Goal: Task Accomplishment & Management: Manage account settings

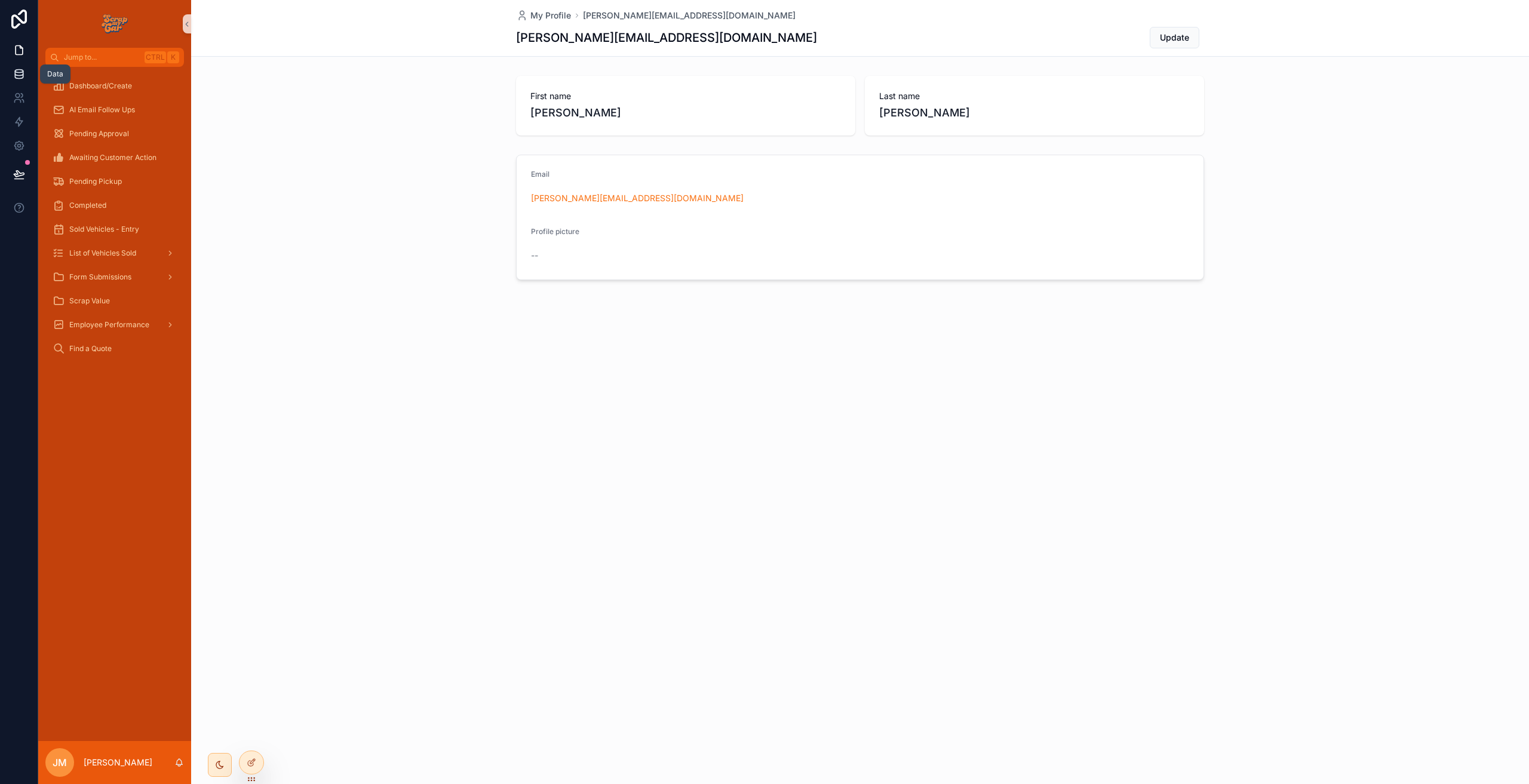
click at [27, 68] on link at bounding box center [18, 74] width 37 height 24
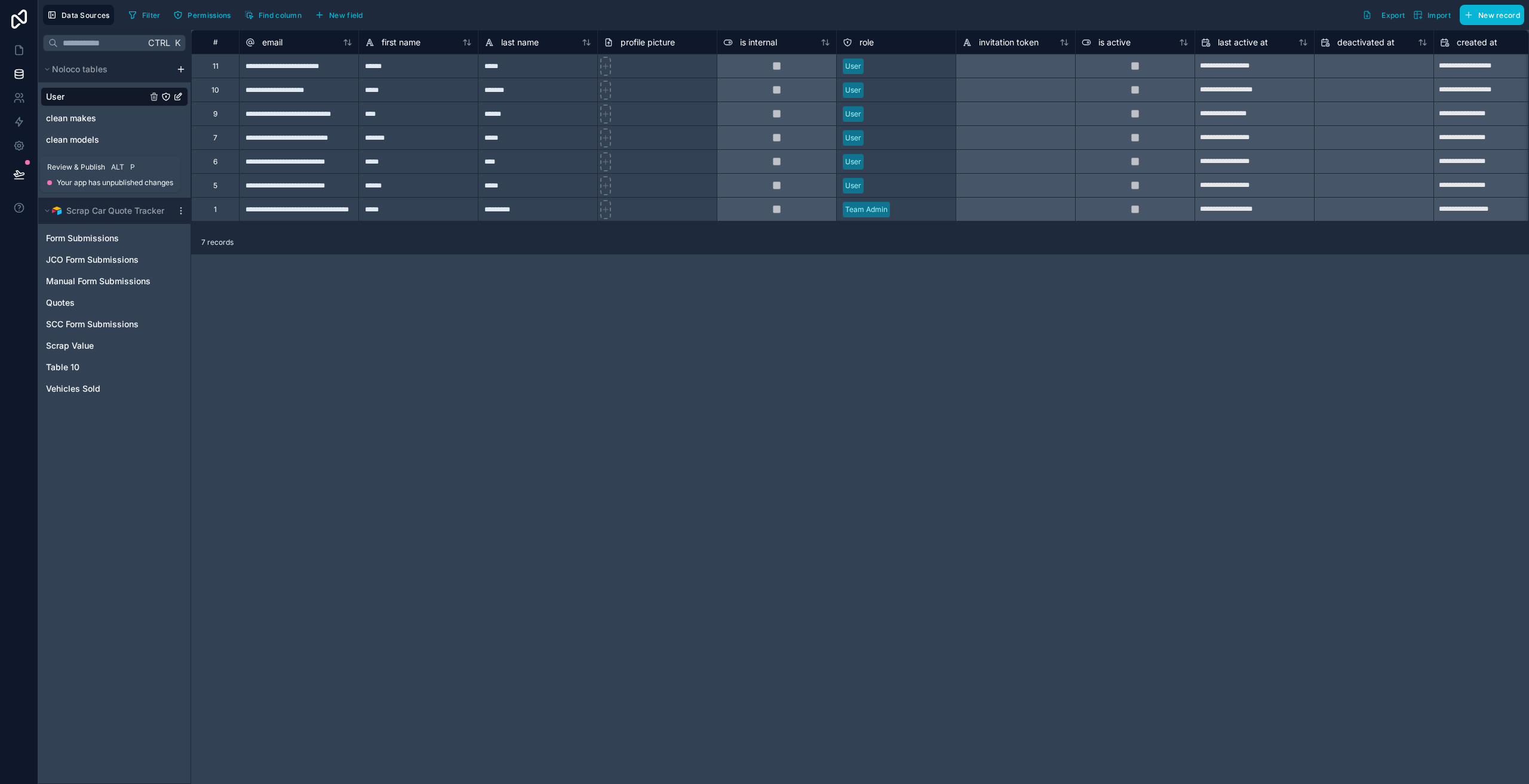
click at [13, 178] on icon at bounding box center [19, 174] width 12 height 12
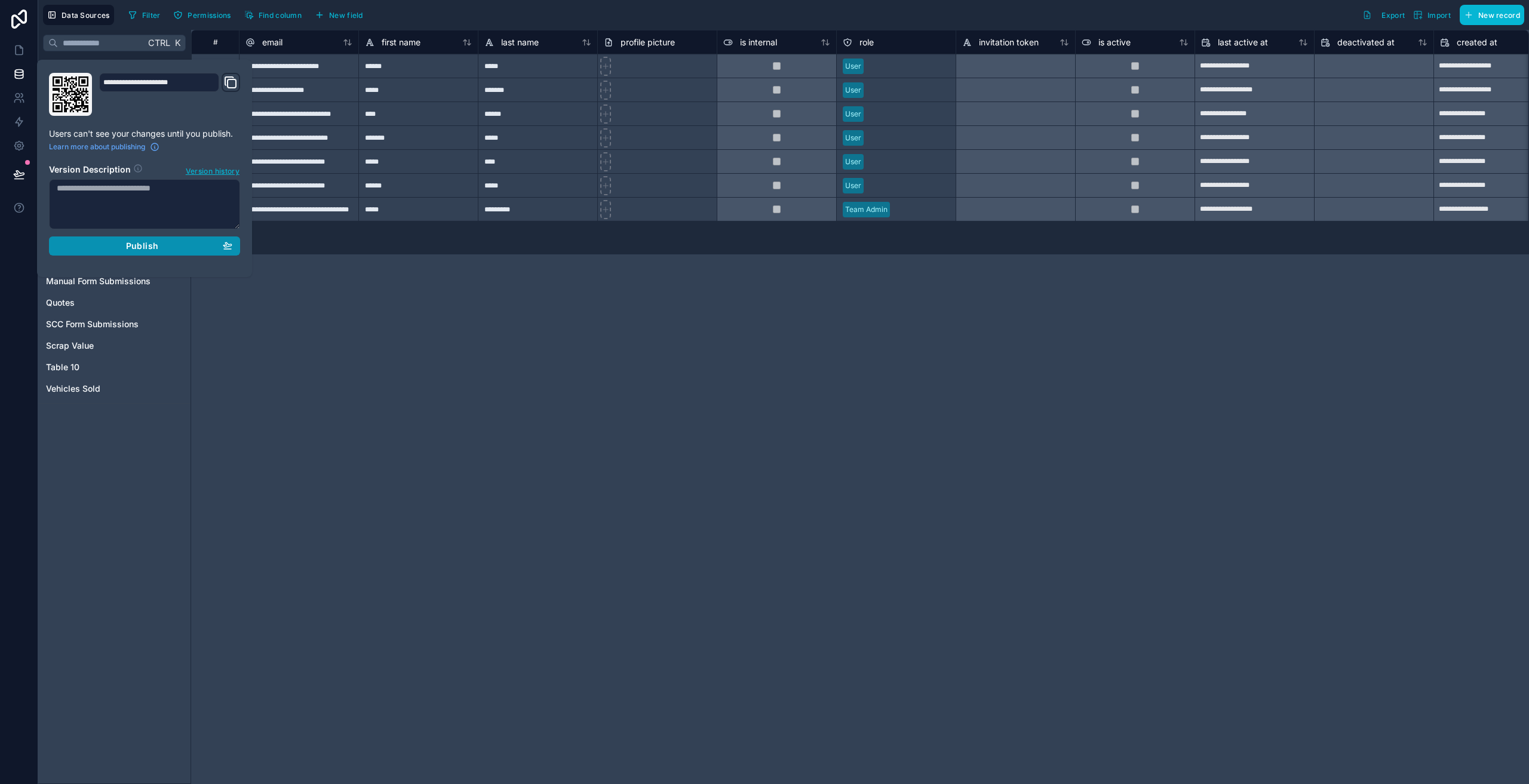
click at [158, 250] on span "Publish" at bounding box center [142, 246] width 32 height 11
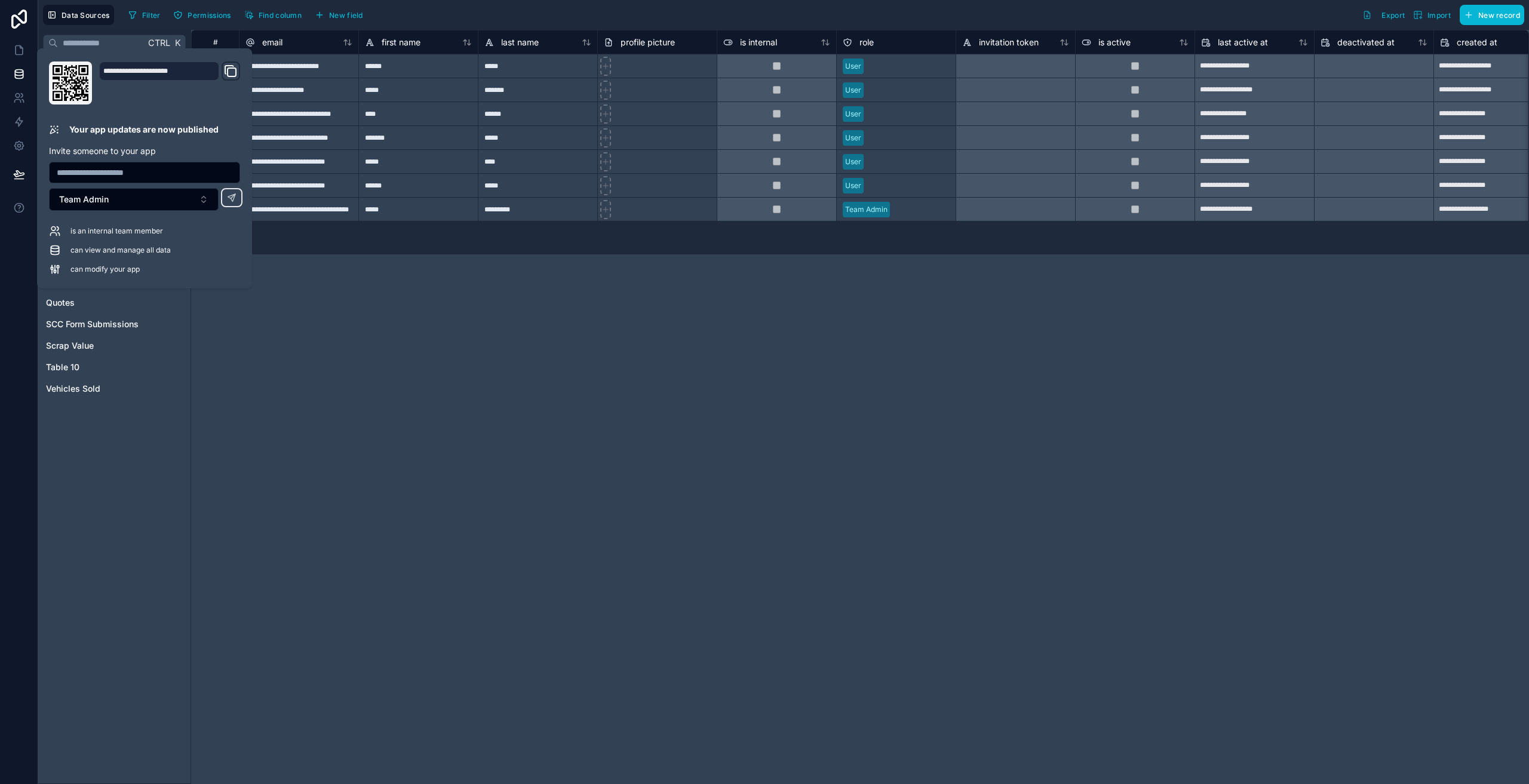
click at [317, 291] on div "**********" at bounding box center [860, 406] width 1338 height 754
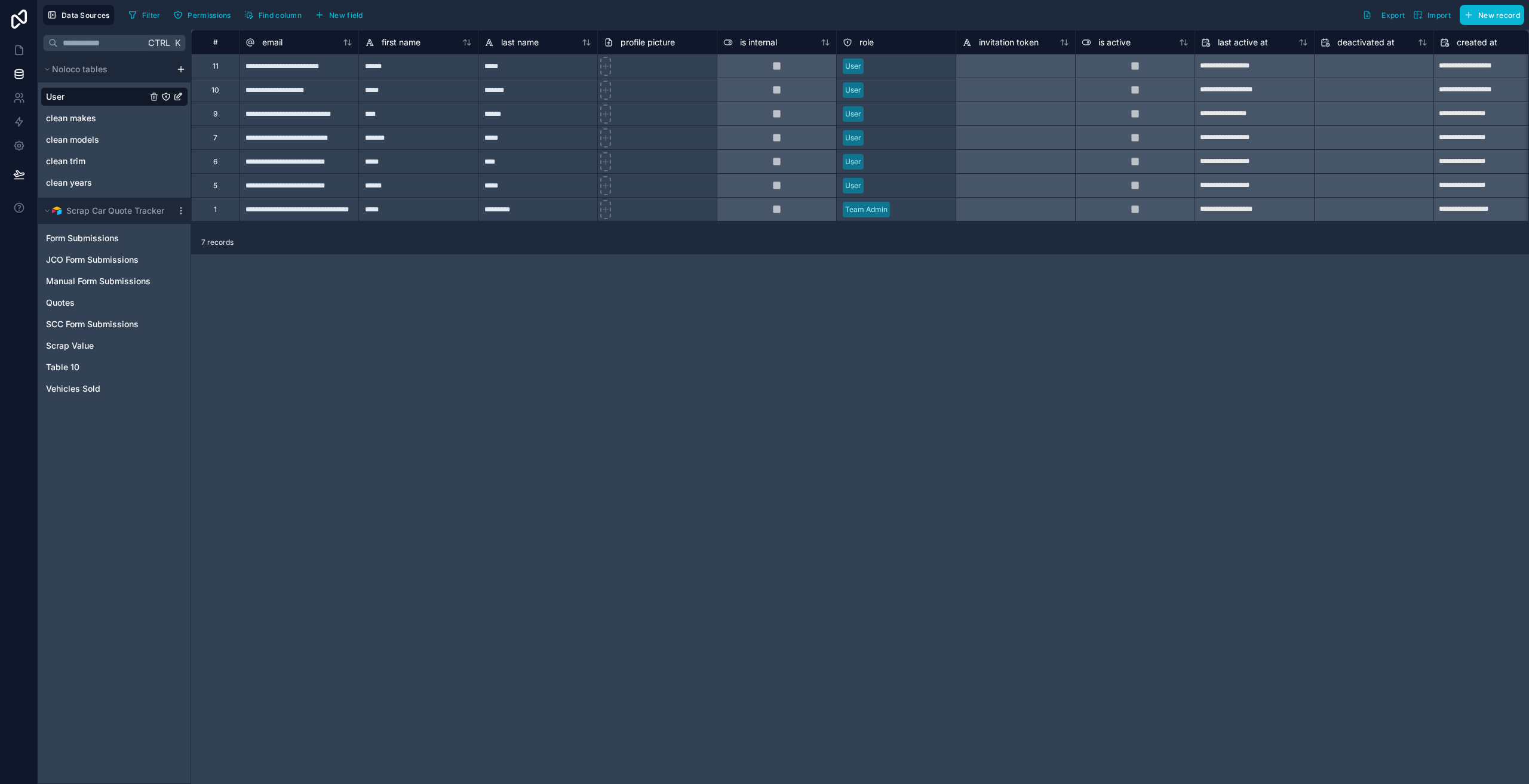
click at [92, 419] on div "Ctrl K Noloco tables User clean makes clean models clean trim clean years Scrap…" at bounding box center [114, 406] width 153 height 754
click at [177, 210] on icon "scrollable content" at bounding box center [181, 211] width 10 height 10
click at [422, 388] on div "**********" at bounding box center [860, 406] width 1338 height 754
click at [27, 72] on link at bounding box center [18, 74] width 37 height 24
click at [26, 50] on link at bounding box center [18, 50] width 37 height 24
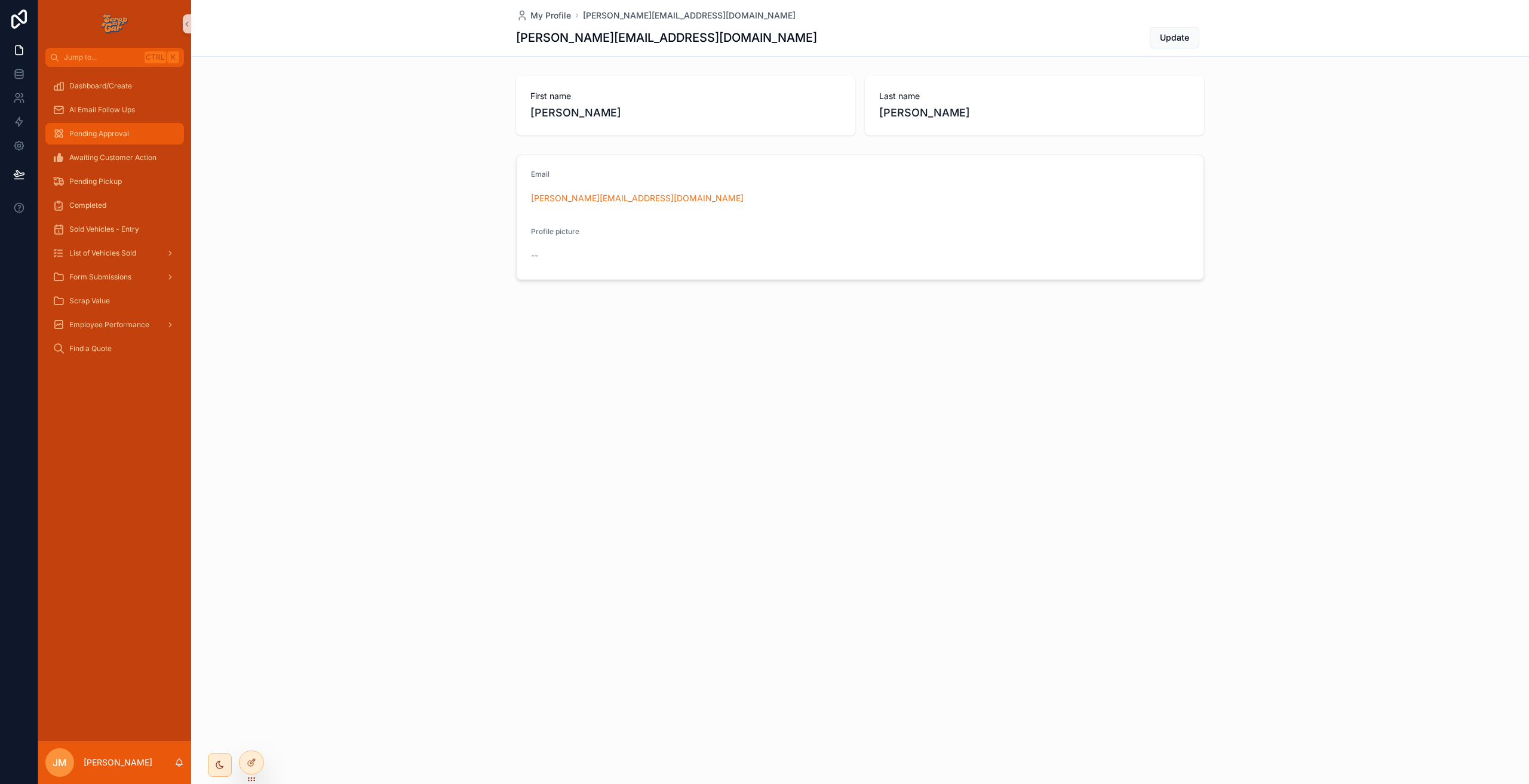
click at [99, 129] on span "Pending Approval" at bounding box center [99, 134] width 60 height 10
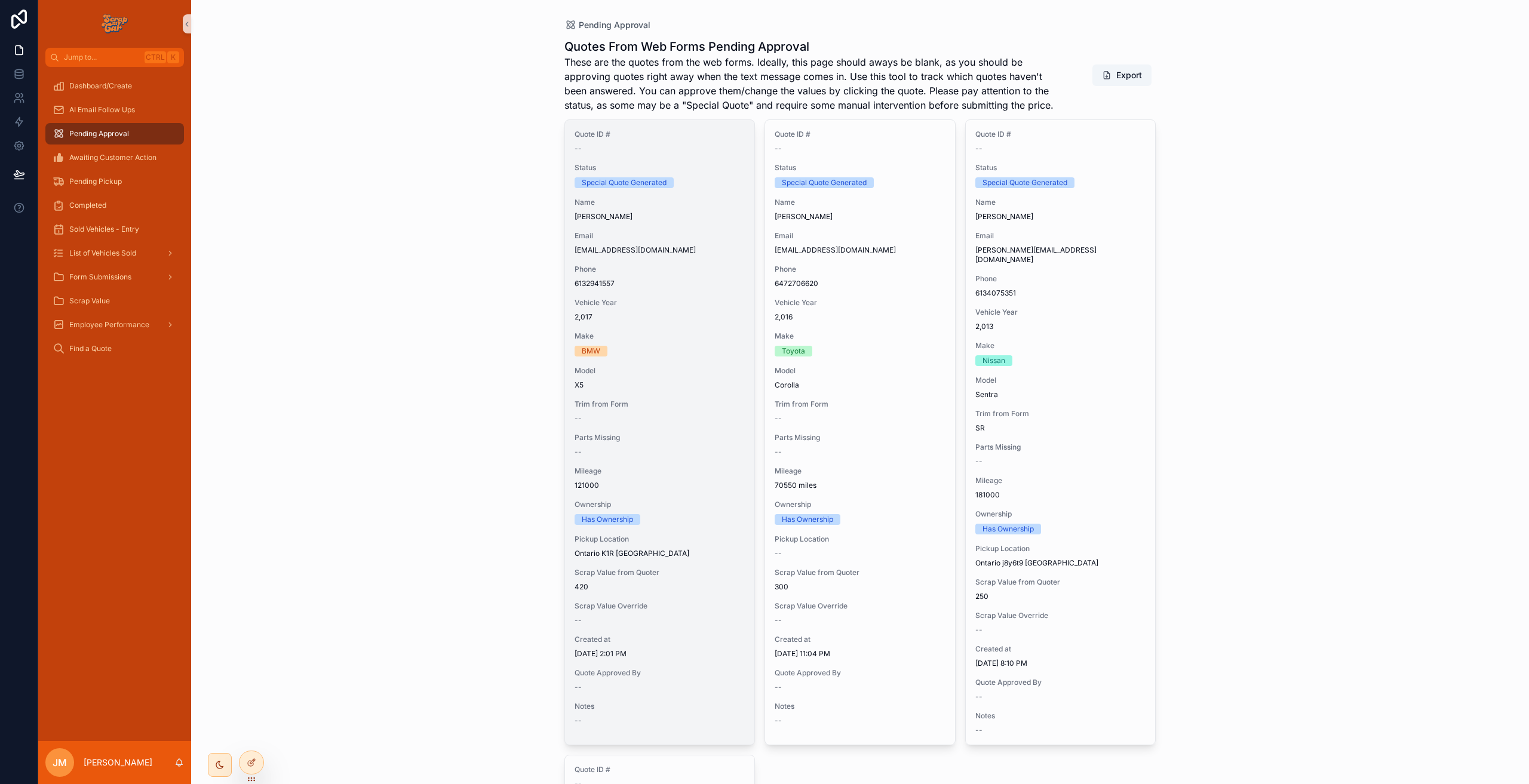
click at [679, 240] on span "Email" at bounding box center [660, 236] width 171 height 10
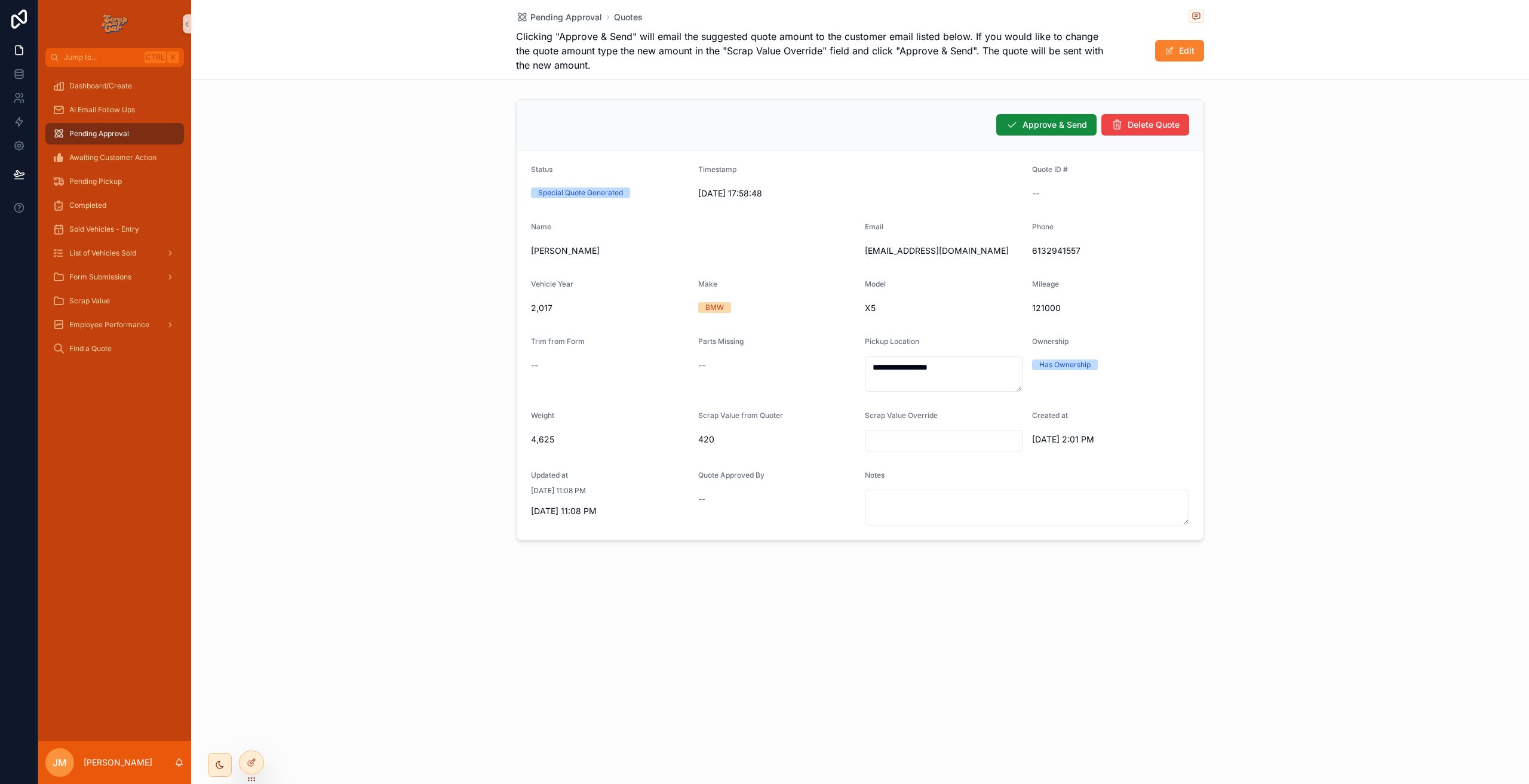
click at [1185, 53] on button "Edit" at bounding box center [1180, 51] width 49 height 22
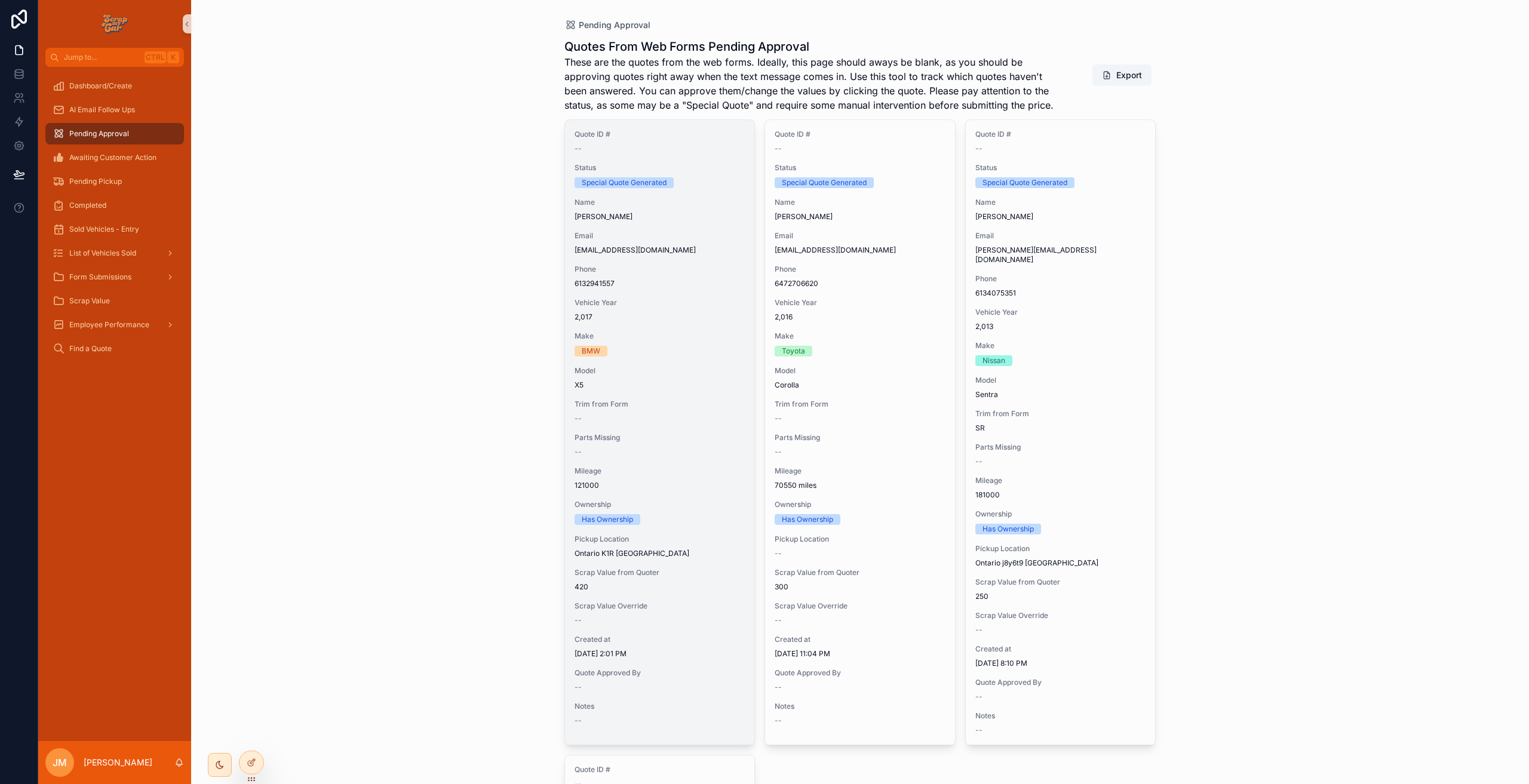
click at [693, 258] on div "Quote ID # -- Status Special Quote Generated Name [PERSON_NAME] Email [EMAIL_AD…" at bounding box center [660, 428] width 190 height 615
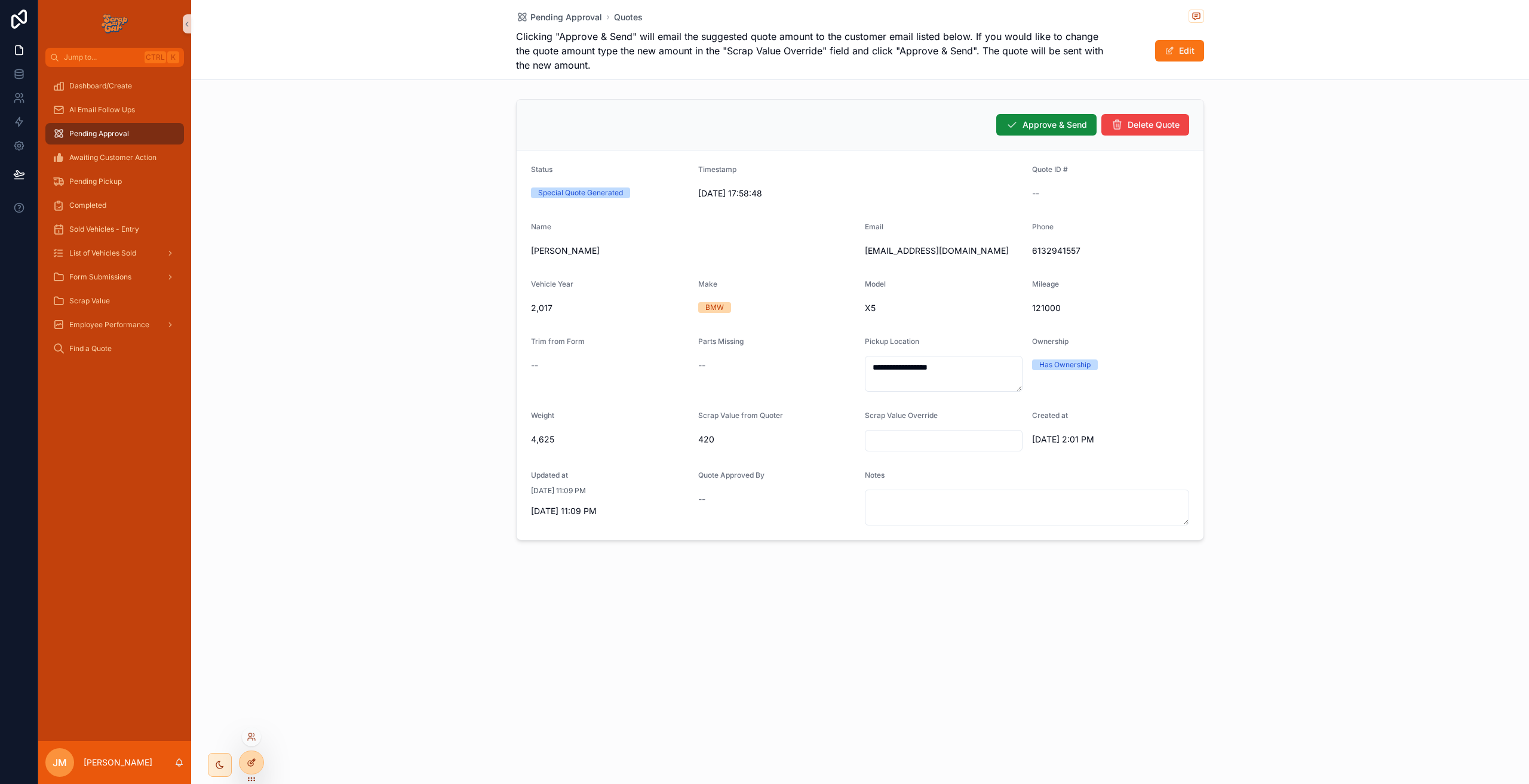
click at [258, 763] on div at bounding box center [251, 762] width 24 height 23
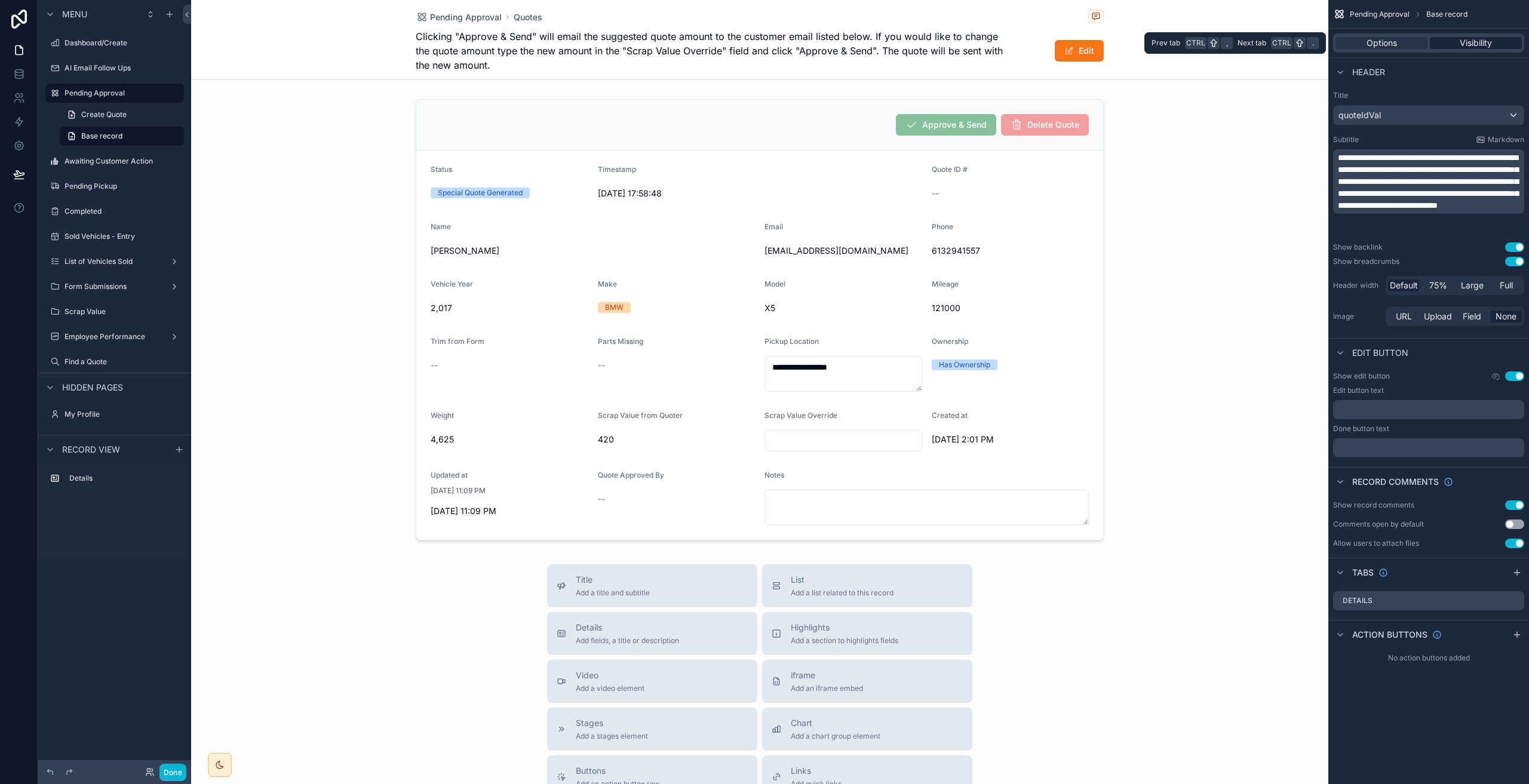
click at [1443, 40] on div "Visibility" at bounding box center [1475, 43] width 92 height 12
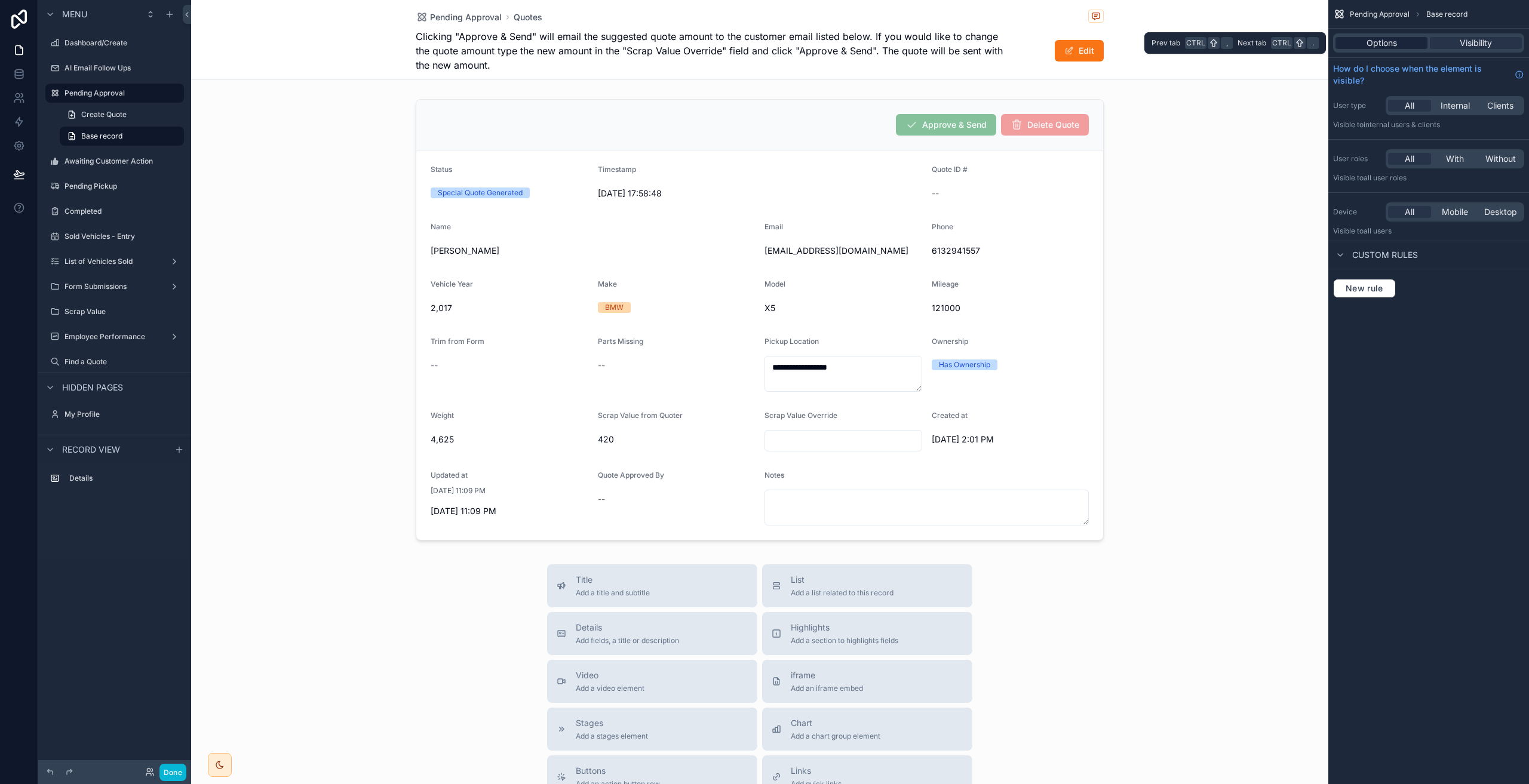
click at [1396, 43] on span "Options" at bounding box center [1381, 43] width 30 height 12
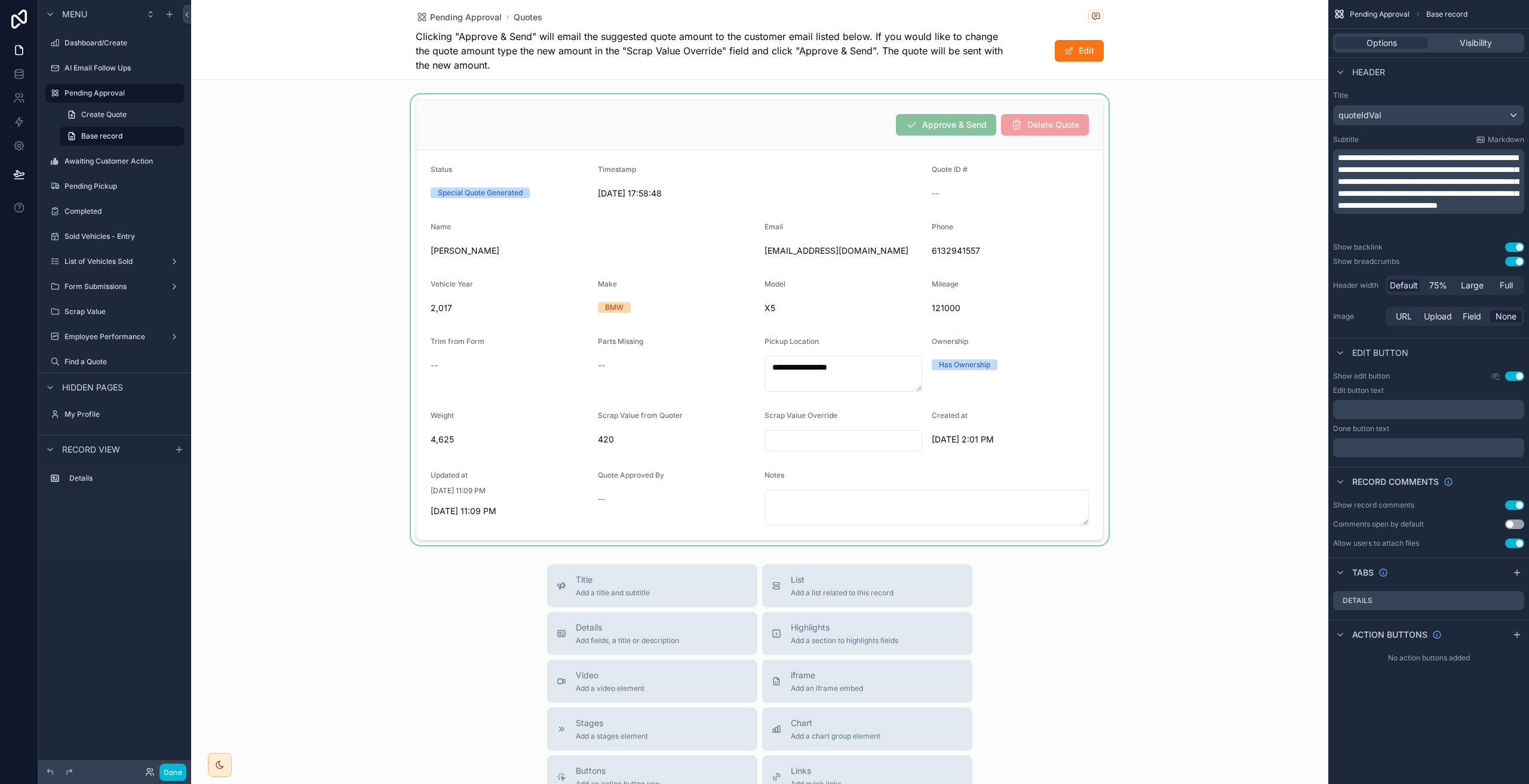
click at [1046, 323] on div "scrollable content" at bounding box center [759, 320] width 1137 height 450
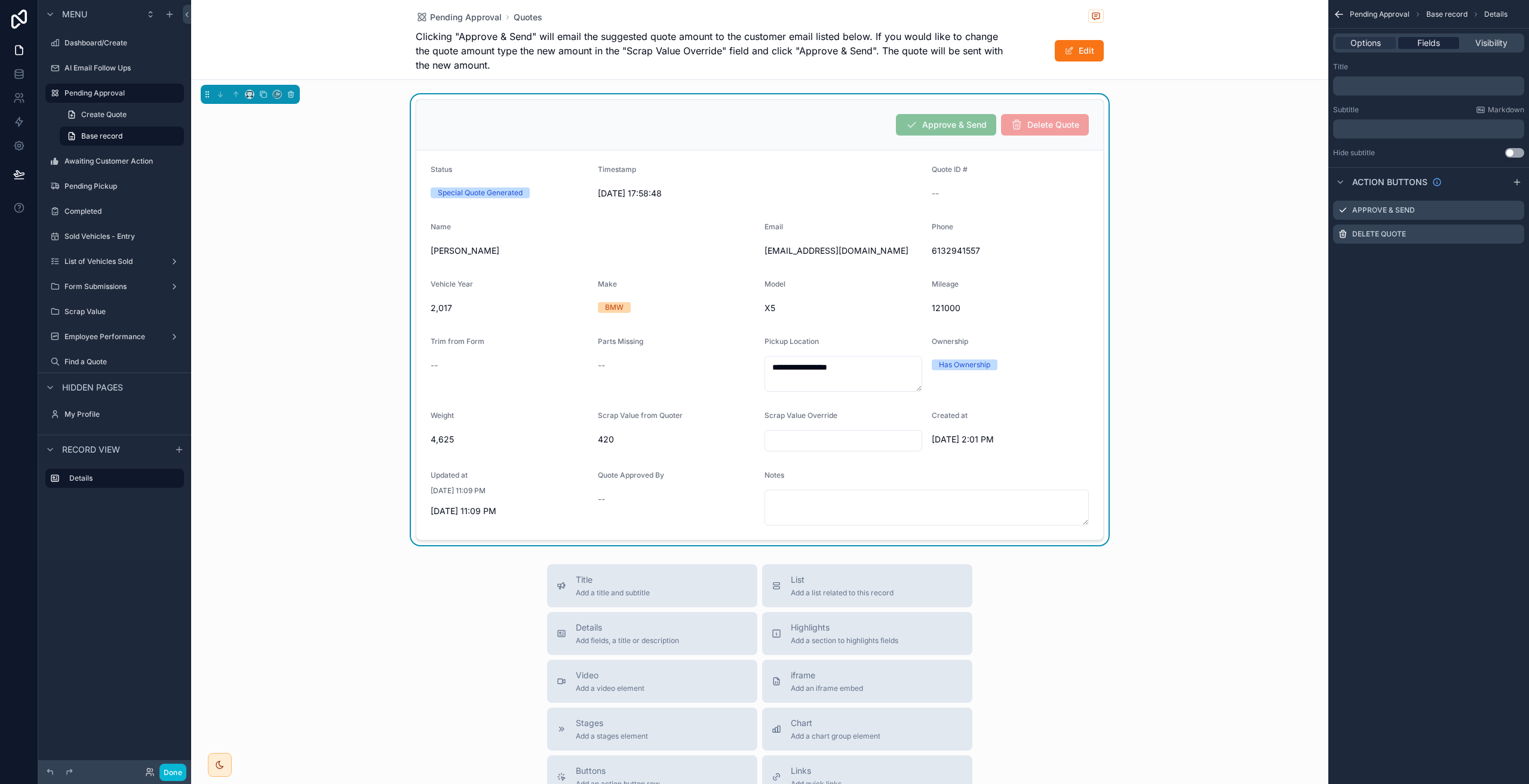
click at [1433, 43] on span "Fields" at bounding box center [1428, 43] width 23 height 12
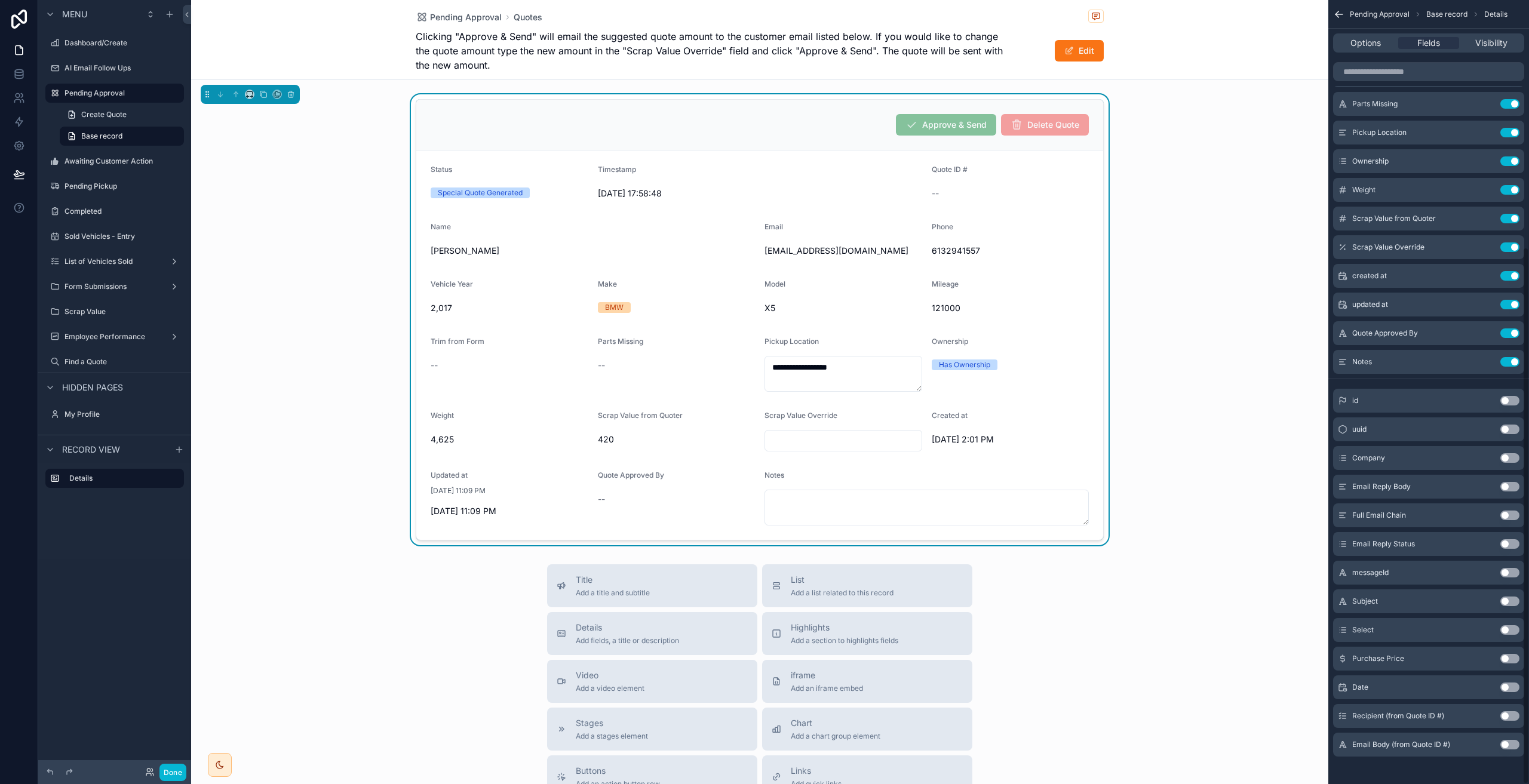
scroll to position [360, 0]
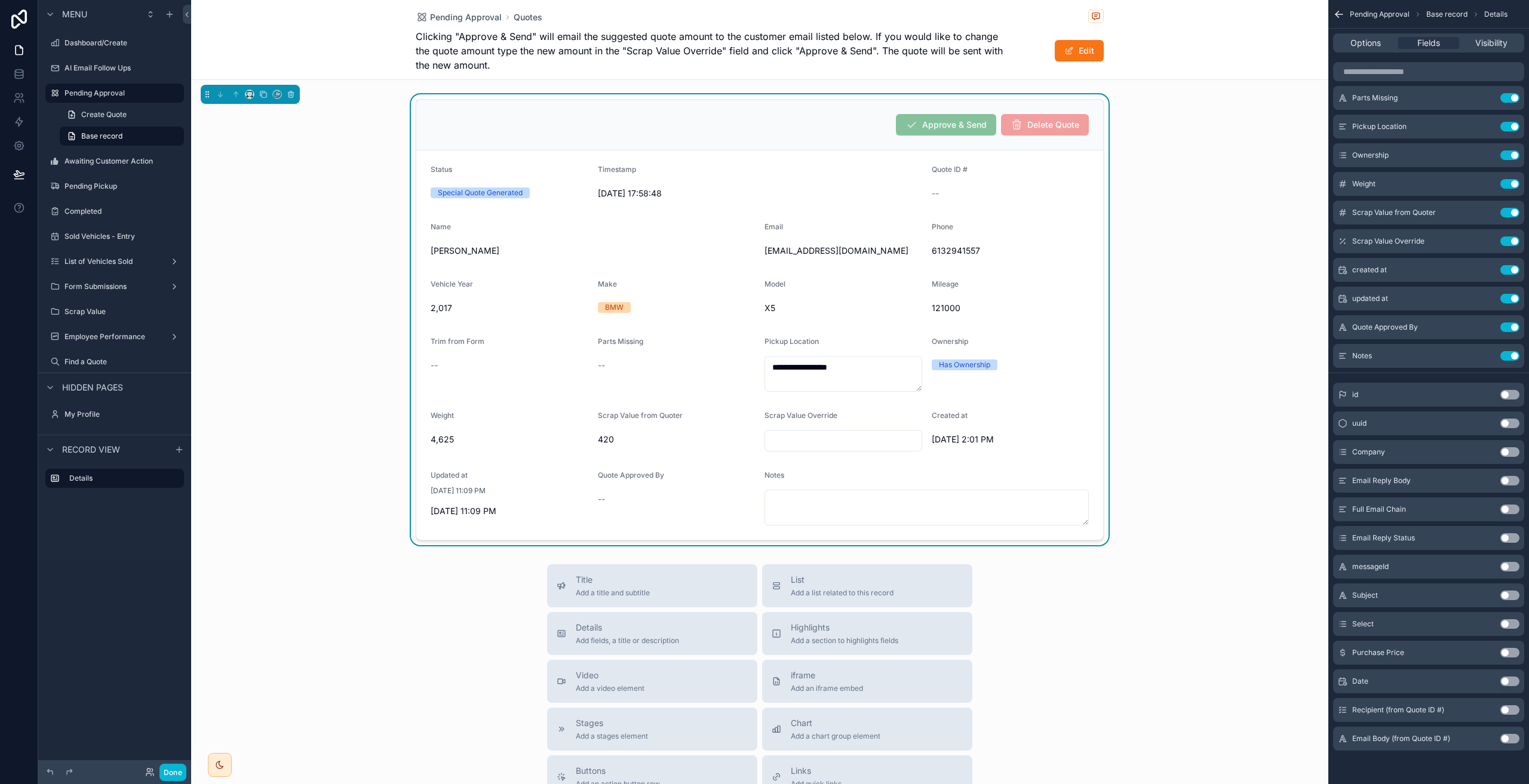
click at [1509, 738] on button "Use setting" at bounding box center [1509, 739] width 19 height 10
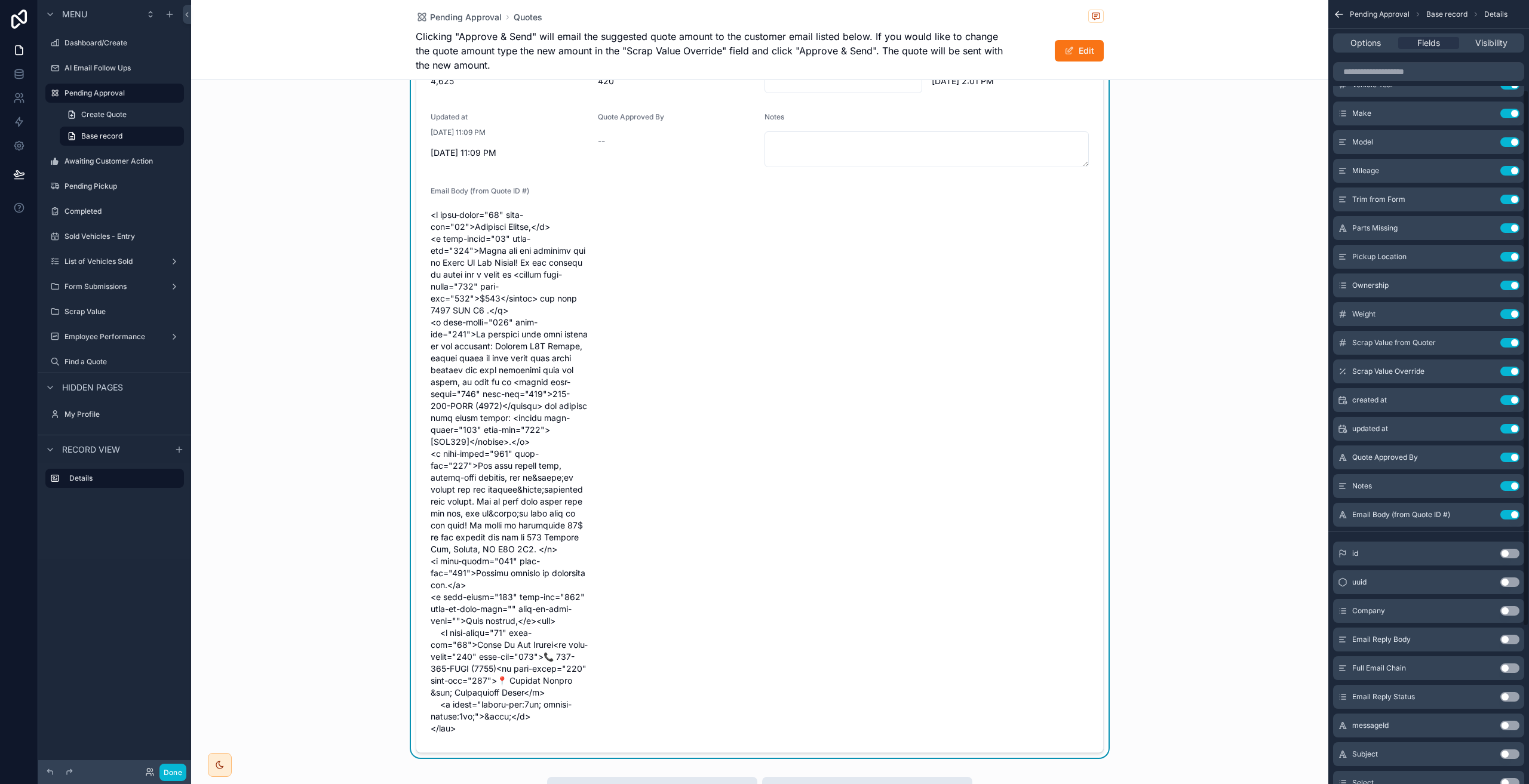
scroll to position [239, 0]
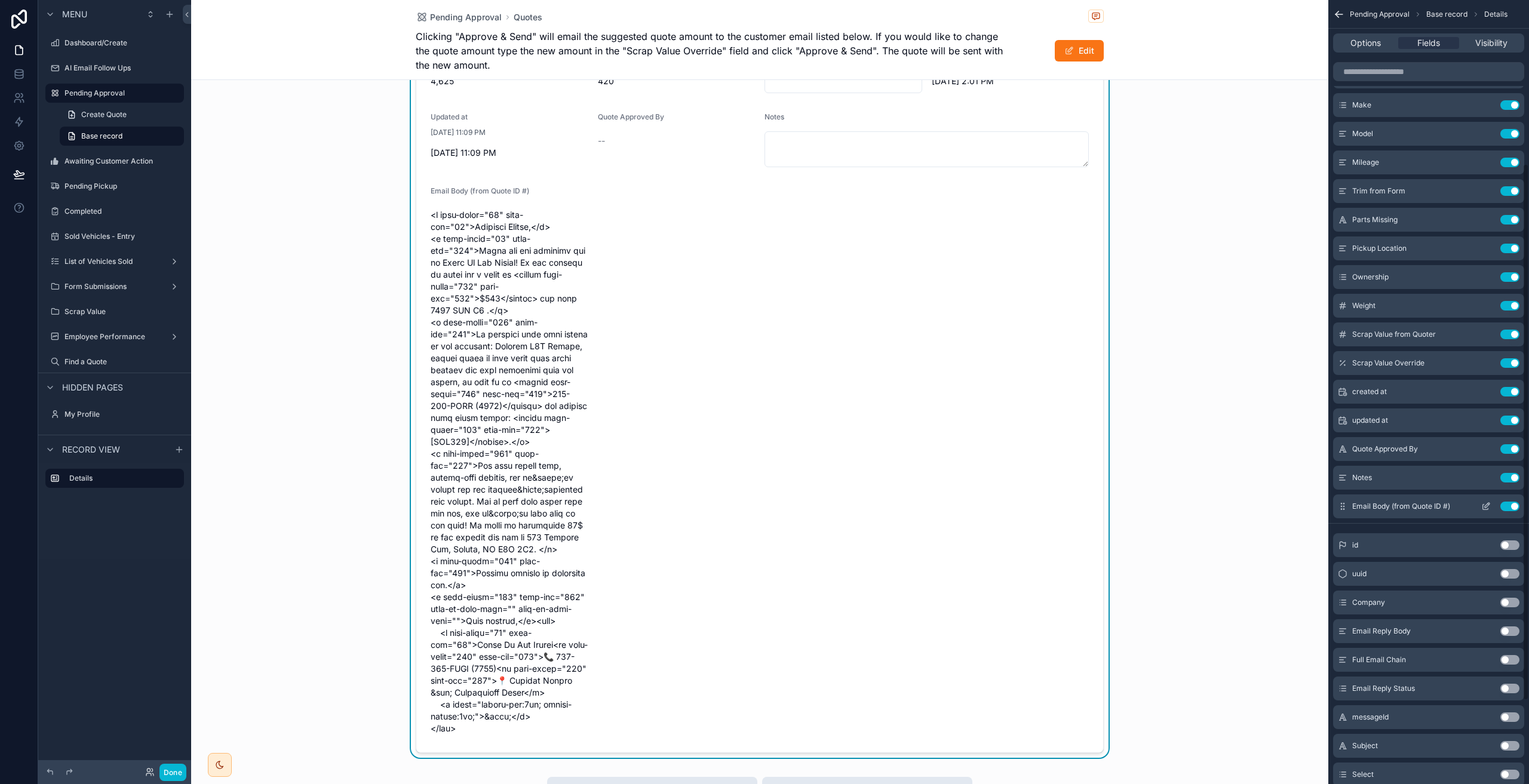
click at [1485, 505] on icon "scrollable content" at bounding box center [1486, 507] width 10 height 10
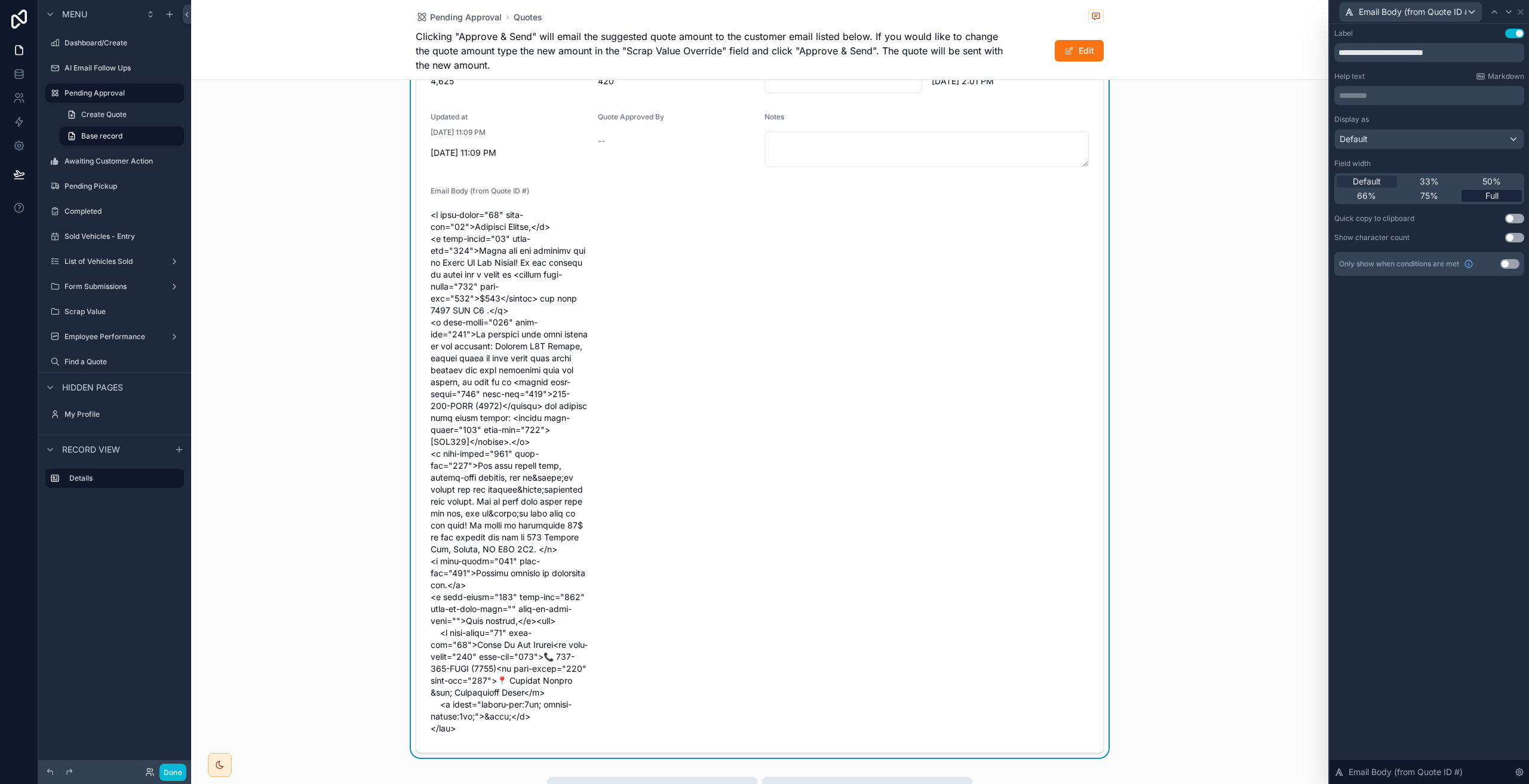
click at [1482, 196] on div "Full" at bounding box center [1492, 196] width 61 height 12
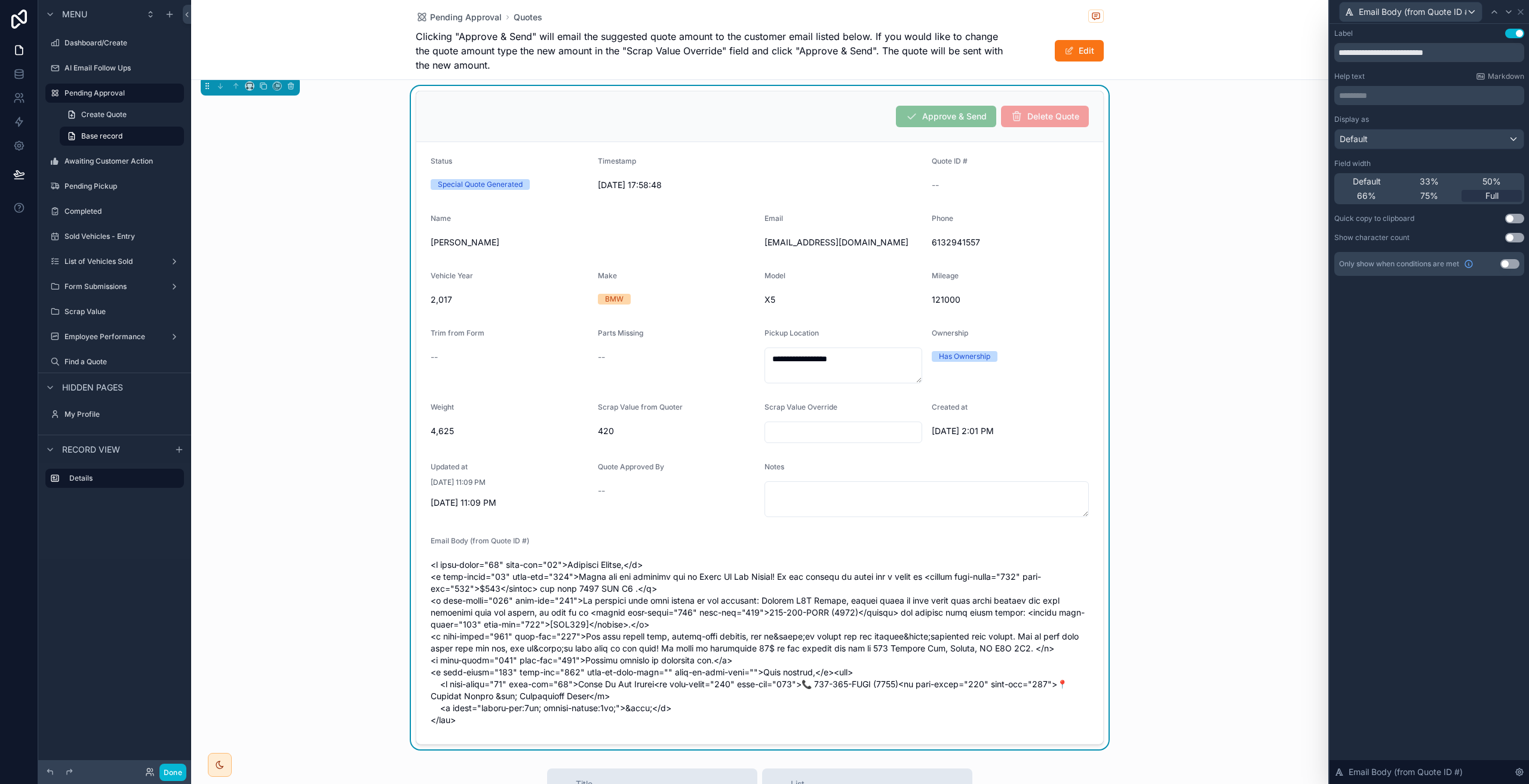
scroll to position [0, 0]
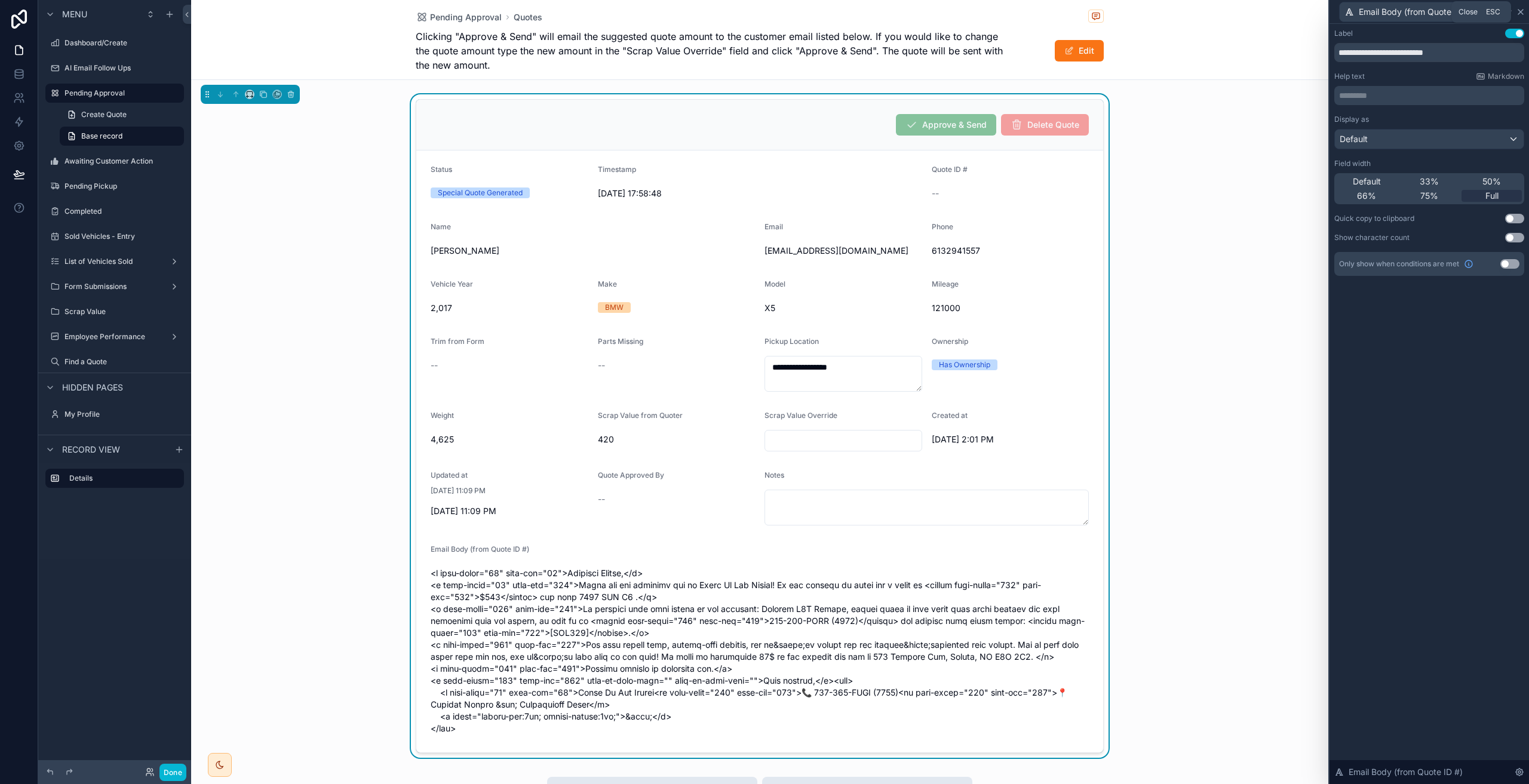
click at [1519, 15] on icon at bounding box center [1521, 12] width 10 height 10
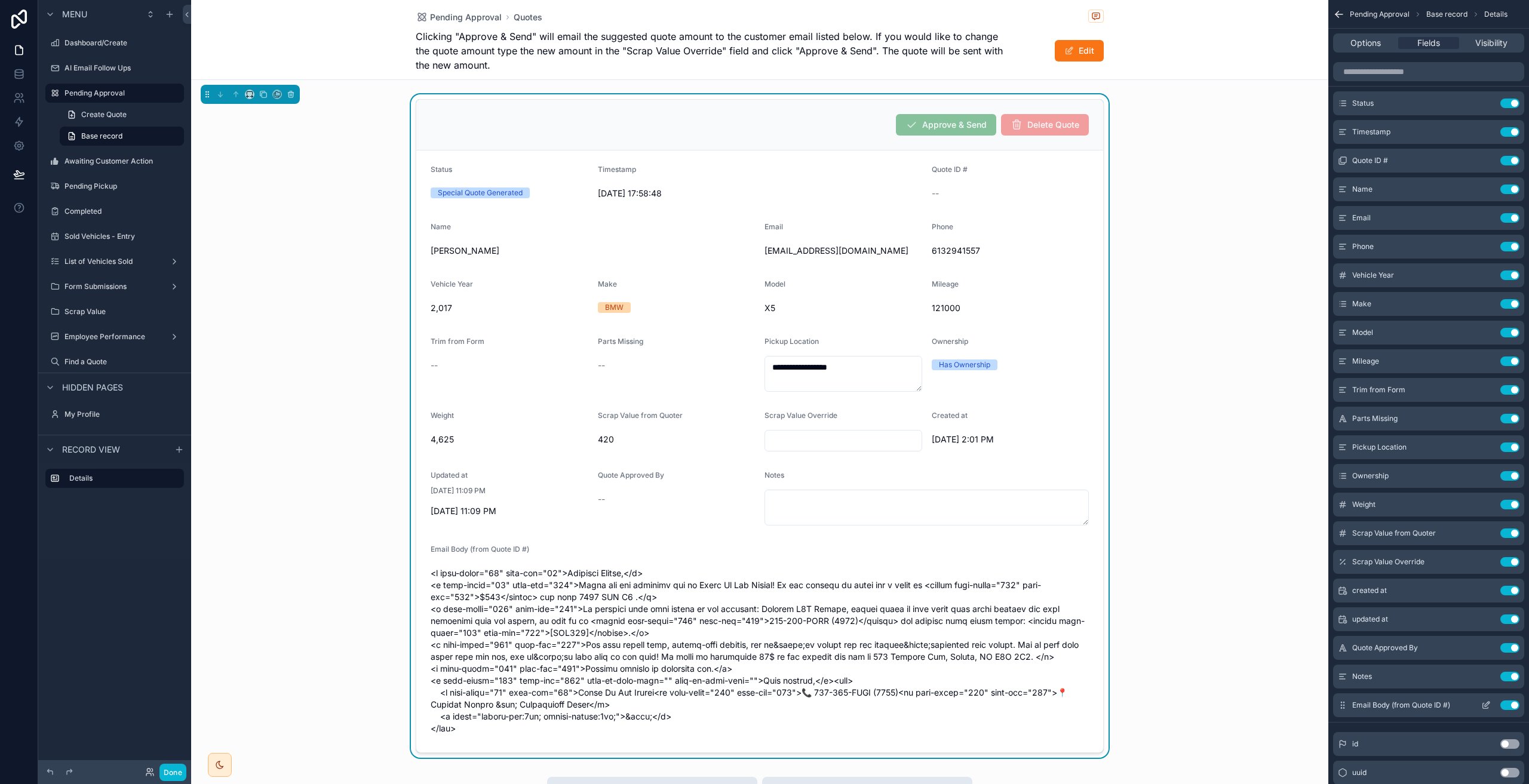
click at [1487, 703] on icon "scrollable content" at bounding box center [1487, 704] width 5 height 5
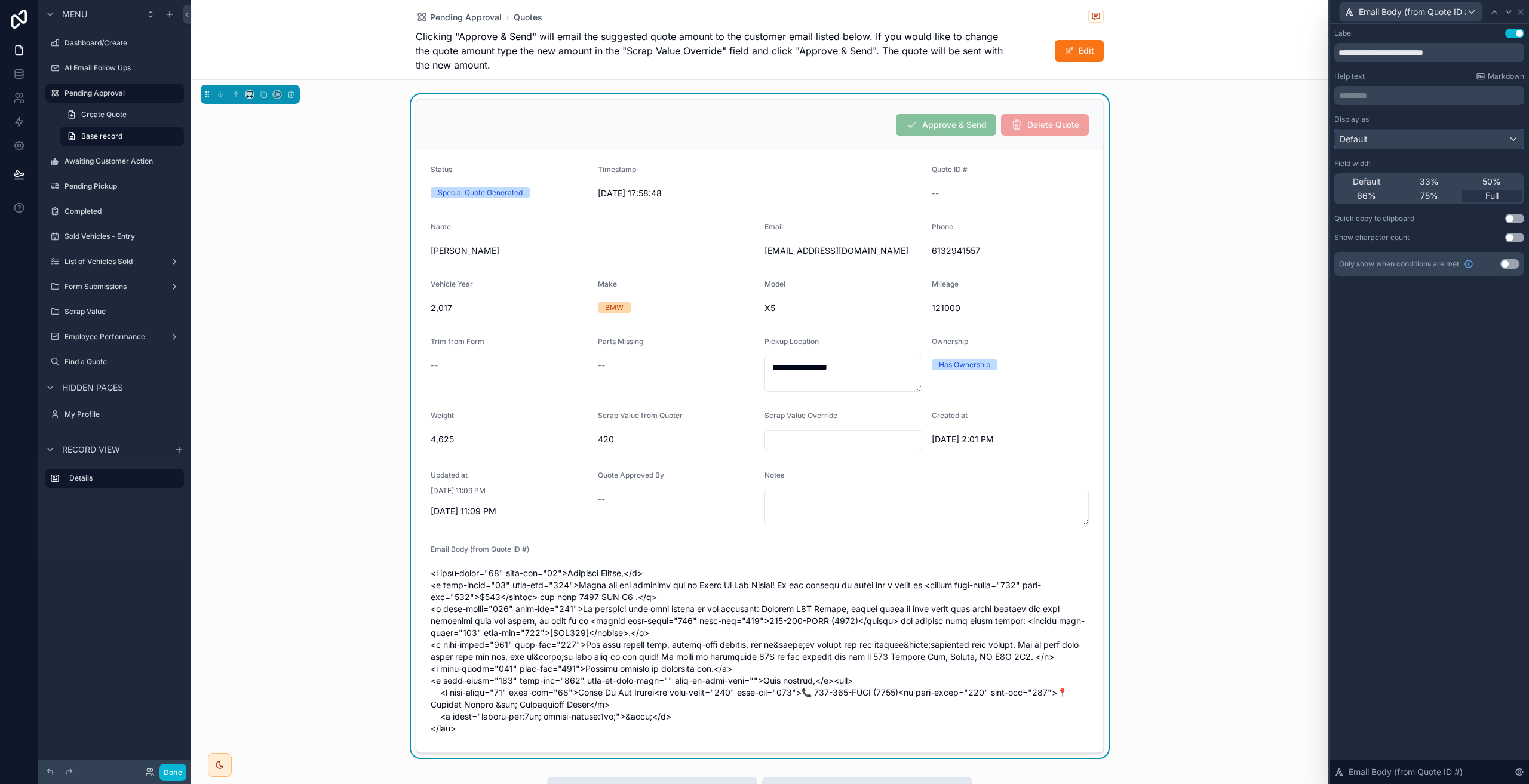
click at [1400, 143] on div "Default" at bounding box center [1429, 139] width 189 height 19
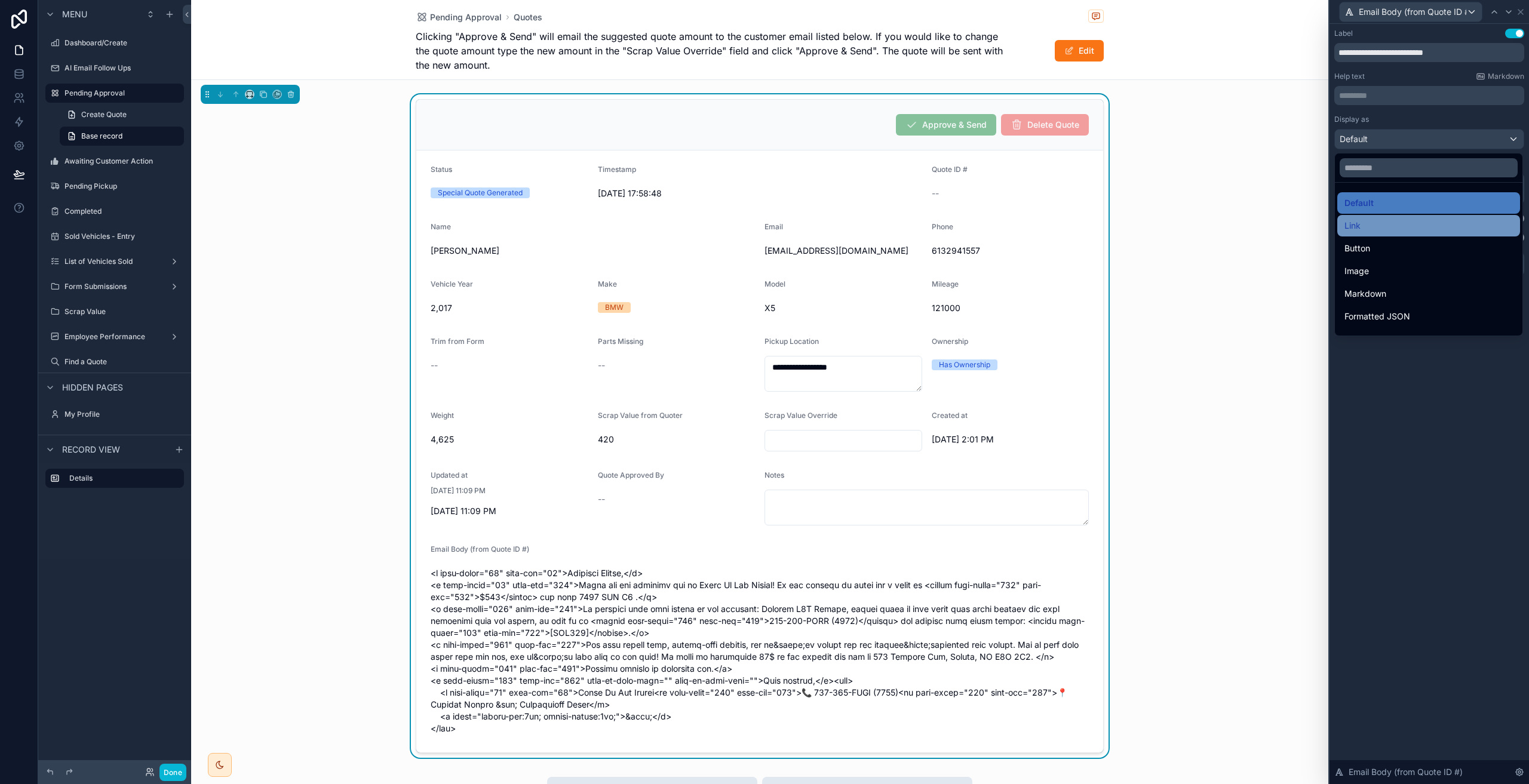
click at [1397, 220] on div "Link" at bounding box center [1428, 225] width 168 height 14
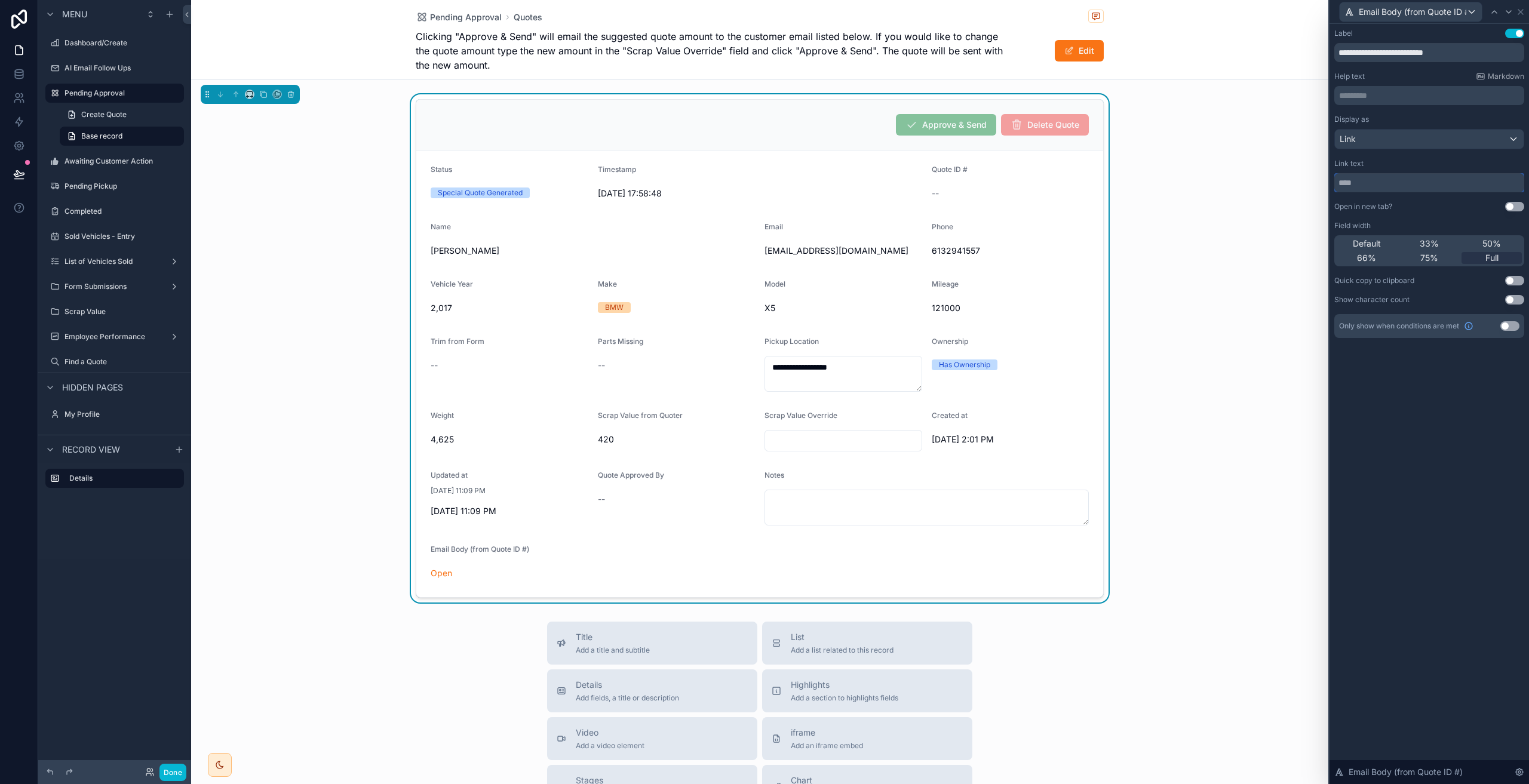
click at [1399, 184] on input "text" at bounding box center [1429, 182] width 190 height 19
click at [1515, 183] on input "text" at bounding box center [1429, 182] width 190 height 19
click at [1471, 139] on div "Link" at bounding box center [1429, 139] width 189 height 19
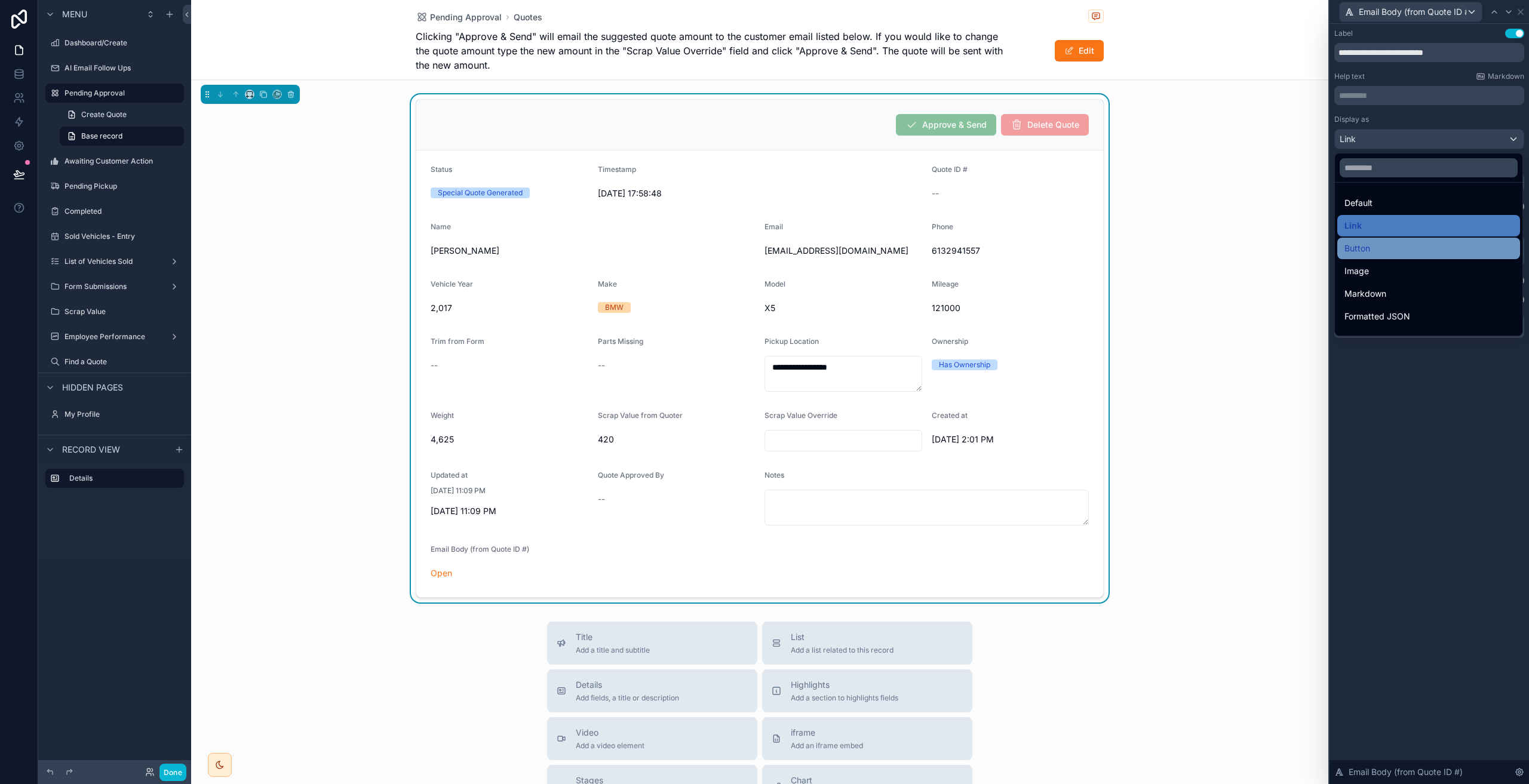
click at [1375, 252] on div "Button" at bounding box center [1428, 248] width 168 height 14
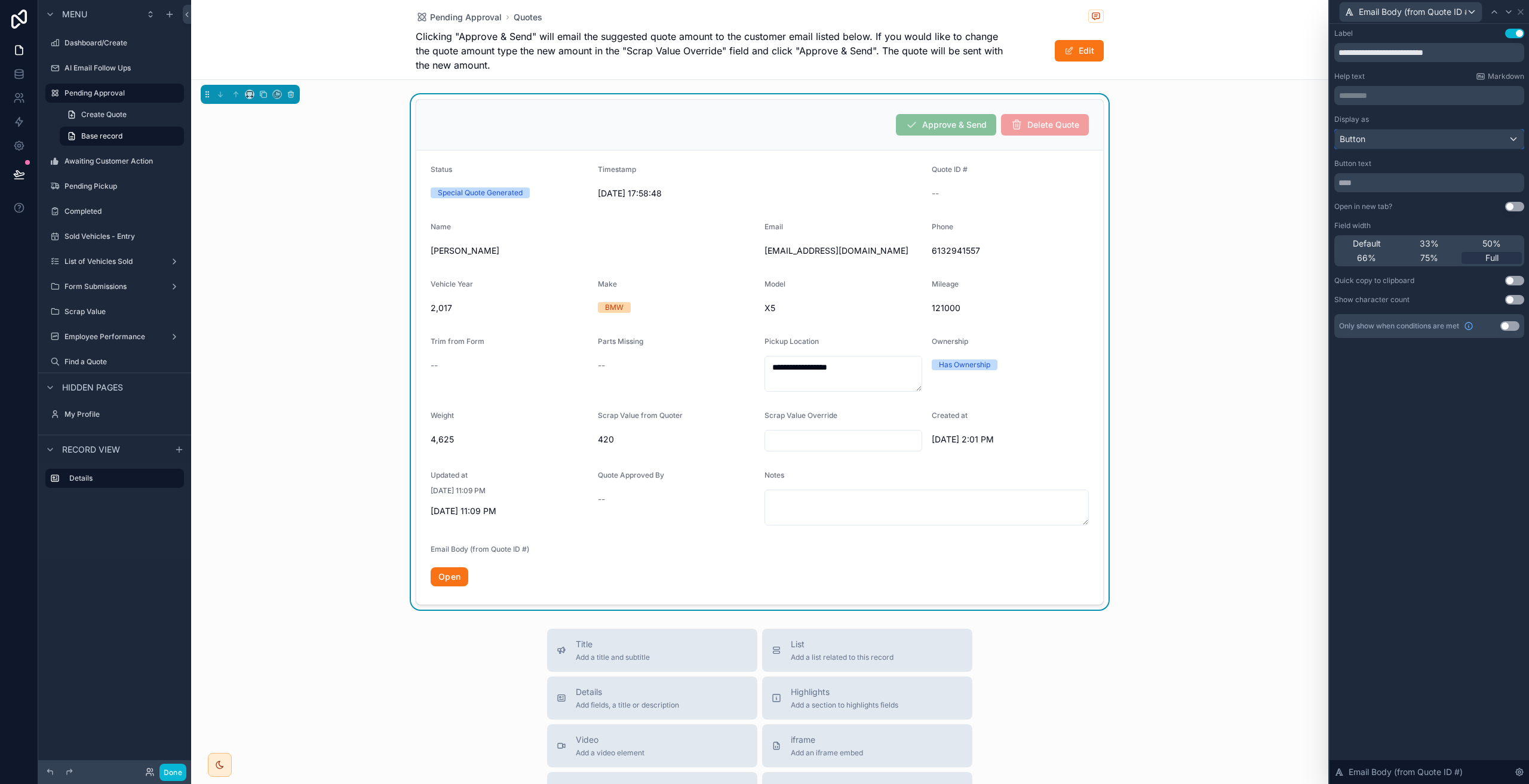
click at [1430, 147] on div "Button" at bounding box center [1429, 139] width 189 height 19
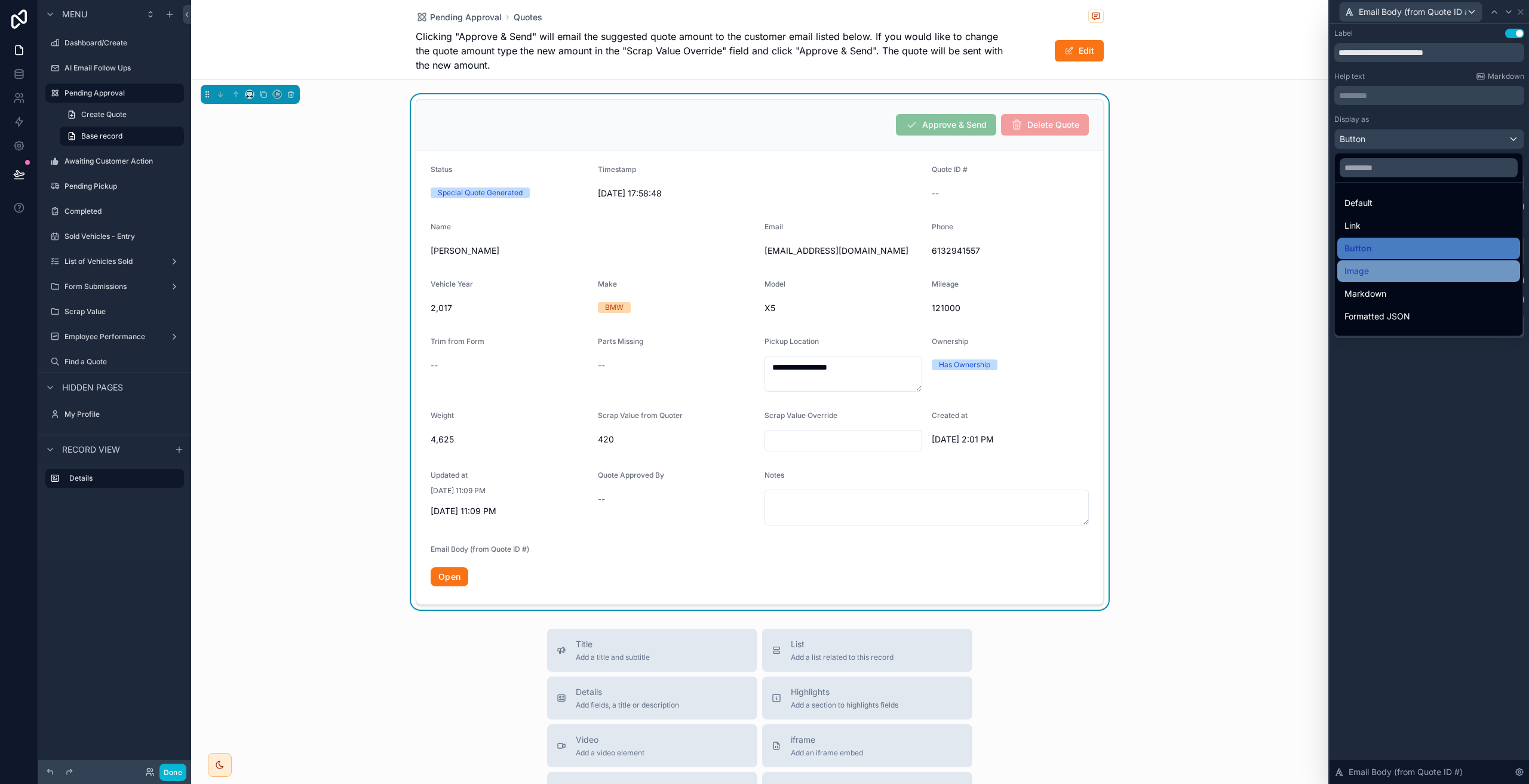
click at [1404, 267] on div "Image" at bounding box center [1428, 271] width 168 height 14
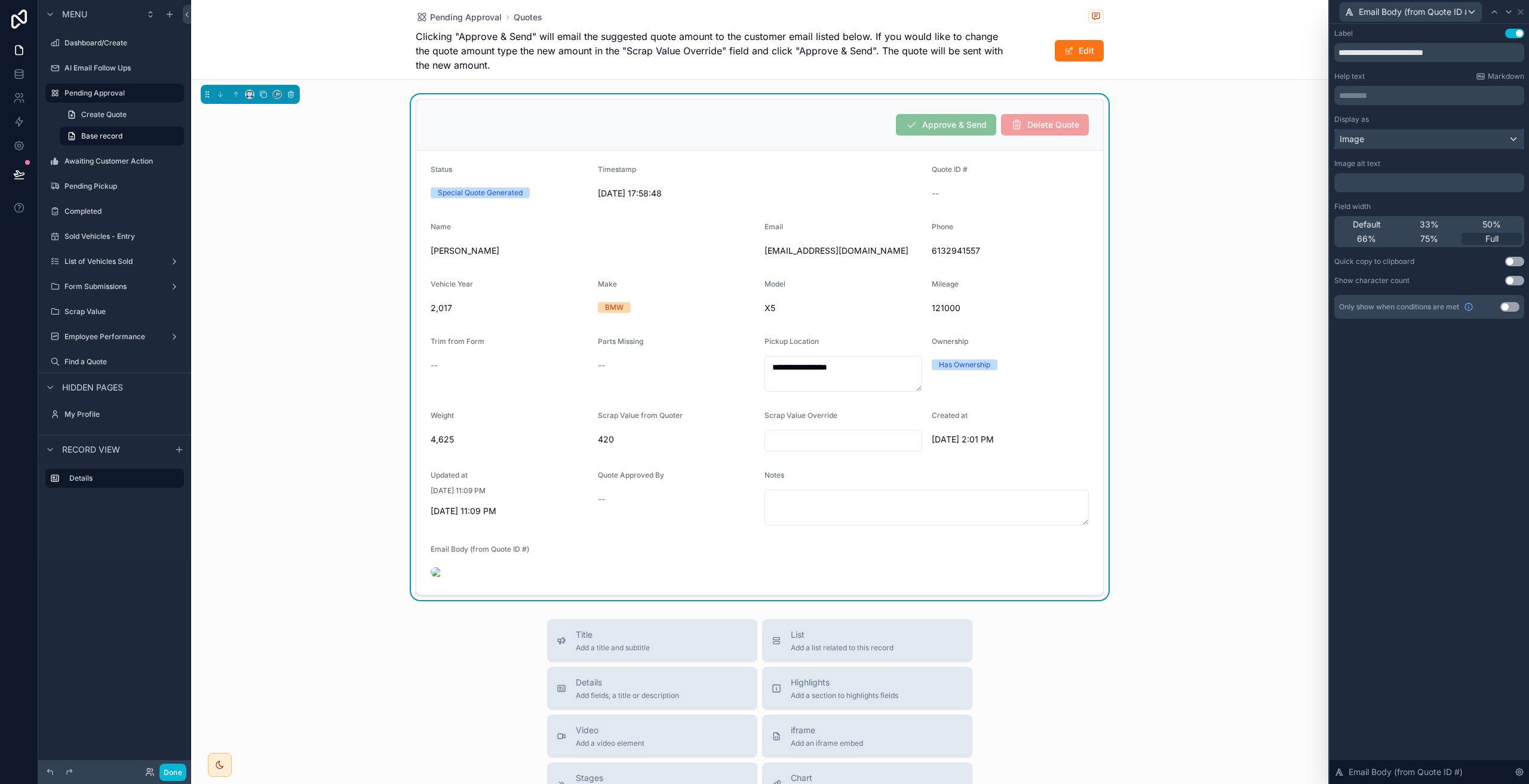
click at [1422, 143] on div "Image" at bounding box center [1429, 139] width 189 height 19
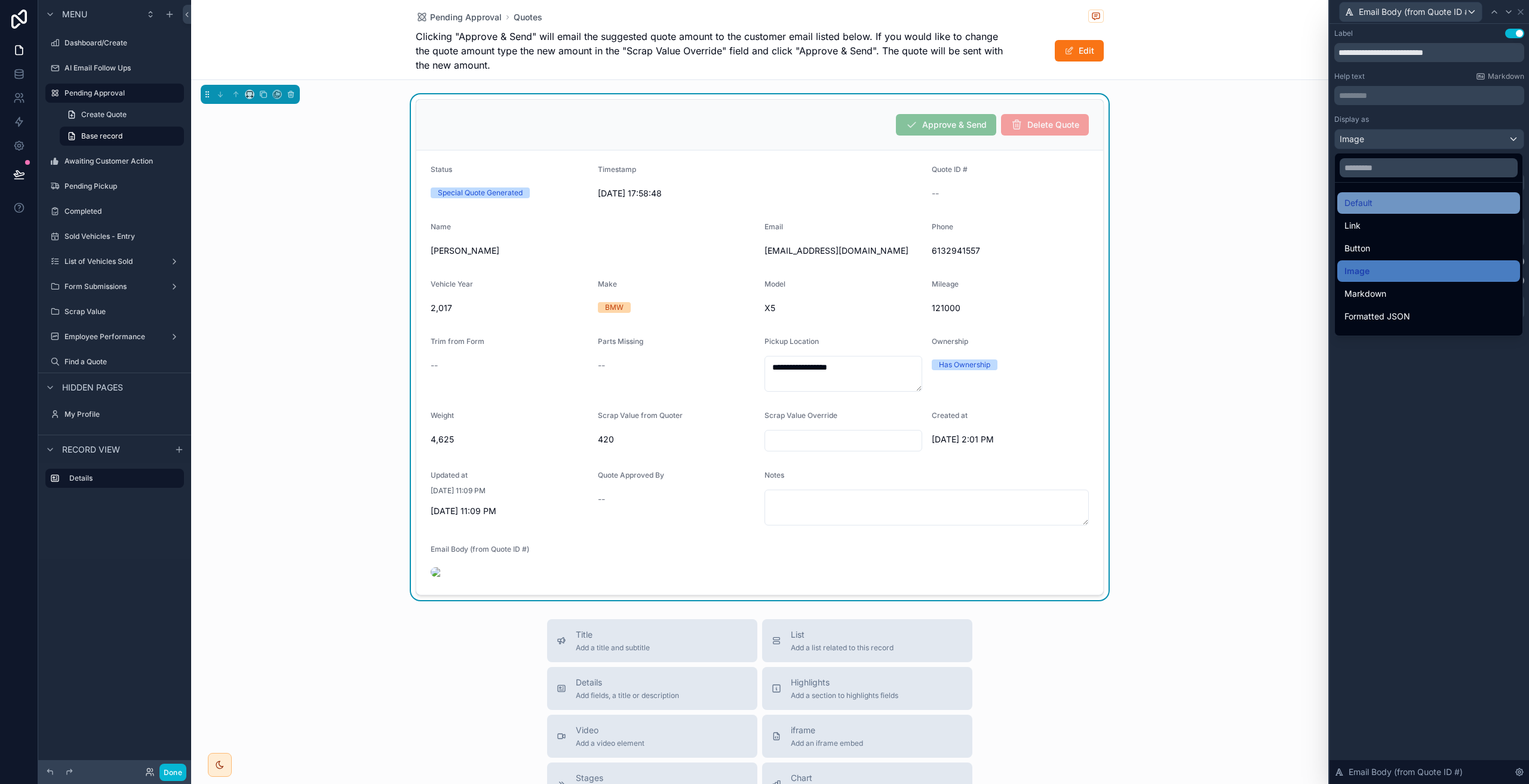
click at [1380, 206] on div "Default" at bounding box center [1428, 203] width 168 height 14
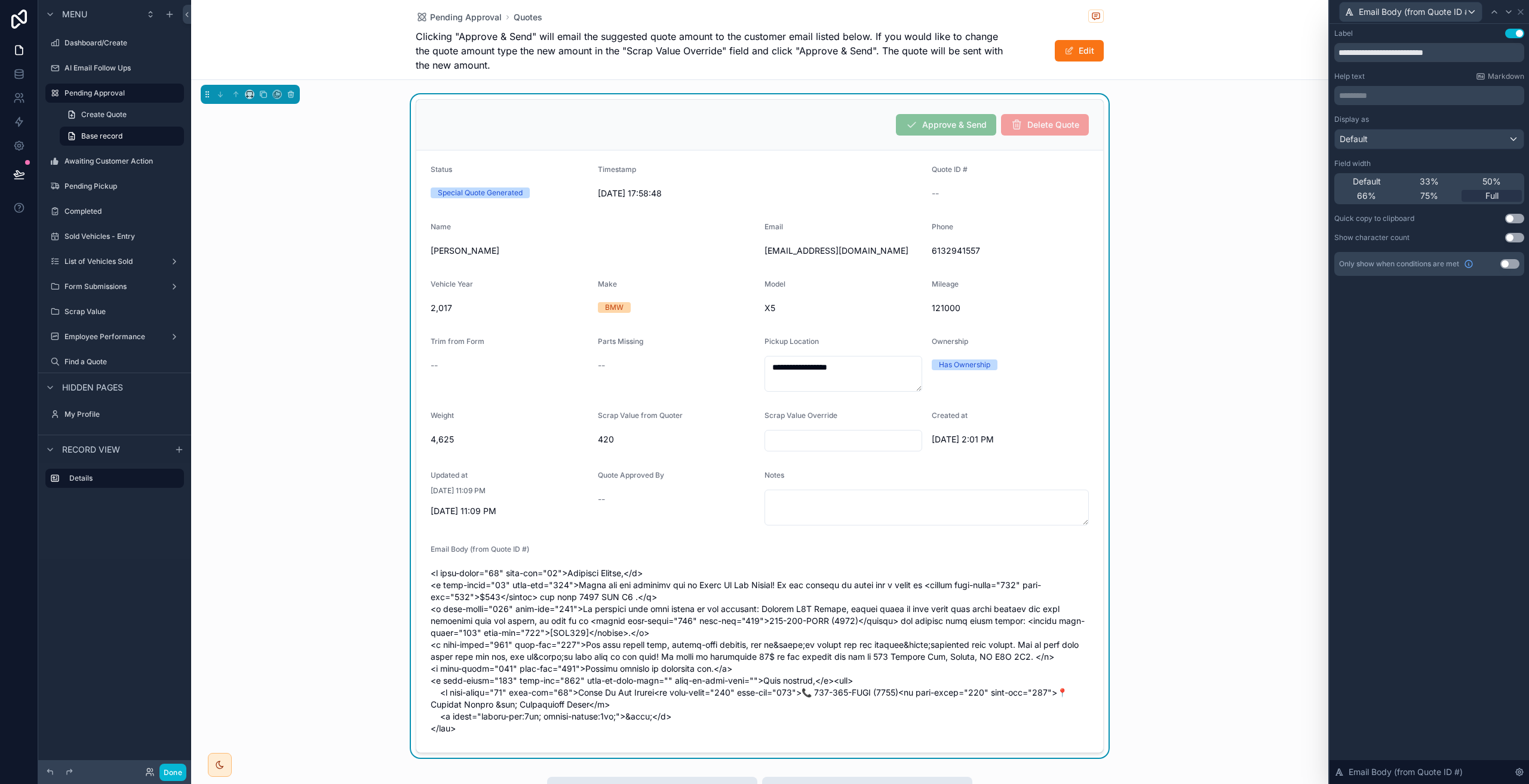
click at [1478, 476] on div "**********" at bounding box center [1428, 404] width 199 height 760
drag, startPoint x: 1466, startPoint y: 52, endPoint x: 1382, endPoint y: 53, distance: 84.0
click at [1382, 53] on input "**********" at bounding box center [1429, 52] width 190 height 19
type input "**********"
click at [1484, 321] on div "**********" at bounding box center [1428, 404] width 199 height 760
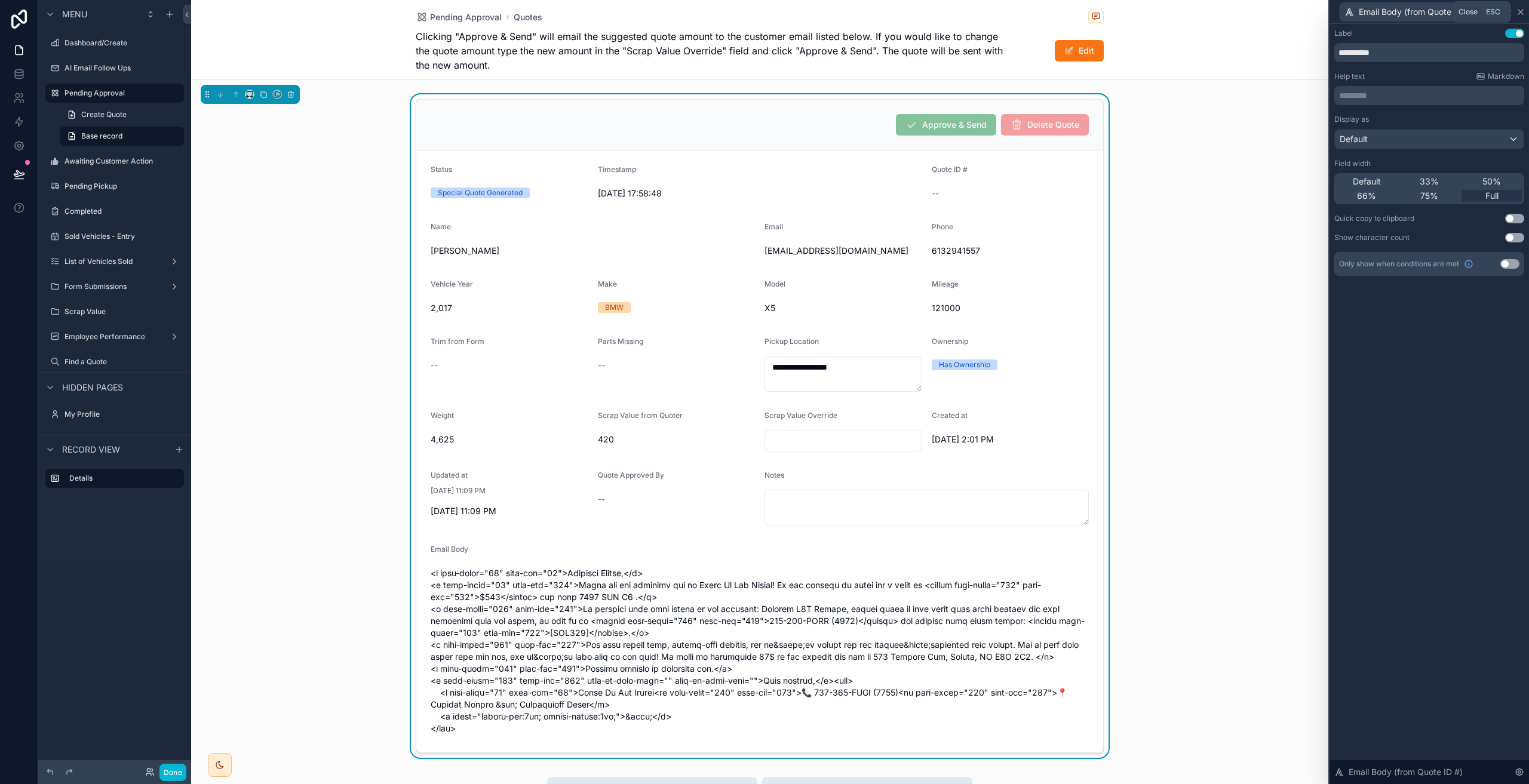
click at [1518, 14] on icon at bounding box center [1521, 12] width 10 height 10
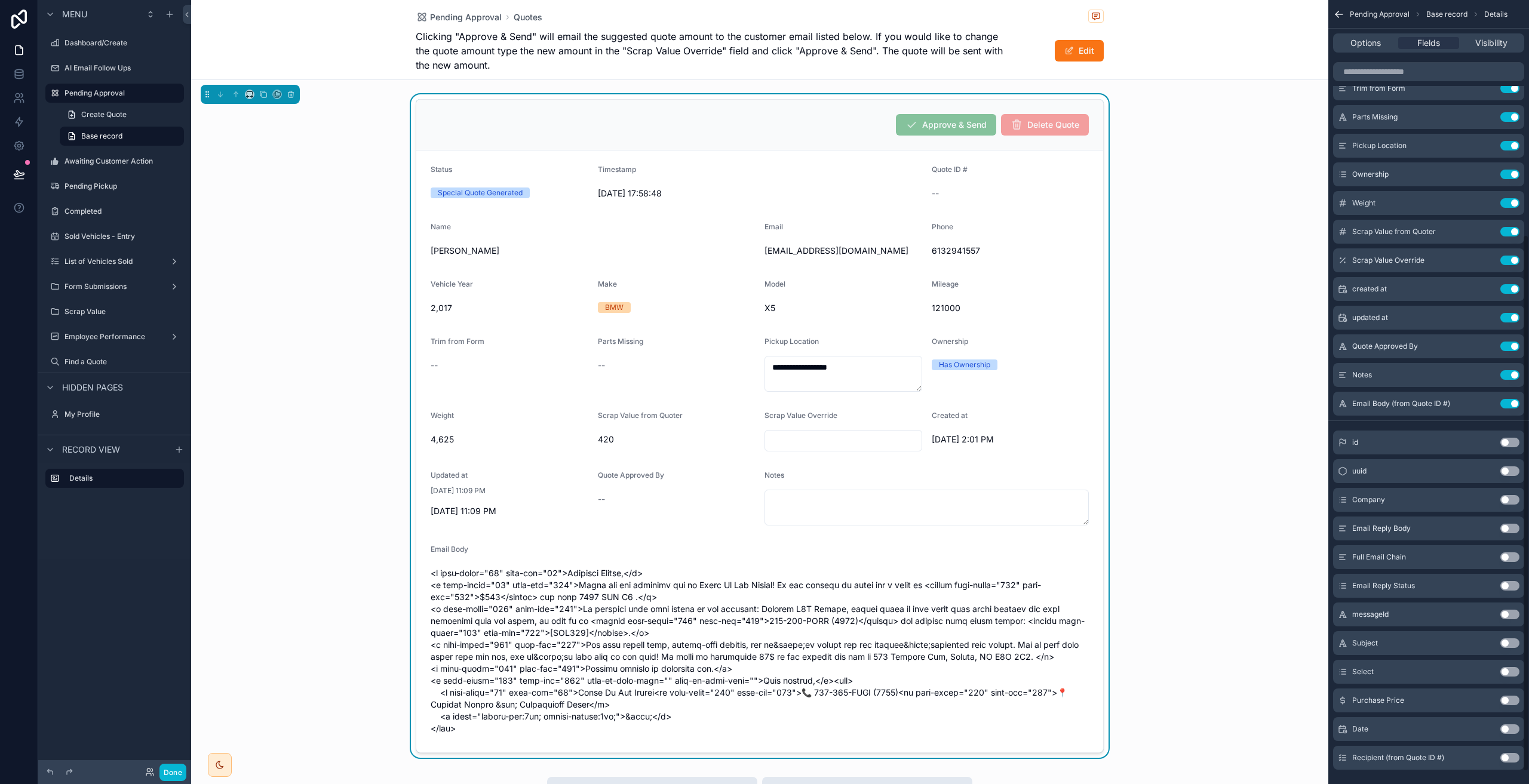
scroll to position [341, 0]
click at [183, 770] on button "Done" at bounding box center [173, 772] width 27 height 18
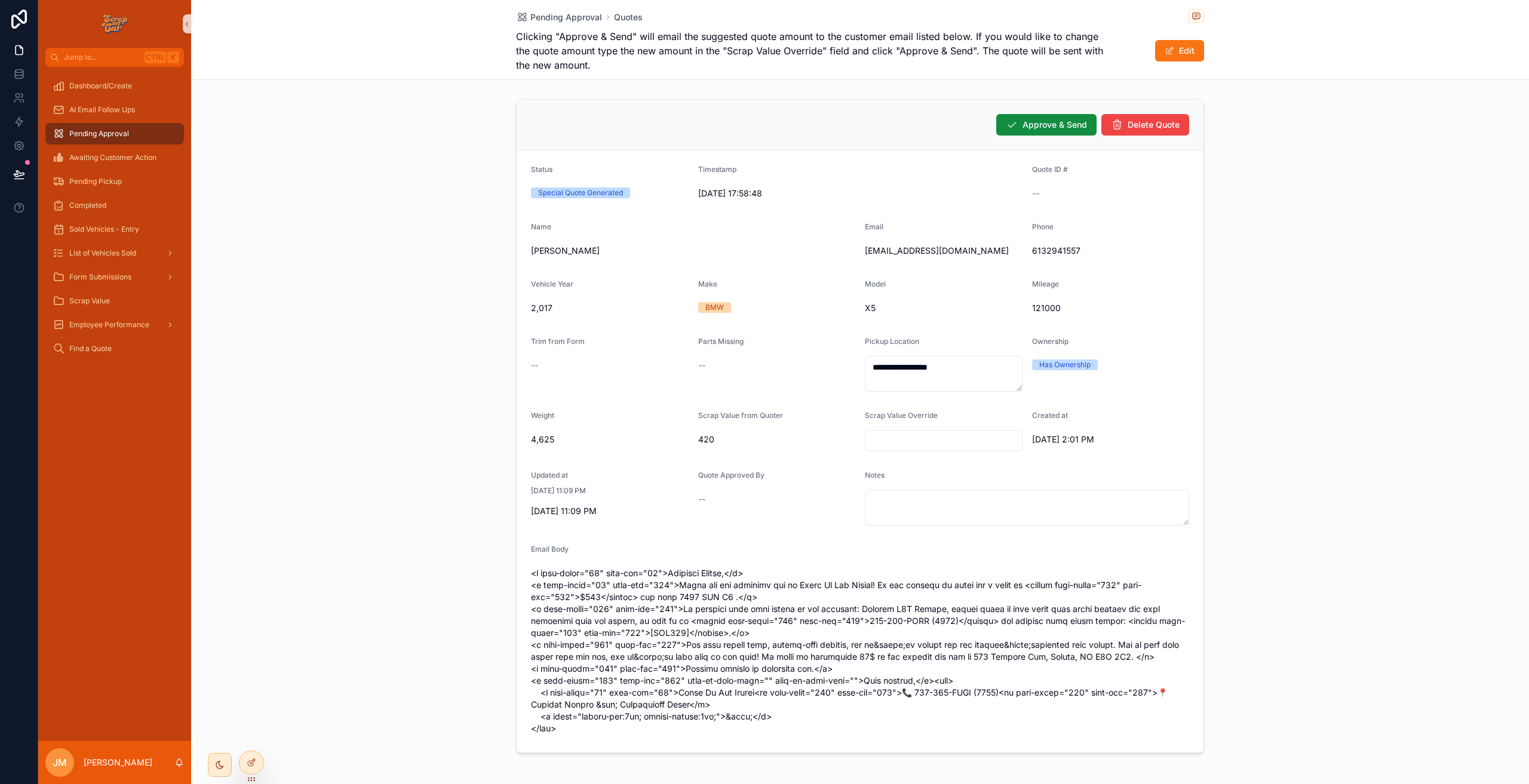
click at [691, 579] on span "scrollable content" at bounding box center [860, 651] width 658 height 167
click at [699, 588] on span "scrollable content" at bounding box center [860, 651] width 658 height 167
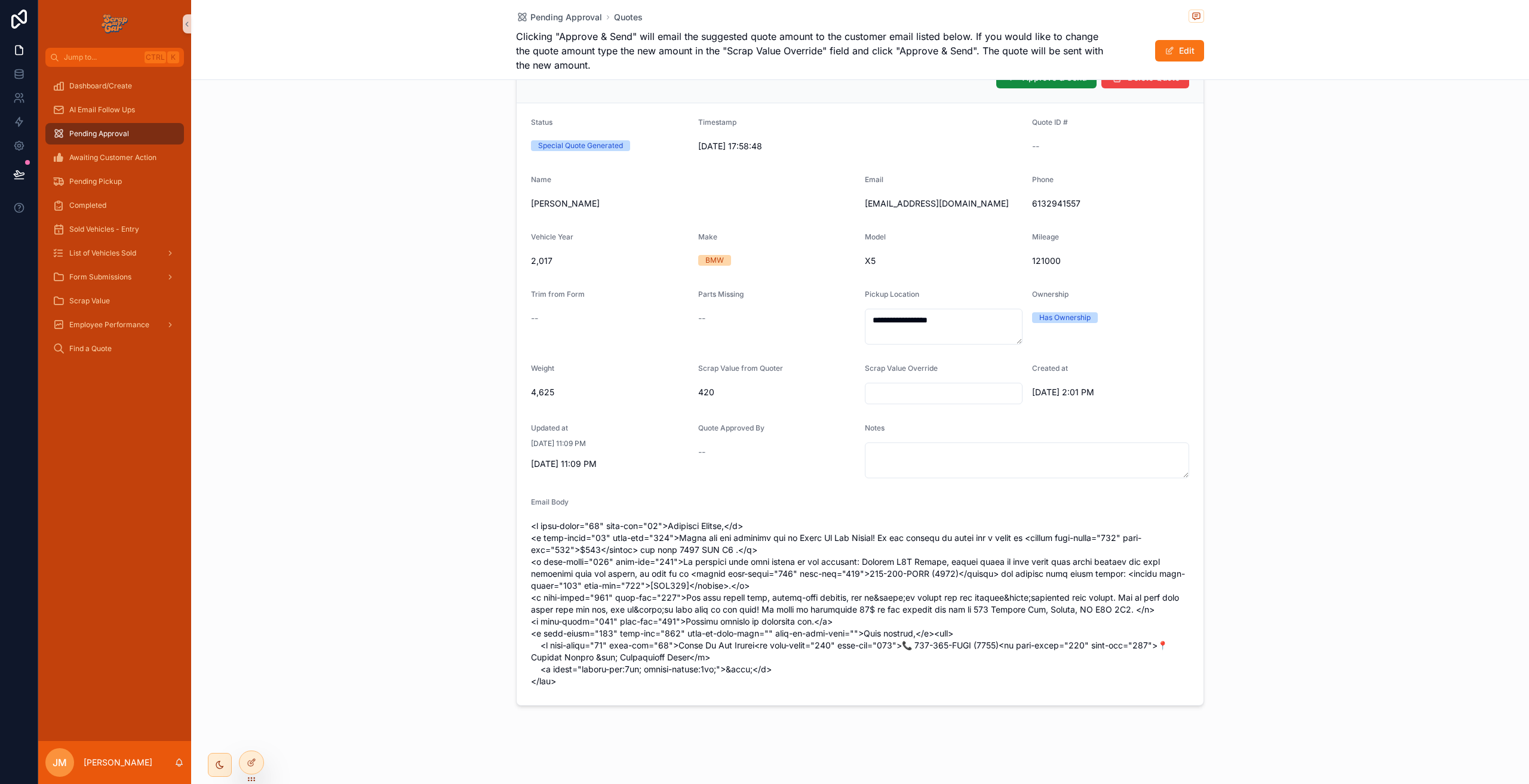
scroll to position [50, 0]
click at [638, 667] on span "scrollable content" at bounding box center [860, 601] width 658 height 167
click at [653, 664] on span "scrollable content" at bounding box center [860, 601] width 658 height 167
drag, startPoint x: 668, startPoint y: 566, endPoint x: 640, endPoint y: 565, distance: 28.0
click at [640, 565] on span "scrollable content" at bounding box center [860, 601] width 658 height 167
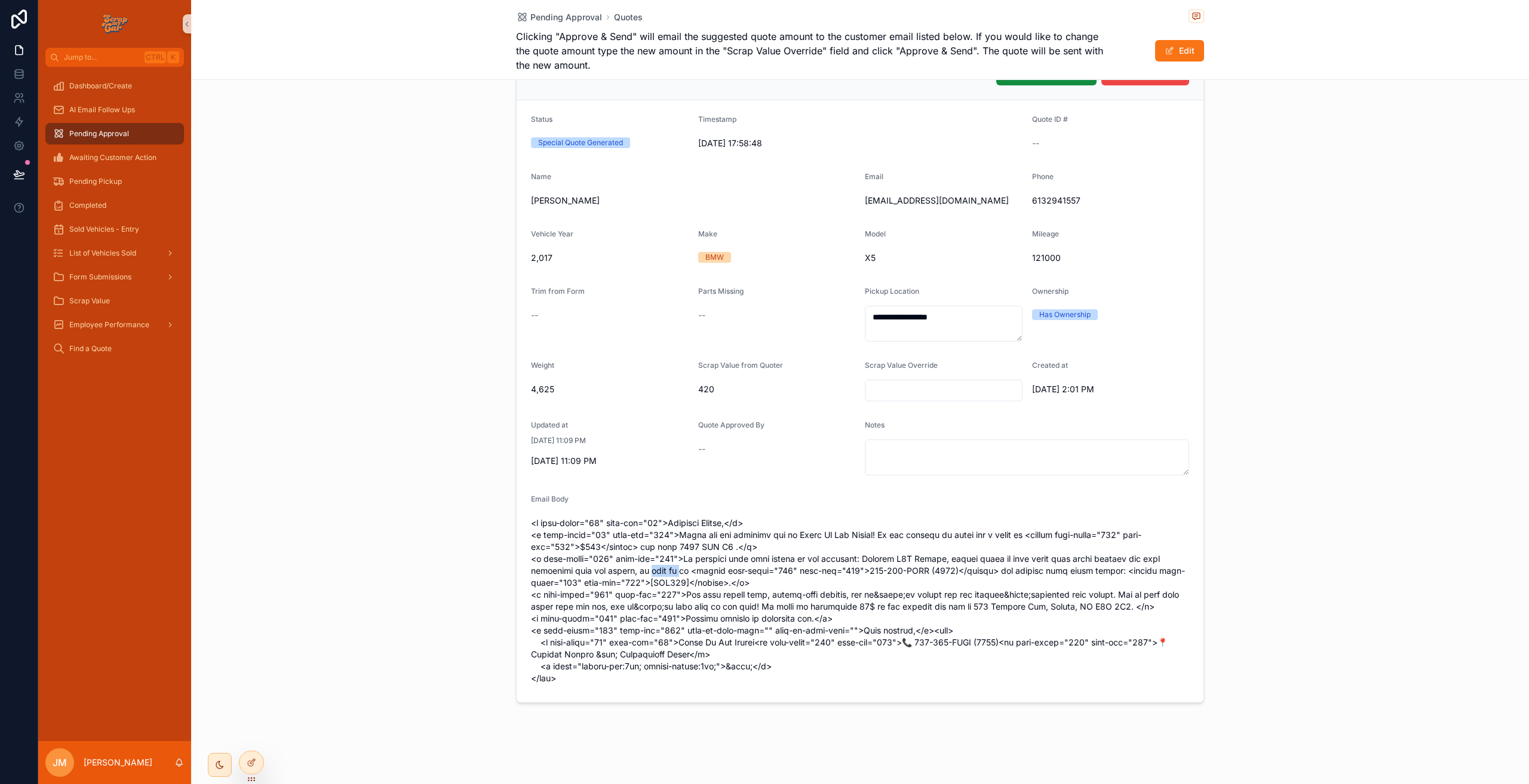
click at [640, 565] on span "scrollable content" at bounding box center [860, 601] width 658 height 167
click at [659, 567] on span "scrollable content" at bounding box center [860, 601] width 658 height 167
click at [249, 756] on div at bounding box center [251, 762] width 24 height 23
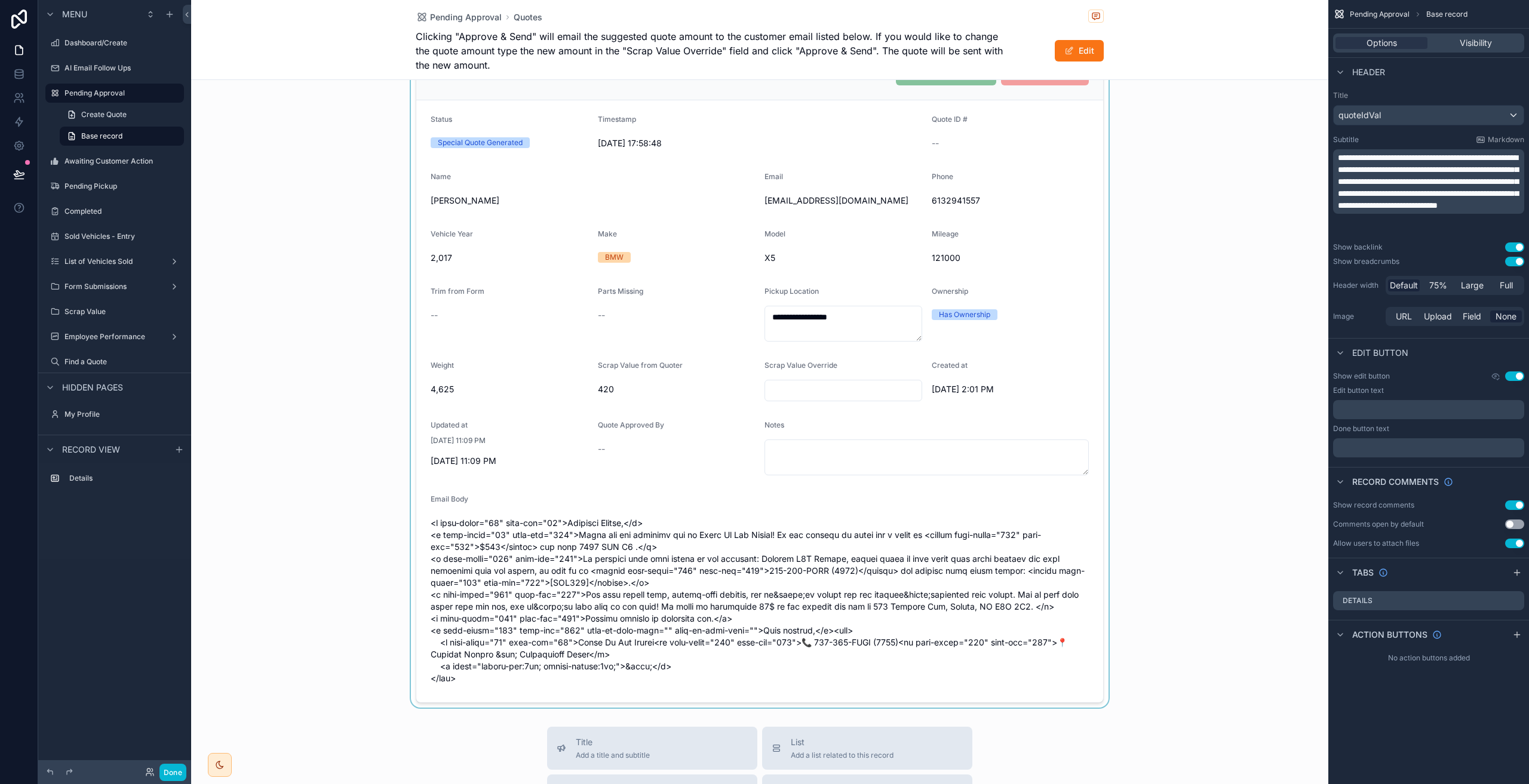
click at [1082, 400] on div "scrollable content" at bounding box center [759, 376] width 1137 height 664
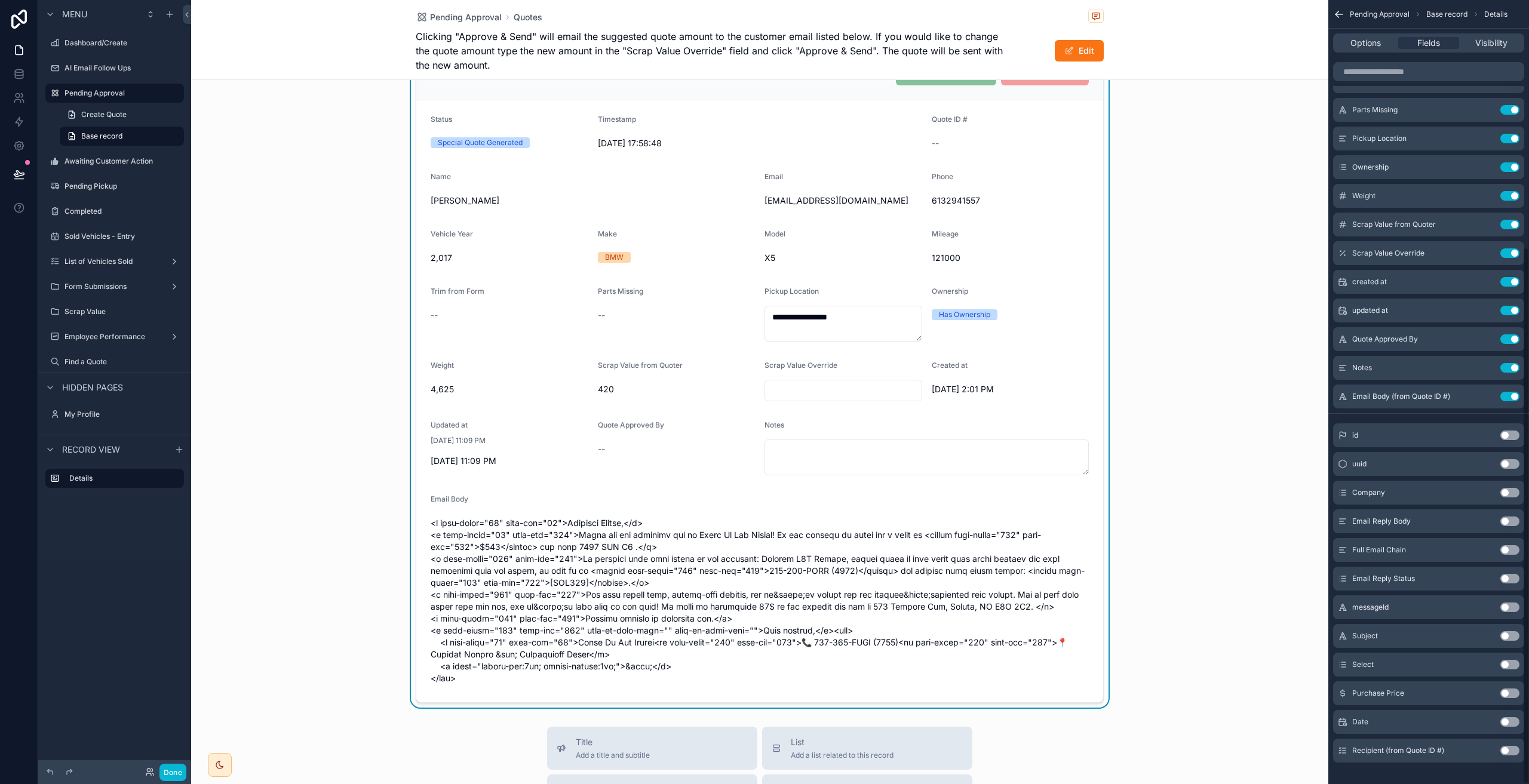
scroll to position [360, 0]
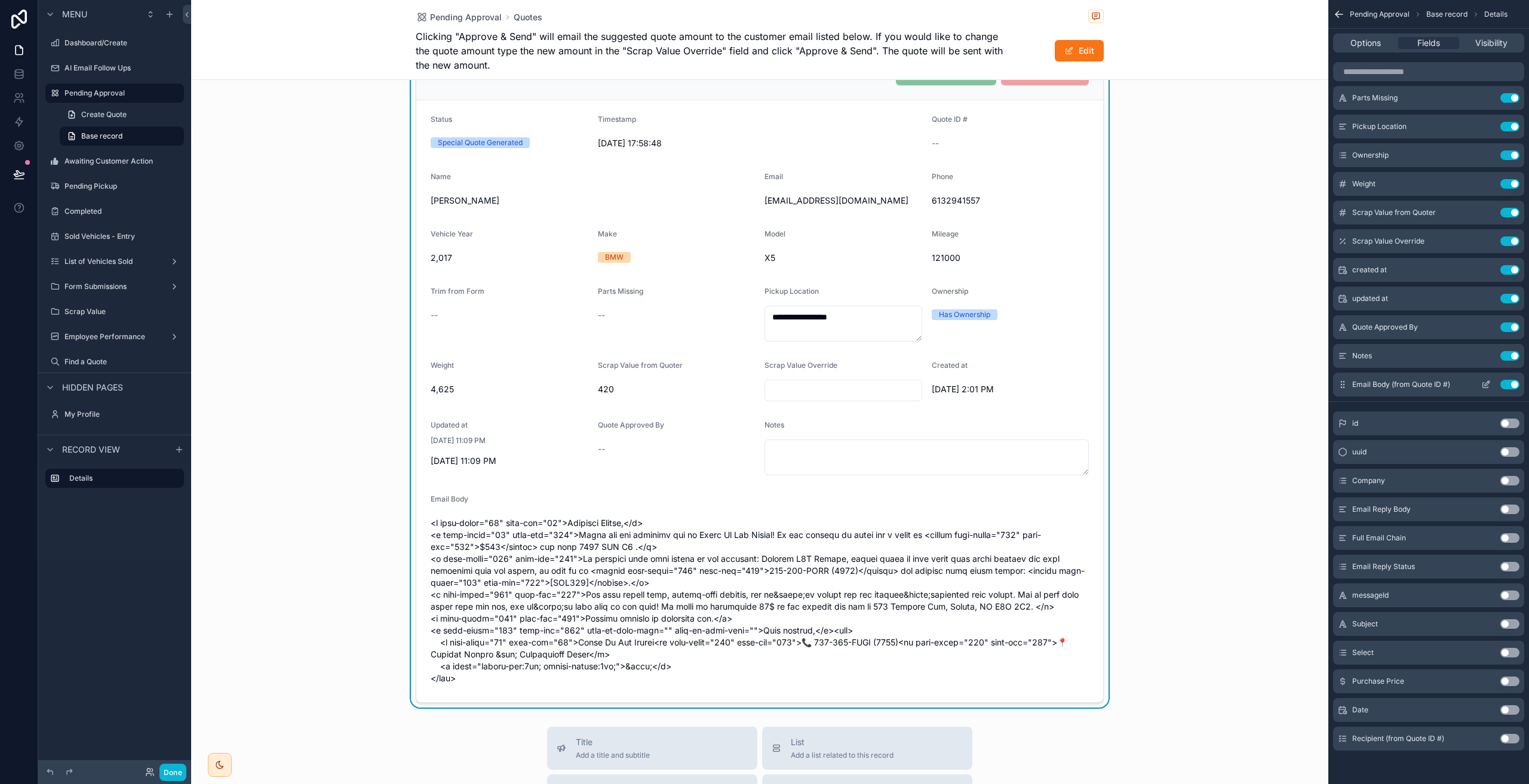
click at [1490, 388] on icon "scrollable content" at bounding box center [1486, 385] width 10 height 10
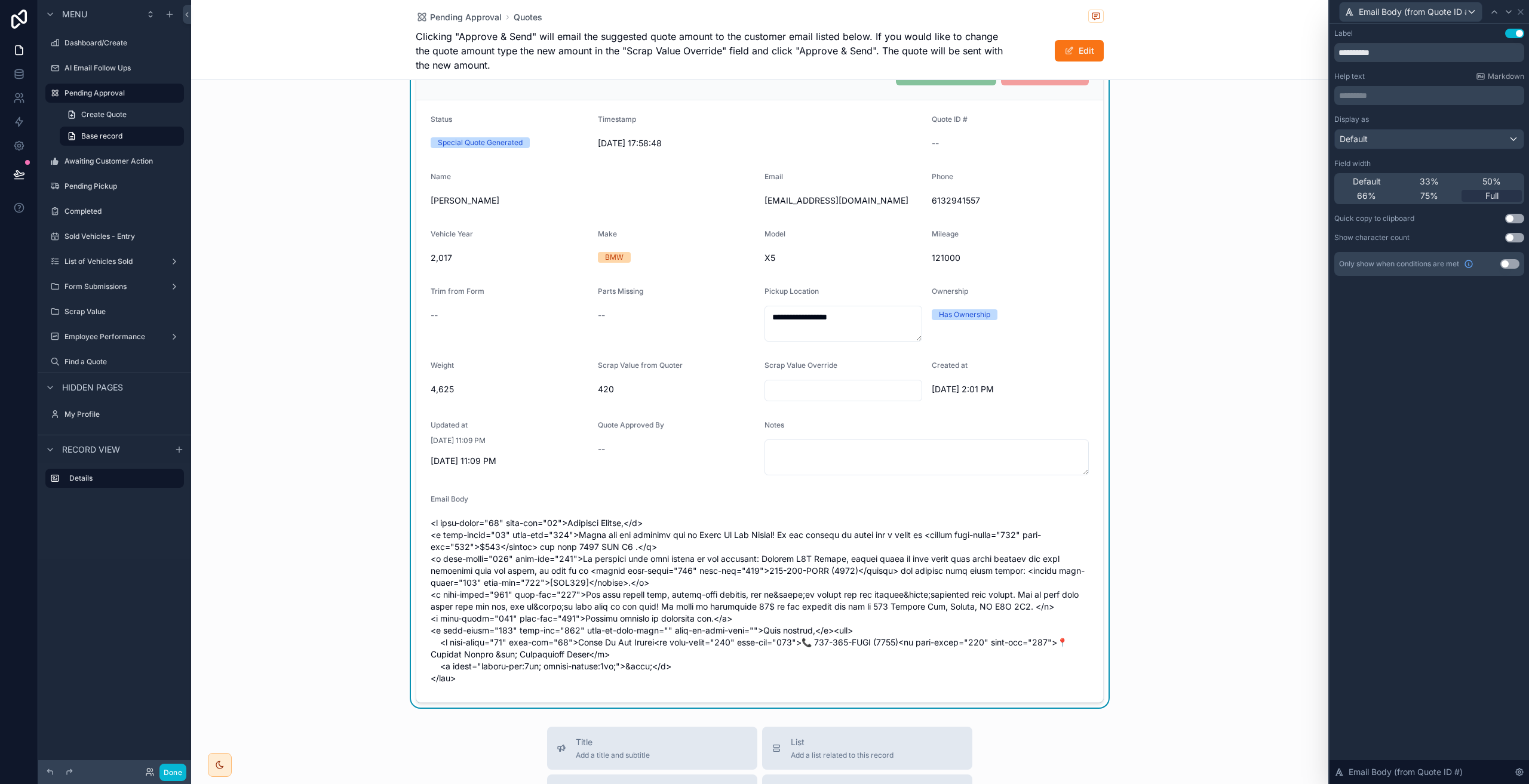
scroll to position [321, 0]
click at [1517, 771] on icon at bounding box center [1519, 772] width 7 height 7
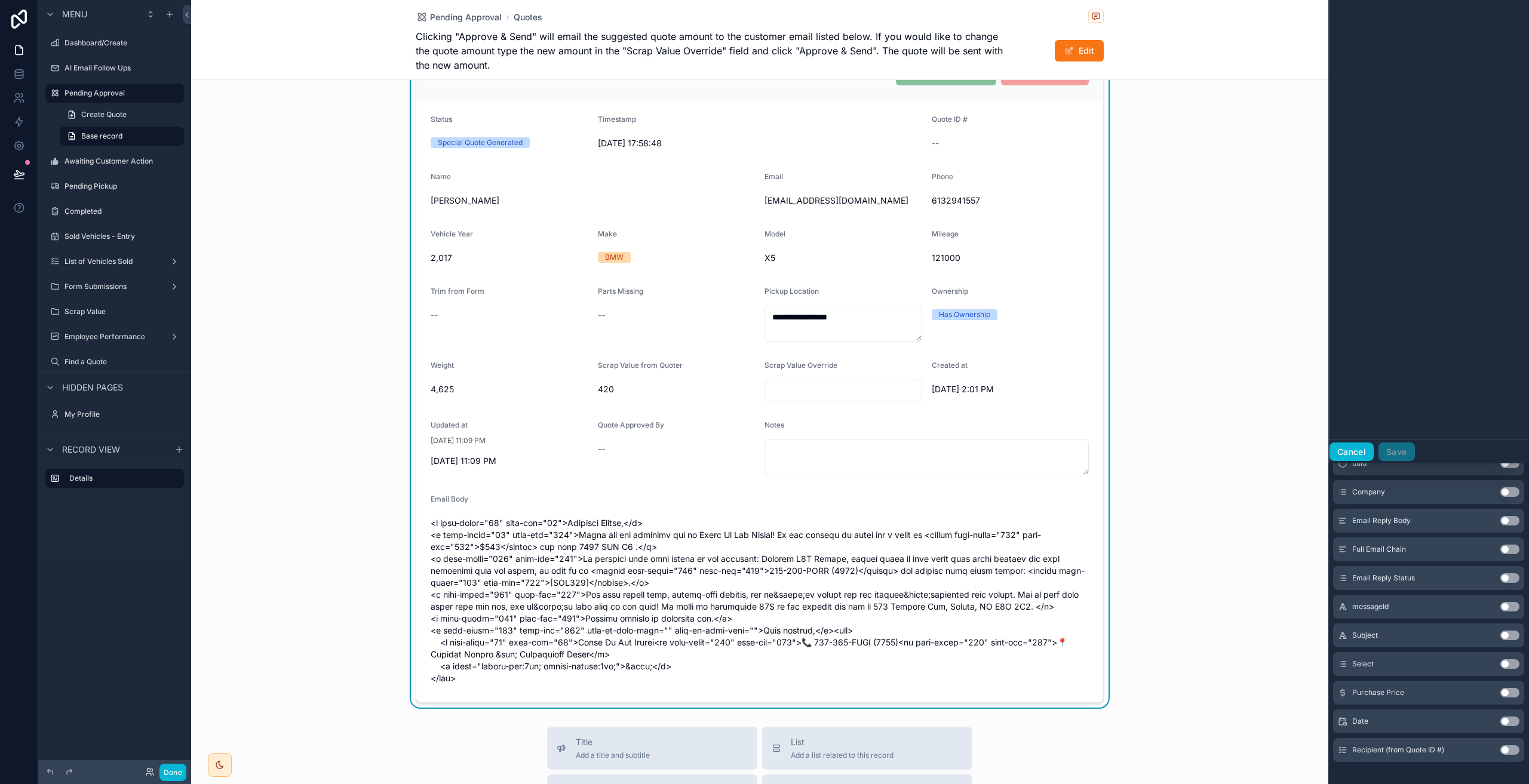
click at [1357, 454] on button "Cancel" at bounding box center [1351, 452] width 44 height 19
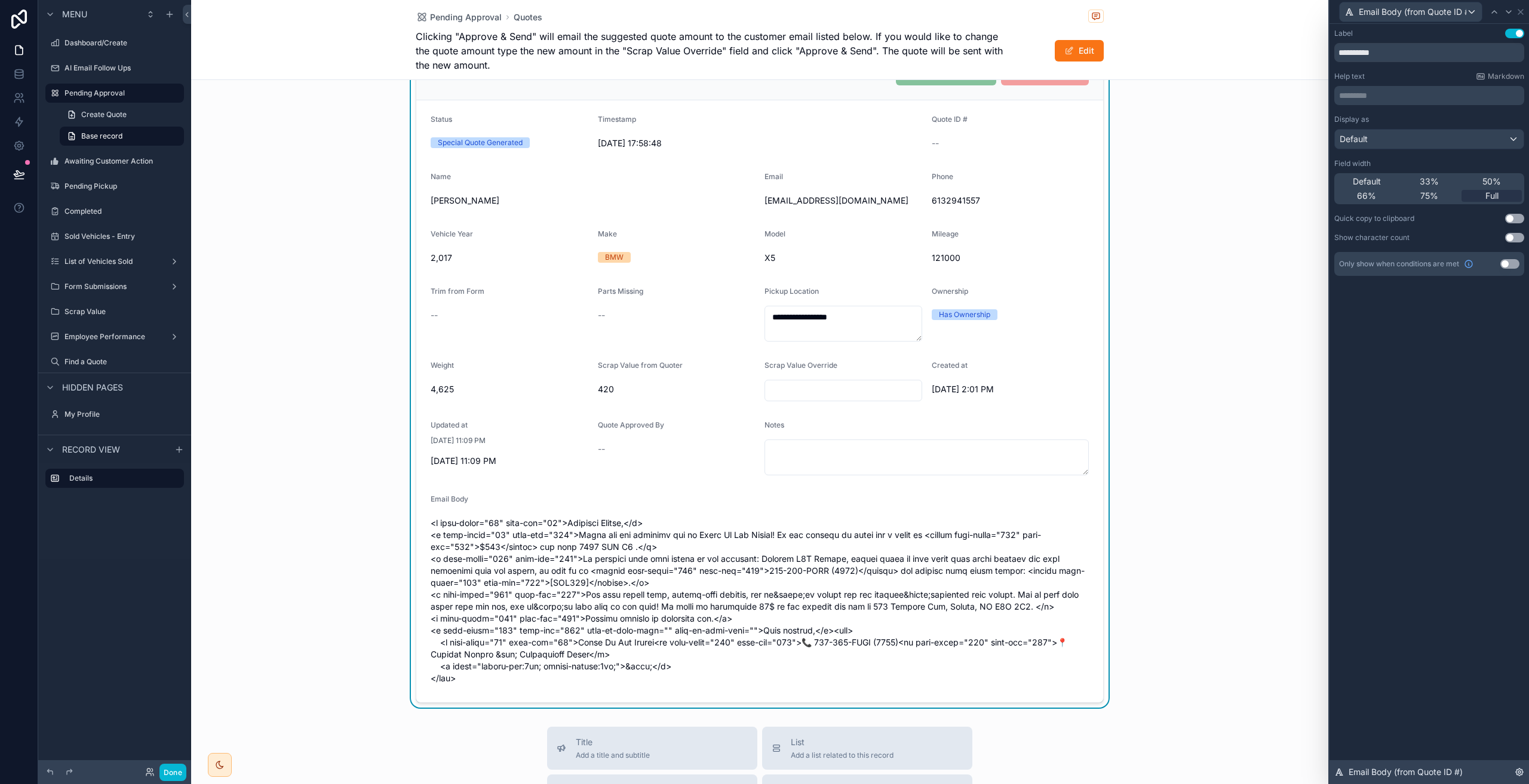
click at [1448, 778] on div "Email Body (from Quote ID #)" at bounding box center [1428, 772] width 199 height 24
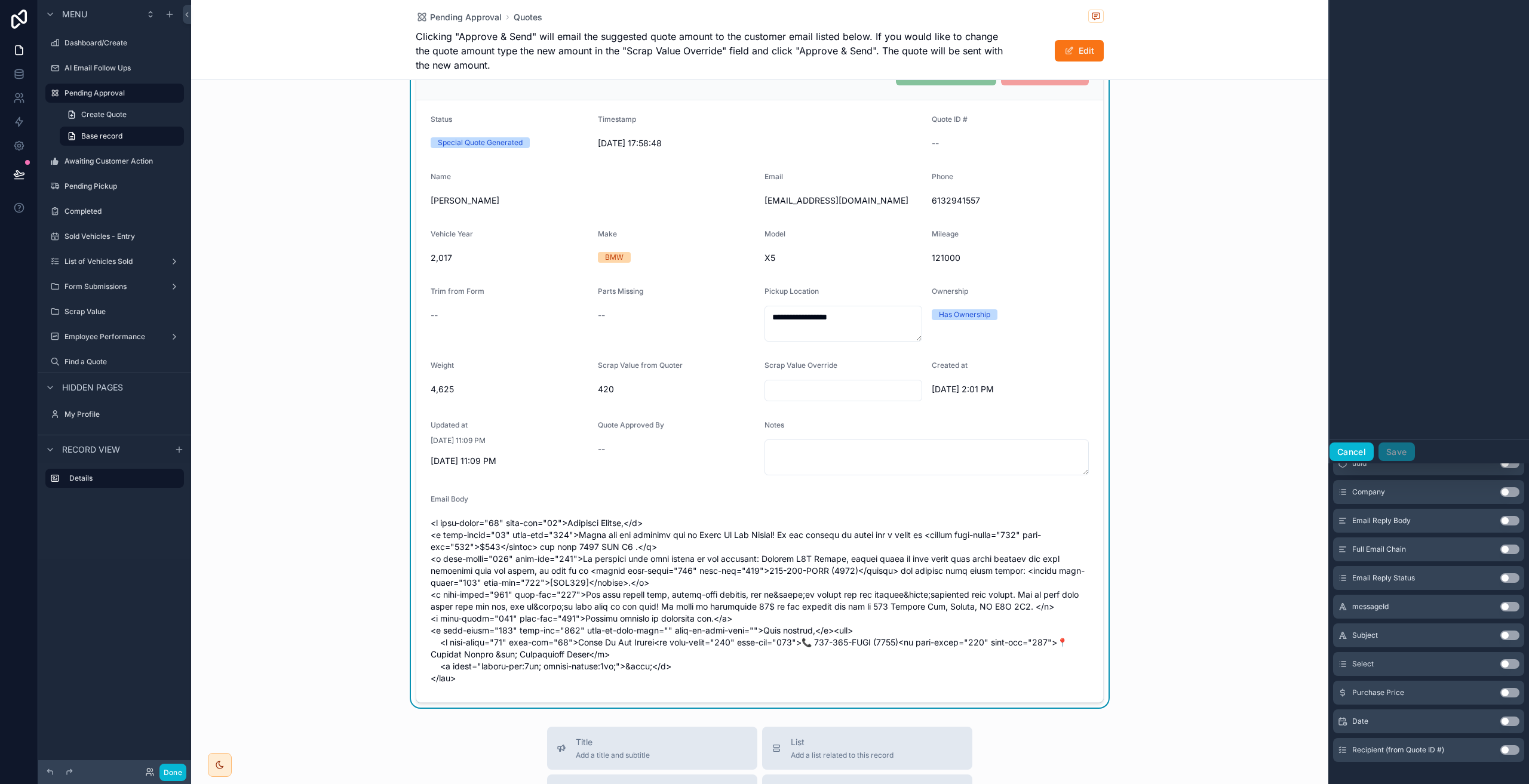
click at [1354, 445] on button "Cancel" at bounding box center [1351, 452] width 44 height 19
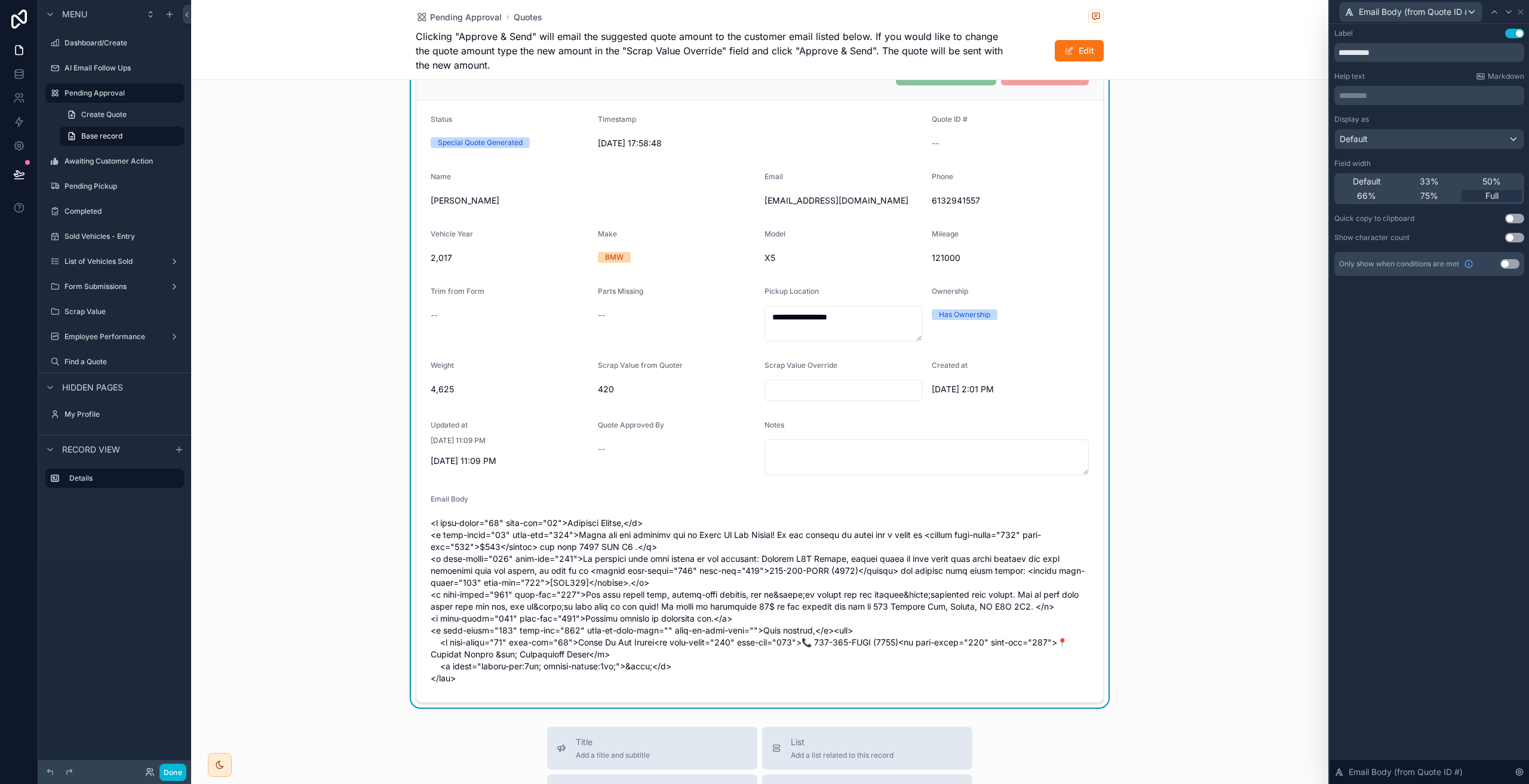
scroll to position [222, 0]
click at [1396, 136] on div "Default" at bounding box center [1429, 139] width 189 height 19
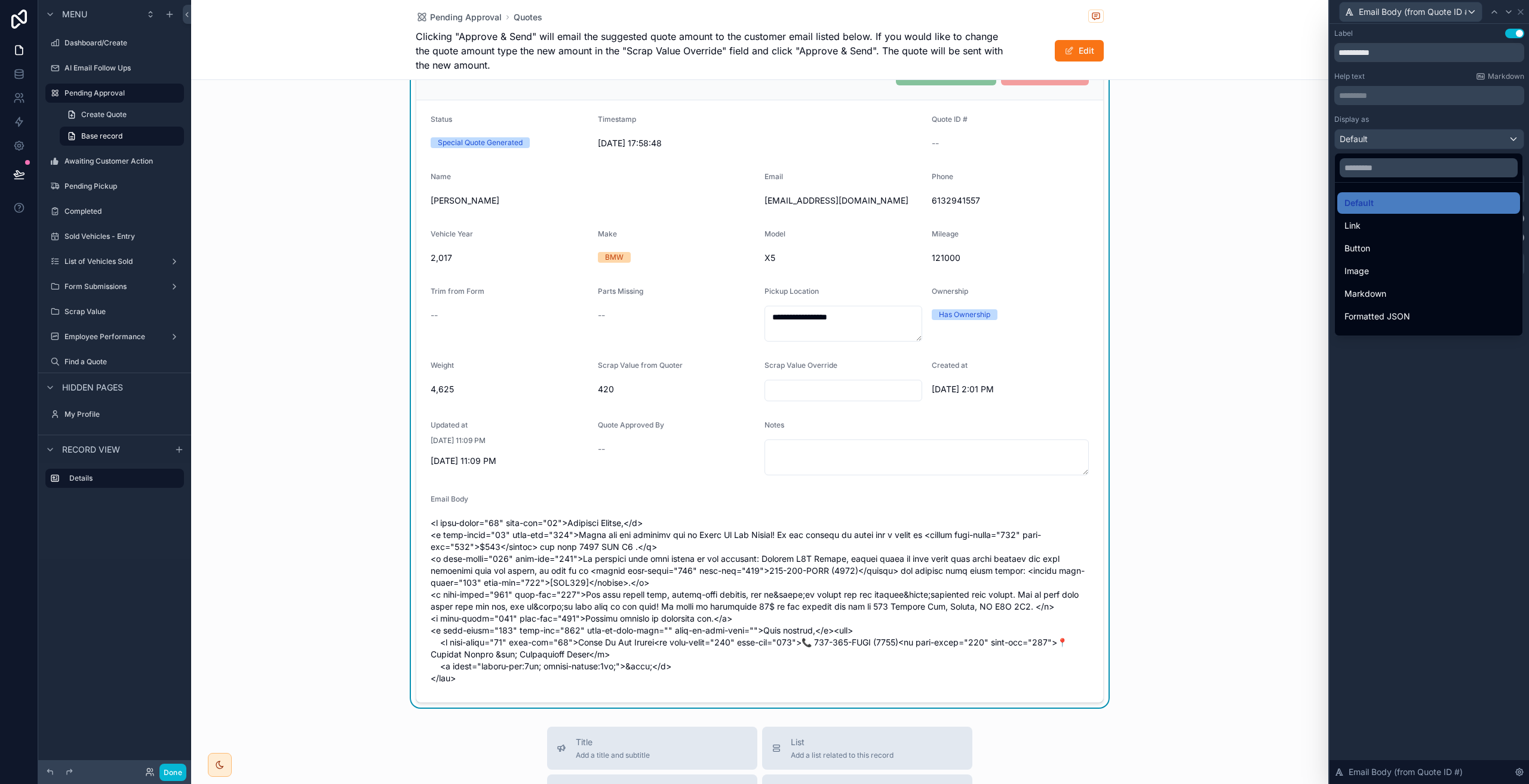
click at [1396, 136] on div at bounding box center [1428, 392] width 199 height 784
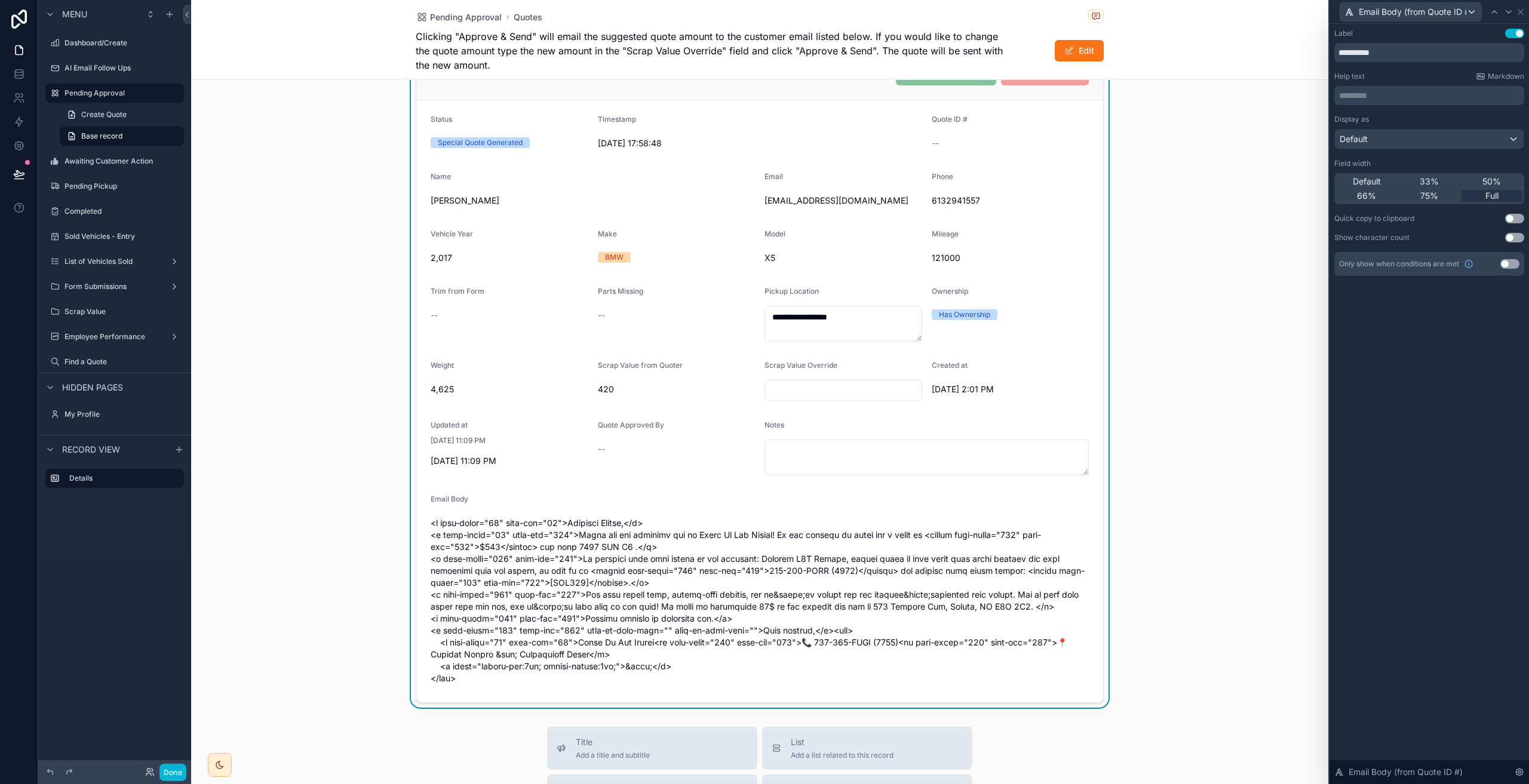
click at [924, 619] on span "scrollable content" at bounding box center [760, 601] width 658 height 167
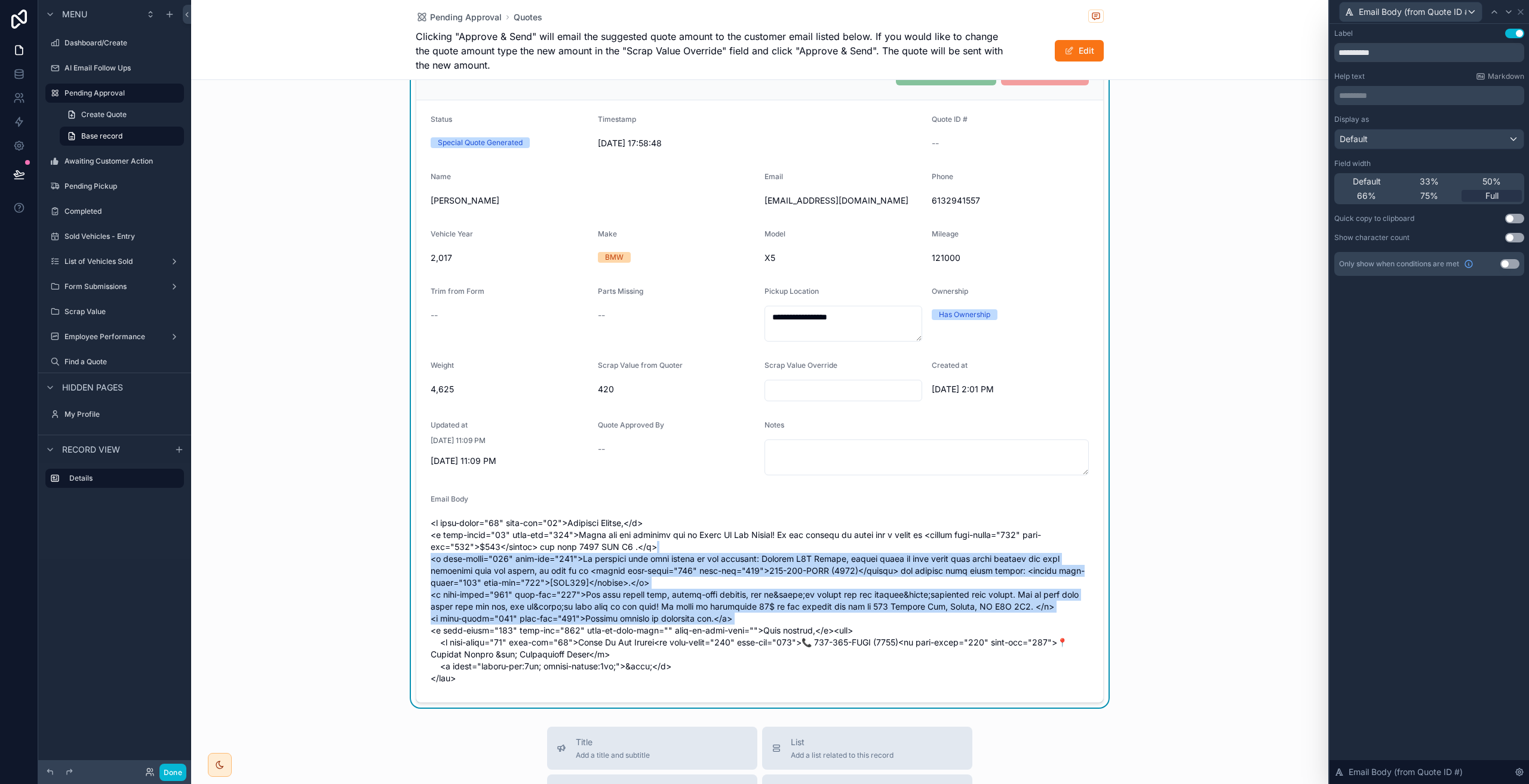
drag, startPoint x: 924, startPoint y: 619, endPoint x: 840, endPoint y: 551, distance: 108.1
click at [840, 551] on span "scrollable content" at bounding box center [760, 601] width 658 height 167
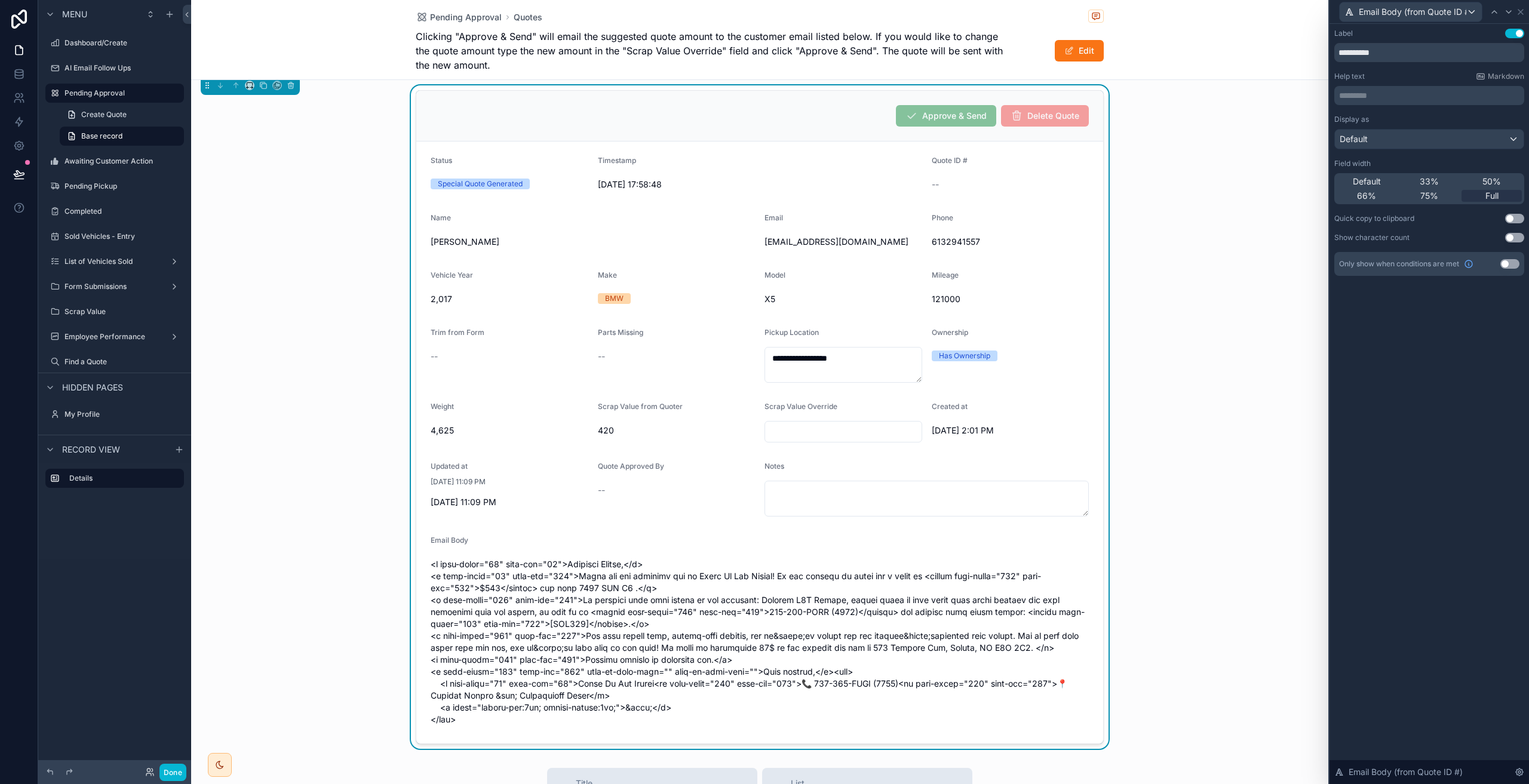
scroll to position [0, 0]
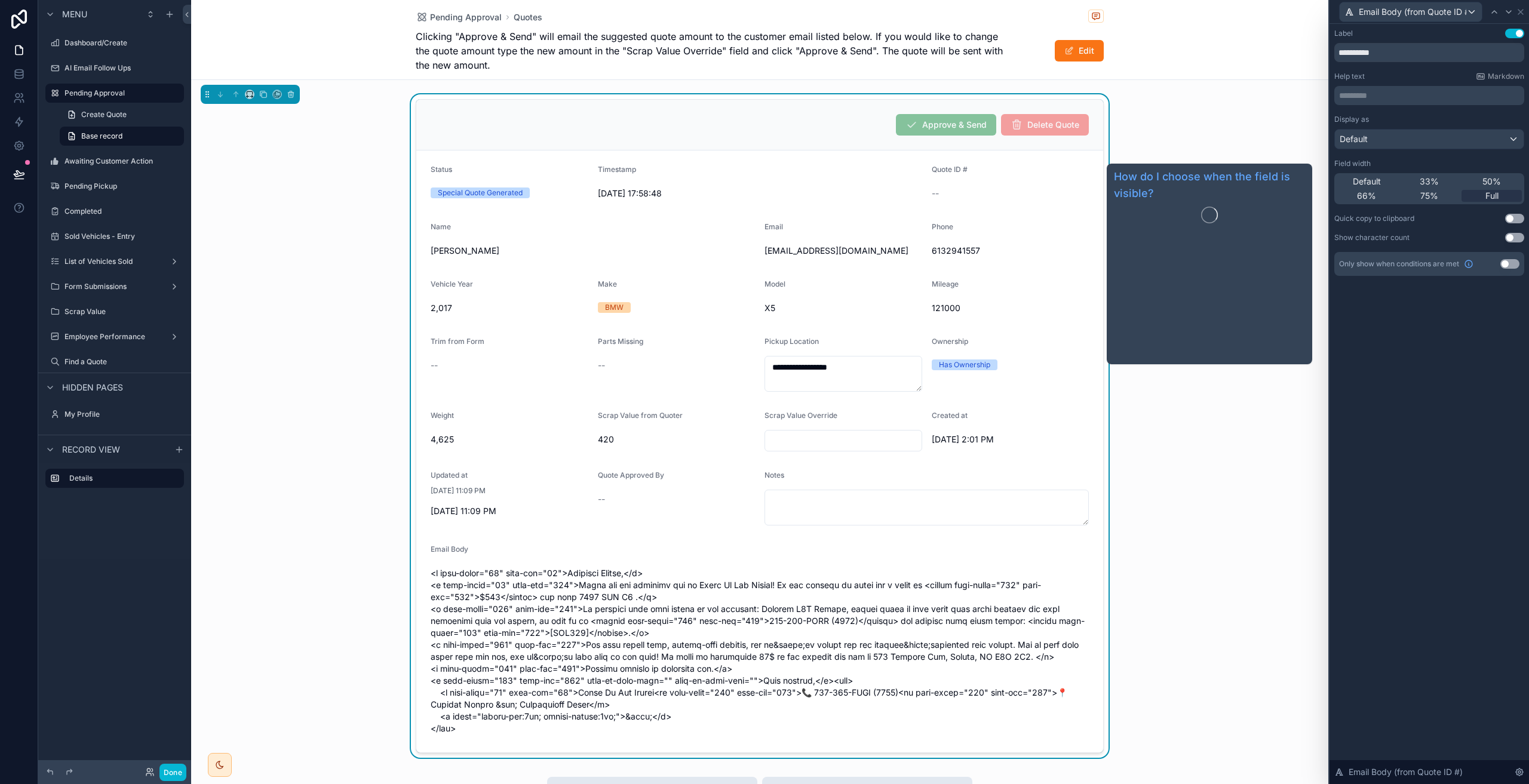
click at [1445, 356] on div "**********" at bounding box center [1428, 404] width 199 height 760
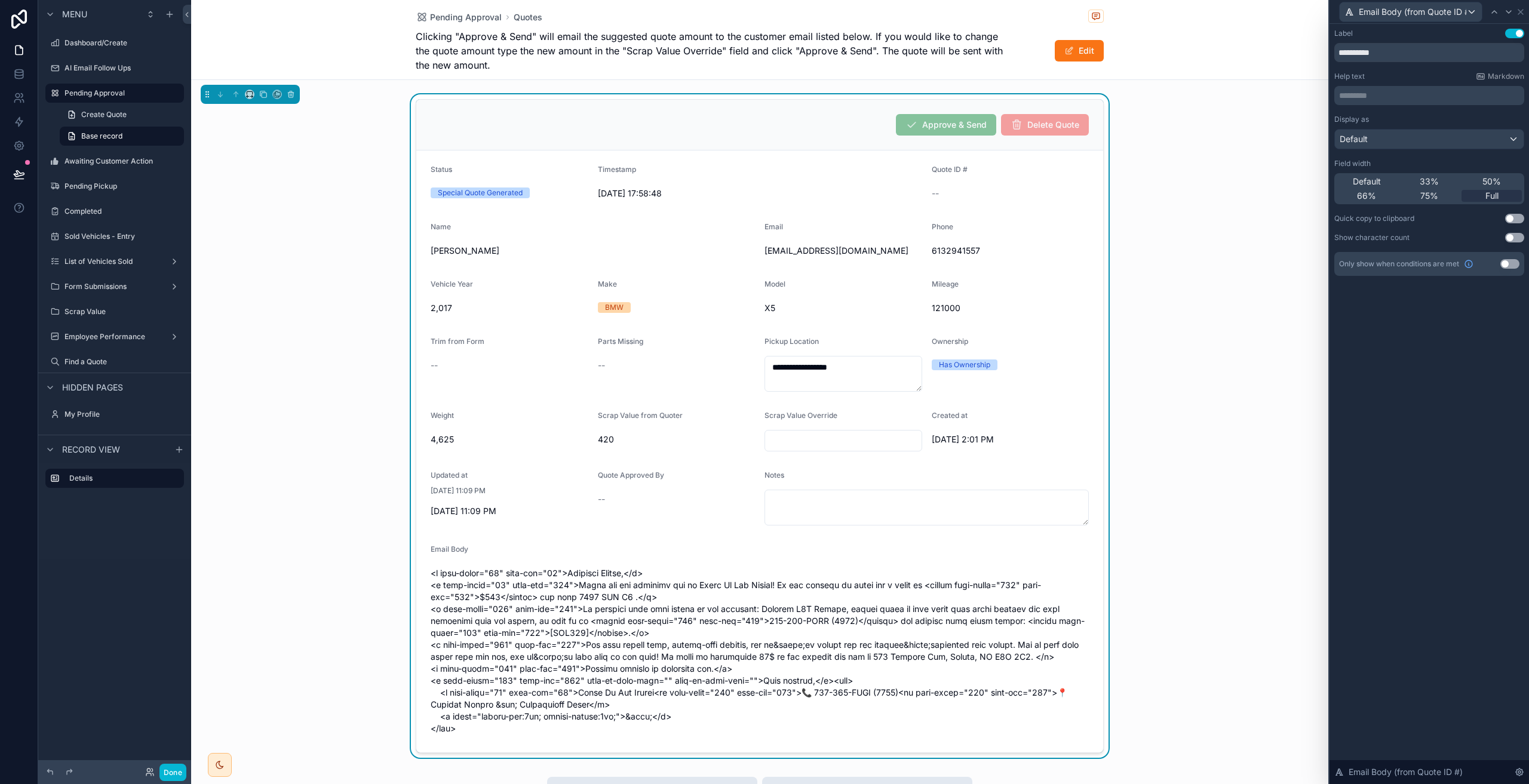
click at [1511, 237] on button "Use setting" at bounding box center [1514, 238] width 19 height 10
click at [1518, 218] on button "Use setting" at bounding box center [1514, 219] width 19 height 10
click at [1459, 140] on div "Default" at bounding box center [1429, 139] width 189 height 19
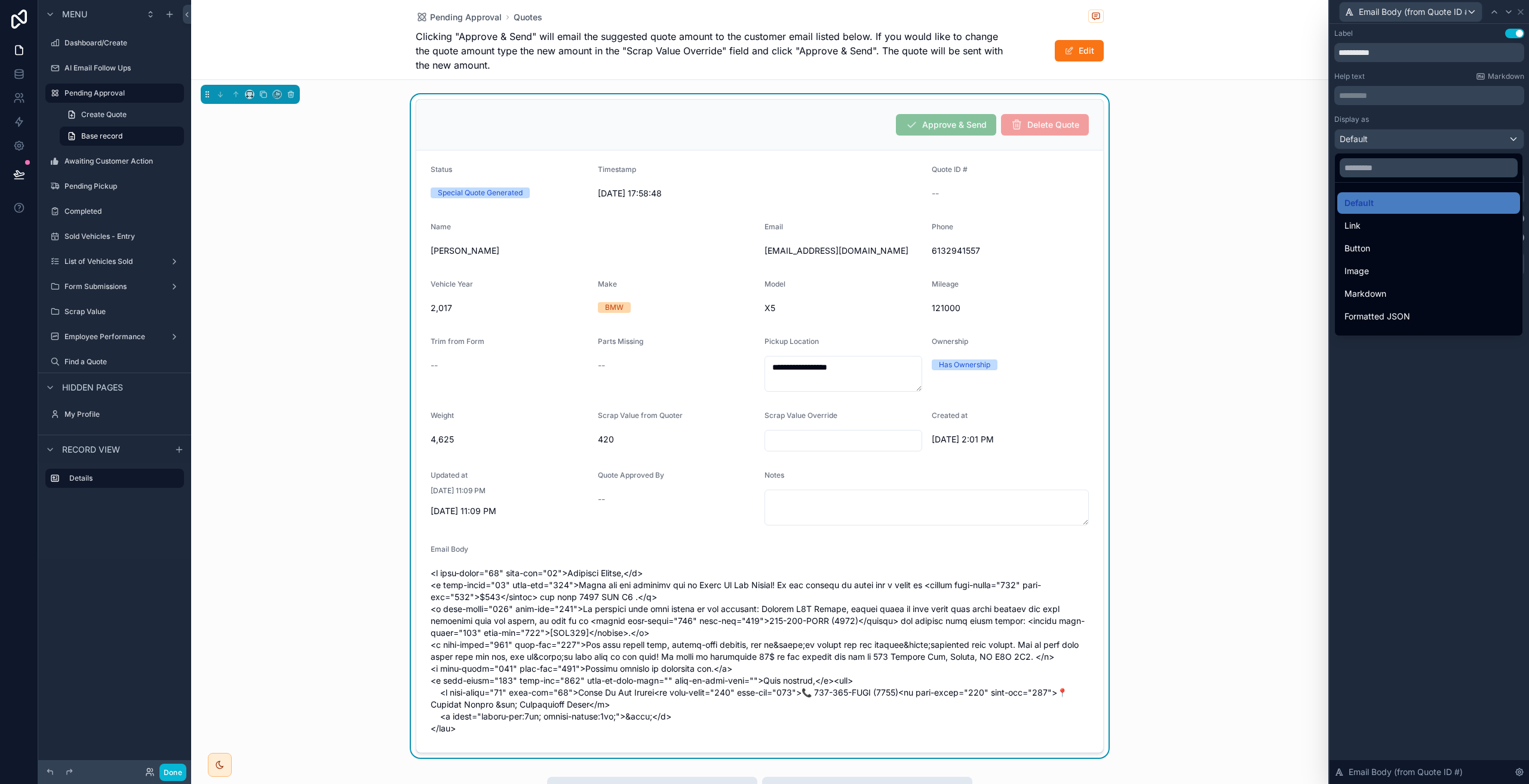
click at [1459, 140] on div at bounding box center [1428, 392] width 199 height 784
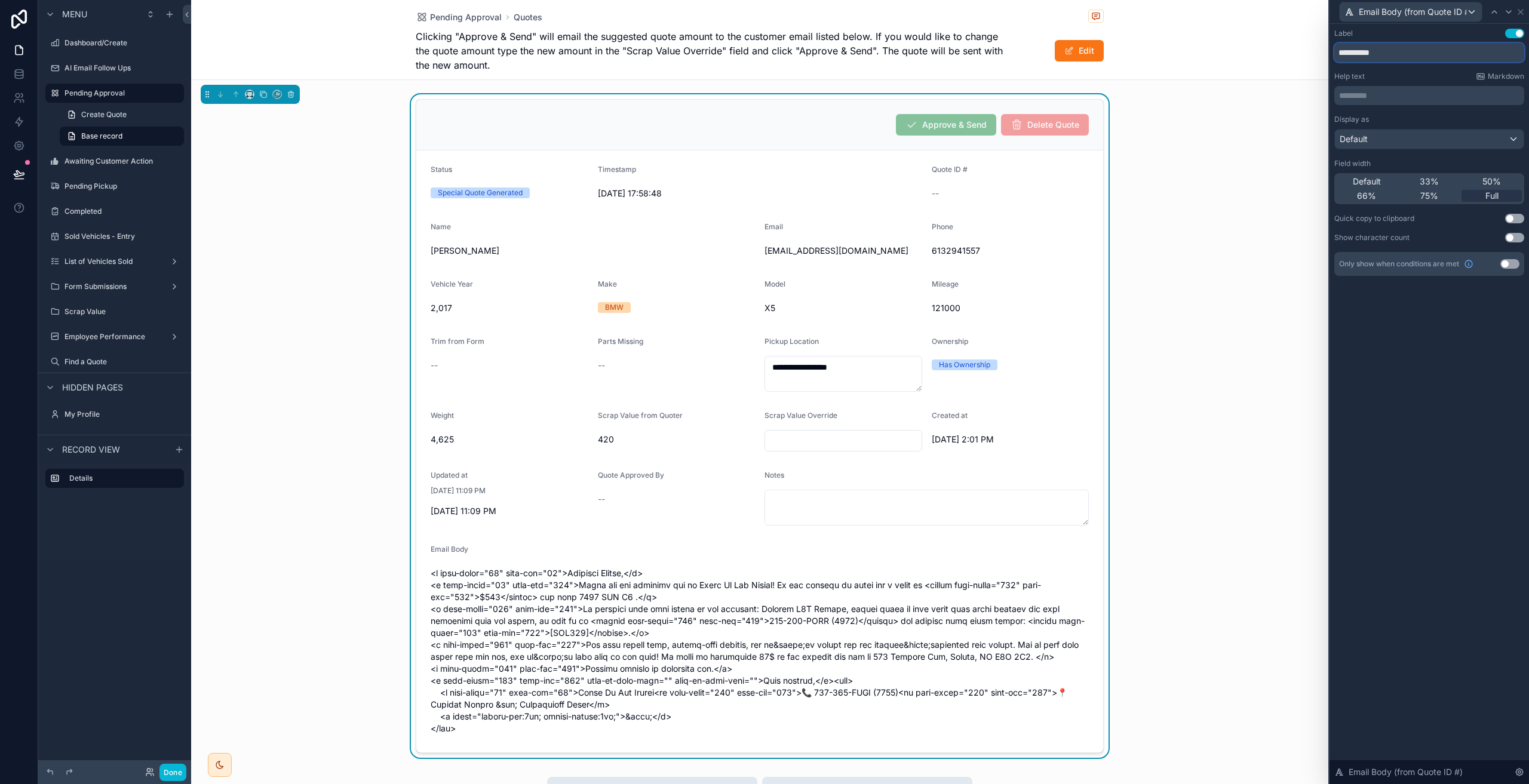
click at [1425, 53] on input "**********" at bounding box center [1429, 52] width 190 height 19
click at [1519, 13] on icon at bounding box center [1520, 12] width 5 height 5
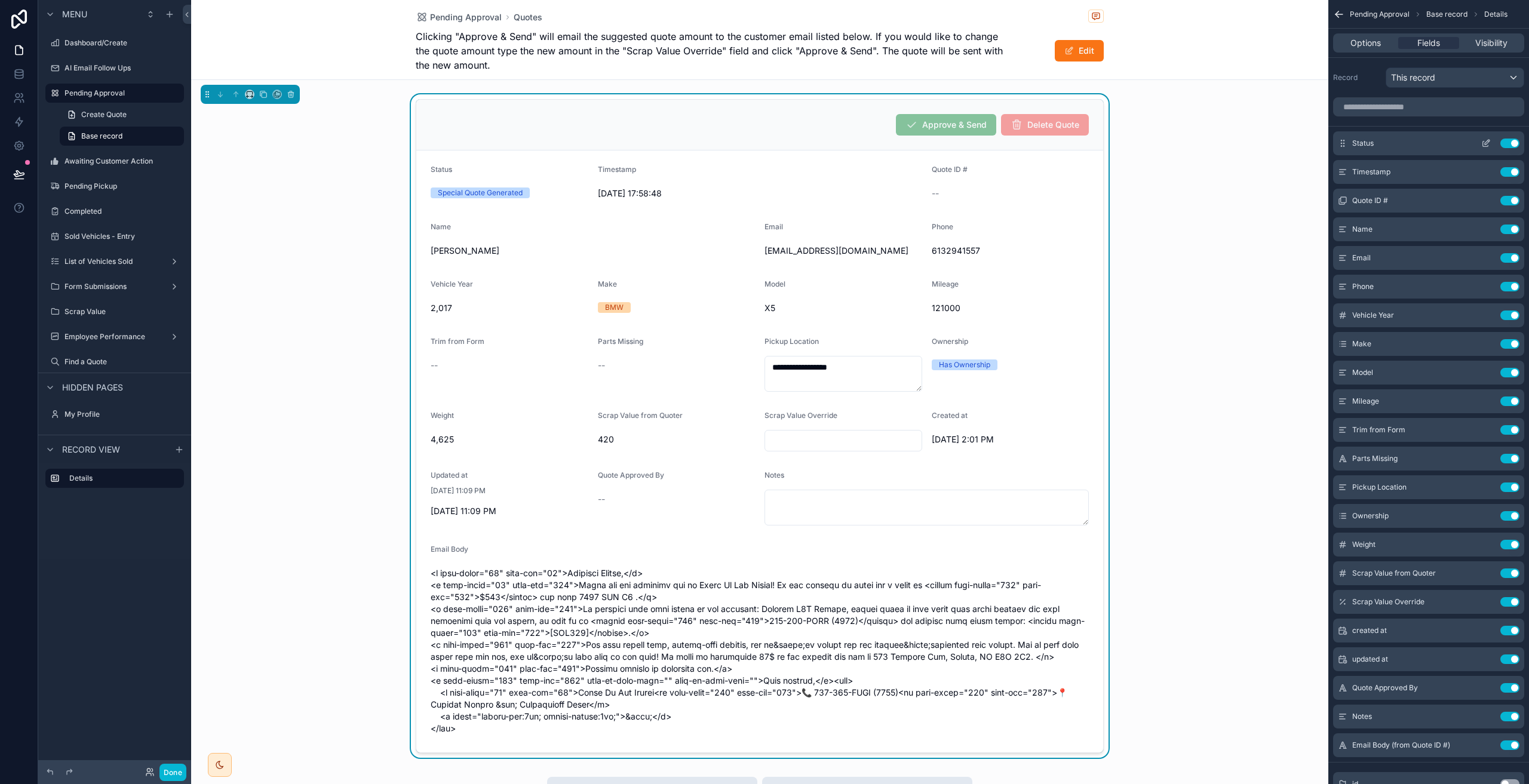
click at [1485, 142] on icon "scrollable content" at bounding box center [1486, 144] width 10 height 10
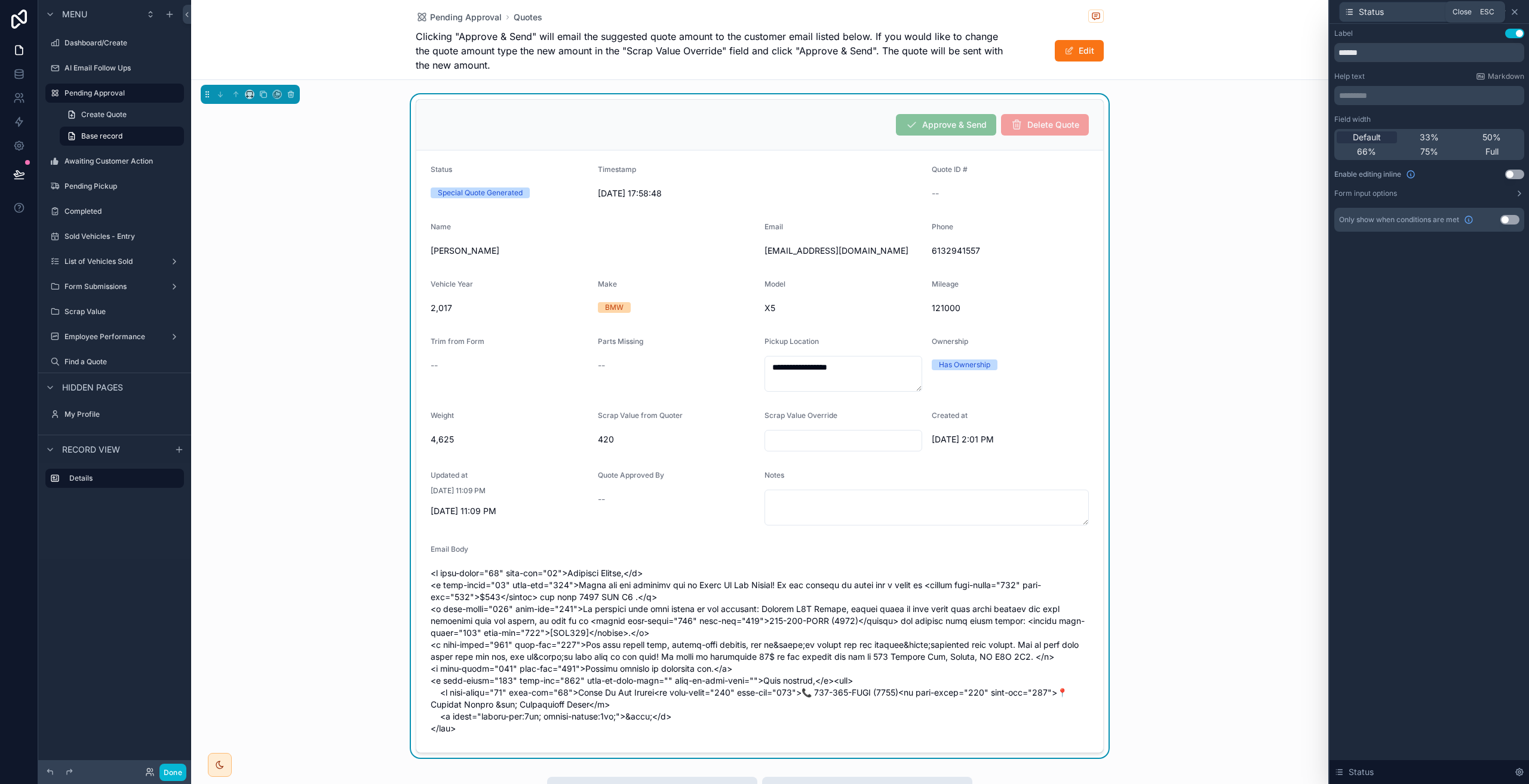
click at [1516, 11] on icon at bounding box center [1515, 12] width 10 height 10
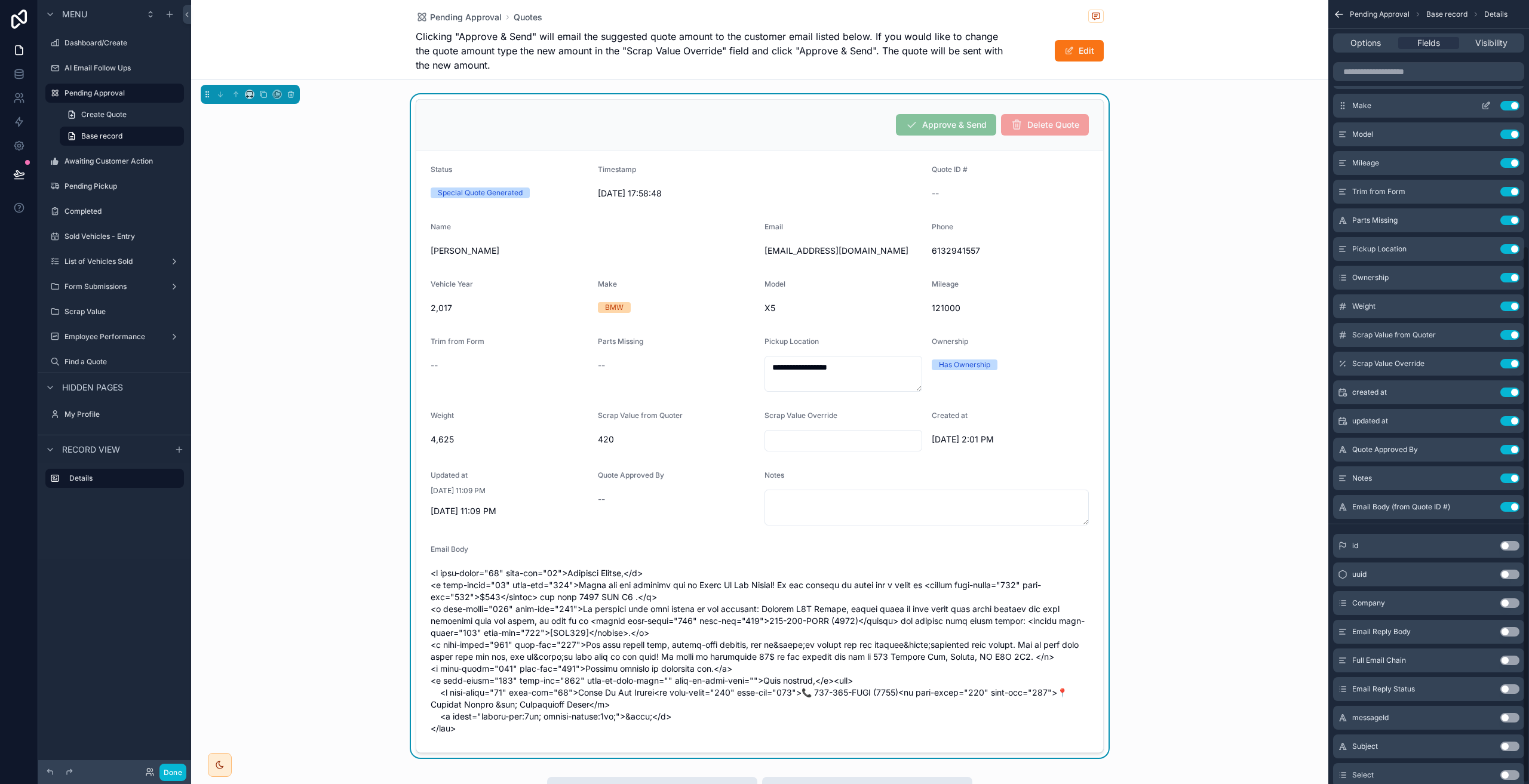
scroll to position [360, 0]
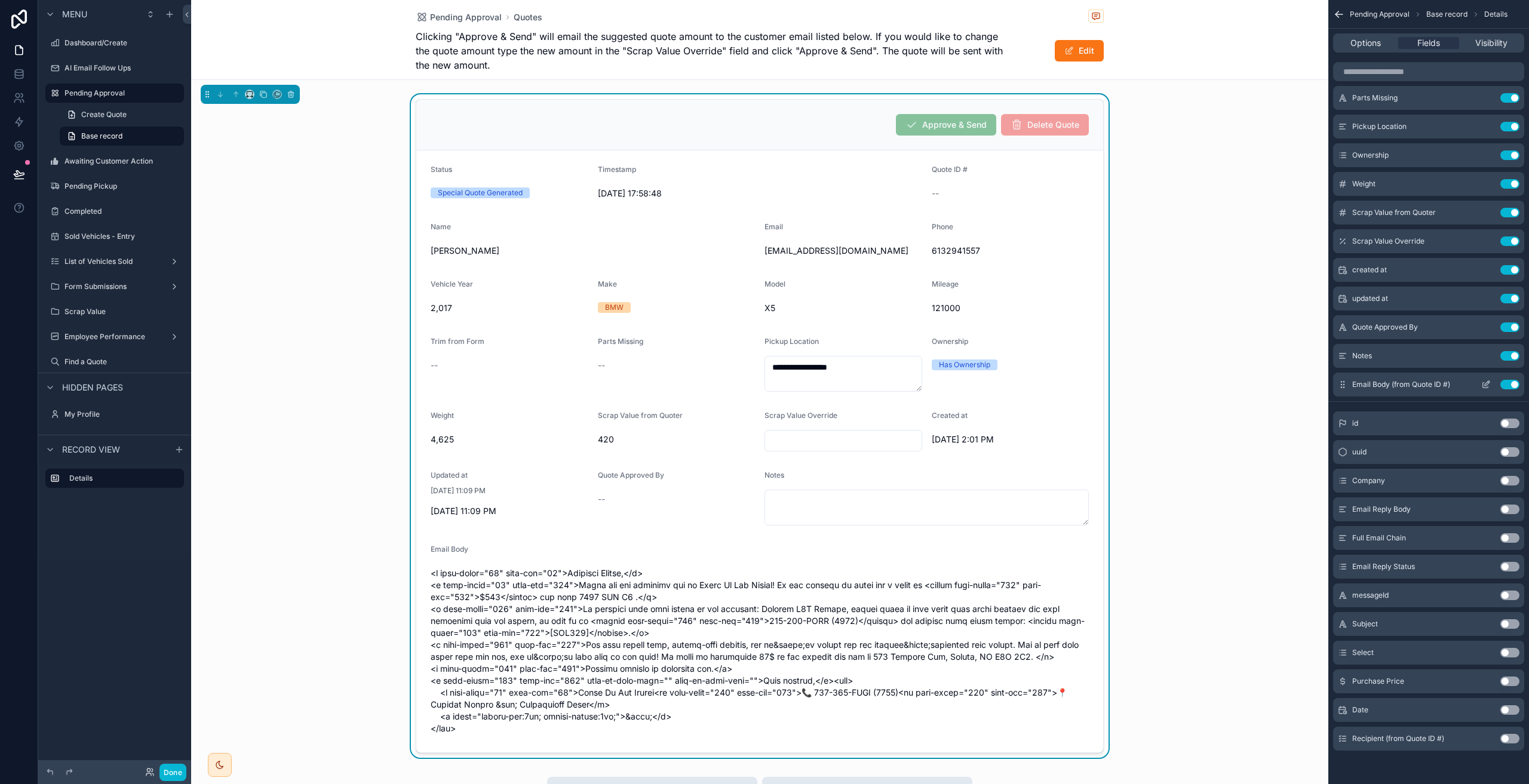
click at [1487, 384] on icon "scrollable content" at bounding box center [1486, 385] width 10 height 10
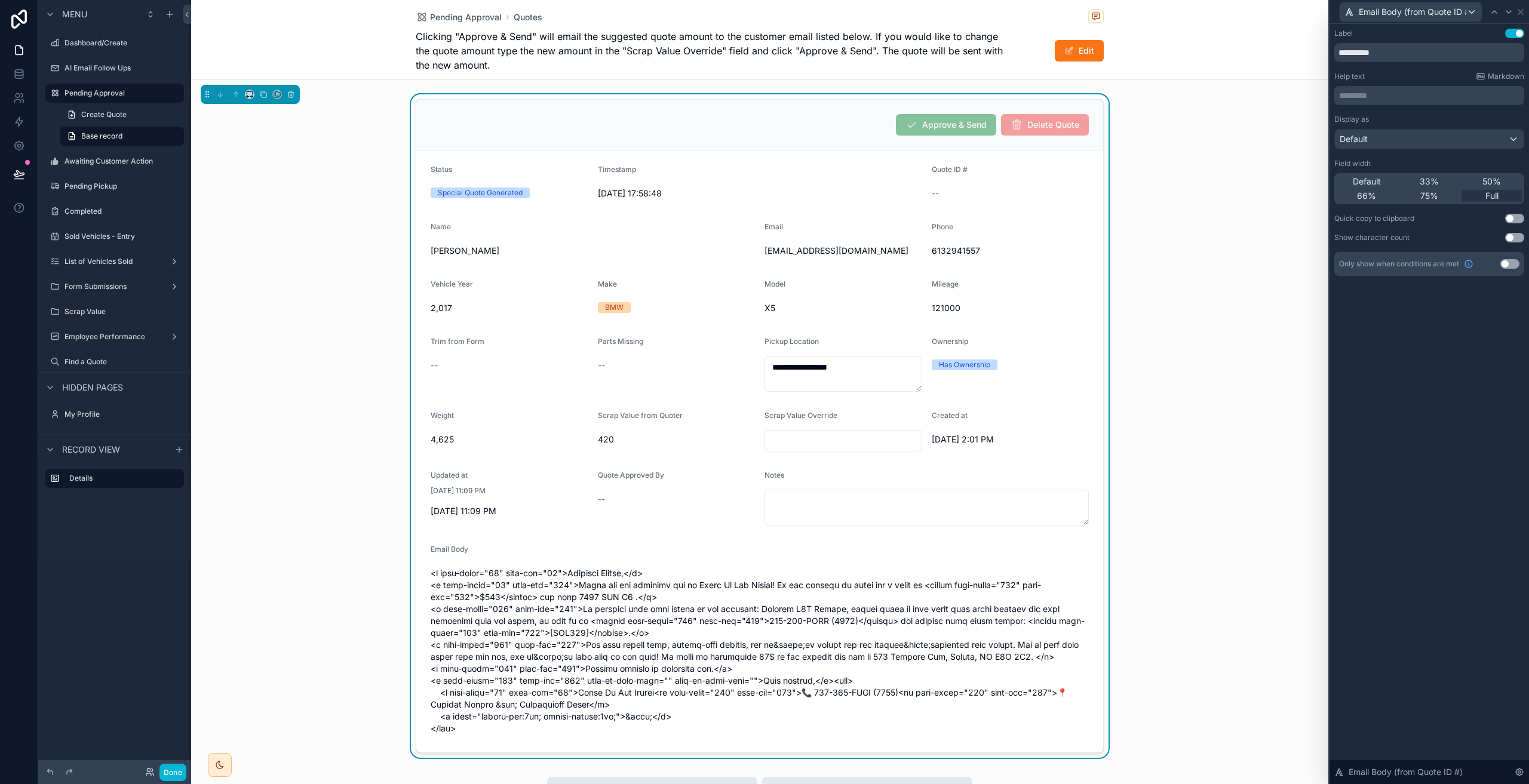
scroll to position [321, 0]
click at [1427, 54] on input "**********" at bounding box center [1429, 52] width 190 height 19
click at [1416, 95] on p "********* ﻿" at bounding box center [1430, 95] width 183 height 12
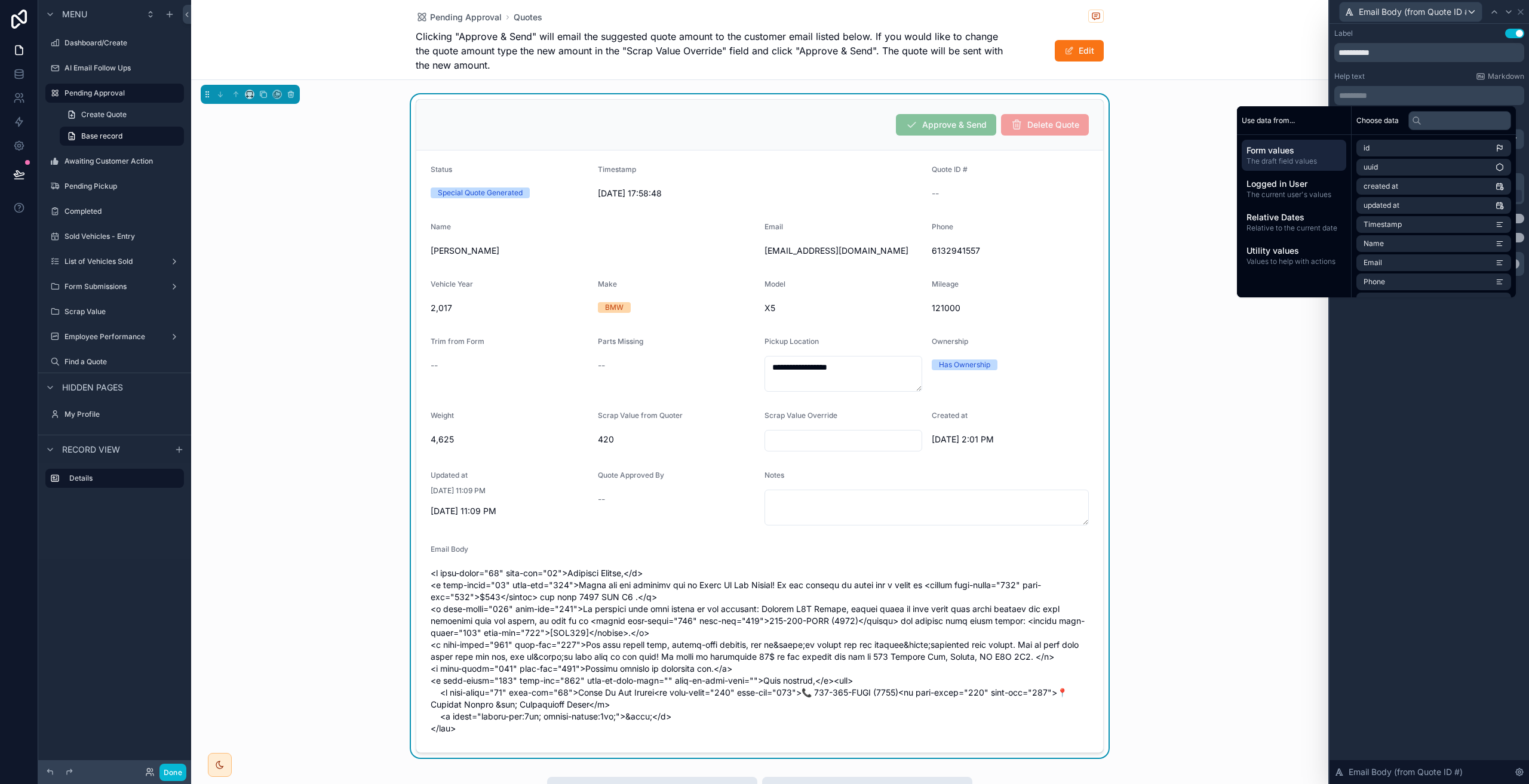
click at [1416, 95] on p "********* ﻿" at bounding box center [1430, 95] width 183 height 12
click at [1459, 413] on div "**********" at bounding box center [1428, 404] width 199 height 760
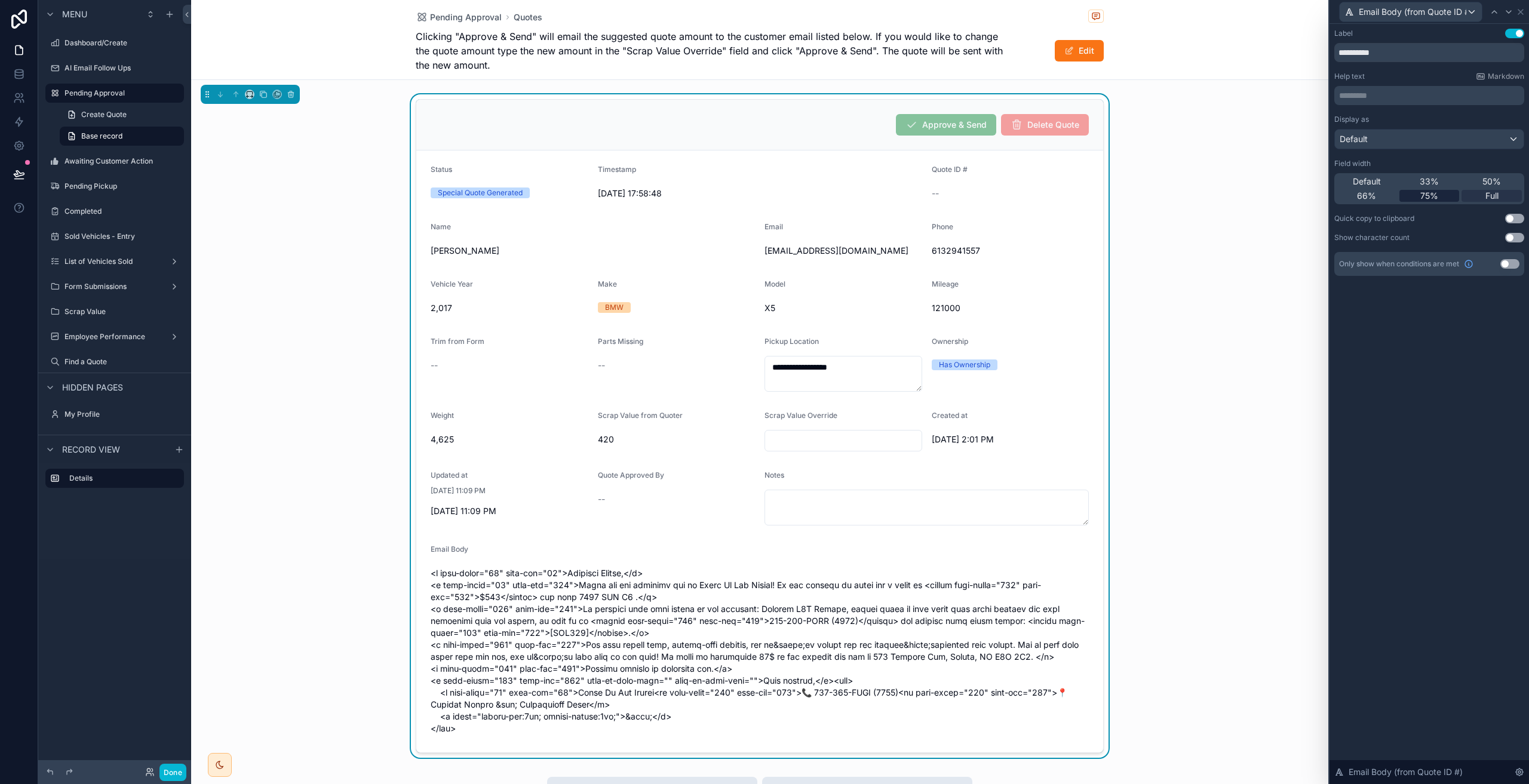
click at [1440, 194] on div "75%" at bounding box center [1430, 196] width 61 height 12
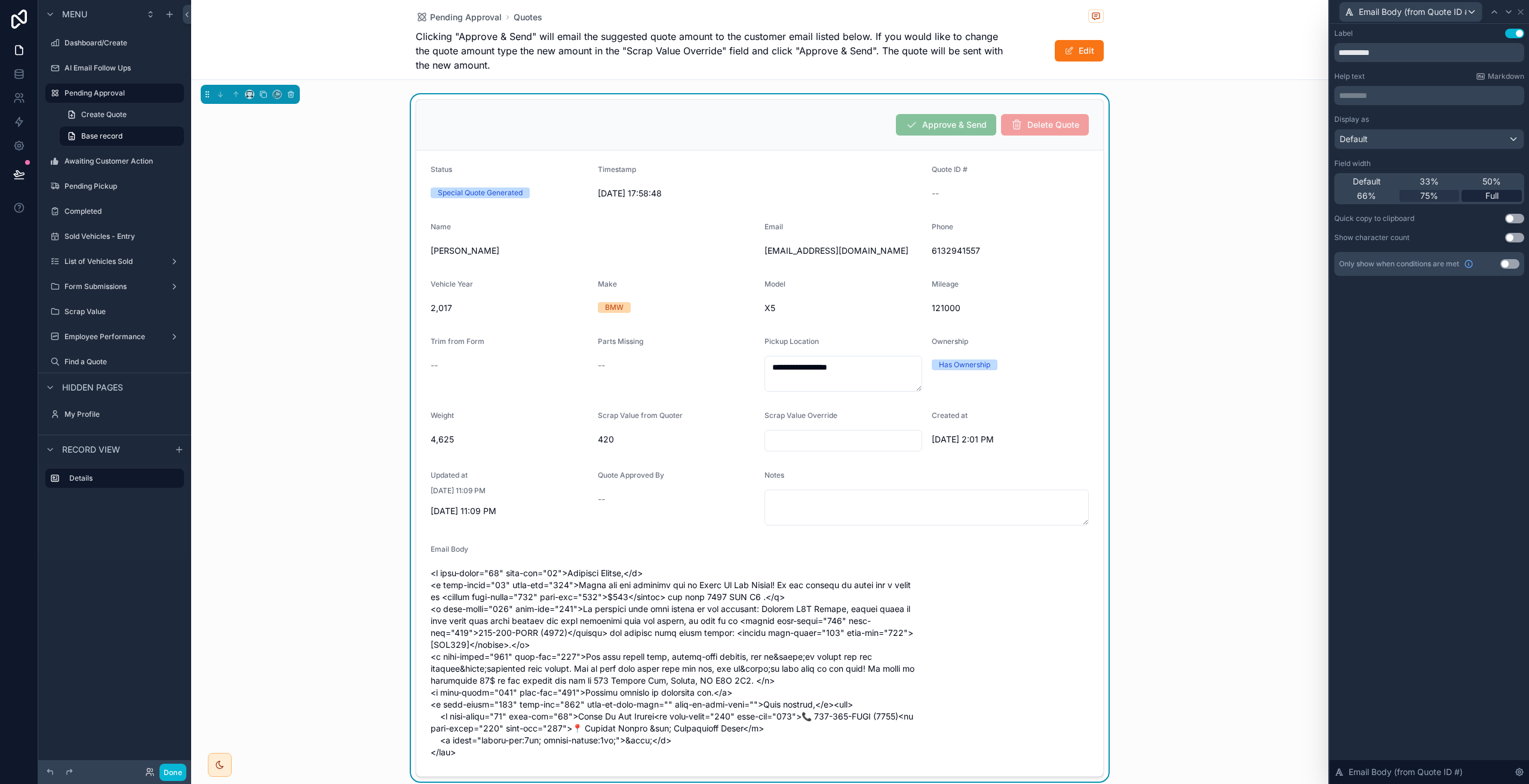
click at [1489, 195] on span "Full" at bounding box center [1492, 196] width 13 height 12
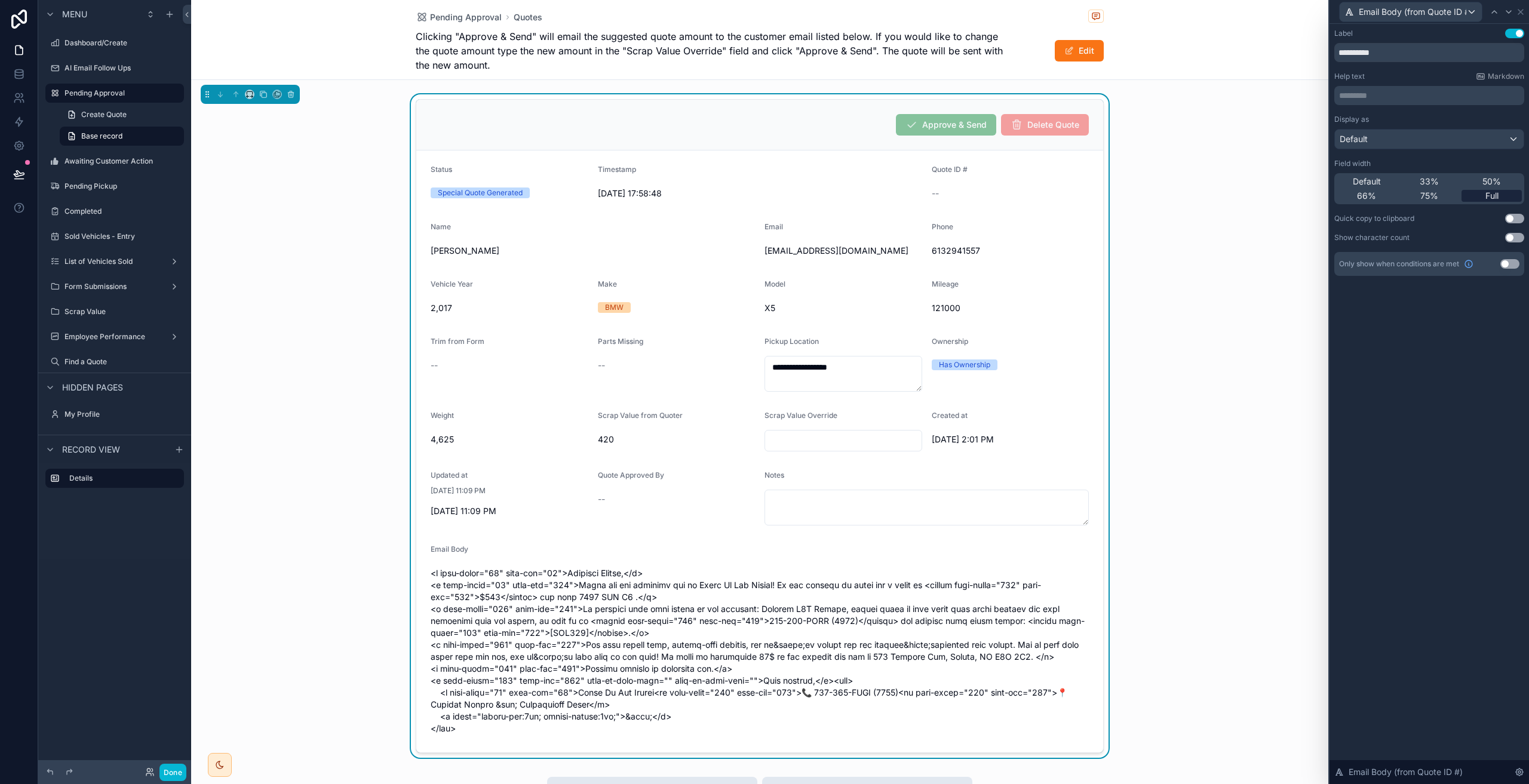
click at [1463, 195] on div "Full" at bounding box center [1492, 196] width 61 height 12
click at [1452, 196] on div "75%" at bounding box center [1430, 196] width 61 height 12
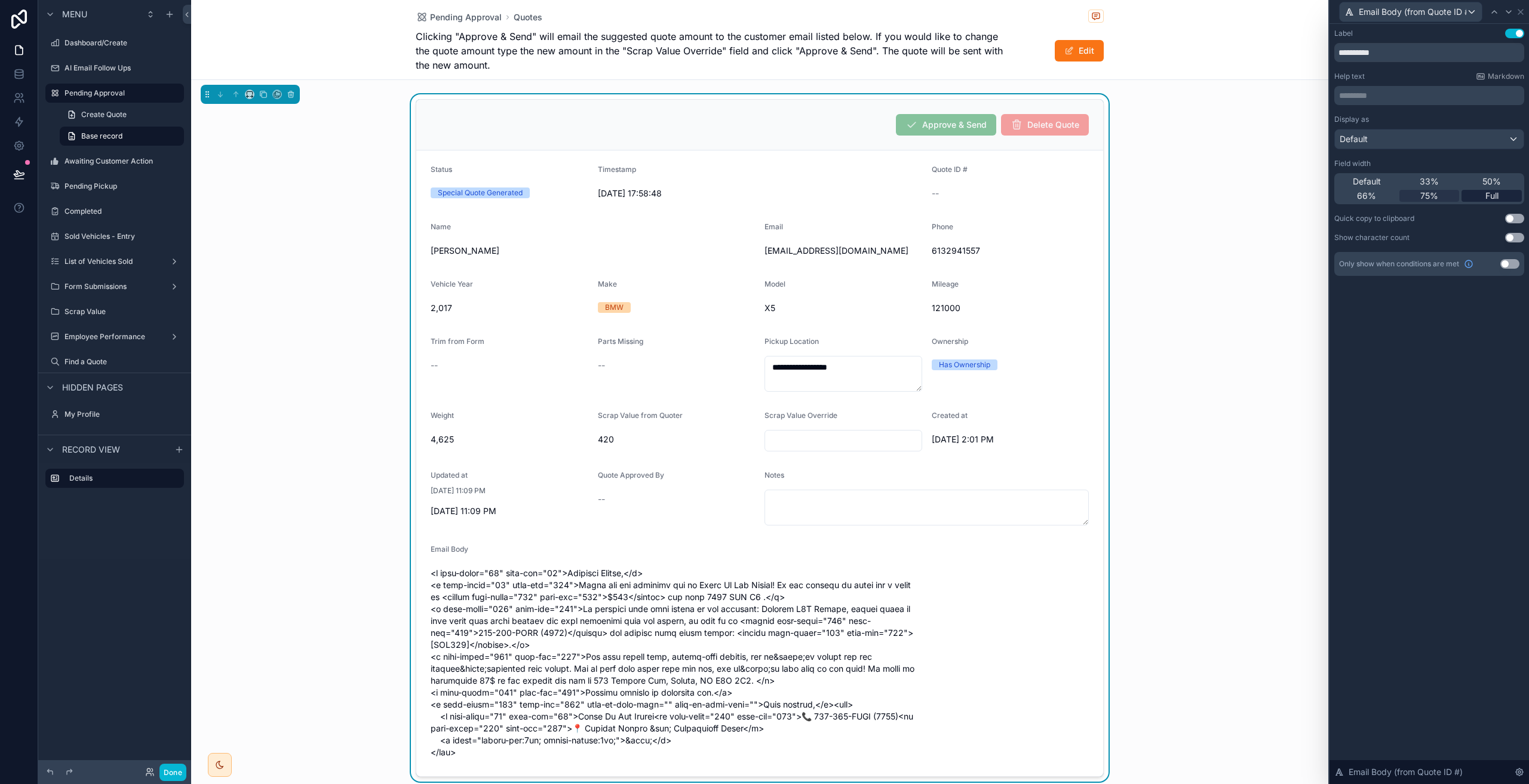
click at [1492, 198] on span "Full" at bounding box center [1492, 196] width 13 height 12
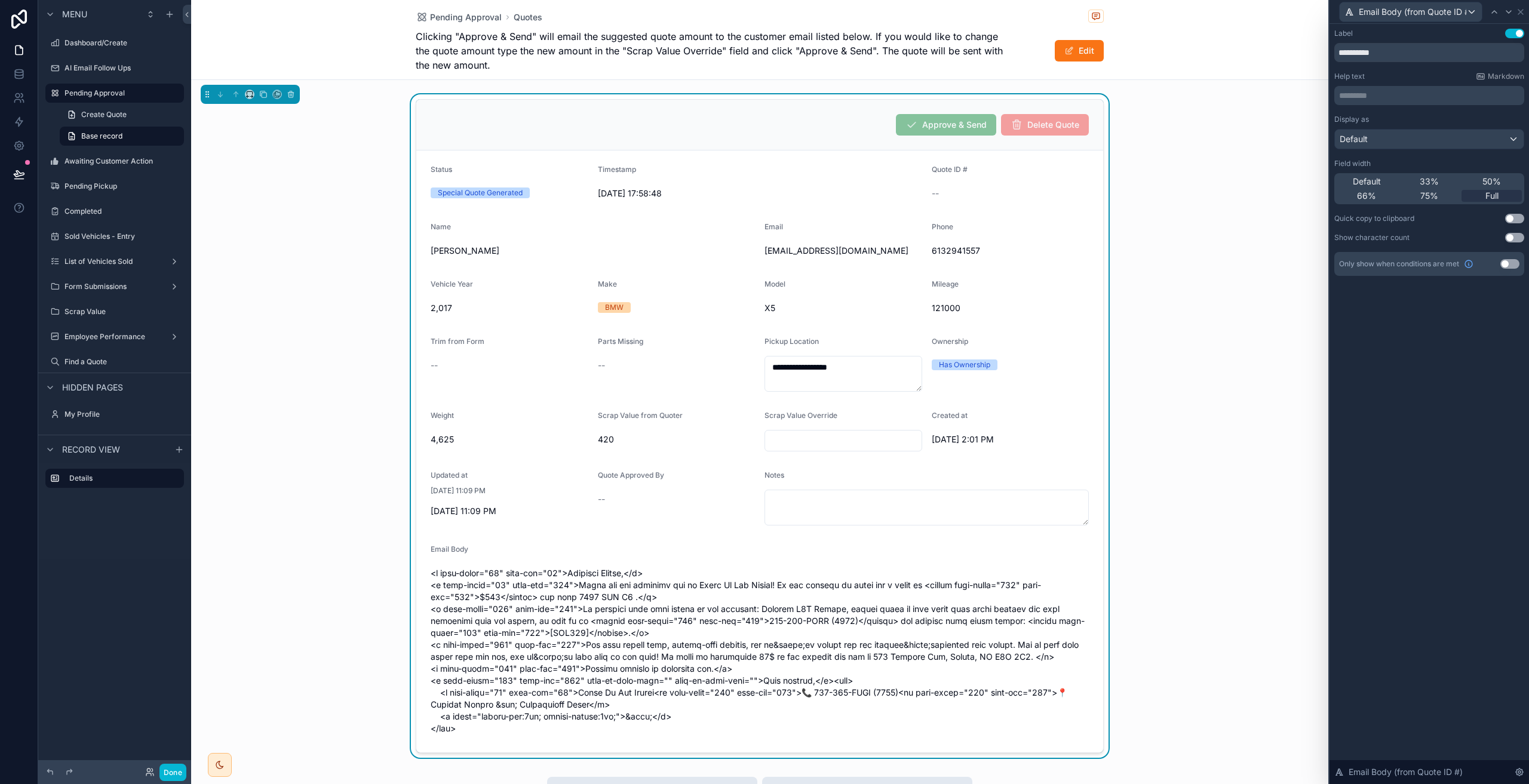
click at [836, 599] on span "scrollable content" at bounding box center [760, 651] width 658 height 167
click at [839, 619] on span "scrollable content" at bounding box center [760, 651] width 658 height 167
drag, startPoint x: 839, startPoint y: 619, endPoint x: 731, endPoint y: 619, distance: 108.0
click at [731, 619] on span "scrollable content" at bounding box center [760, 651] width 658 height 167
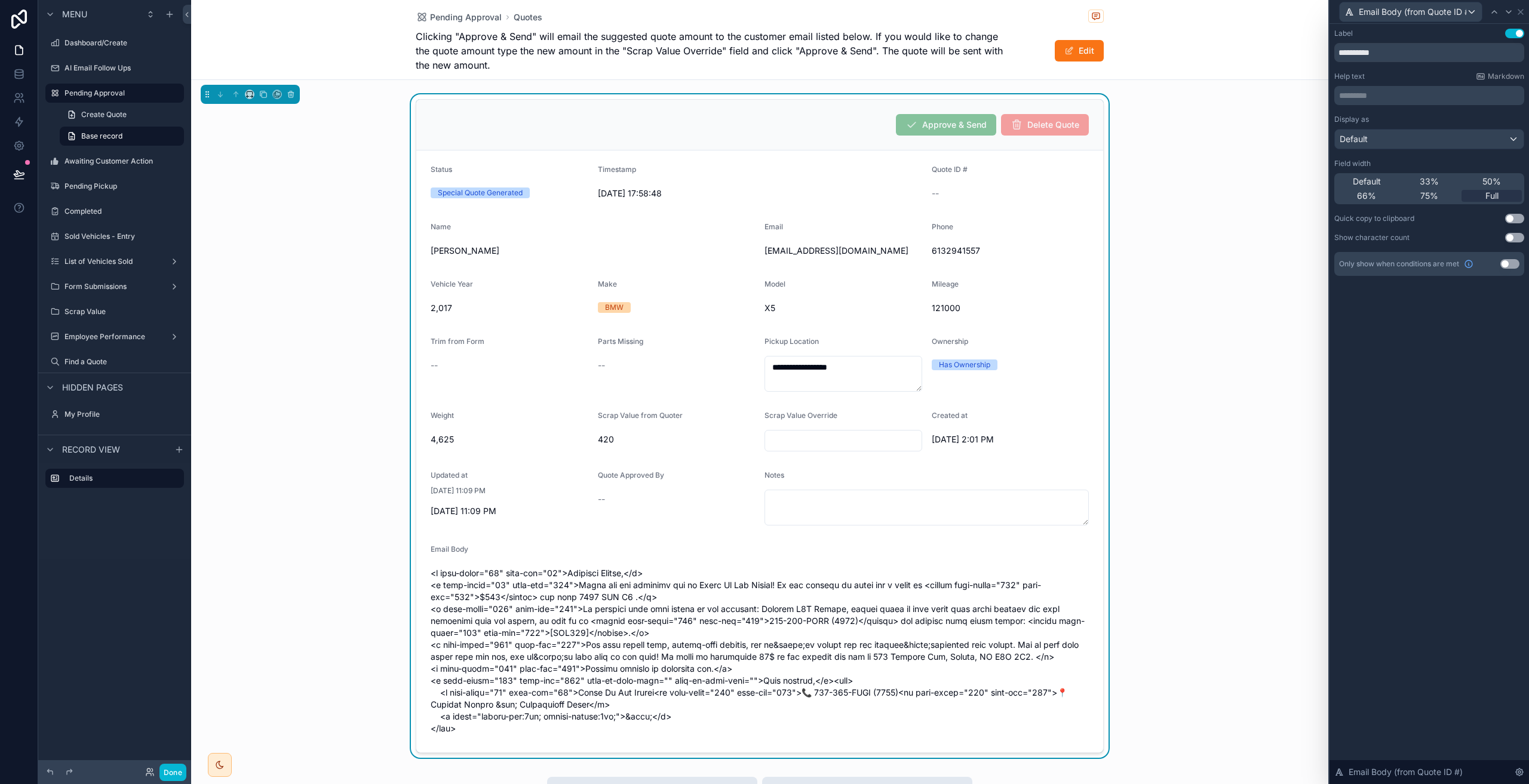
click at [722, 572] on span "scrollable content" at bounding box center [760, 651] width 658 height 167
click at [722, 577] on span "scrollable content" at bounding box center [760, 651] width 658 height 167
click at [722, 581] on span "scrollable content" at bounding box center [760, 651] width 658 height 167
click at [1202, 372] on div "**********" at bounding box center [759, 426] width 1137 height 664
click at [1518, 13] on icon at bounding box center [1521, 12] width 10 height 10
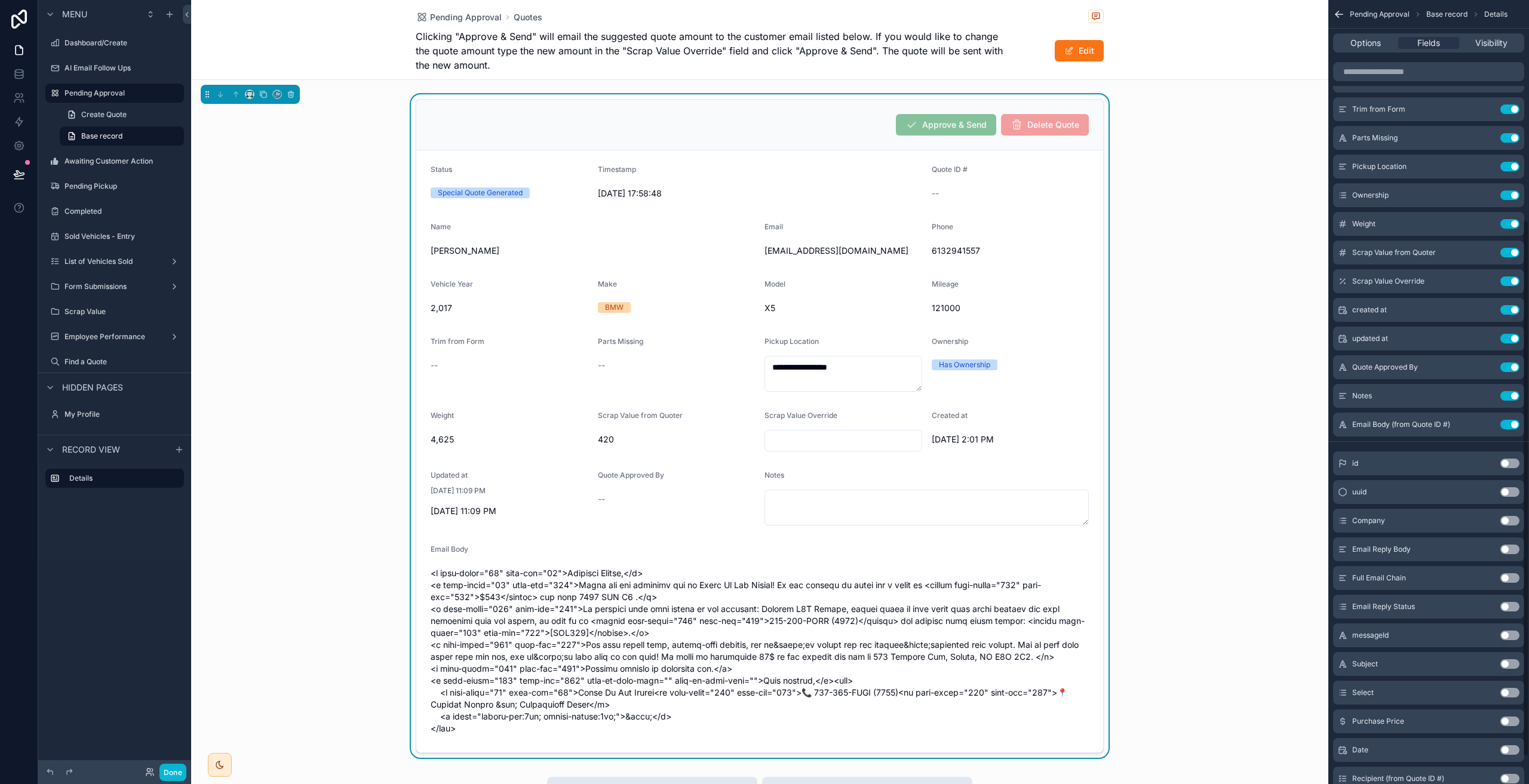
click at [1238, 262] on div "**********" at bounding box center [759, 426] width 1137 height 664
click at [1341, 15] on icon "scrollable content" at bounding box center [1339, 14] width 12 height 12
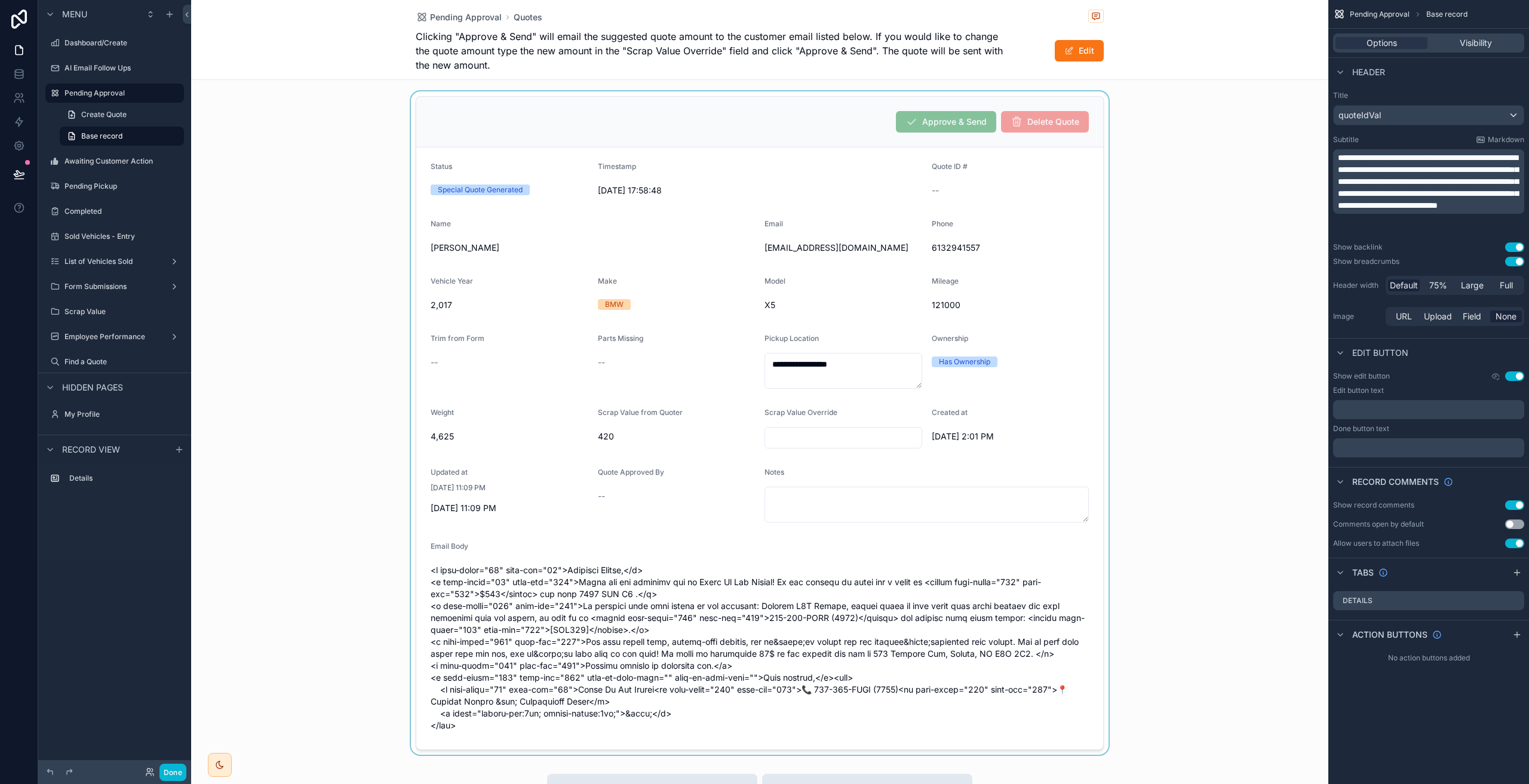
scroll to position [0, 0]
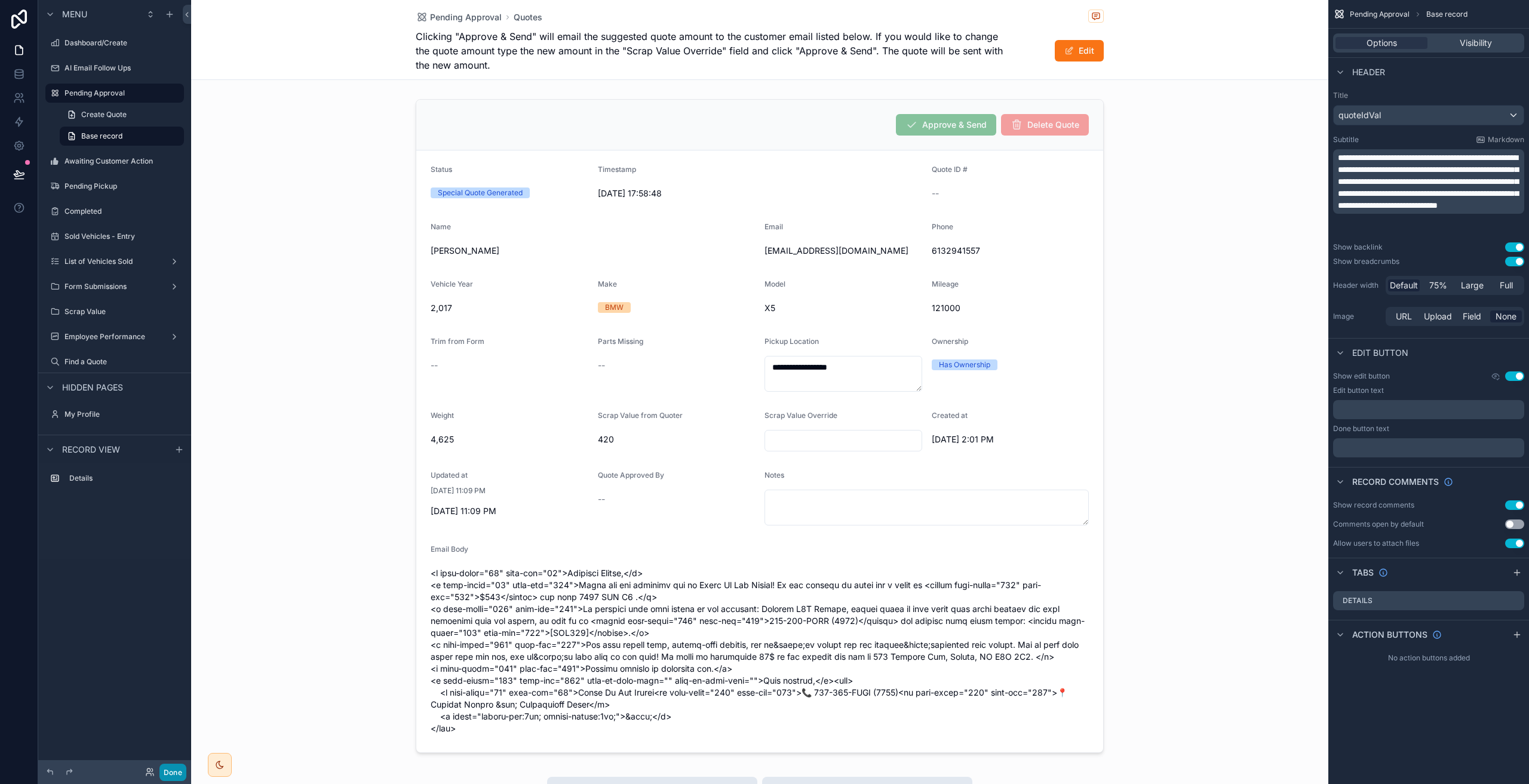
click at [175, 771] on button "Done" at bounding box center [173, 772] width 27 height 18
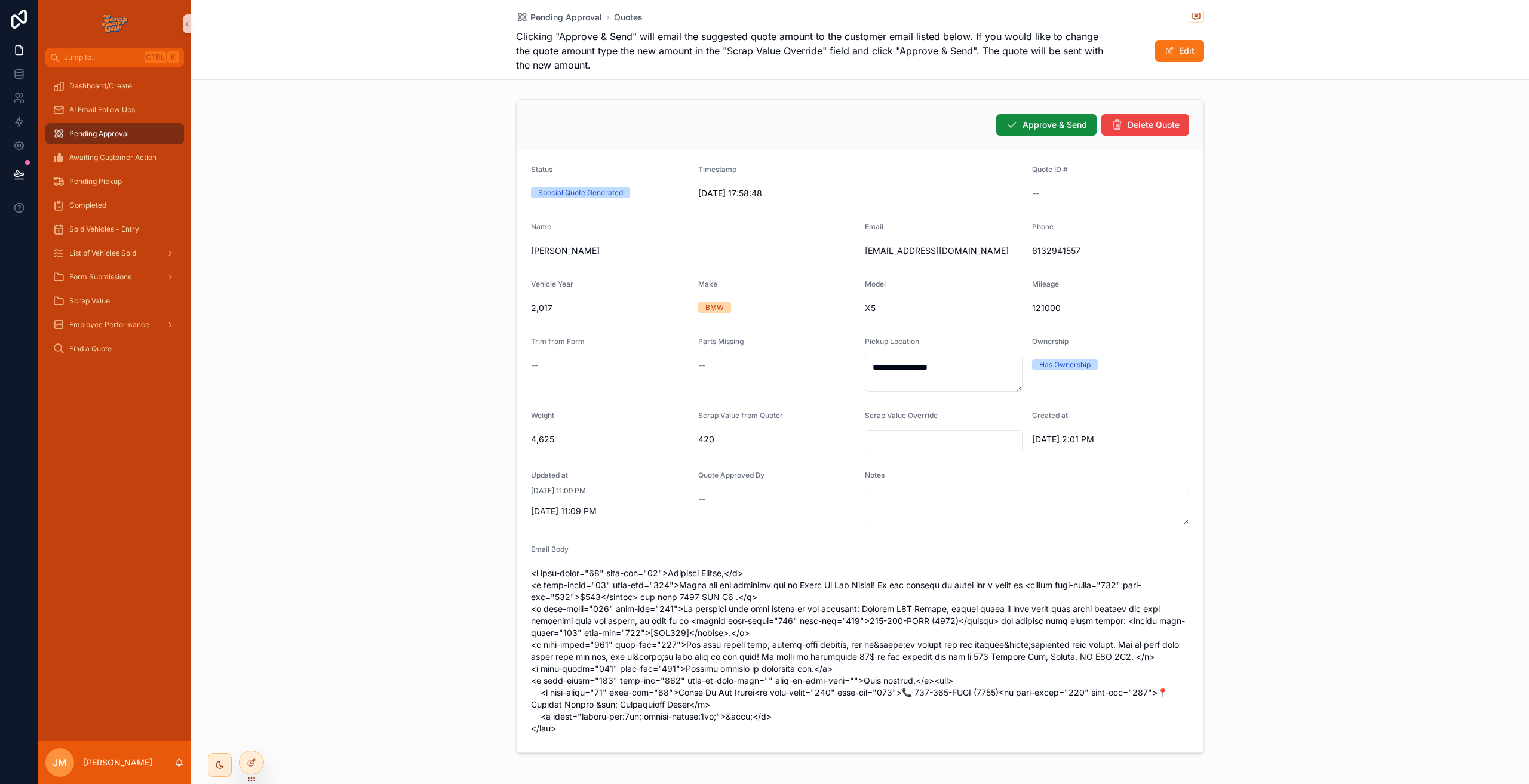
click at [696, 684] on span "scrollable content" at bounding box center [860, 651] width 658 height 167
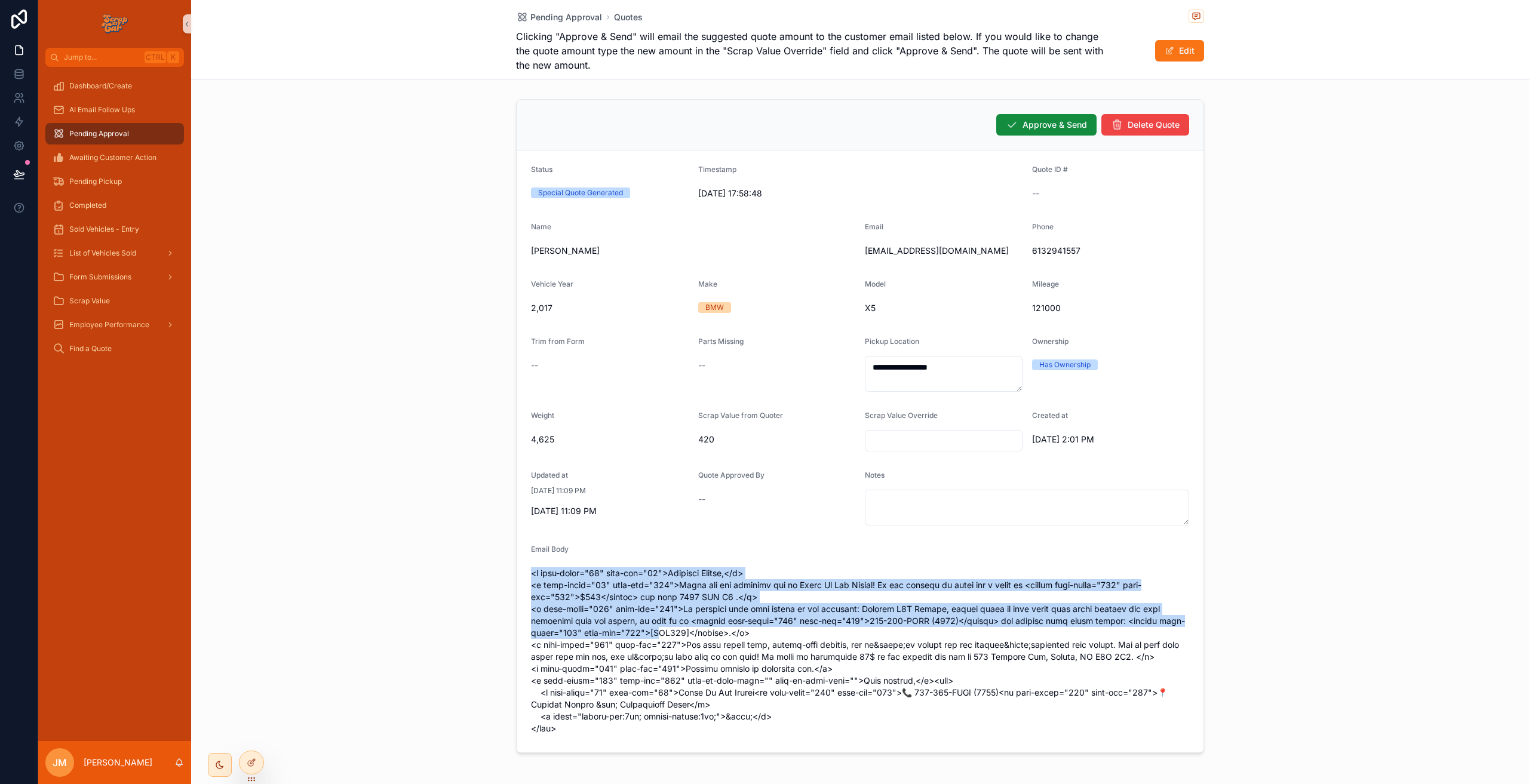
drag, startPoint x: 653, startPoint y: 636, endPoint x: 522, endPoint y: 567, distance: 148.1
click at [522, 567] on form "**********" at bounding box center [860, 451] width 687 height 602
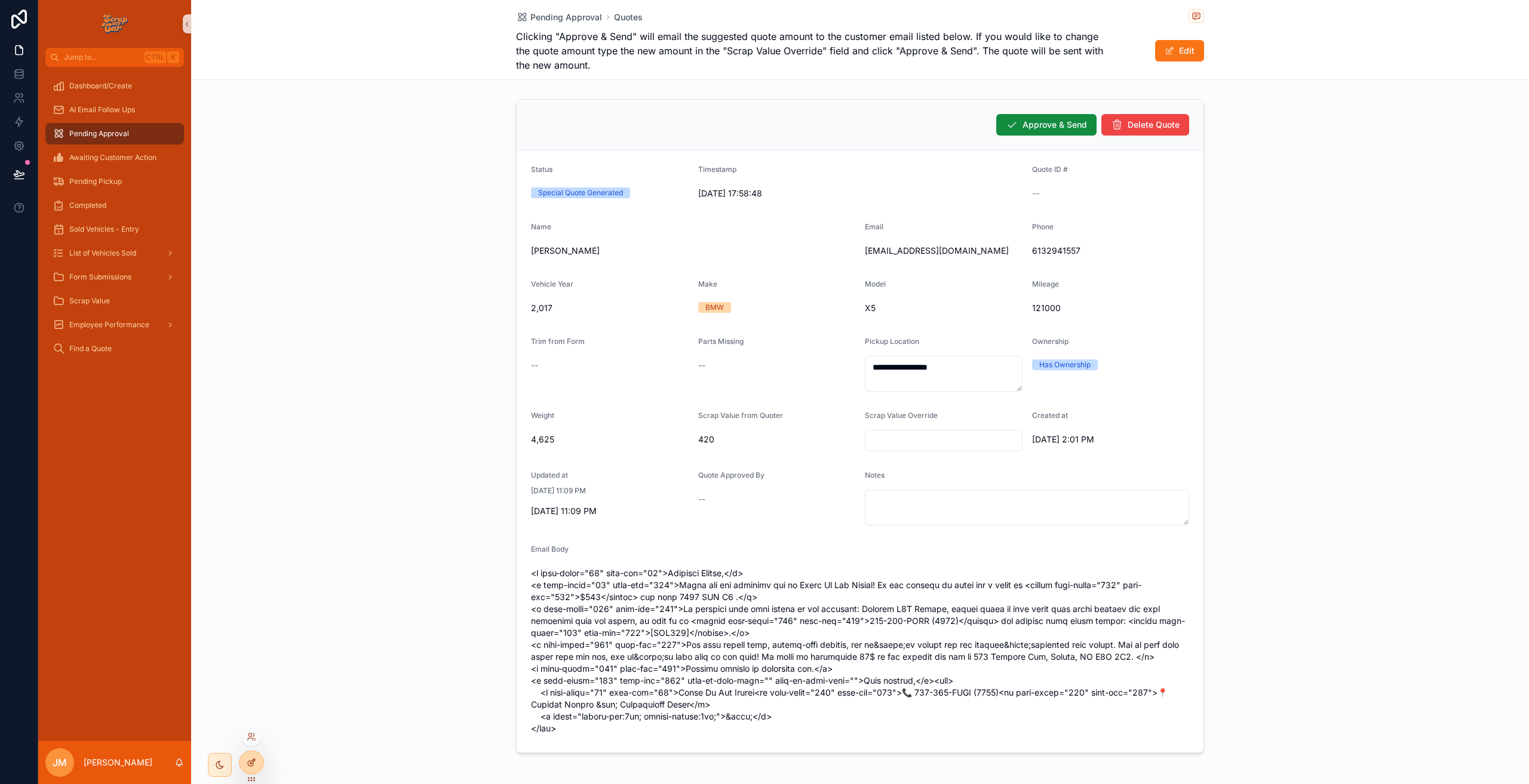
click at [254, 766] on icon at bounding box center [251, 763] width 10 height 10
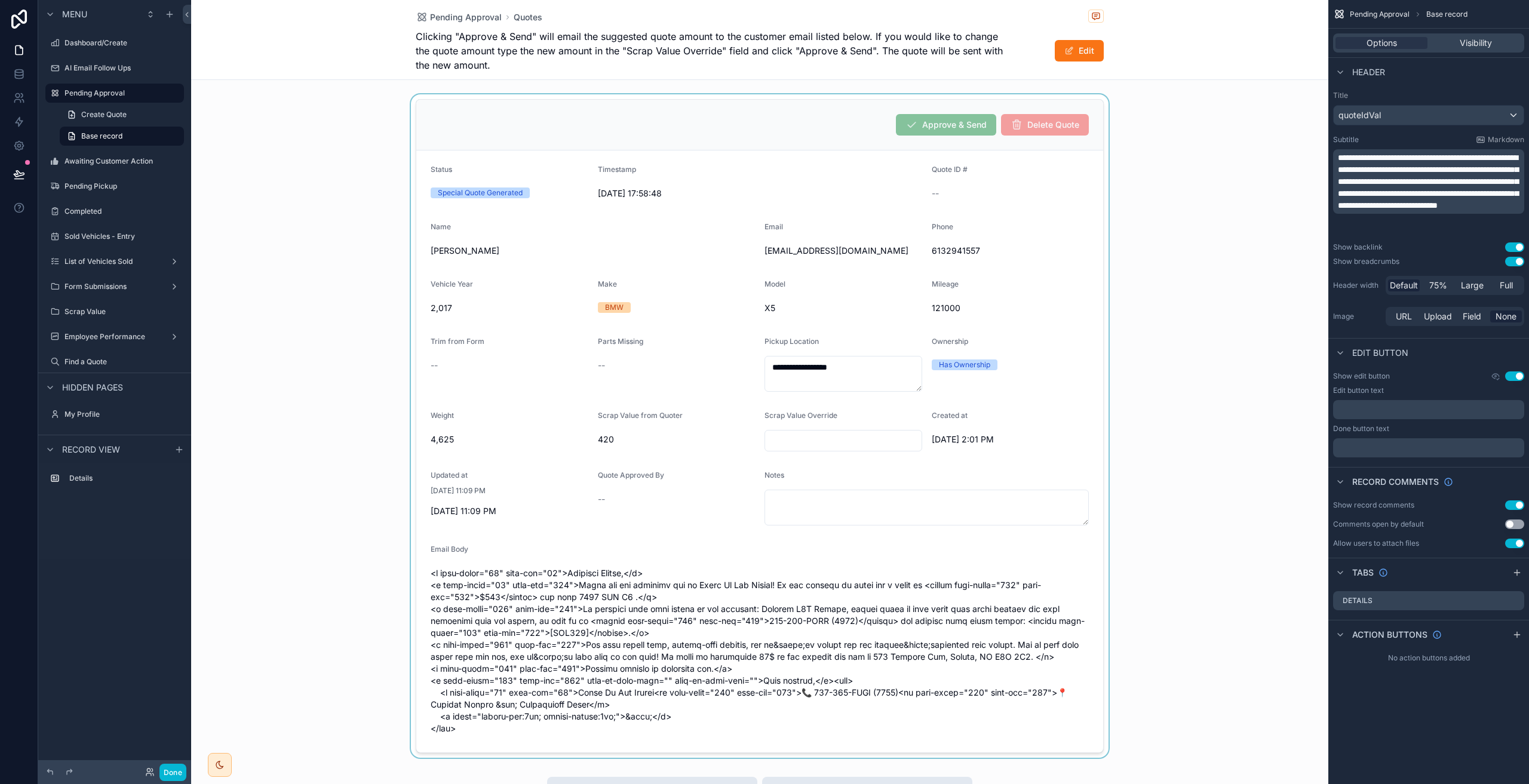
click at [875, 108] on div "scrollable content" at bounding box center [759, 426] width 1137 height 664
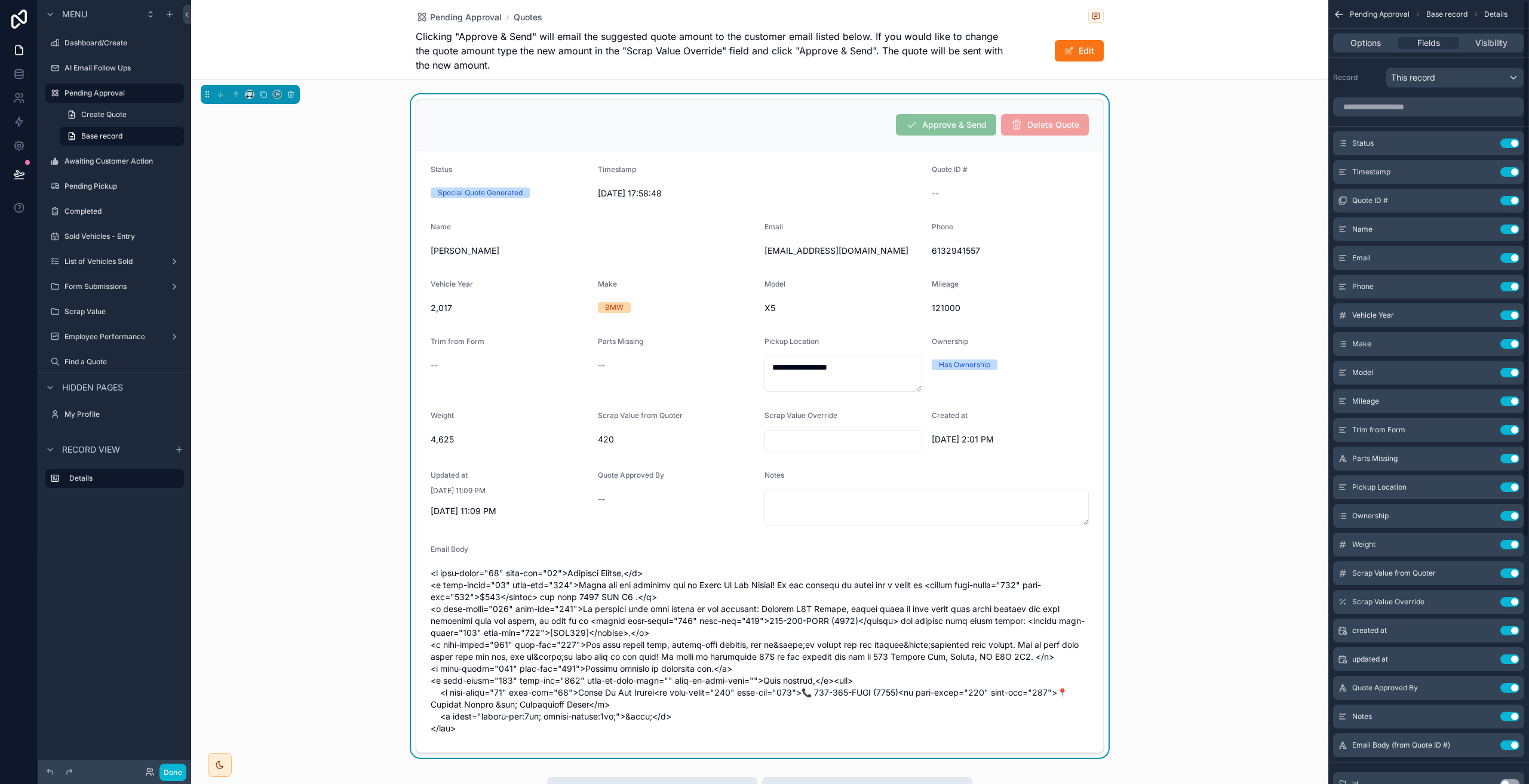
click at [1022, 104] on div "Approve & Send Delete Quote" at bounding box center [760, 125] width 687 height 51
click at [1372, 39] on span "Options" at bounding box center [1365, 43] width 30 height 12
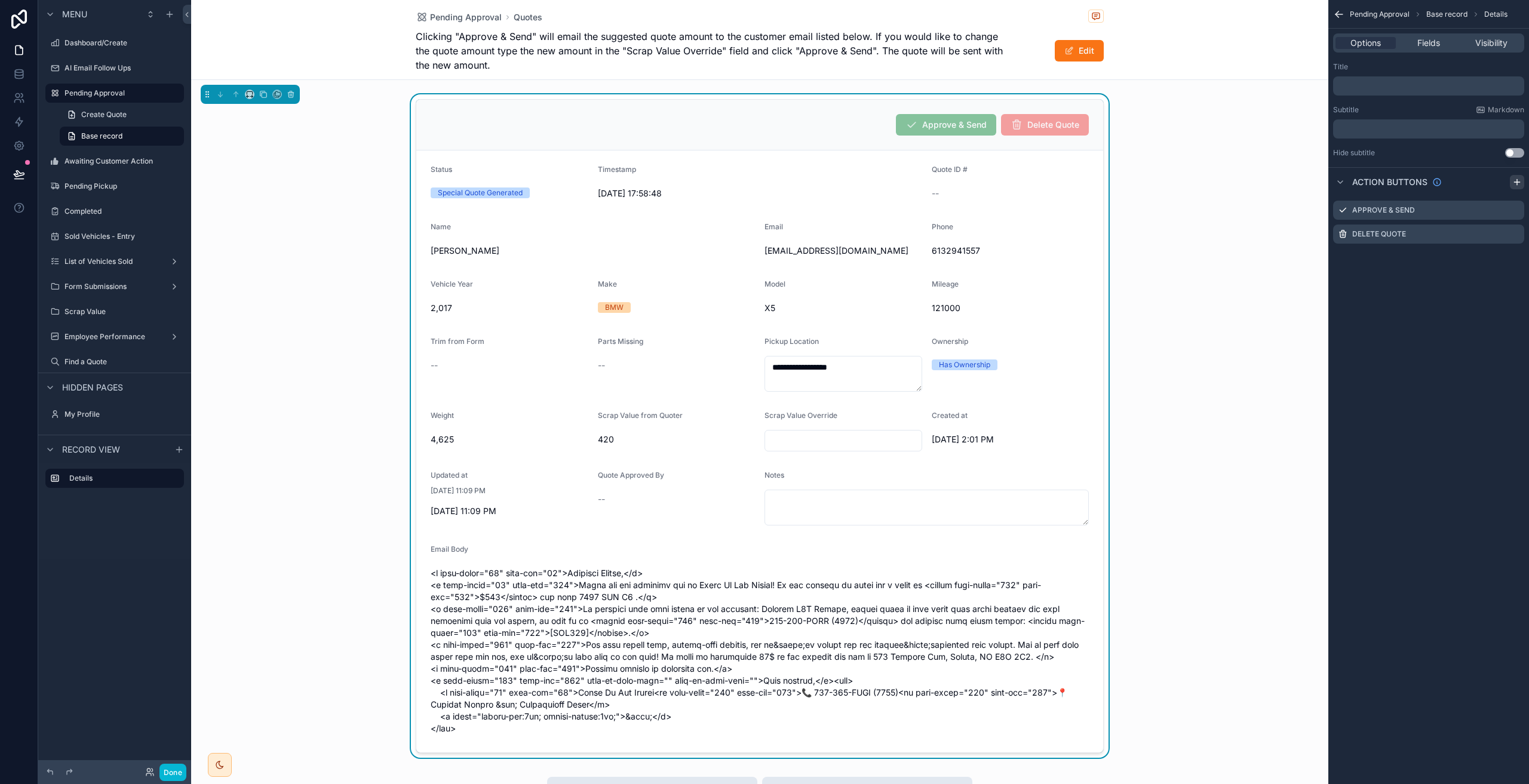
click at [1514, 184] on icon "scrollable content" at bounding box center [1517, 182] width 10 height 10
click at [1422, 331] on div "Pending Approval Base record Details Options Fields Visibility Title ﻿ Subtitle…" at bounding box center [1428, 392] width 201 height 784
click at [1512, 210] on icon "scrollable content" at bounding box center [1515, 210] width 10 height 10
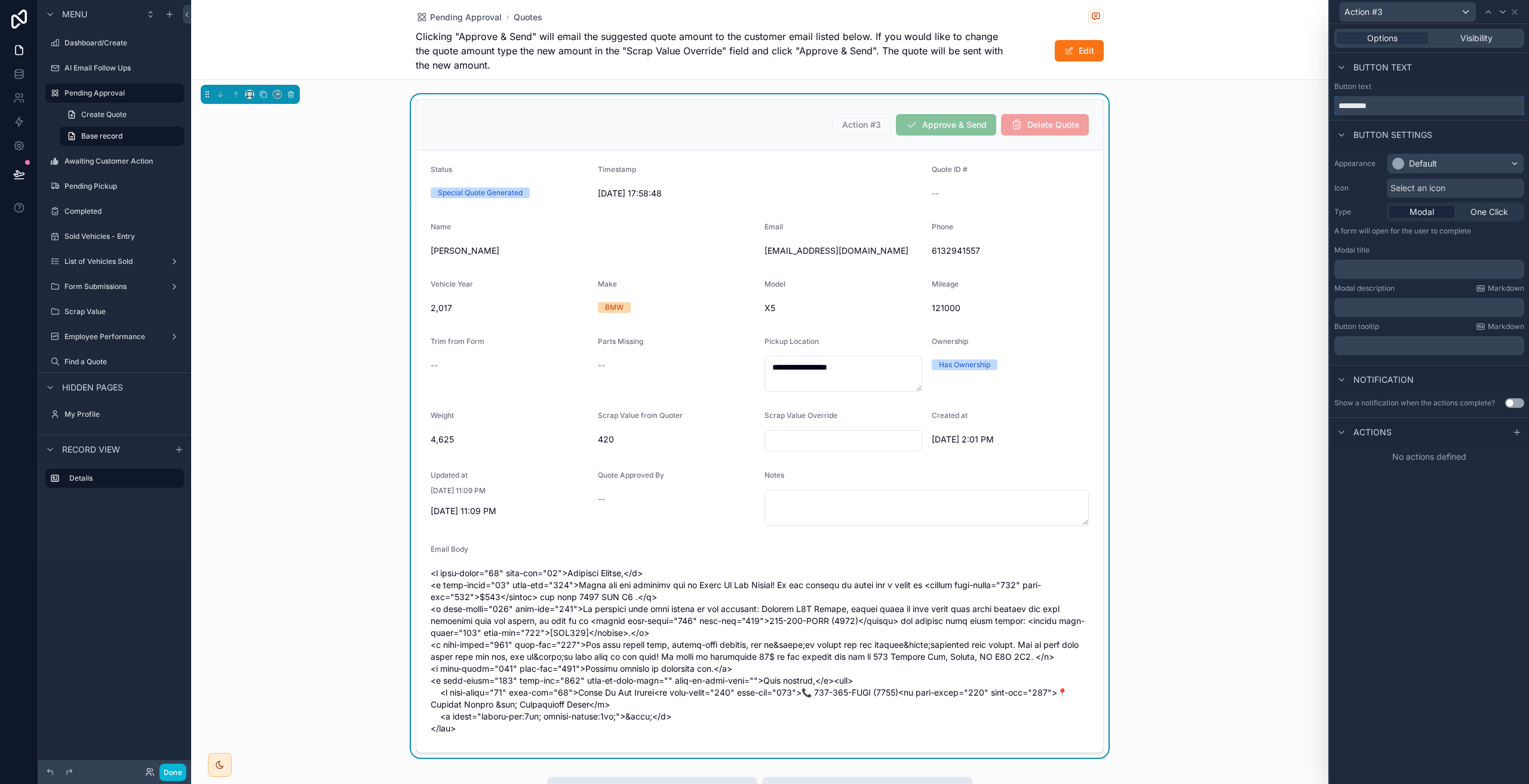
click at [1401, 104] on input "*********" at bounding box center [1429, 106] width 190 height 19
type input "**********"
click at [1424, 167] on div "Default" at bounding box center [1423, 163] width 28 height 12
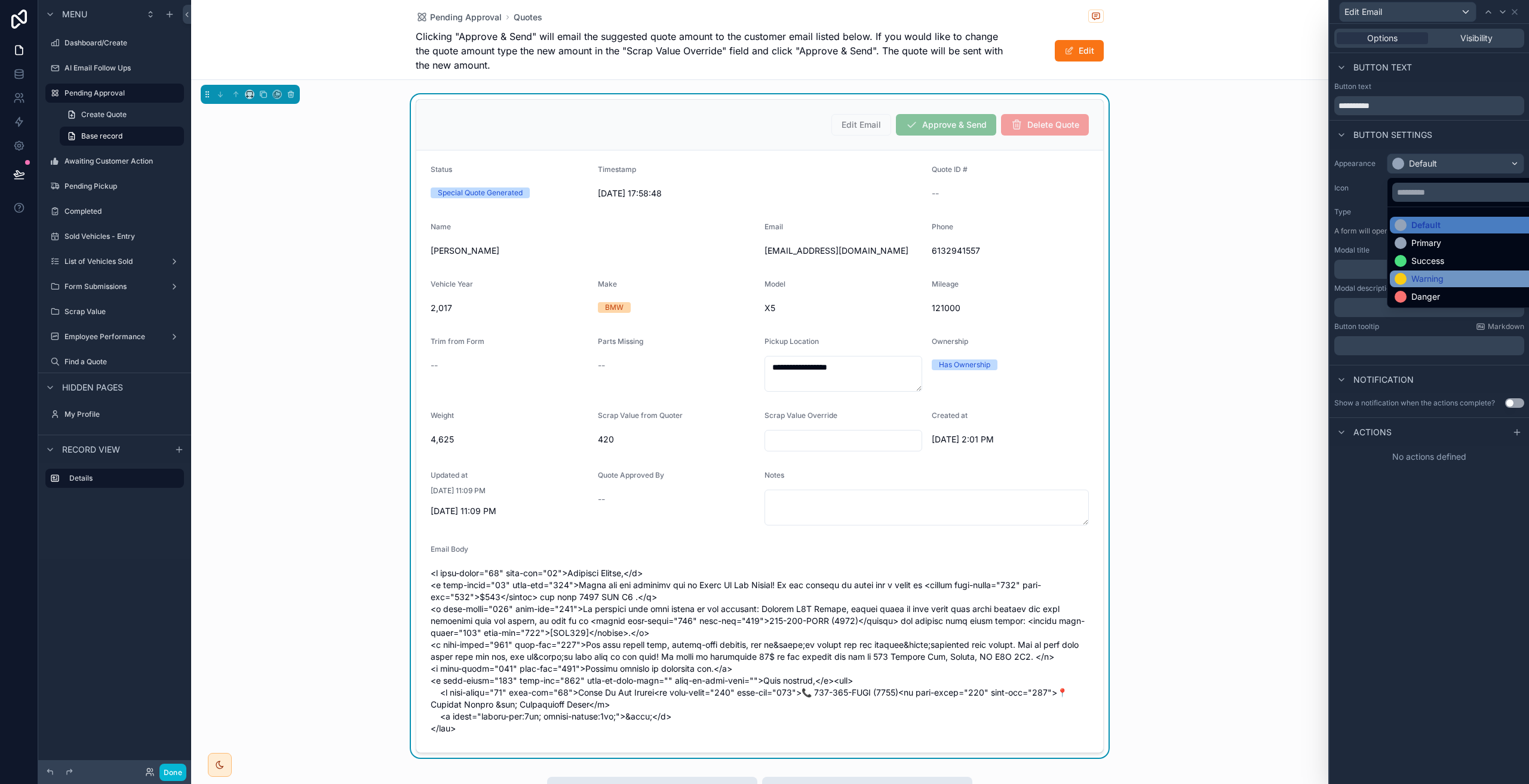
click at [1441, 271] on div "Warning" at bounding box center [1469, 279] width 159 height 17
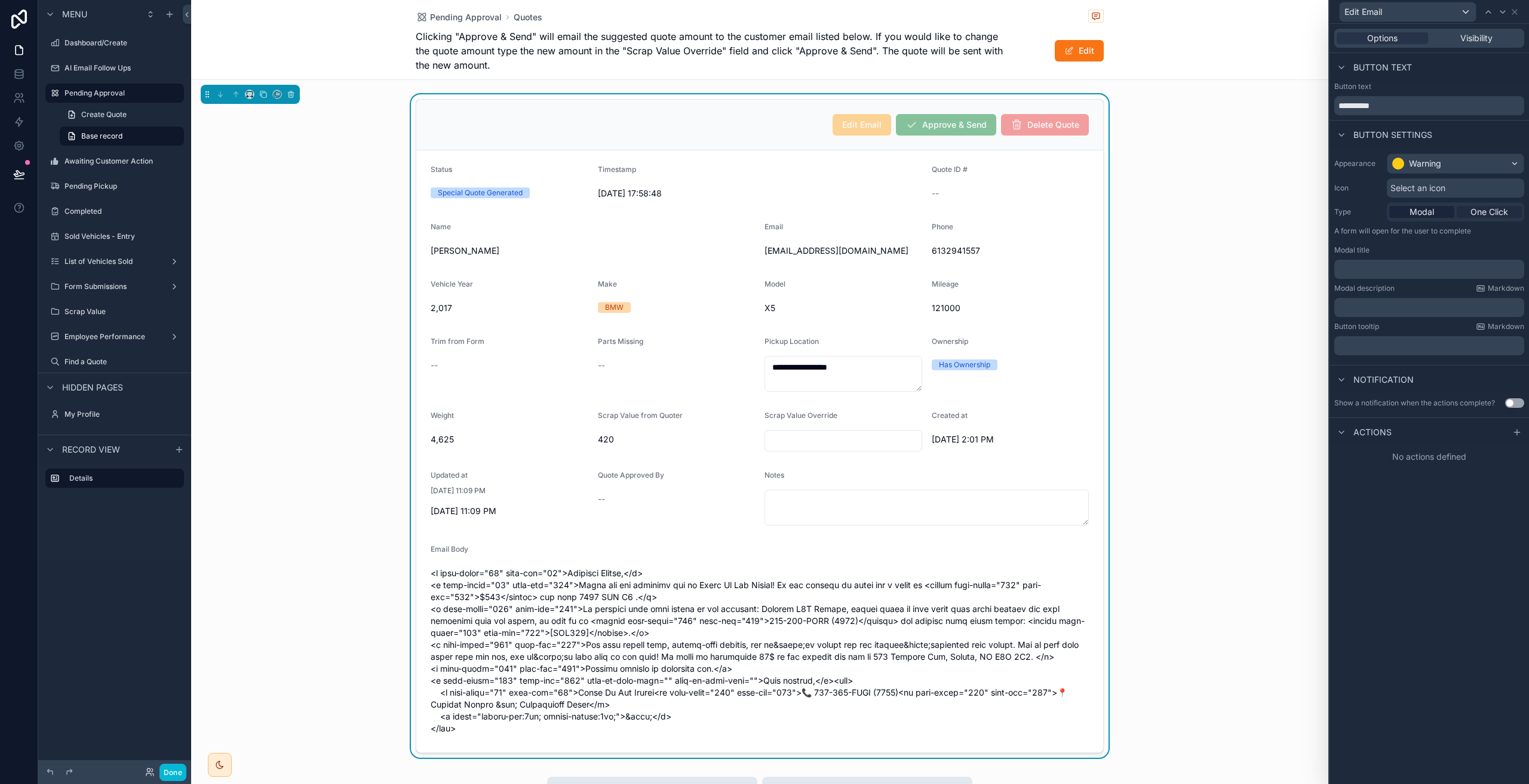
click at [1480, 210] on span "One Click" at bounding box center [1489, 212] width 37 height 12
click at [1385, 352] on span "Actions" at bounding box center [1372, 350] width 38 height 12
click at [1514, 348] on icon at bounding box center [1517, 351] width 10 height 10
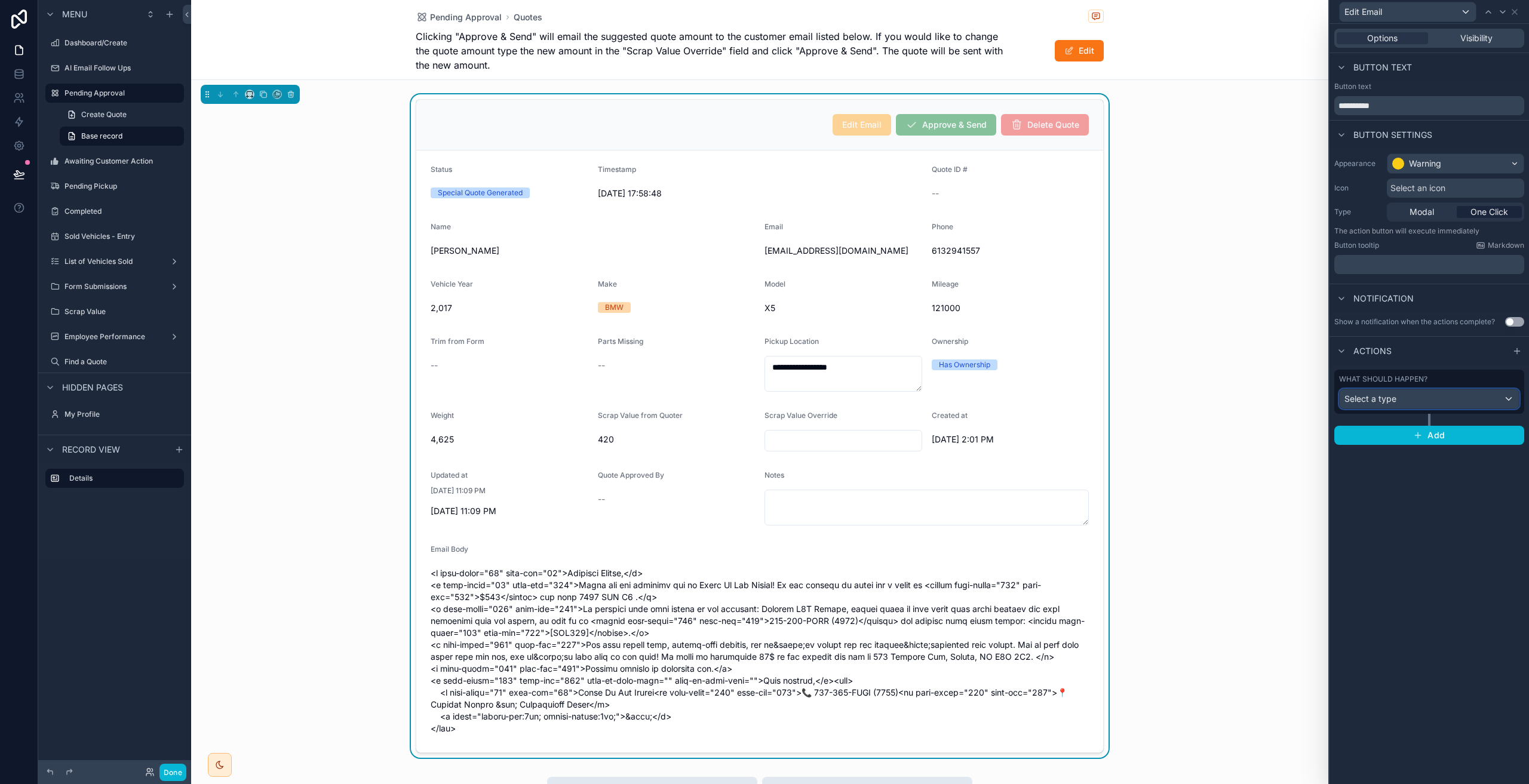
click at [1480, 396] on div "Select a type" at bounding box center [1429, 398] width 180 height 19
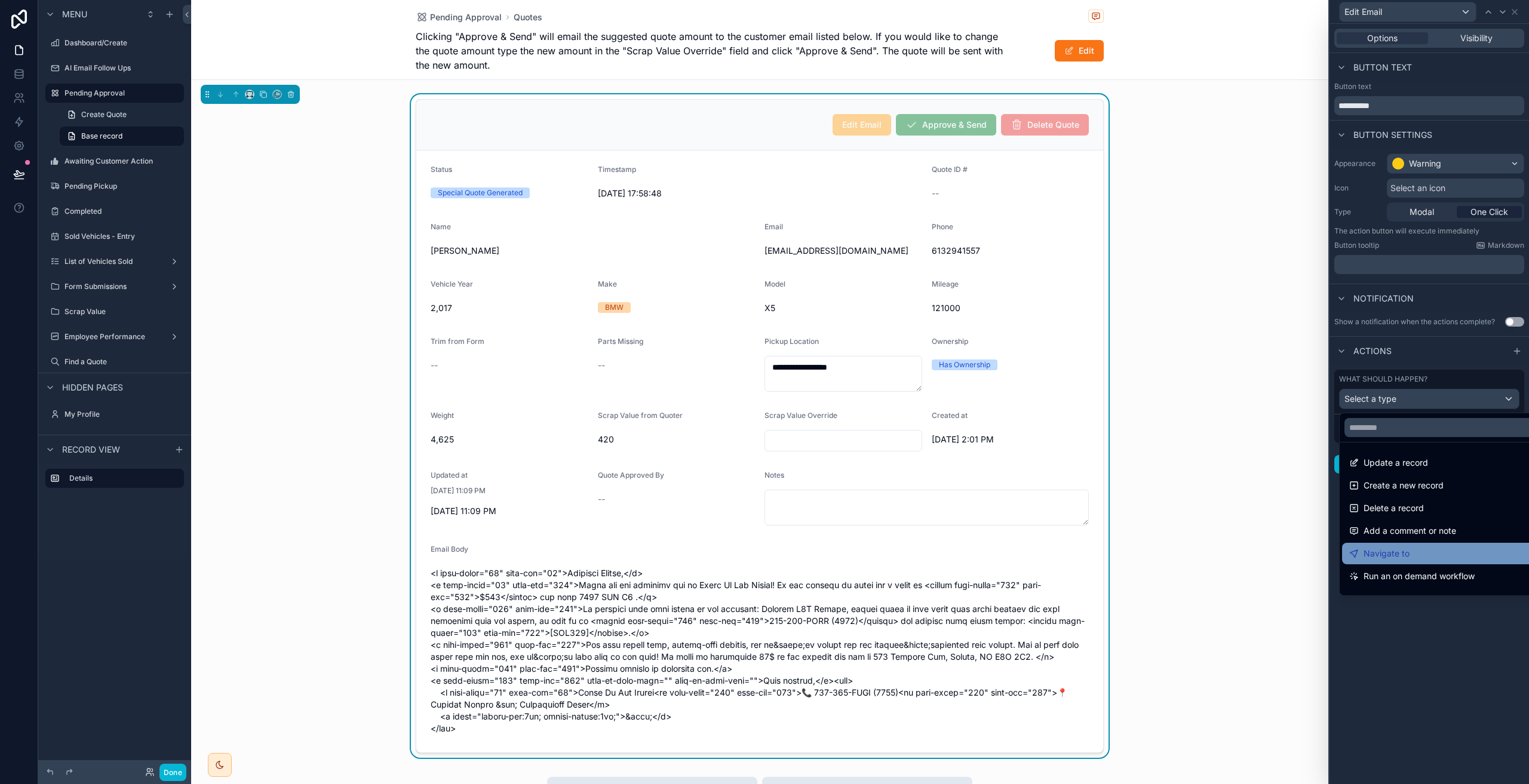
click at [1418, 545] on div "Navigate to" at bounding box center [1442, 553] width 202 height 22
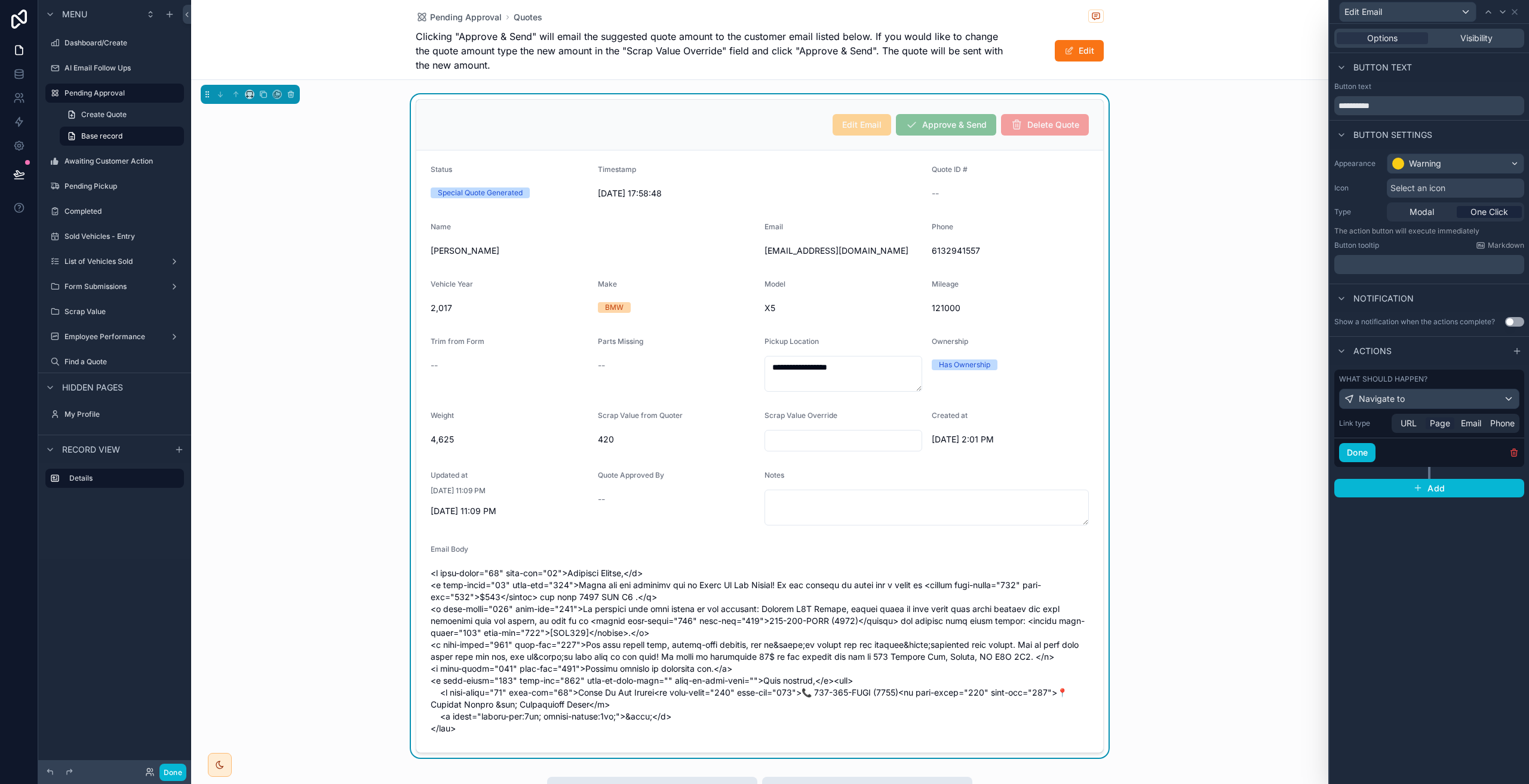
click at [1437, 420] on span "Page" at bounding box center [1440, 423] width 20 height 12
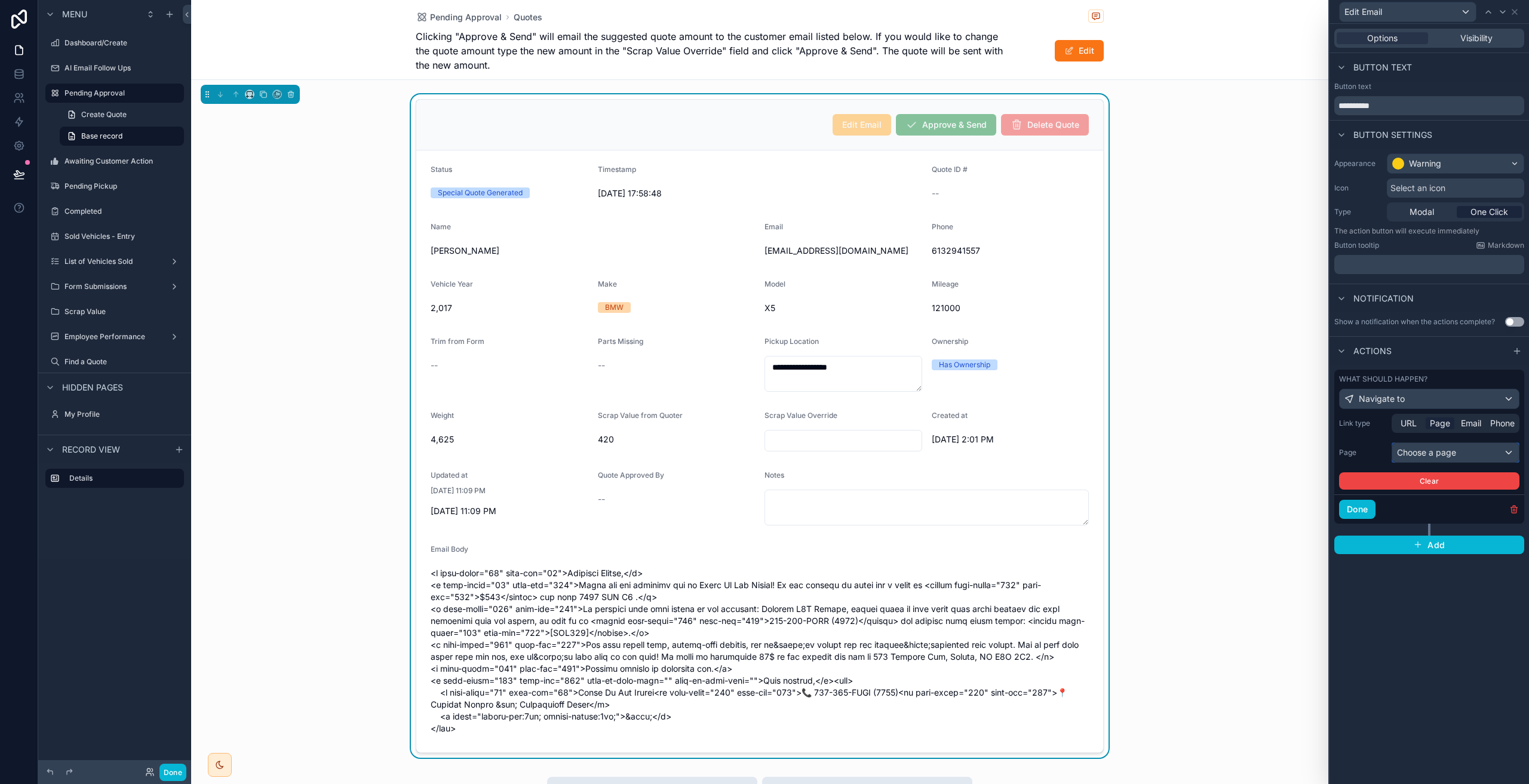
click at [1435, 459] on div "Choose a page" at bounding box center [1455, 452] width 127 height 19
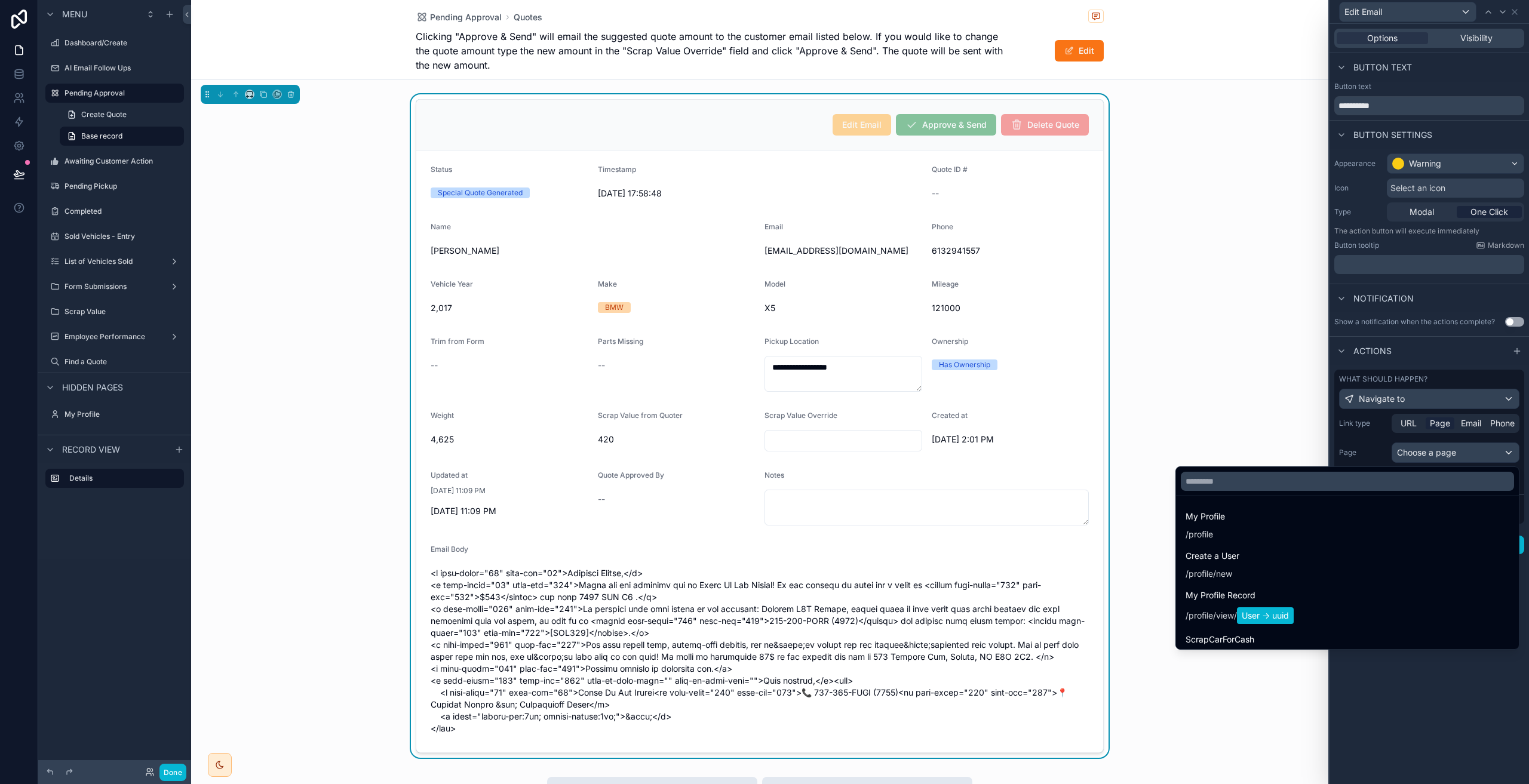
click at [1435, 459] on div at bounding box center [1428, 392] width 199 height 784
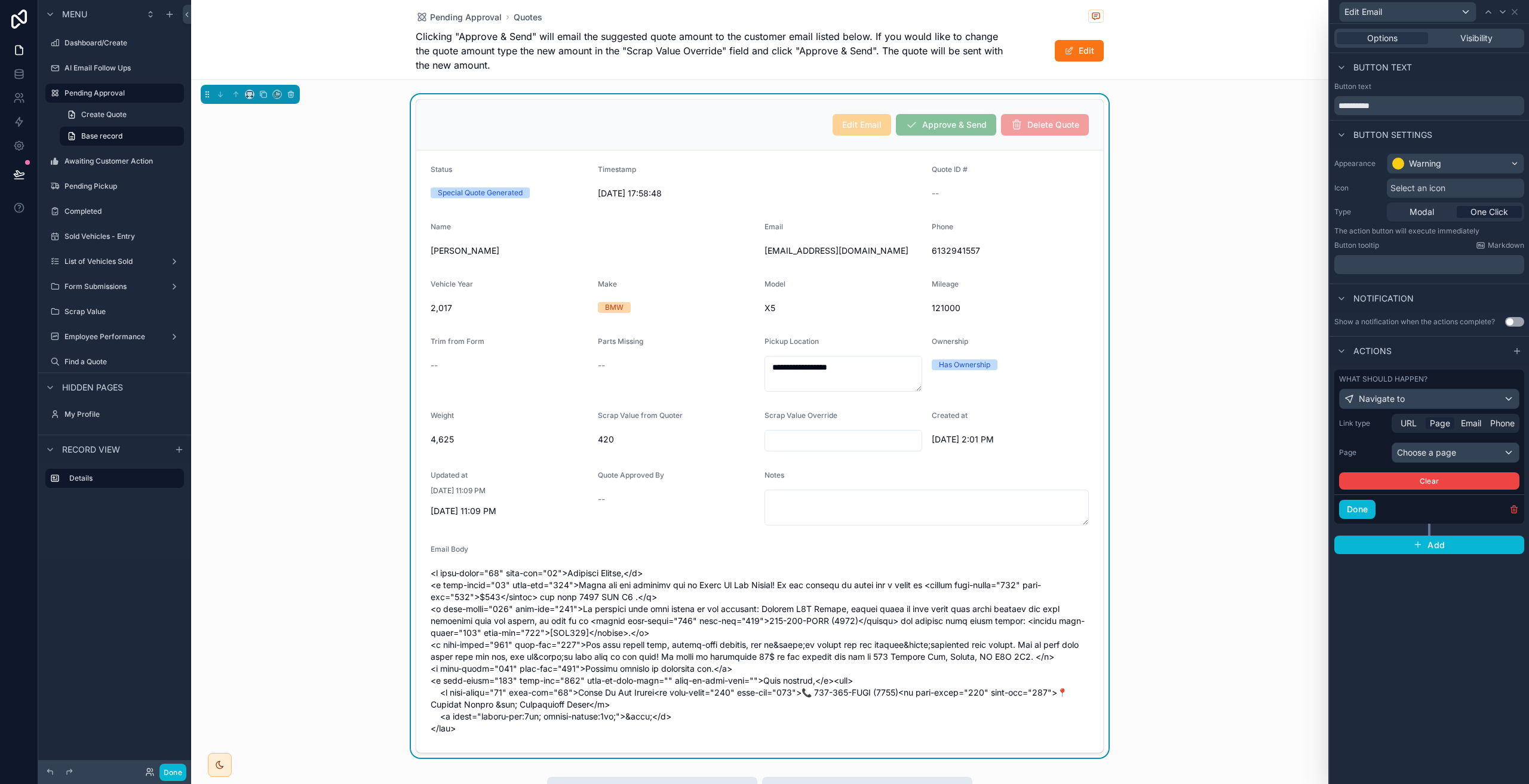
click at [1442, 655] on div "**********" at bounding box center [1428, 404] width 199 height 760
click at [1404, 392] on div "Navigate to" at bounding box center [1429, 398] width 180 height 19
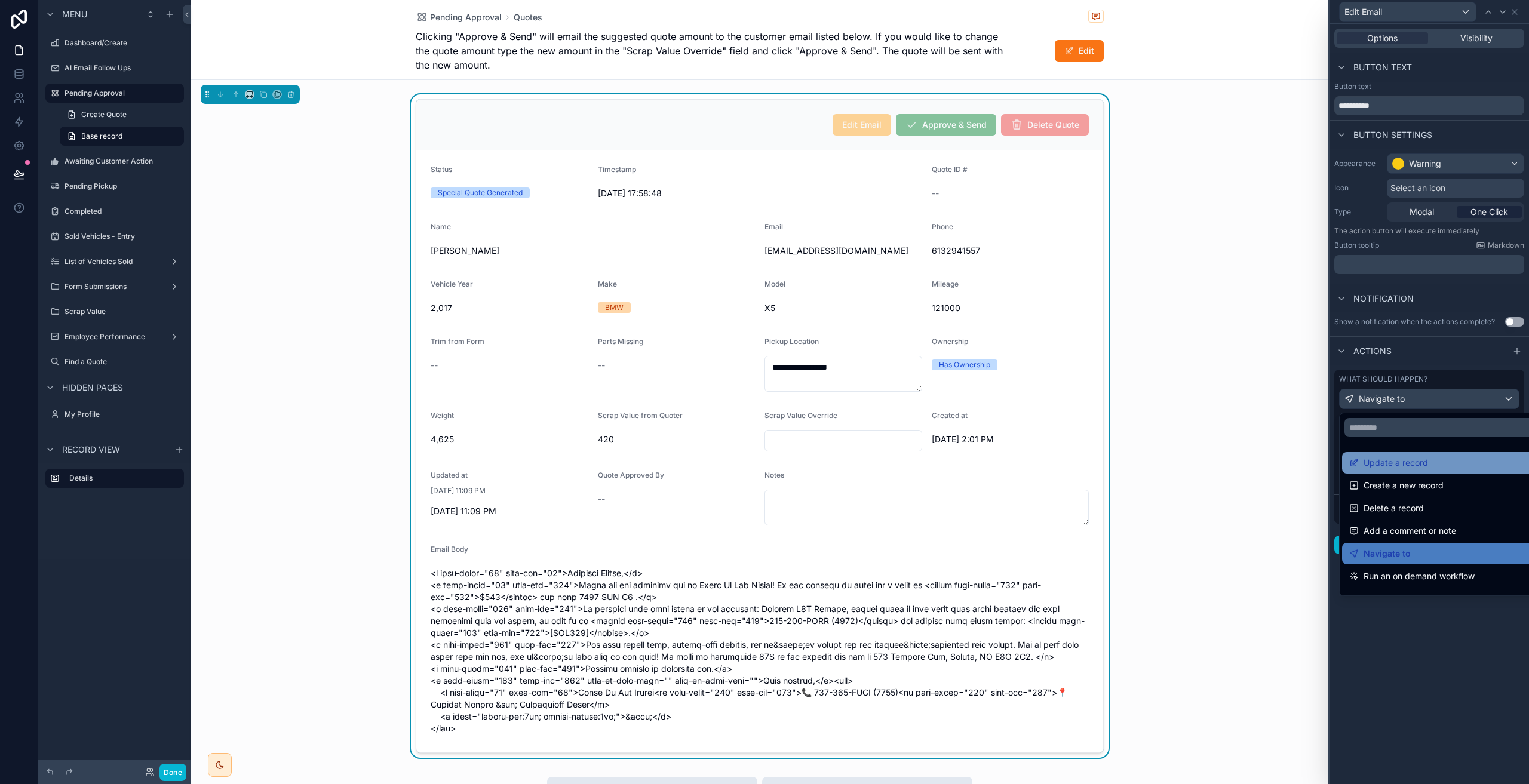
click at [1414, 467] on span "Update a record" at bounding box center [1396, 462] width 65 height 14
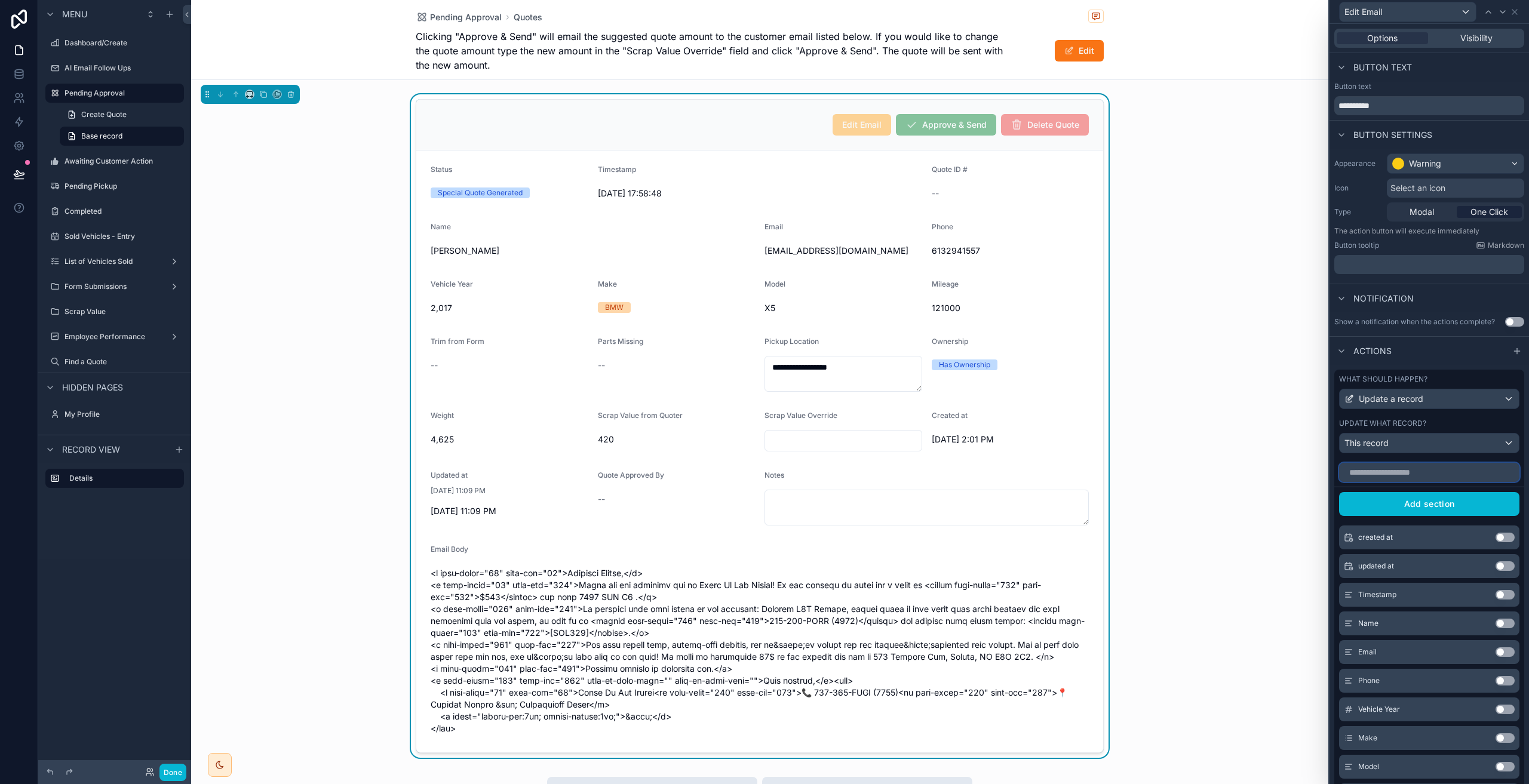
click at [1411, 467] on input "text" at bounding box center [1429, 472] width 180 height 19
click at [1414, 450] on div "This record" at bounding box center [1429, 443] width 180 height 19
click at [1414, 450] on div at bounding box center [1428, 392] width 199 height 784
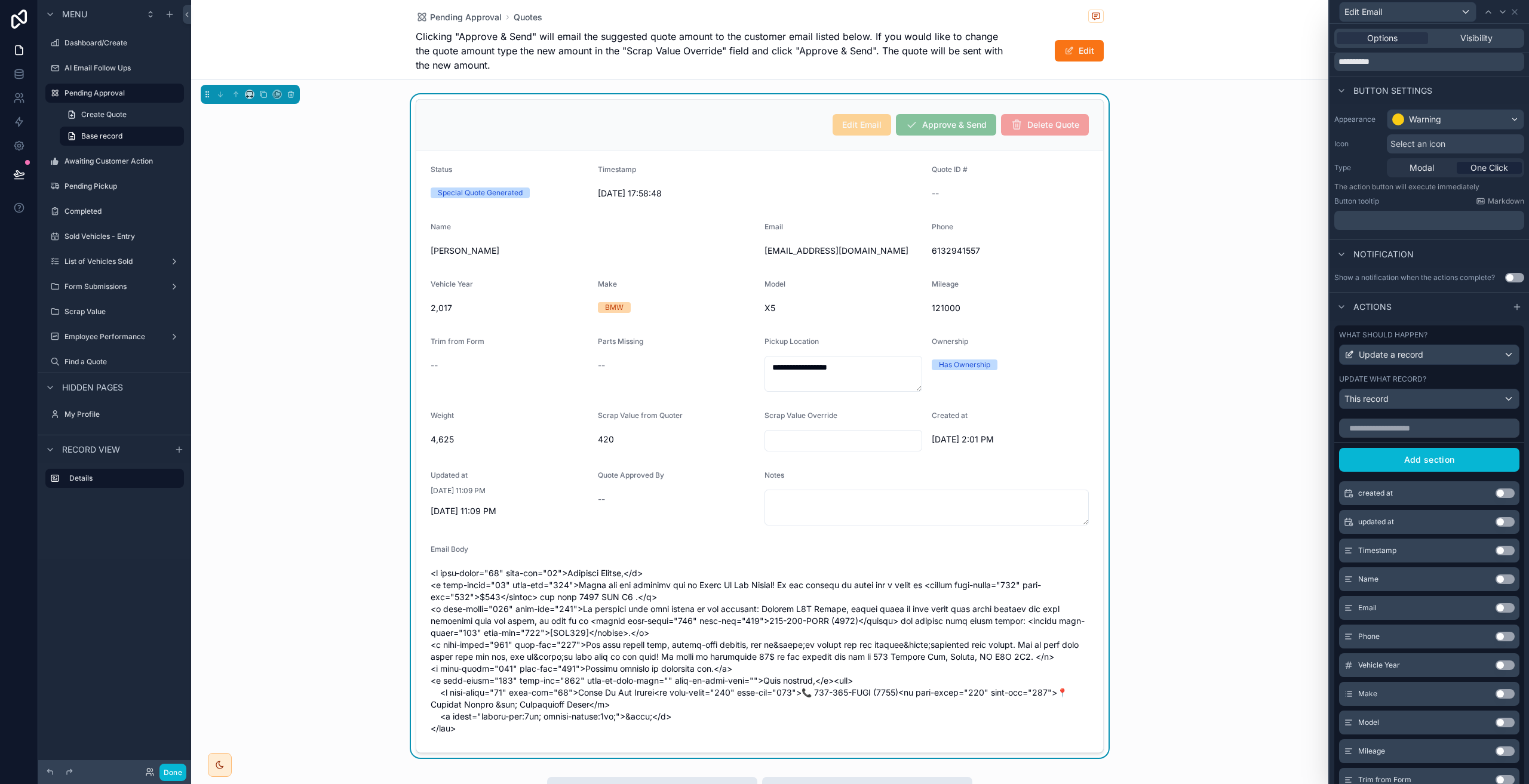
scroll to position [31, 0]
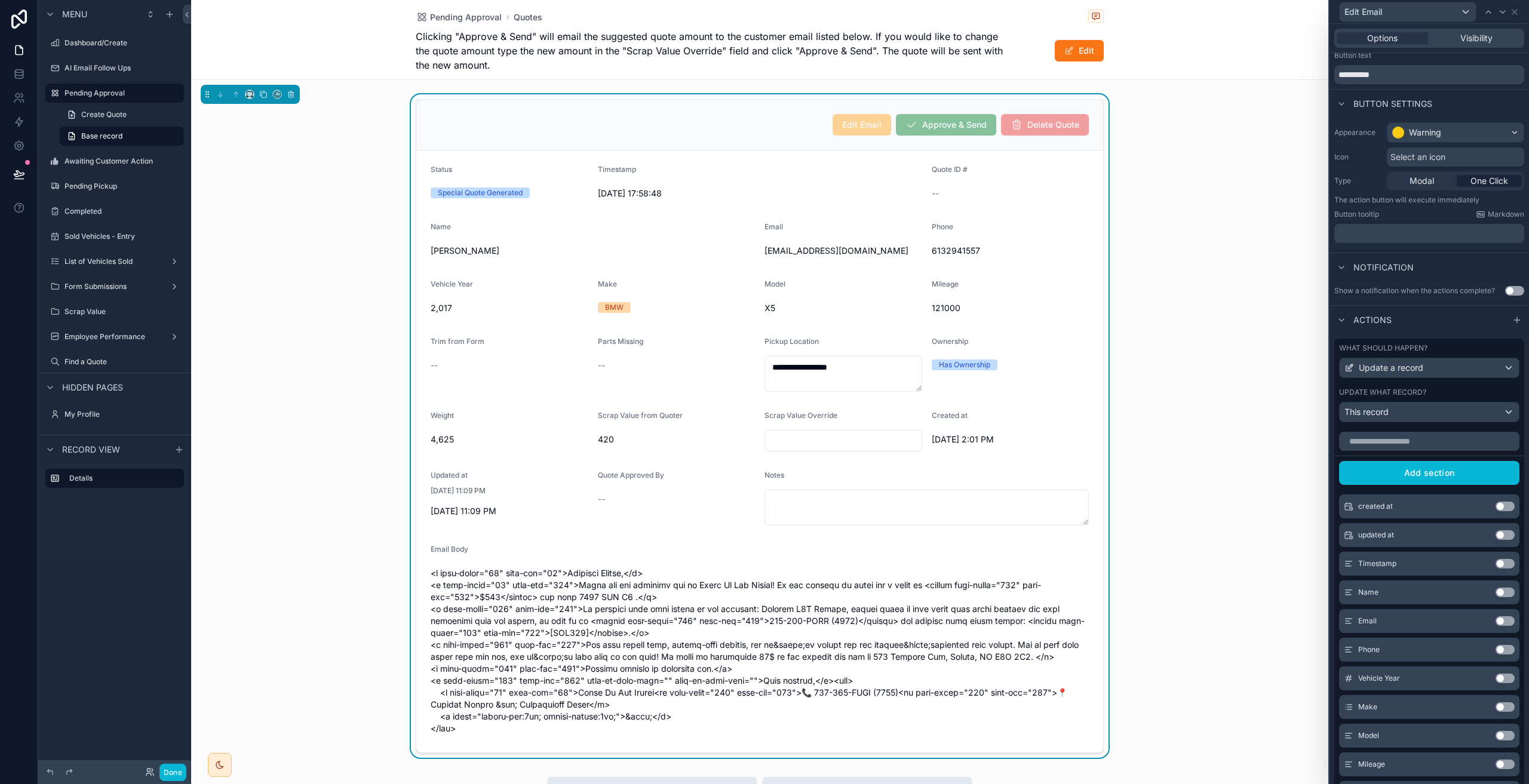
click at [1447, 388] on div "Update what record?" at bounding box center [1429, 393] width 180 height 10
click at [1338, 318] on icon at bounding box center [1342, 320] width 10 height 10
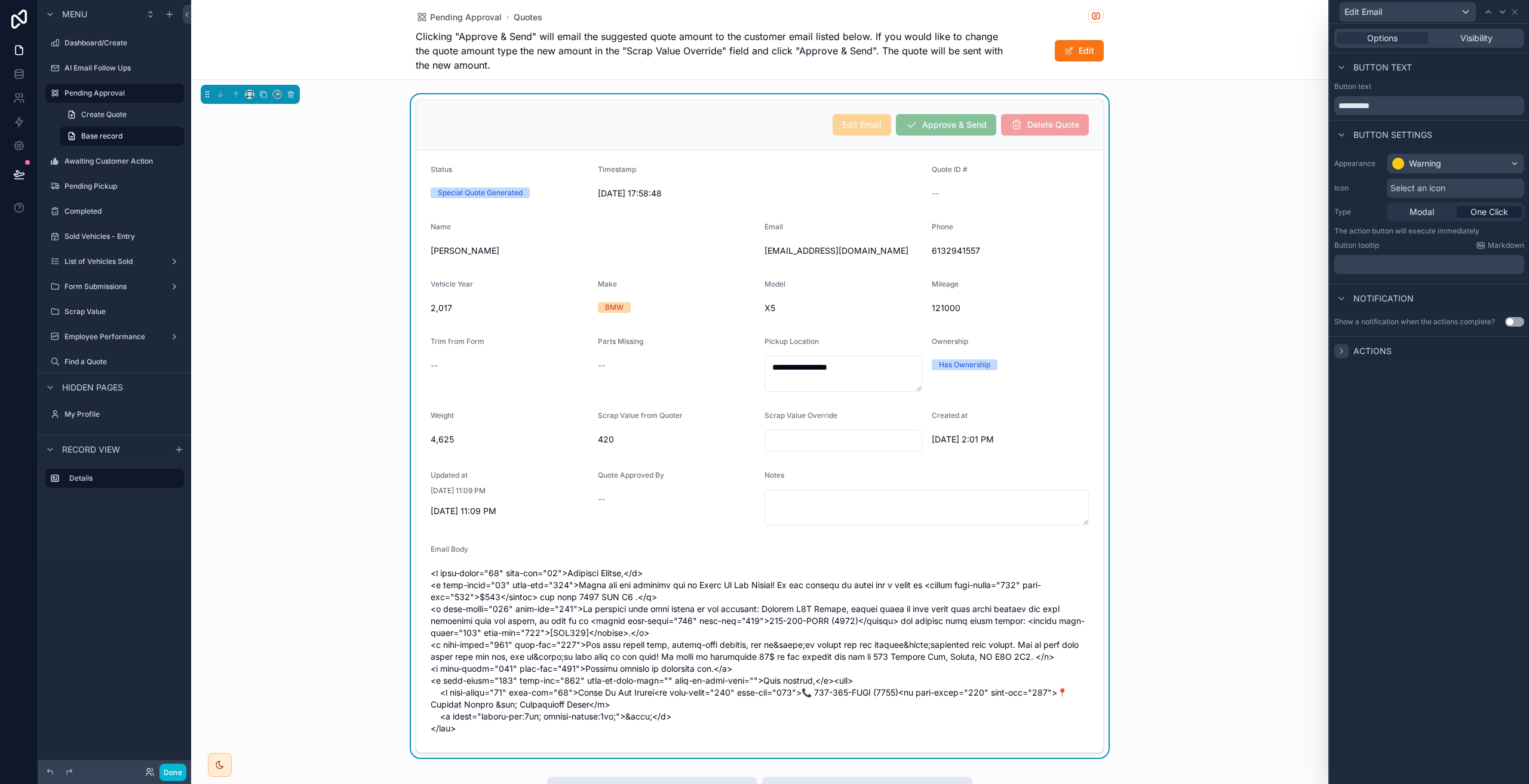
scroll to position [0, 0]
click at [1338, 358] on div at bounding box center [1341, 351] width 14 height 14
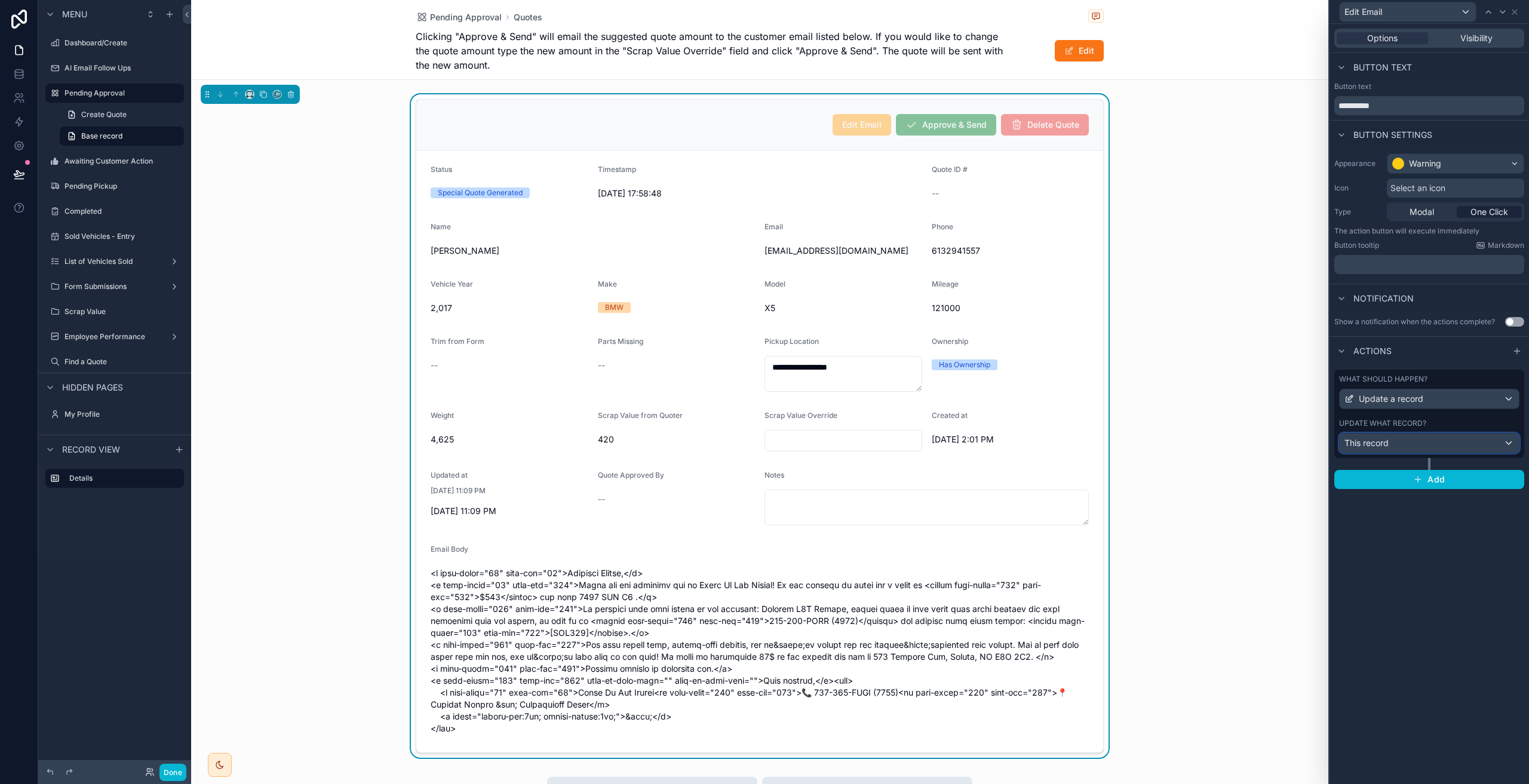
click at [1412, 449] on div "This record" at bounding box center [1429, 443] width 180 height 19
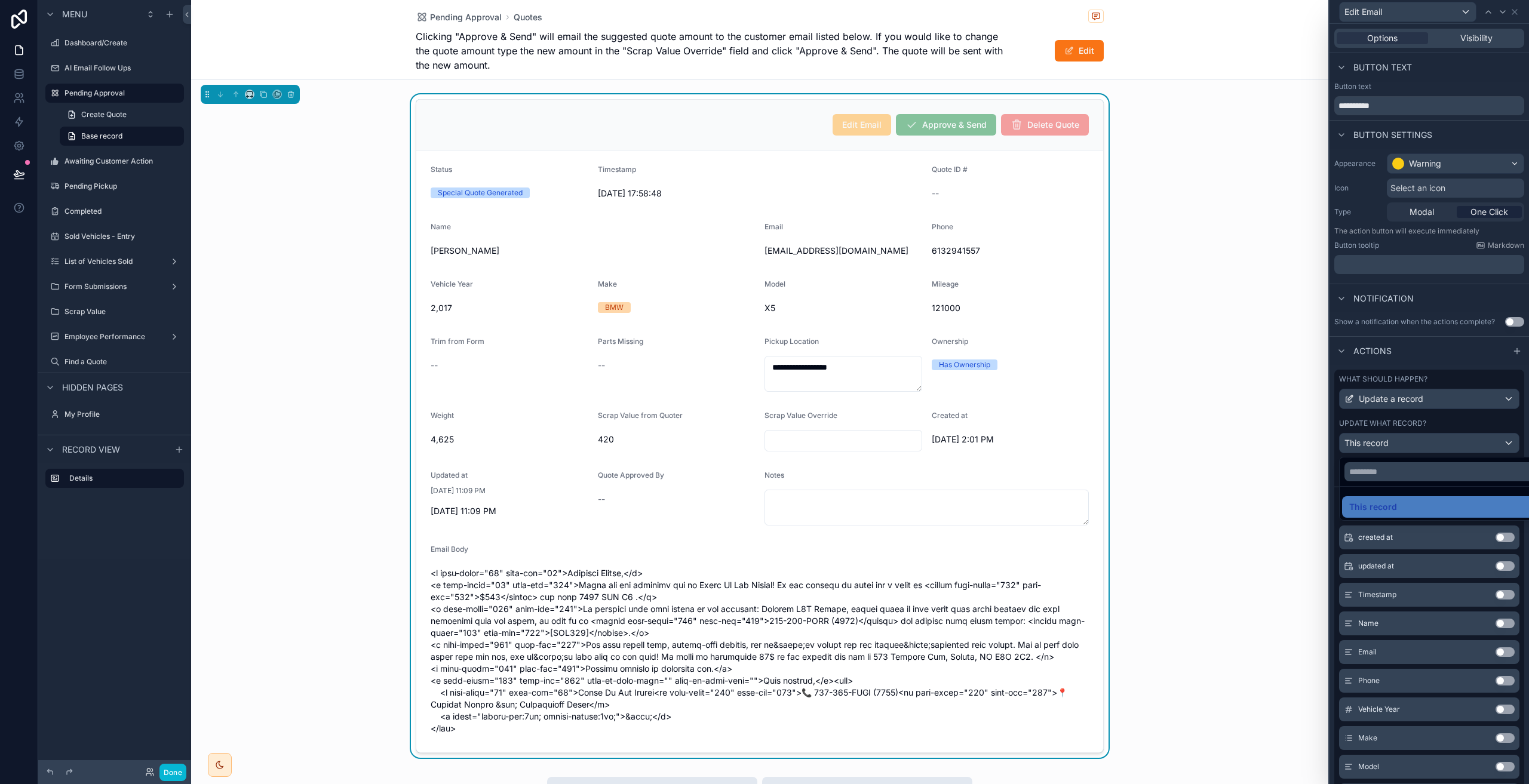
click at [1412, 449] on div at bounding box center [1428, 392] width 199 height 784
click at [1420, 403] on span "Update a record" at bounding box center [1391, 398] width 65 height 12
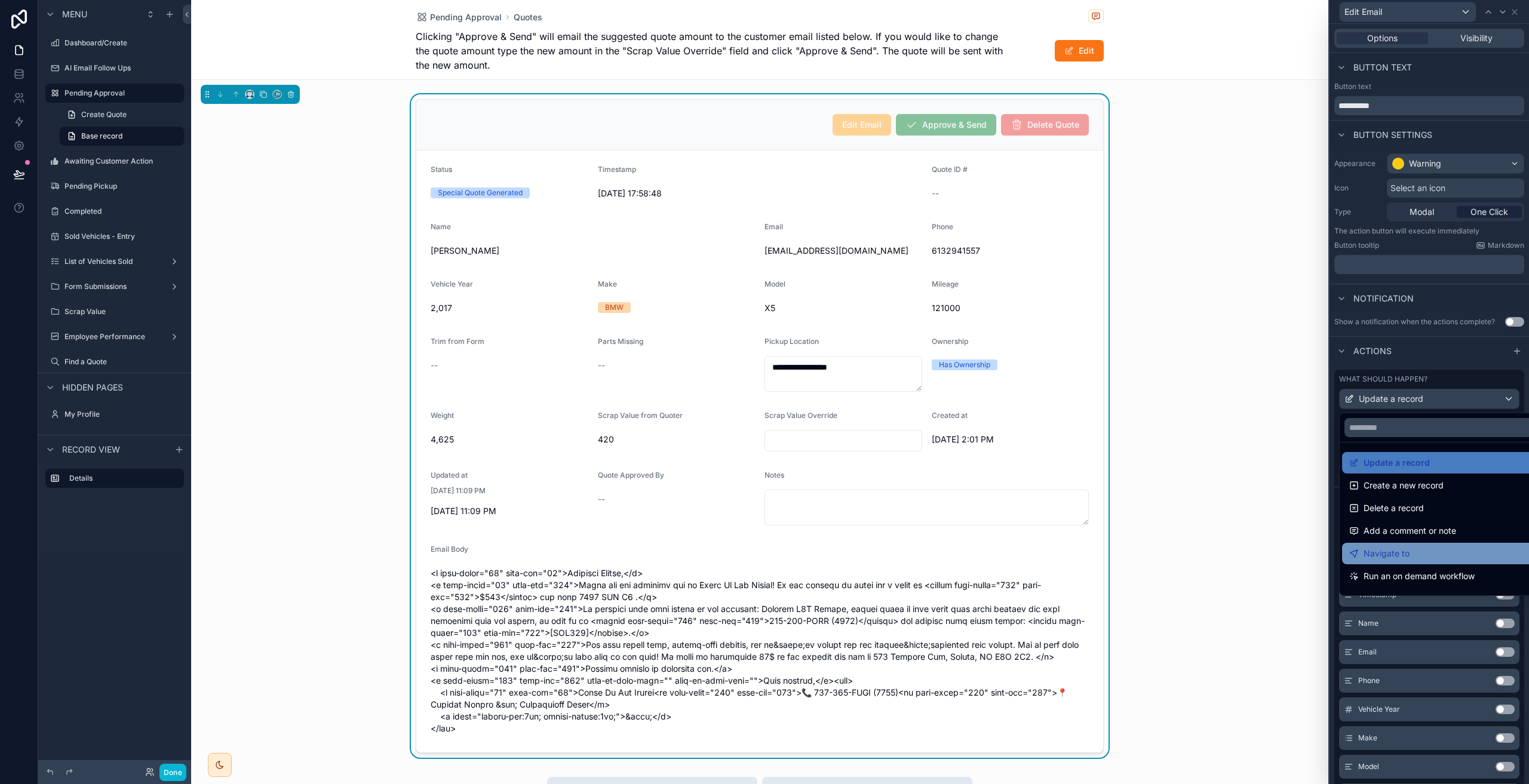
click at [1450, 550] on div "Navigate to" at bounding box center [1438, 553] width 179 height 14
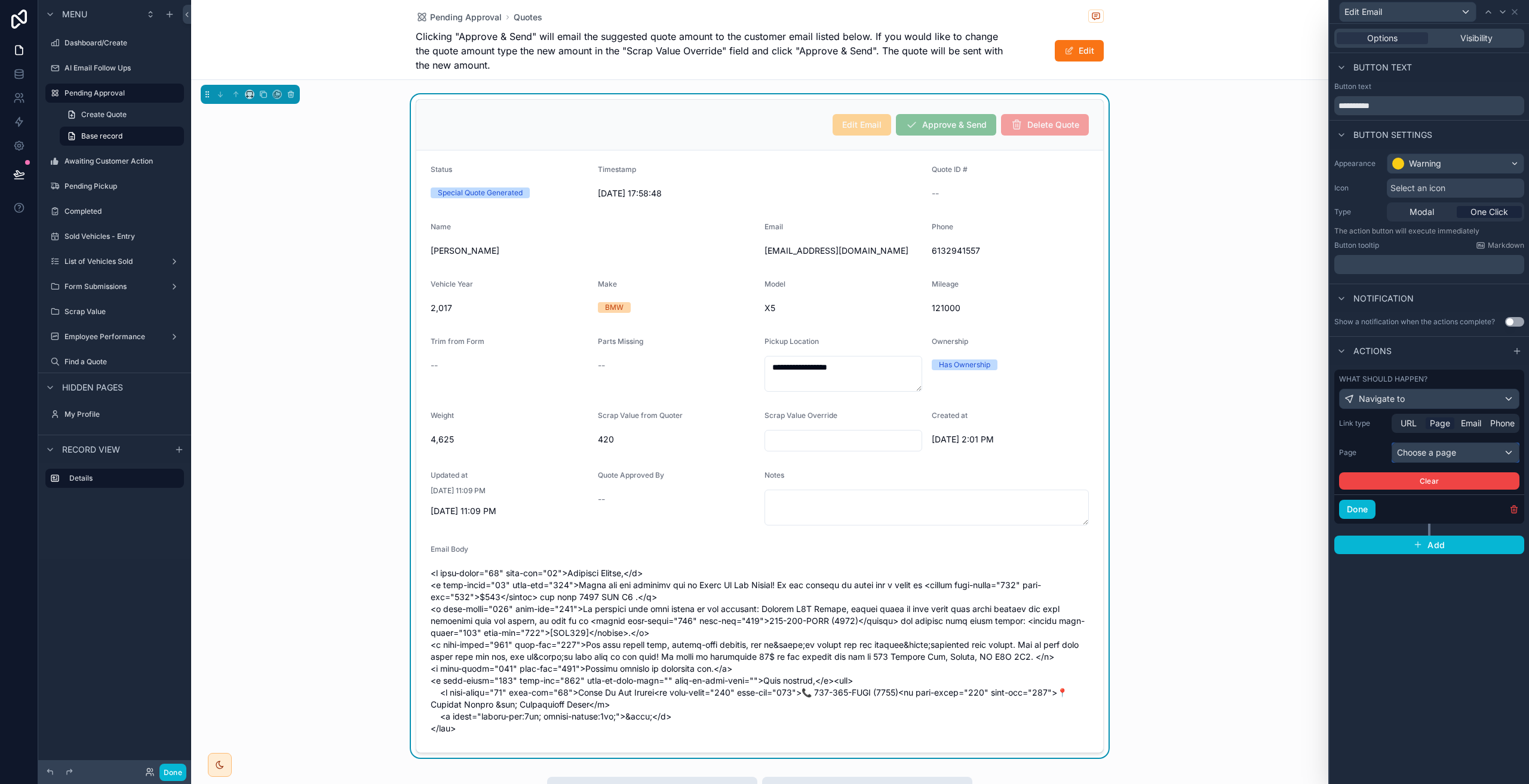
click at [1437, 451] on div "Choose a page" at bounding box center [1455, 452] width 127 height 19
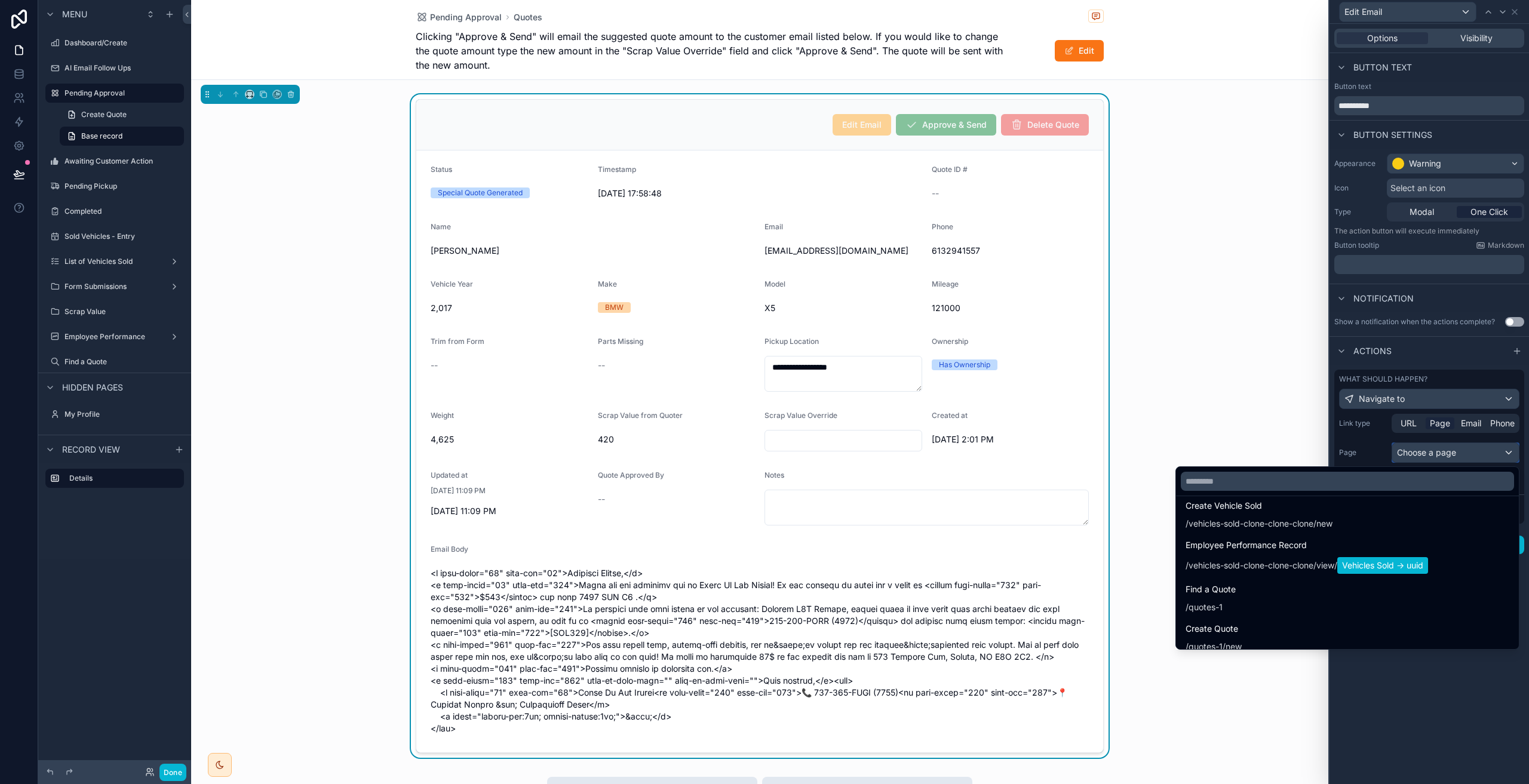
scroll to position [1860, 0]
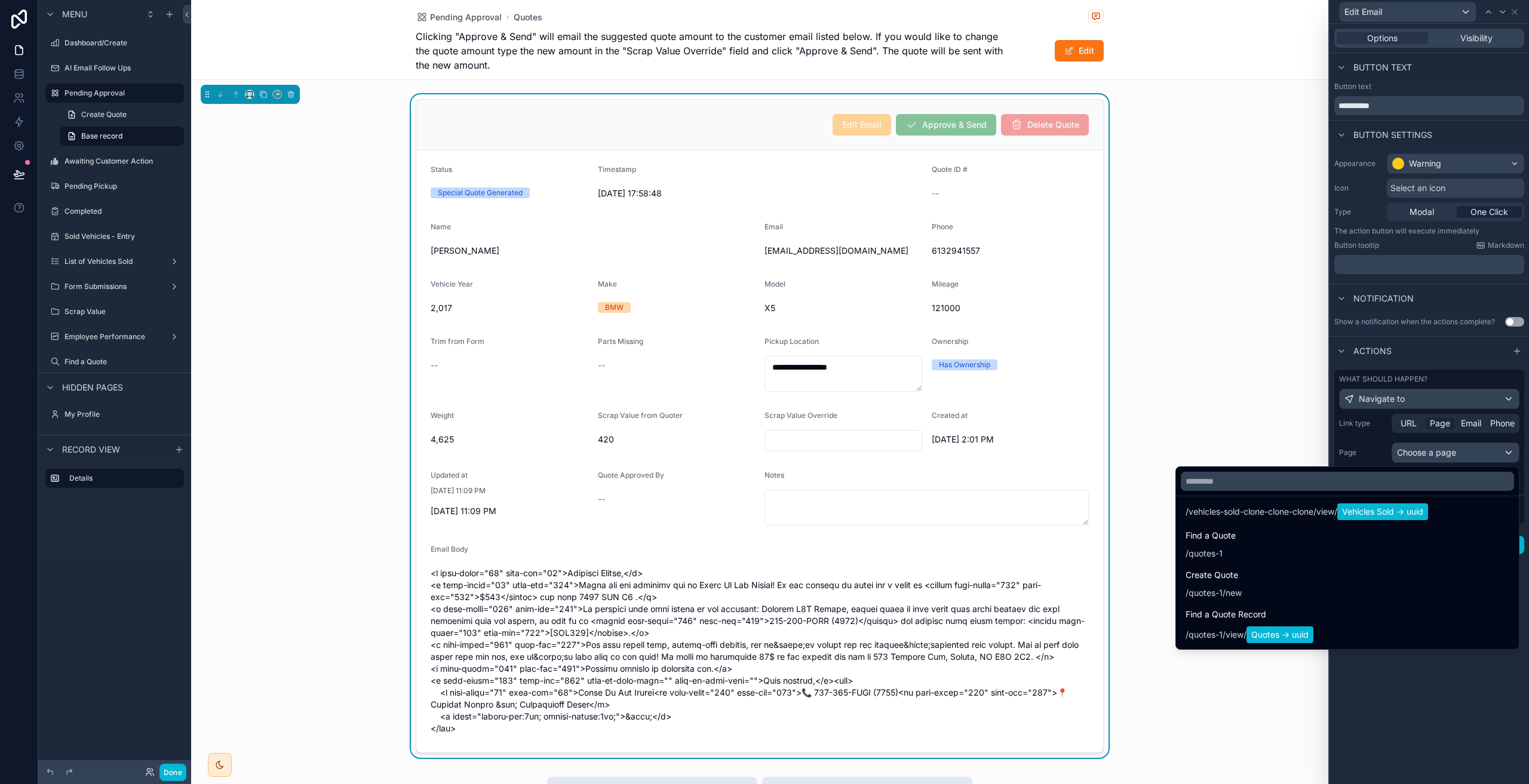
click at [1421, 707] on div at bounding box center [1428, 392] width 199 height 784
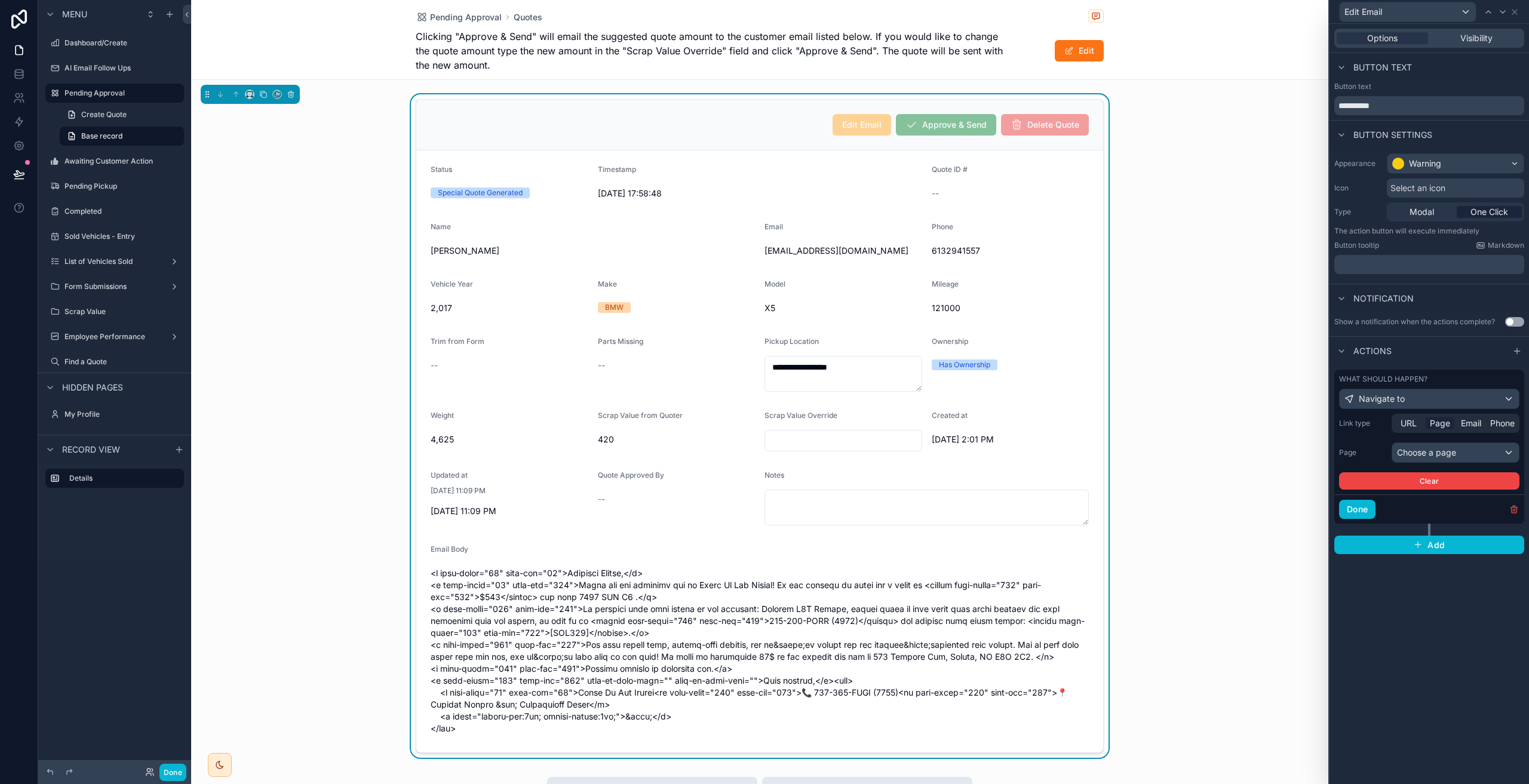
click at [1140, 588] on div "**********" at bounding box center [759, 426] width 1137 height 664
click at [1350, 514] on button "Done" at bounding box center [1357, 509] width 37 height 19
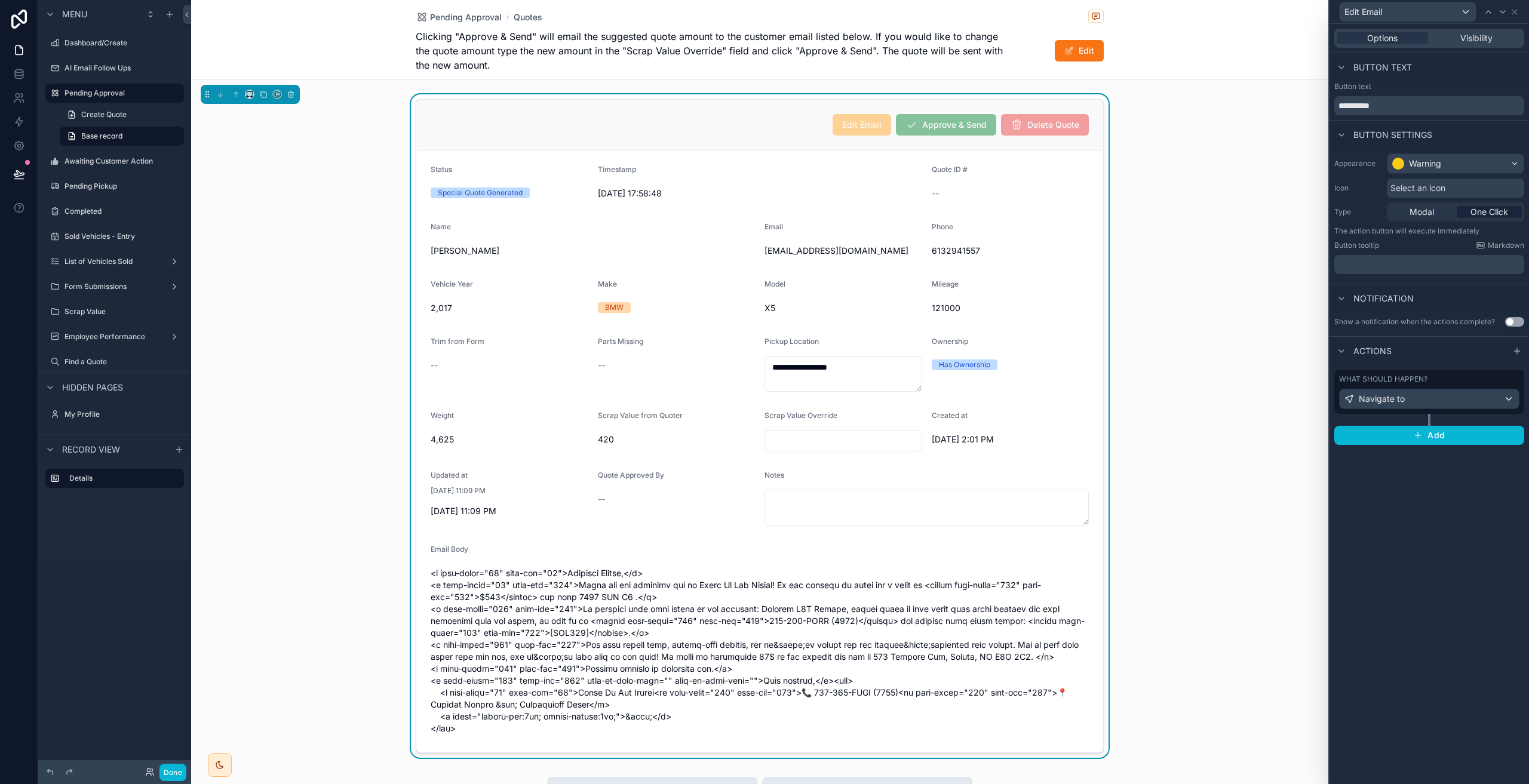
click at [1274, 212] on div "**********" at bounding box center [759, 426] width 1137 height 664
click at [1516, 10] on icon at bounding box center [1515, 12] width 10 height 10
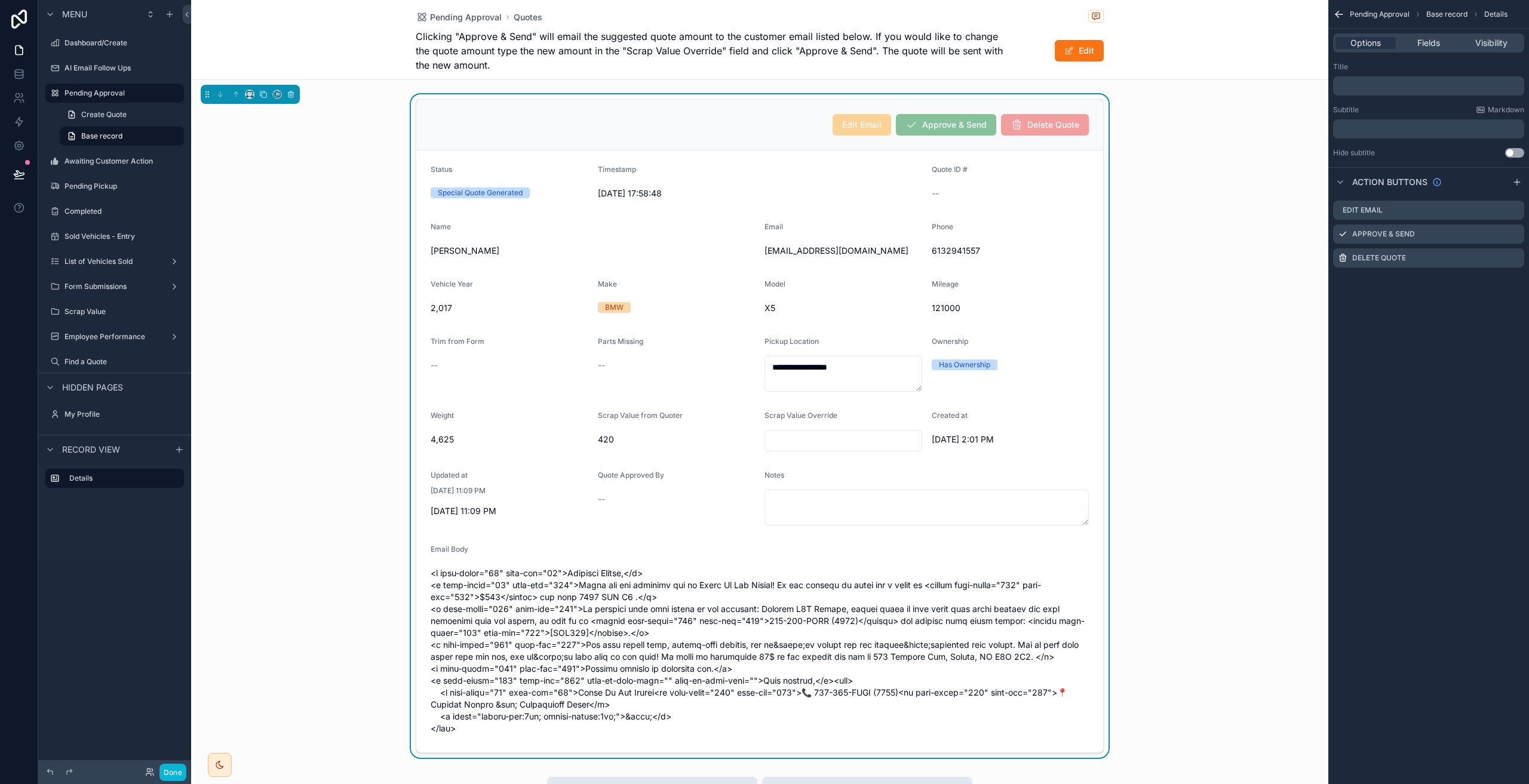
click at [1278, 94] on div "**********" at bounding box center [759, 648] width 1137 height 1297
click at [177, 772] on button "Done" at bounding box center [173, 772] width 27 height 18
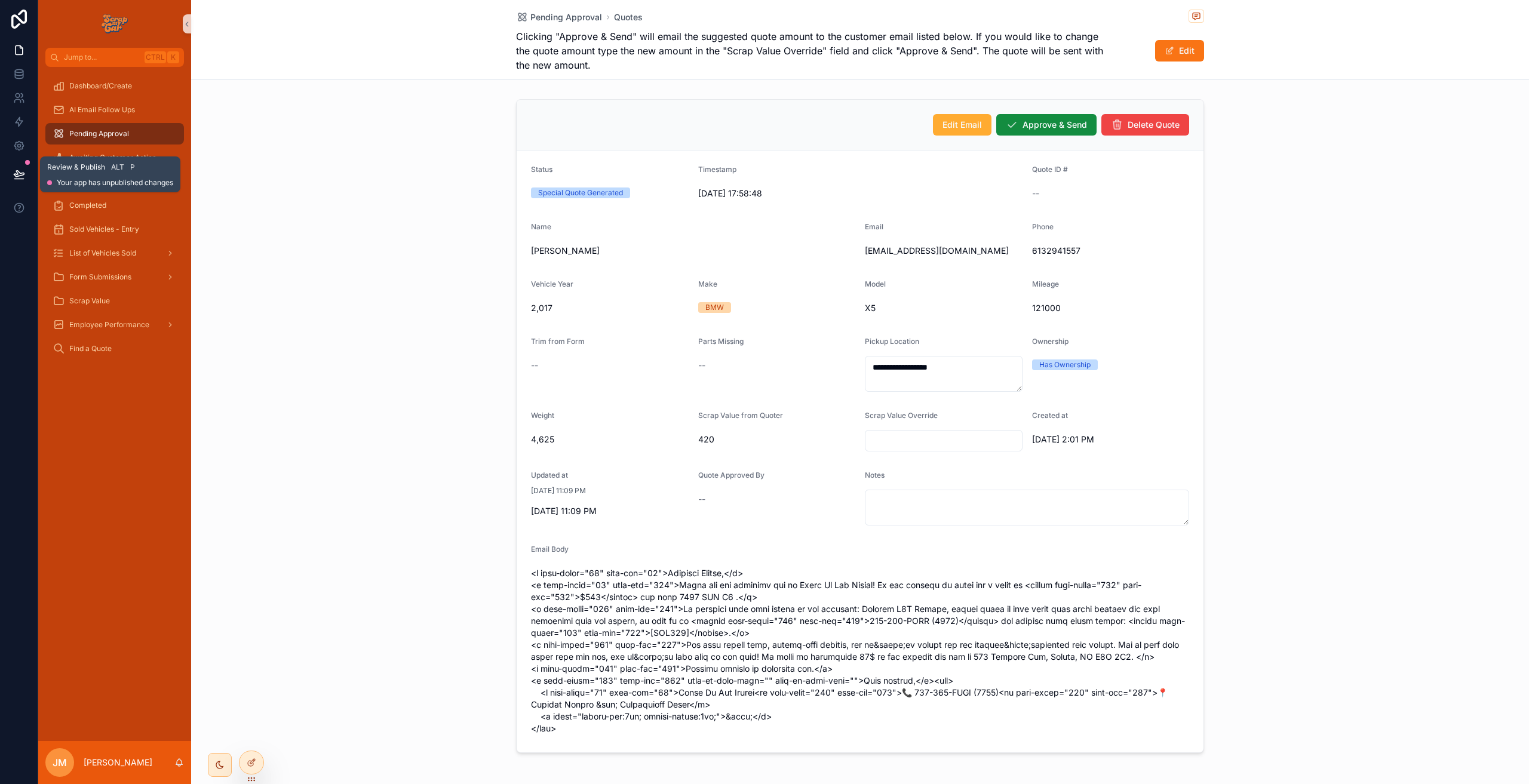
click at [23, 172] on icon at bounding box center [19, 174] width 12 height 12
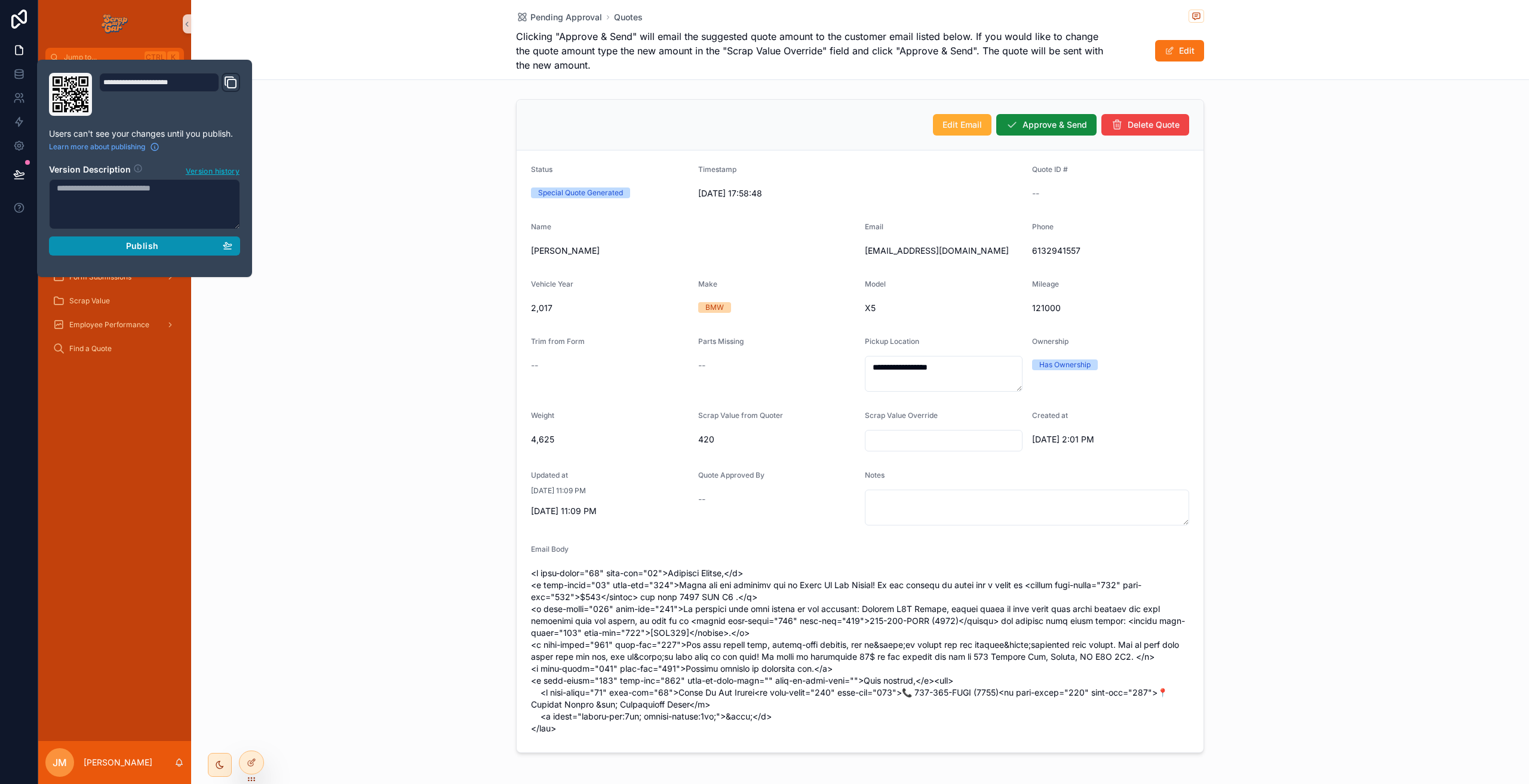
click at [151, 250] on span "Publish" at bounding box center [142, 246] width 32 height 11
click at [388, 206] on div "**********" at bounding box center [860, 426] width 1338 height 664
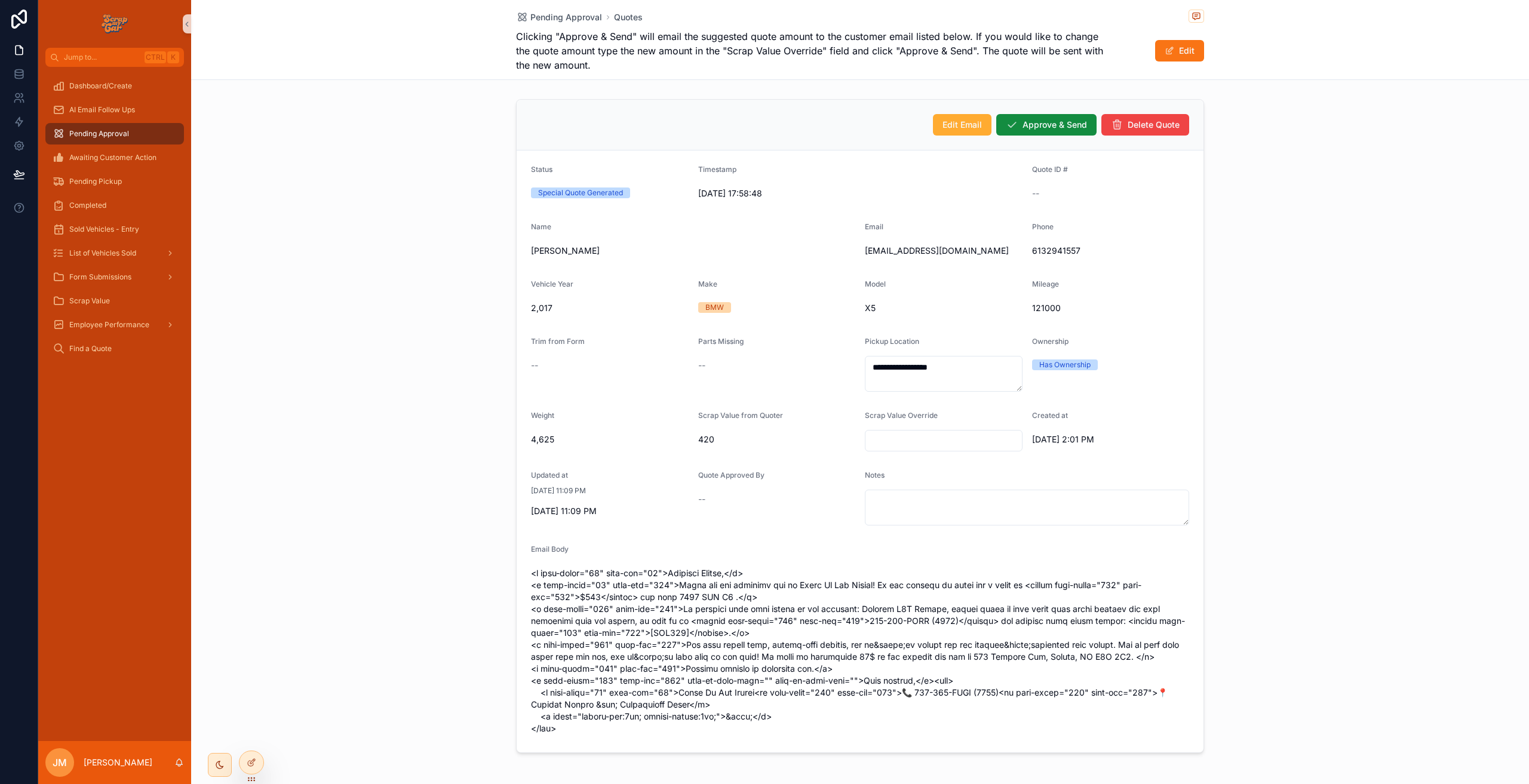
click at [96, 387] on div "Dashboard/Create AI Email Follow Ups Pending Approval Awaiting Customer Action …" at bounding box center [114, 404] width 153 height 674
click at [29, 77] on link at bounding box center [18, 74] width 37 height 24
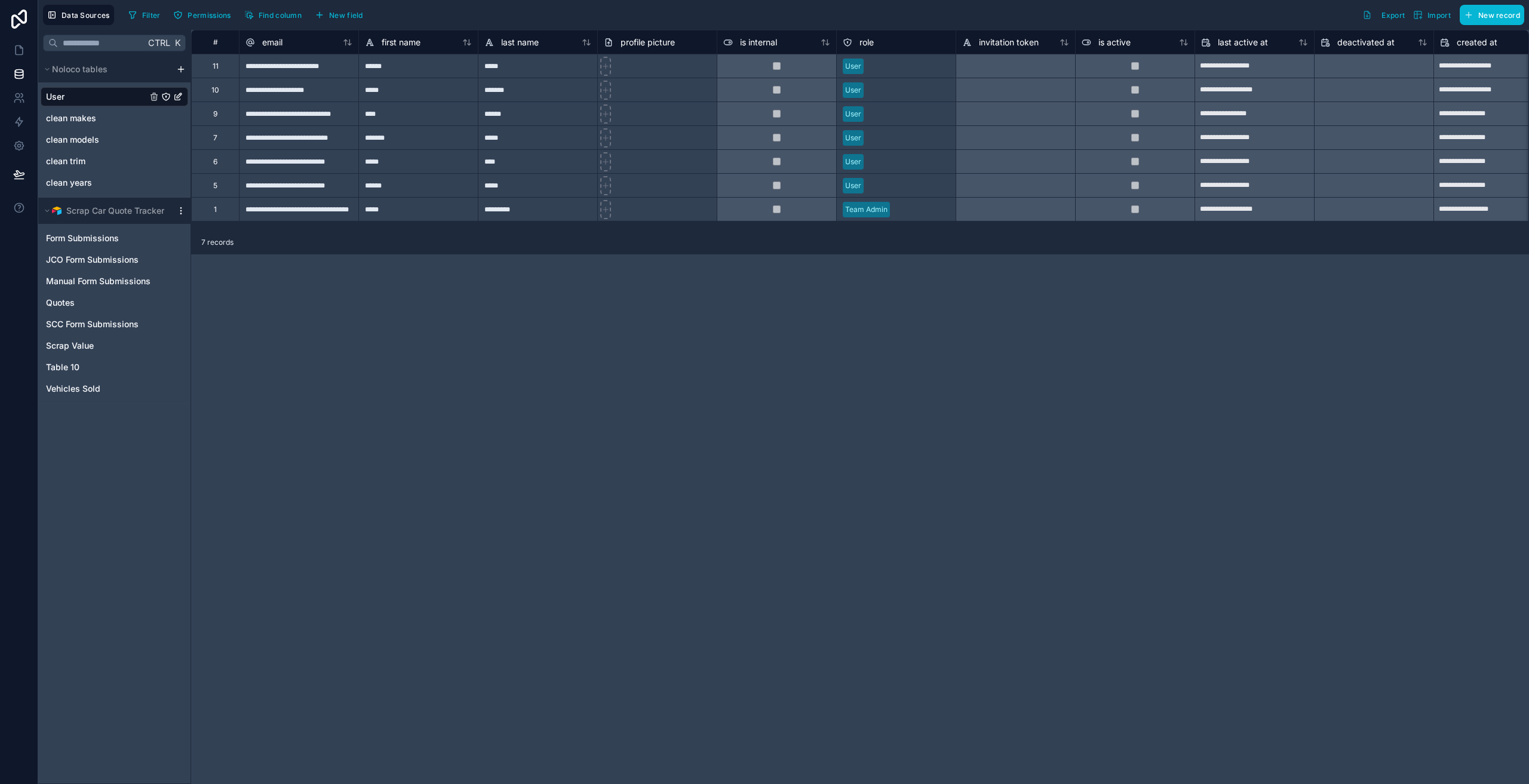
click at [180, 213] on icon "scrollable content" at bounding box center [181, 211] width 10 height 10
click at [273, 291] on span "Enable tables" at bounding box center [256, 296] width 115 height 10
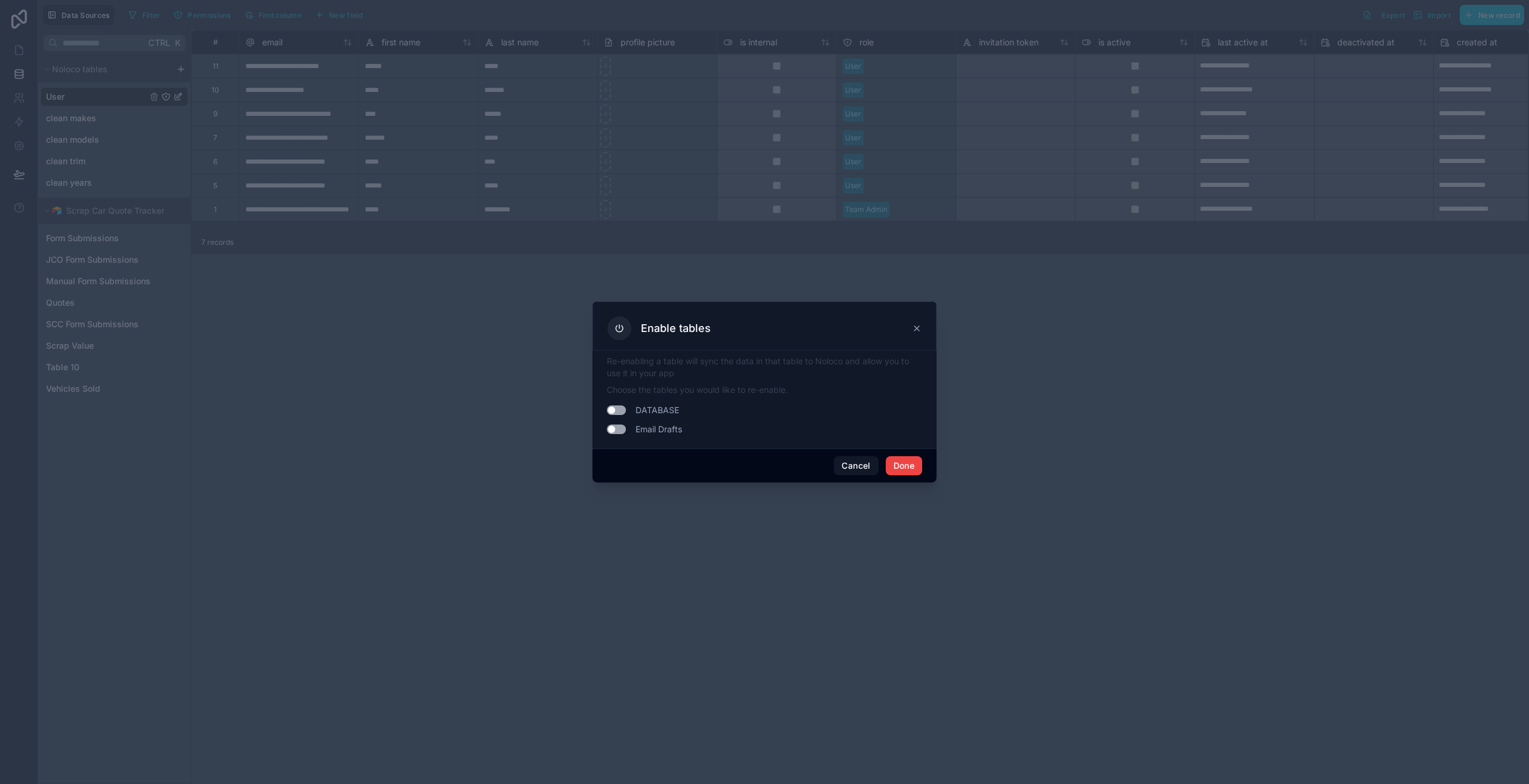
click at [620, 431] on button "Use setting" at bounding box center [616, 429] width 19 height 10
click at [911, 472] on button "Done" at bounding box center [904, 465] width 37 height 19
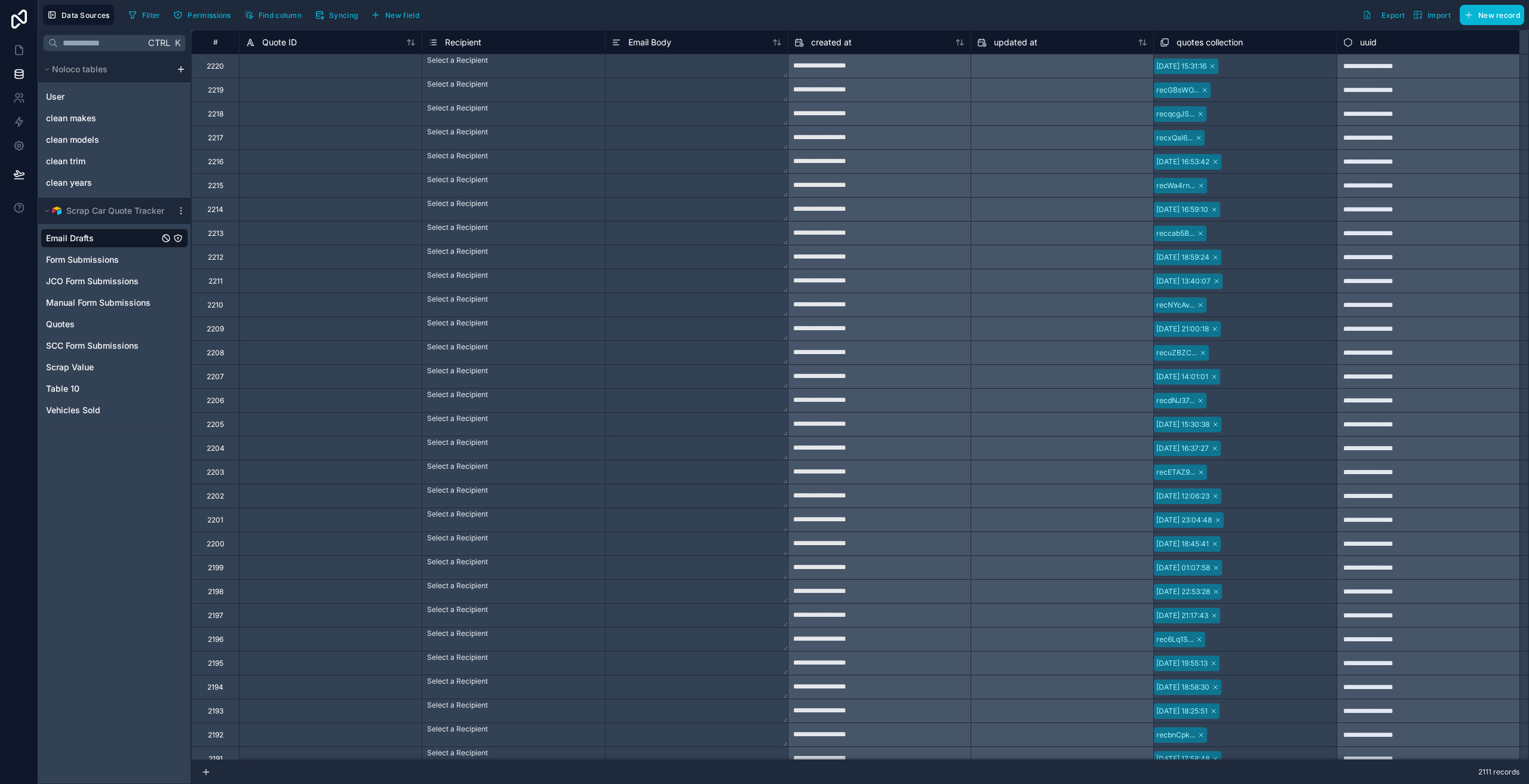
click at [486, 101] on div "Select a Recipient" at bounding box center [513, 113] width 183 height 24
click at [624, 113] on textarea at bounding box center [696, 113] width 182 height 23
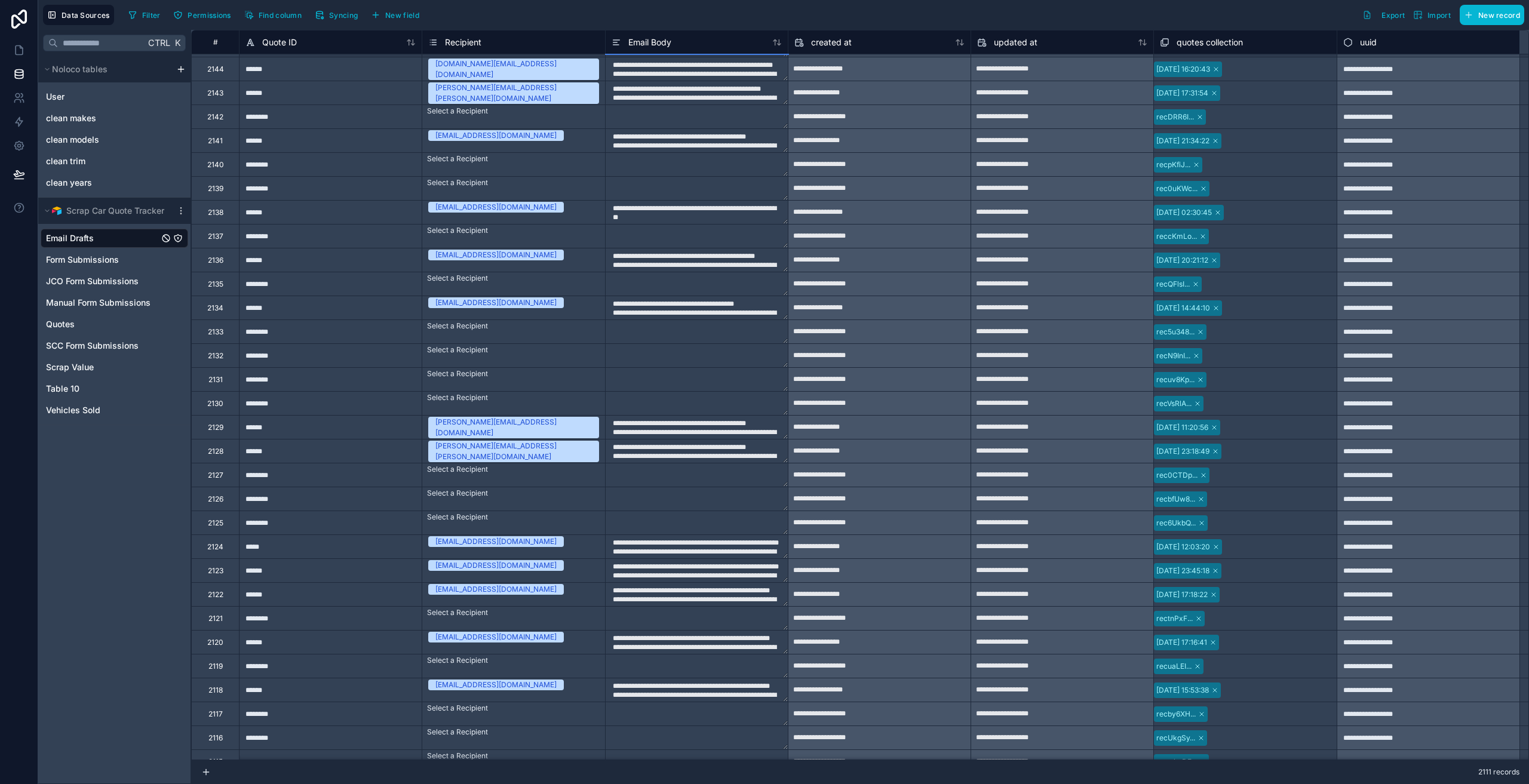
scroll to position [1831, 0]
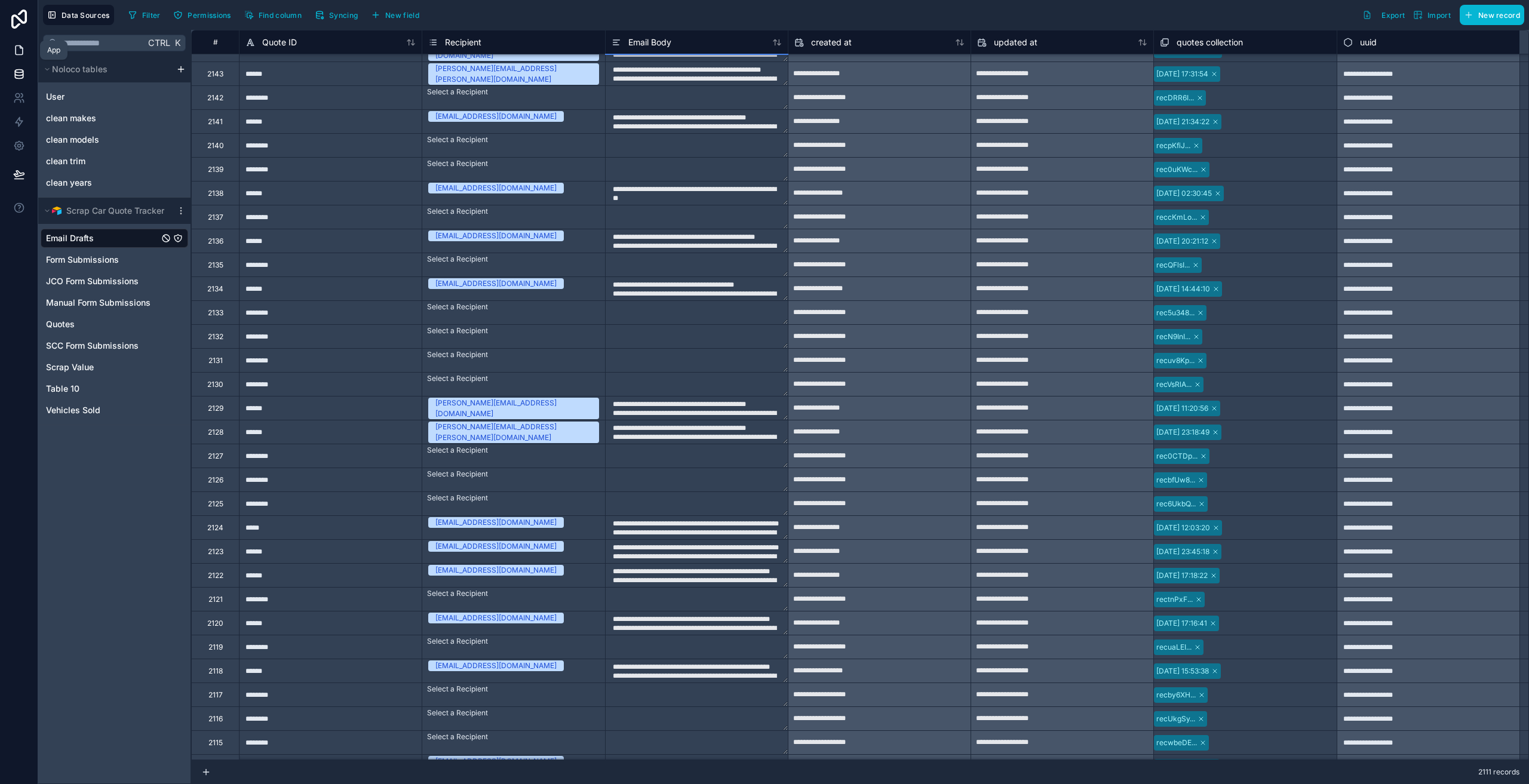
click at [15, 58] on link at bounding box center [18, 50] width 37 height 24
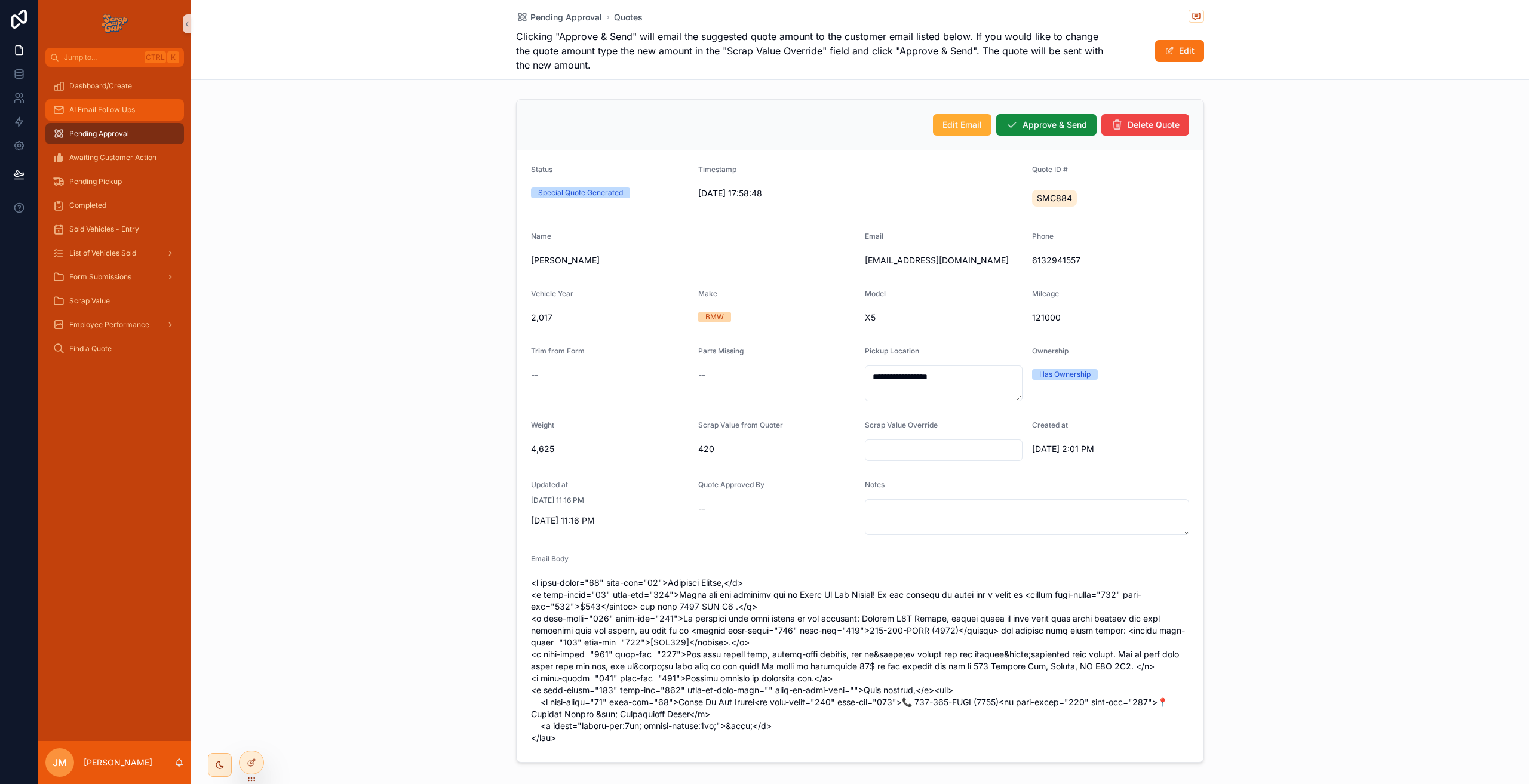
click at [139, 116] on div "AI Email Follow Ups" at bounding box center [115, 110] width 124 height 19
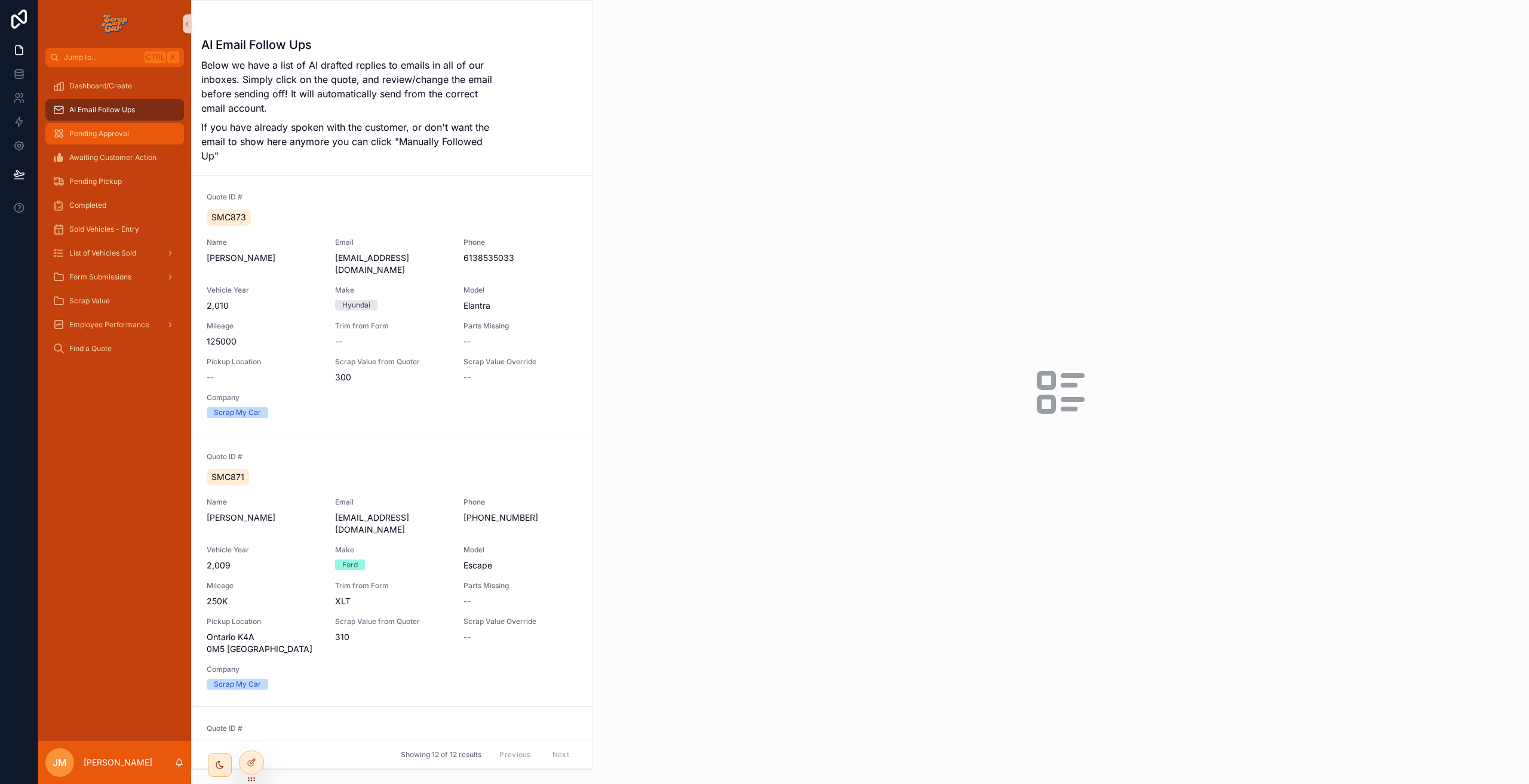
click at [132, 137] on div "Pending Approval" at bounding box center [115, 133] width 124 height 19
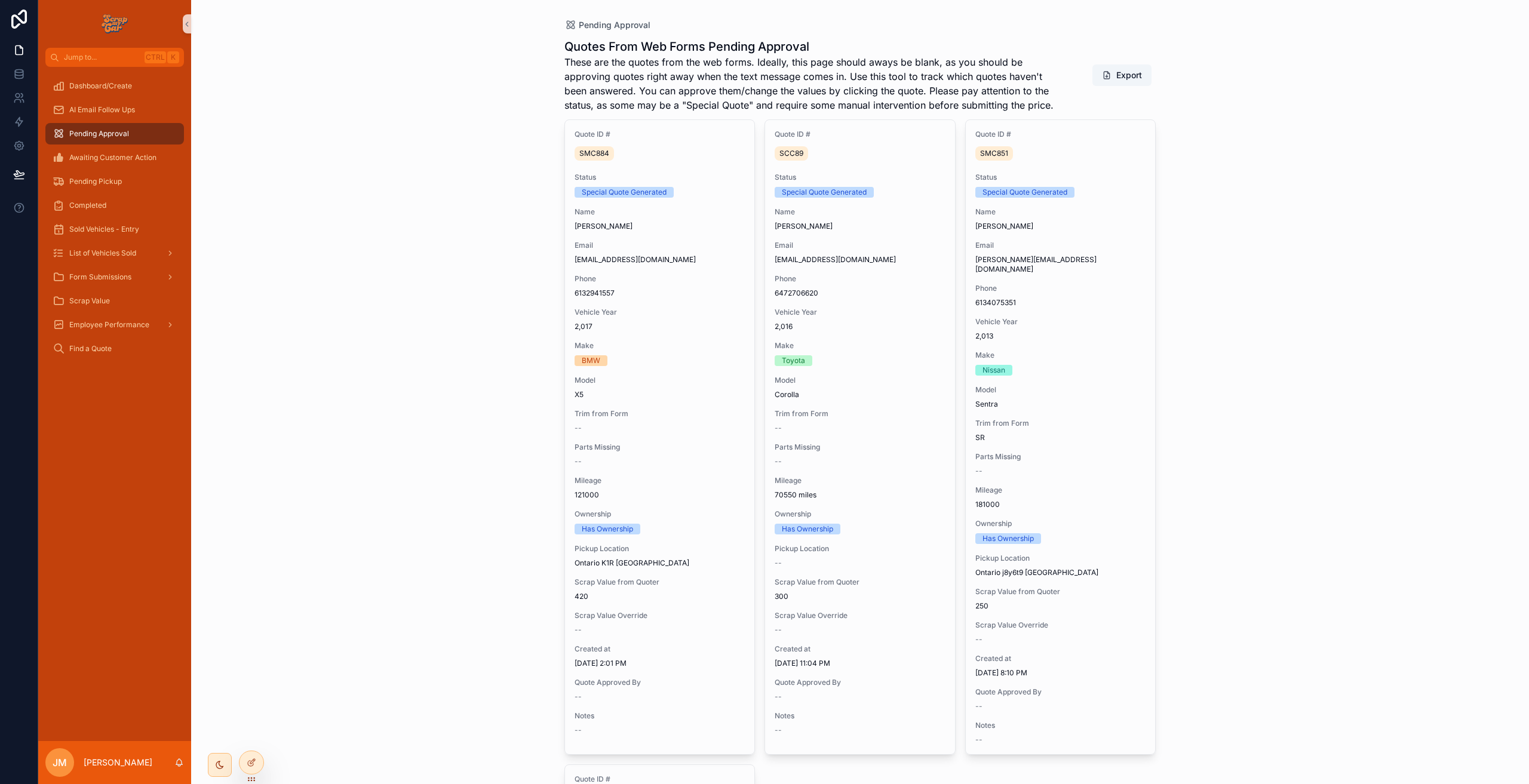
click at [136, 412] on div "Dashboard/Create AI Email Follow Ups Pending Approval Awaiting Customer Action …" at bounding box center [114, 404] width 153 height 674
click at [258, 763] on div at bounding box center [251, 762] width 24 height 23
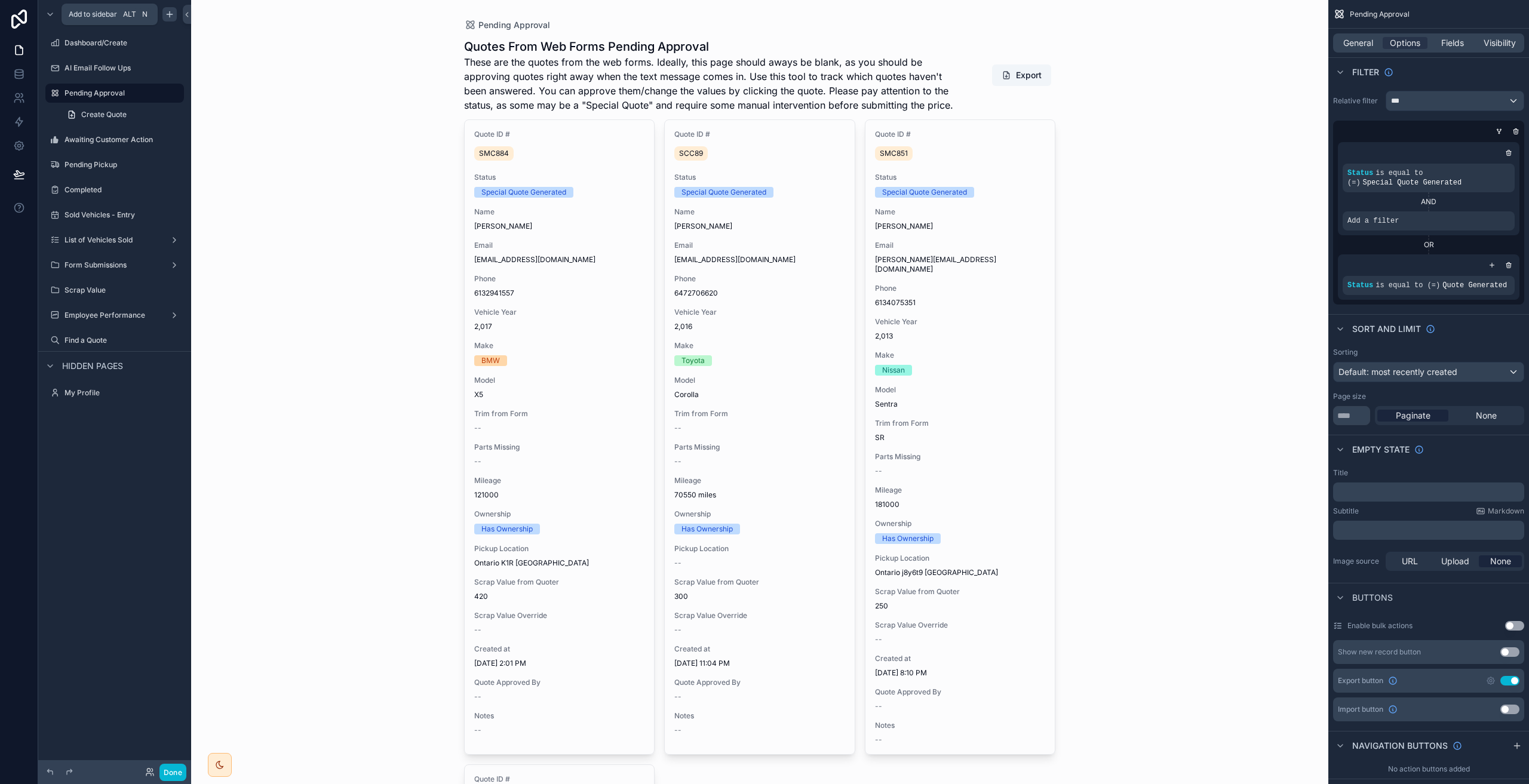
click at [172, 11] on icon "scrollable content" at bounding box center [170, 15] width 10 height 10
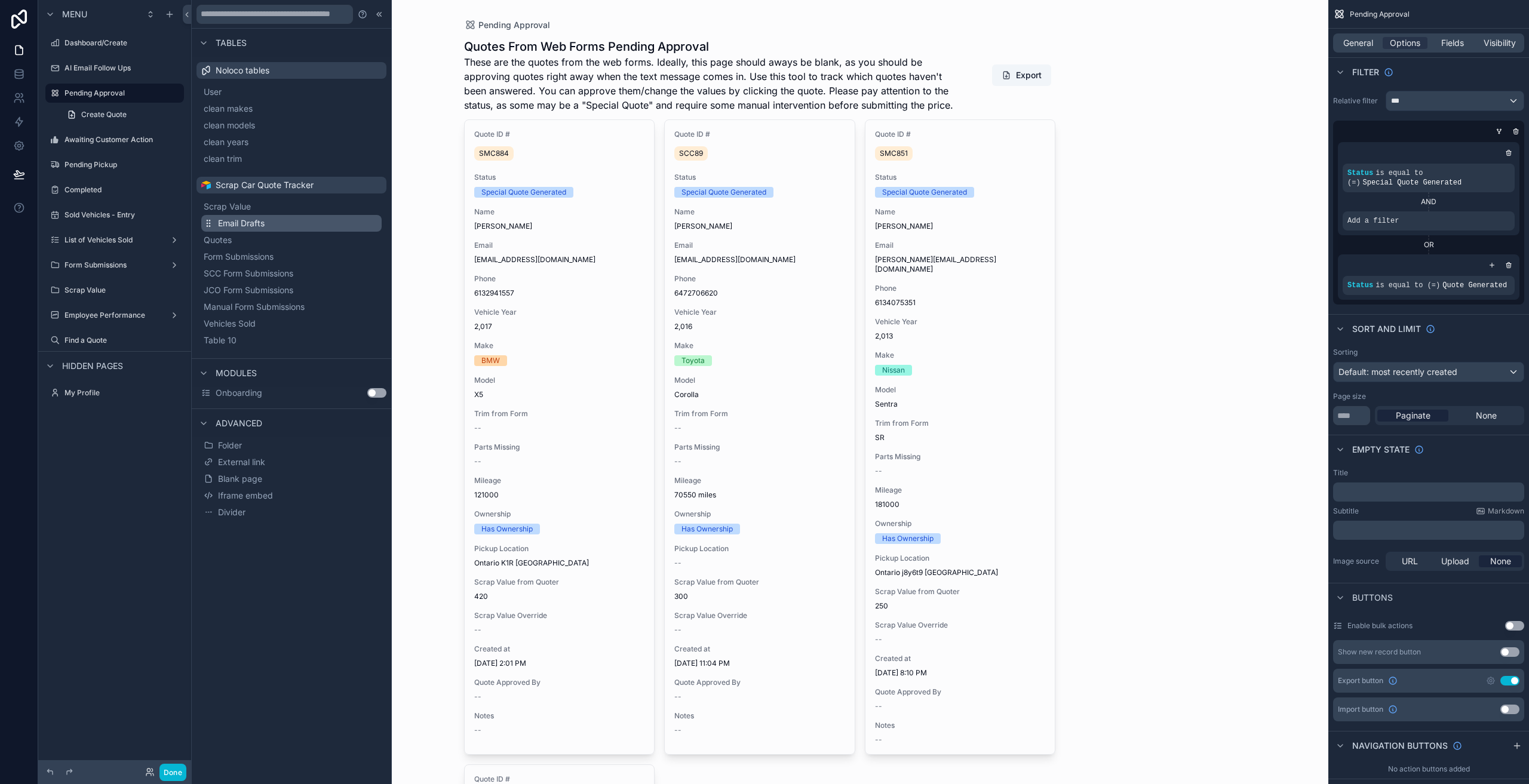
click at [248, 222] on span "Email Drafts" at bounding box center [241, 223] width 46 height 12
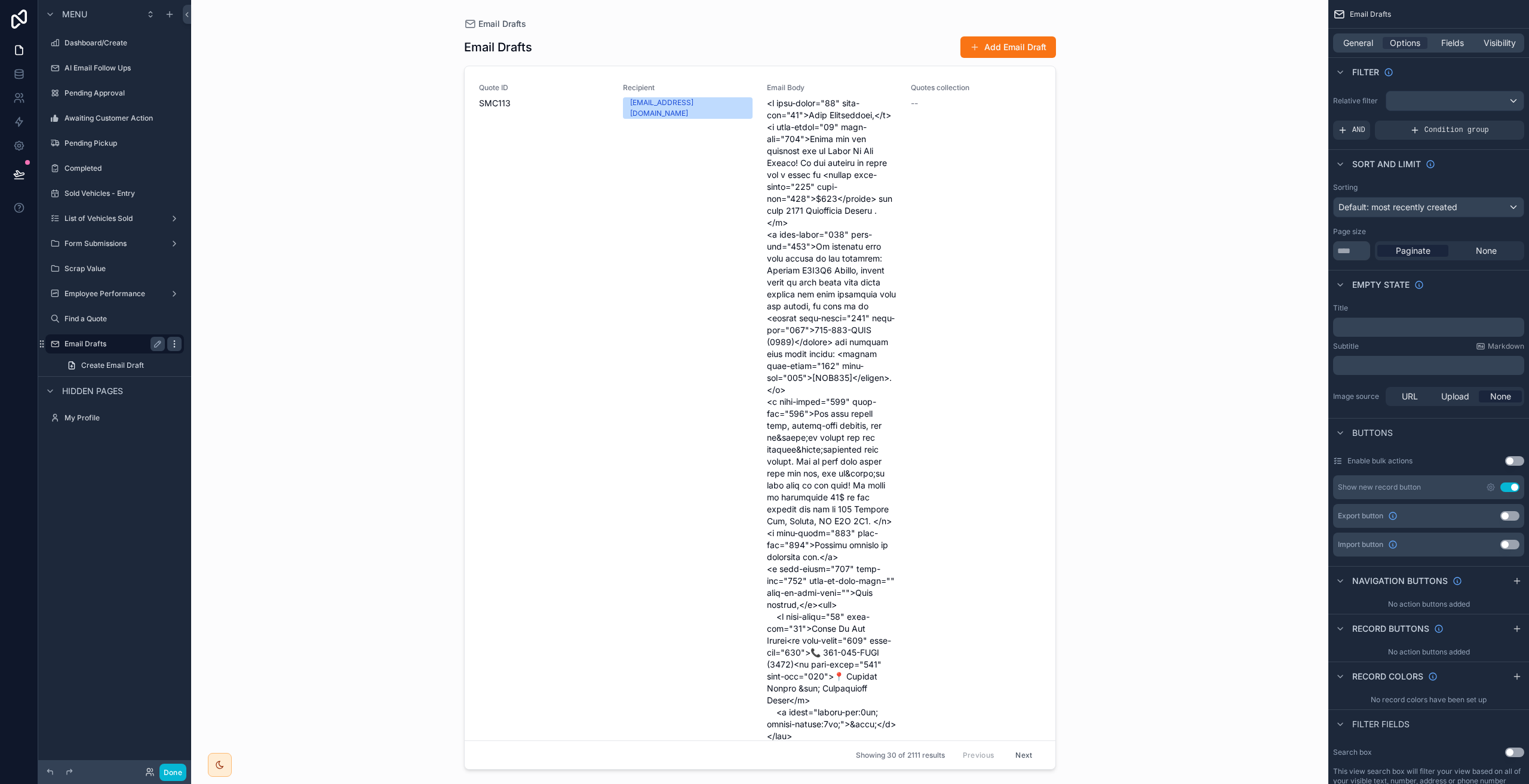
click at [175, 343] on icon "scrollable content" at bounding box center [175, 344] width 10 height 10
click at [156, 474] on div "Menu Dashboard/Create AI Email Follow Ups Pending Approval Awaiting Customer Ac…" at bounding box center [114, 385] width 153 height 770
click at [105, 342] on label "Email Drafts" at bounding box center [113, 344] width 96 height 10
click at [160, 344] on icon "scrollable content" at bounding box center [158, 344] width 10 height 10
click at [173, 347] on icon "scrollable content" at bounding box center [175, 344] width 10 height 10
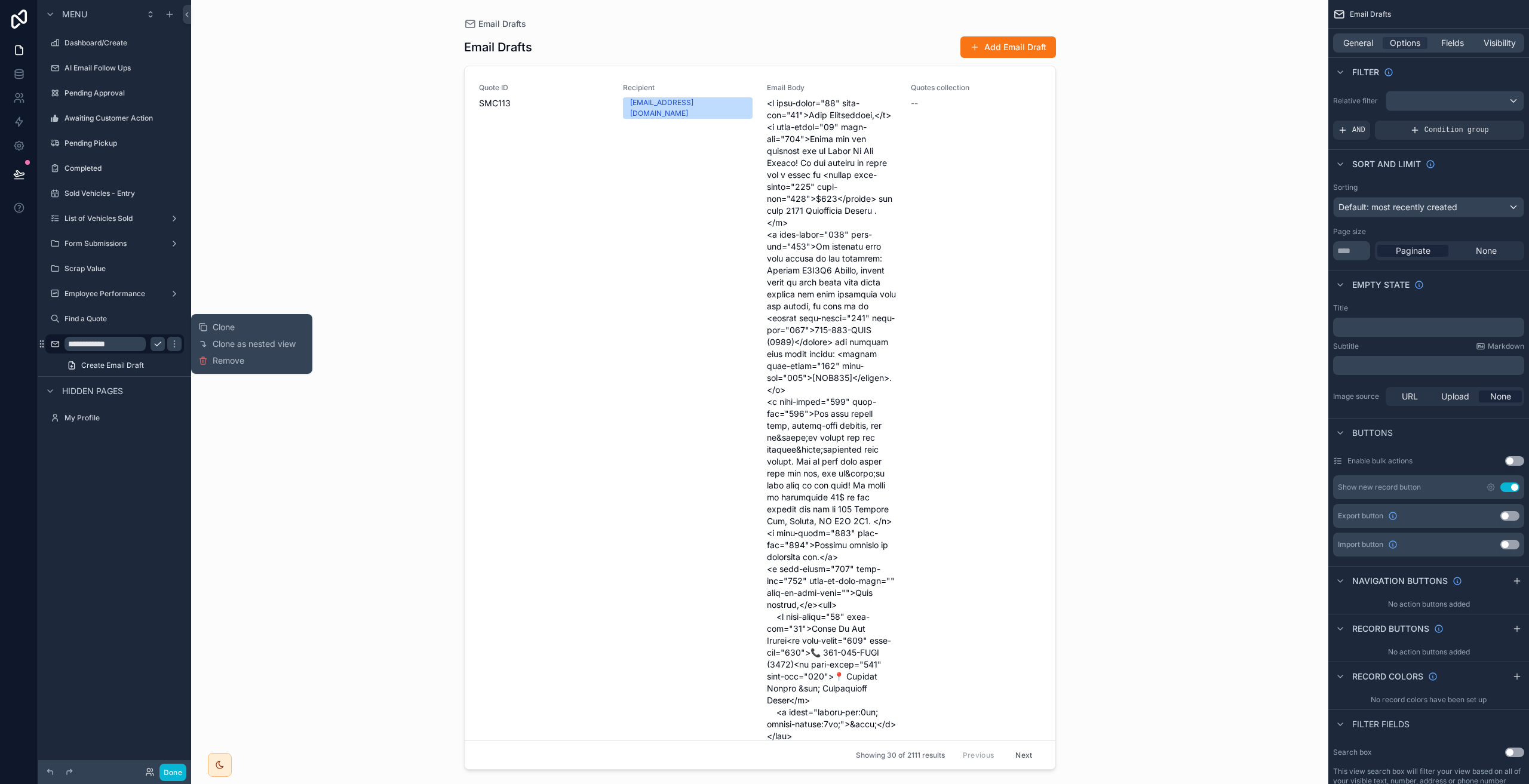
click at [135, 477] on div "**********" at bounding box center [114, 385] width 153 height 770
click at [84, 342] on input "**********" at bounding box center [113, 343] width 98 height 14
click at [127, 344] on input "**********" at bounding box center [113, 343] width 98 height 14
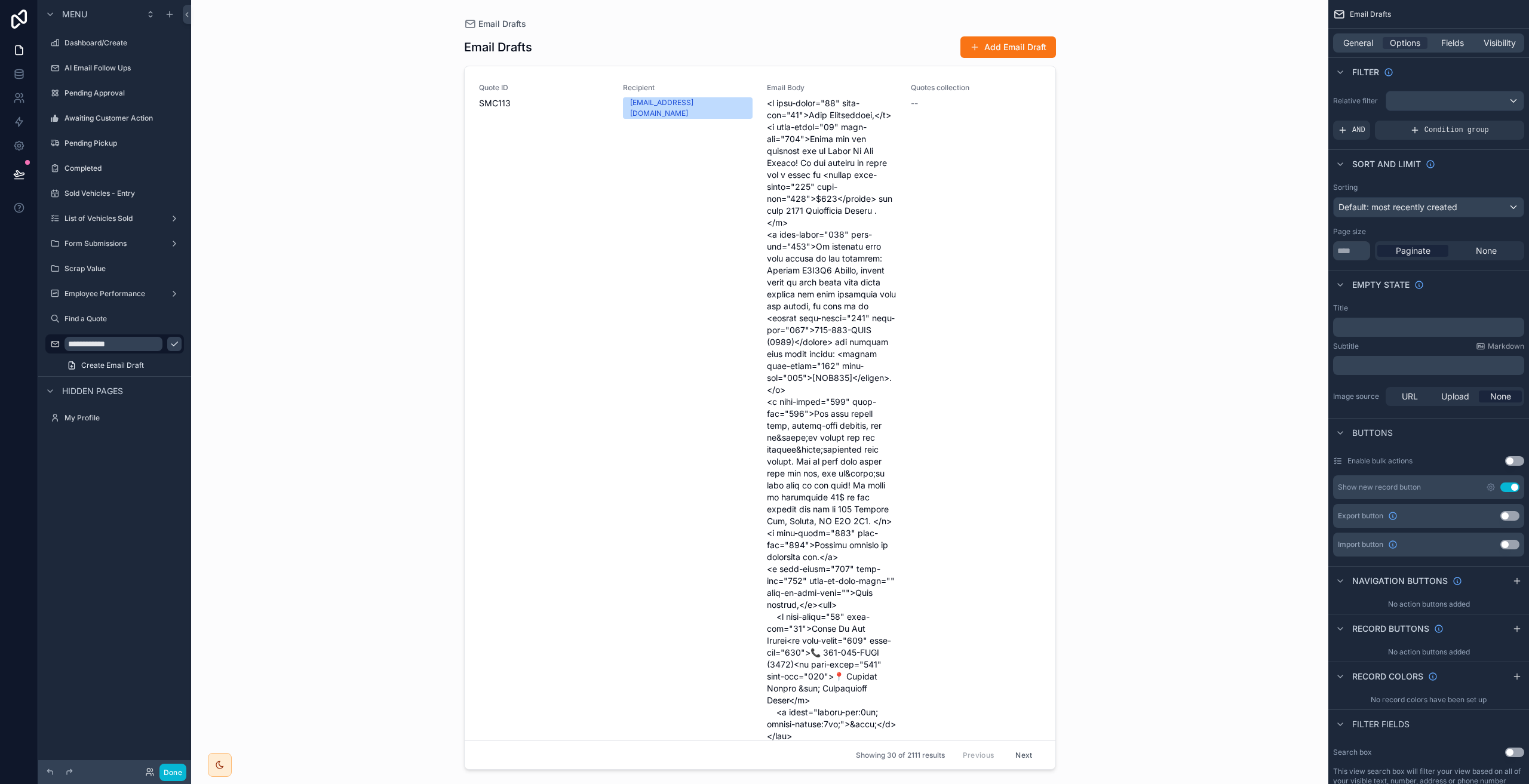
click at [127, 344] on input "**********" at bounding box center [113, 343] width 98 height 14
type input "******"
click at [145, 474] on div "Menu Dashboard/Create AI Email Follow Ups Pending Approval Awaiting Customer Ac…" at bounding box center [114, 385] width 153 height 770
click at [146, 519] on div "Menu Dashboard/Create AI Email Follow Ups Pending Approval Awaiting Customer Ac…" at bounding box center [114, 385] width 153 height 770
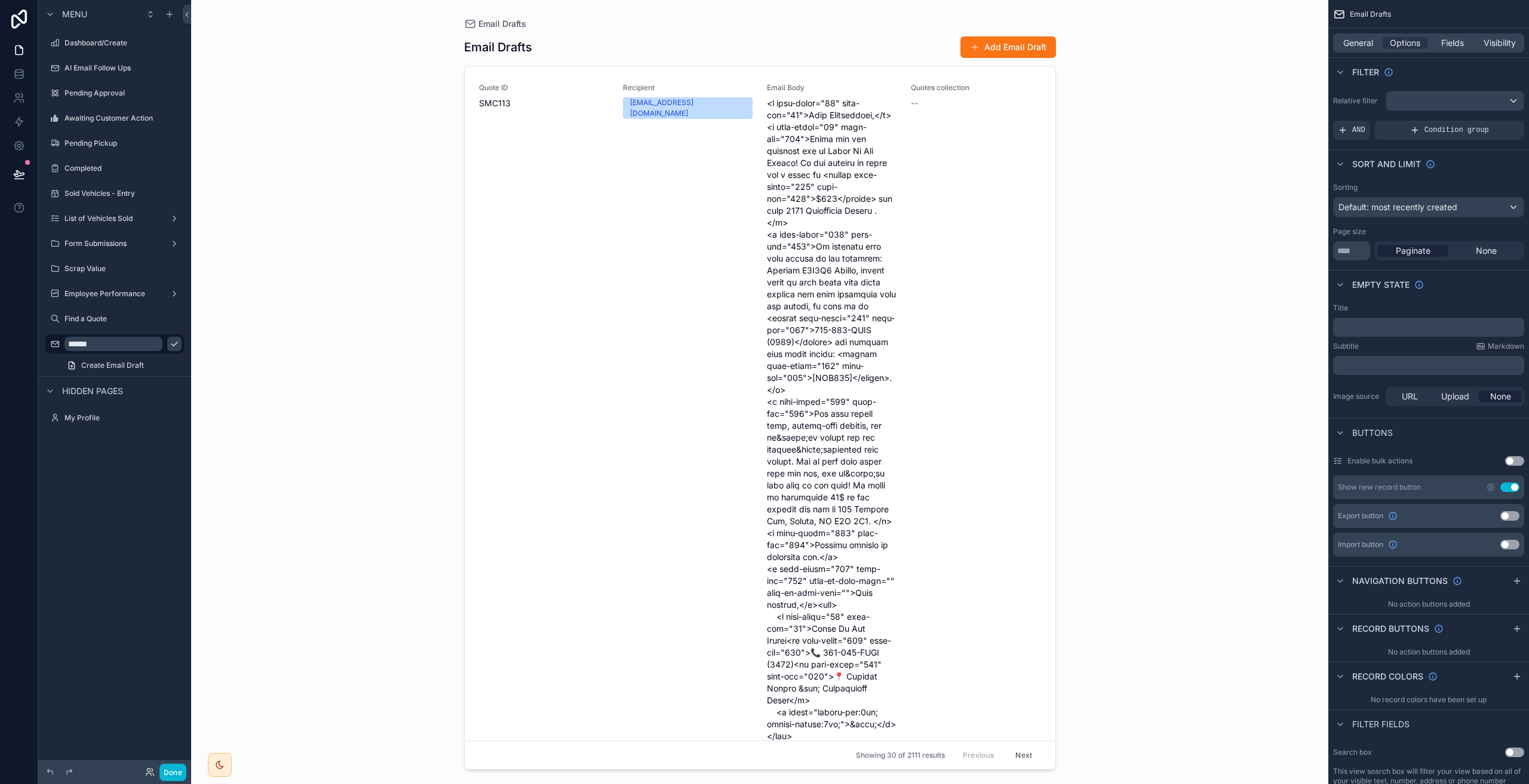
click at [1155, 246] on div "Email Drafts Email Drafts Add Email Draft Quote ID SMC113 Recipient lubei7701@g…" at bounding box center [759, 392] width 1137 height 784
click at [810, 169] on div "scrollable content" at bounding box center [760, 385] width 611 height 770
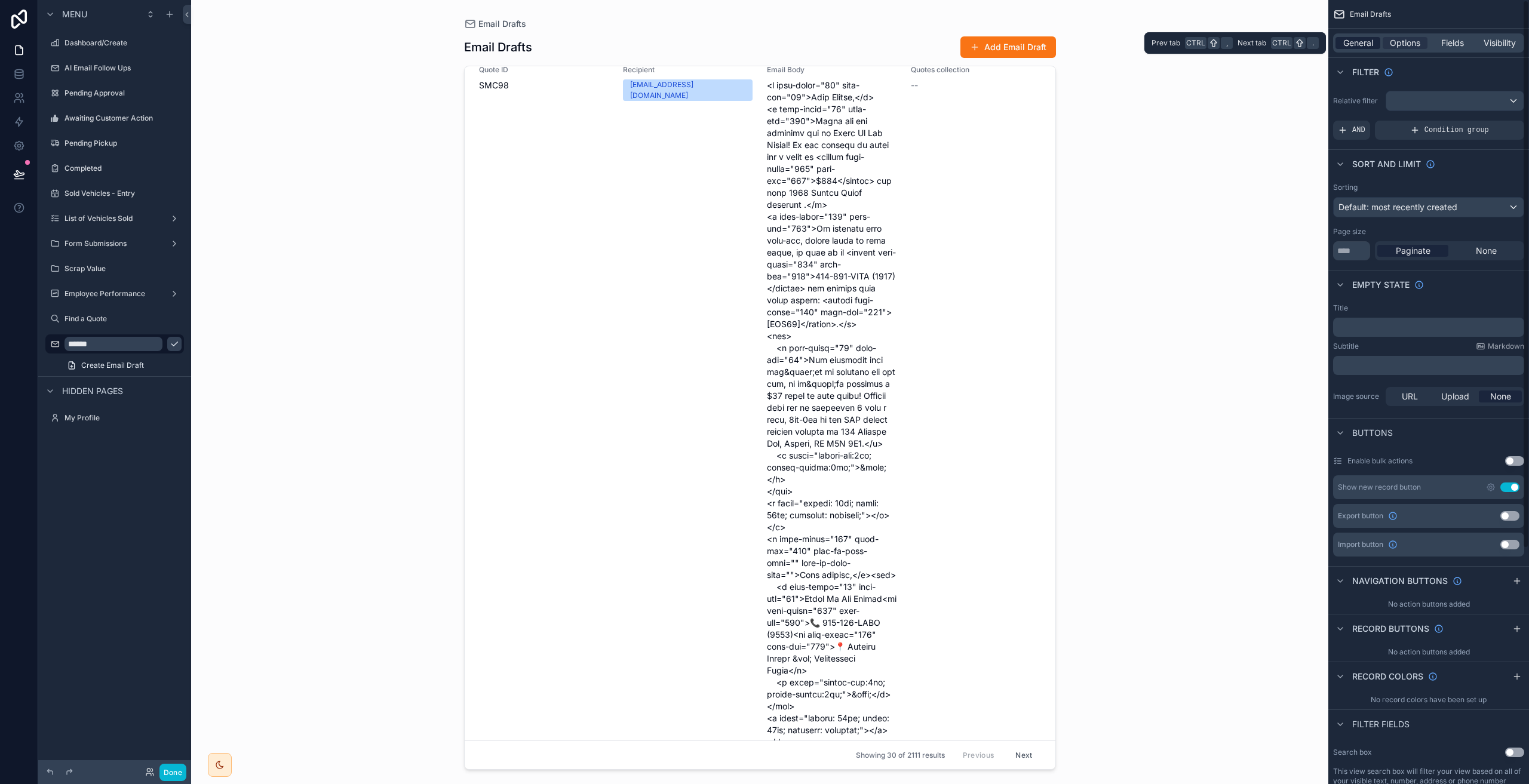
click at [1363, 42] on span "General" at bounding box center [1358, 43] width 30 height 12
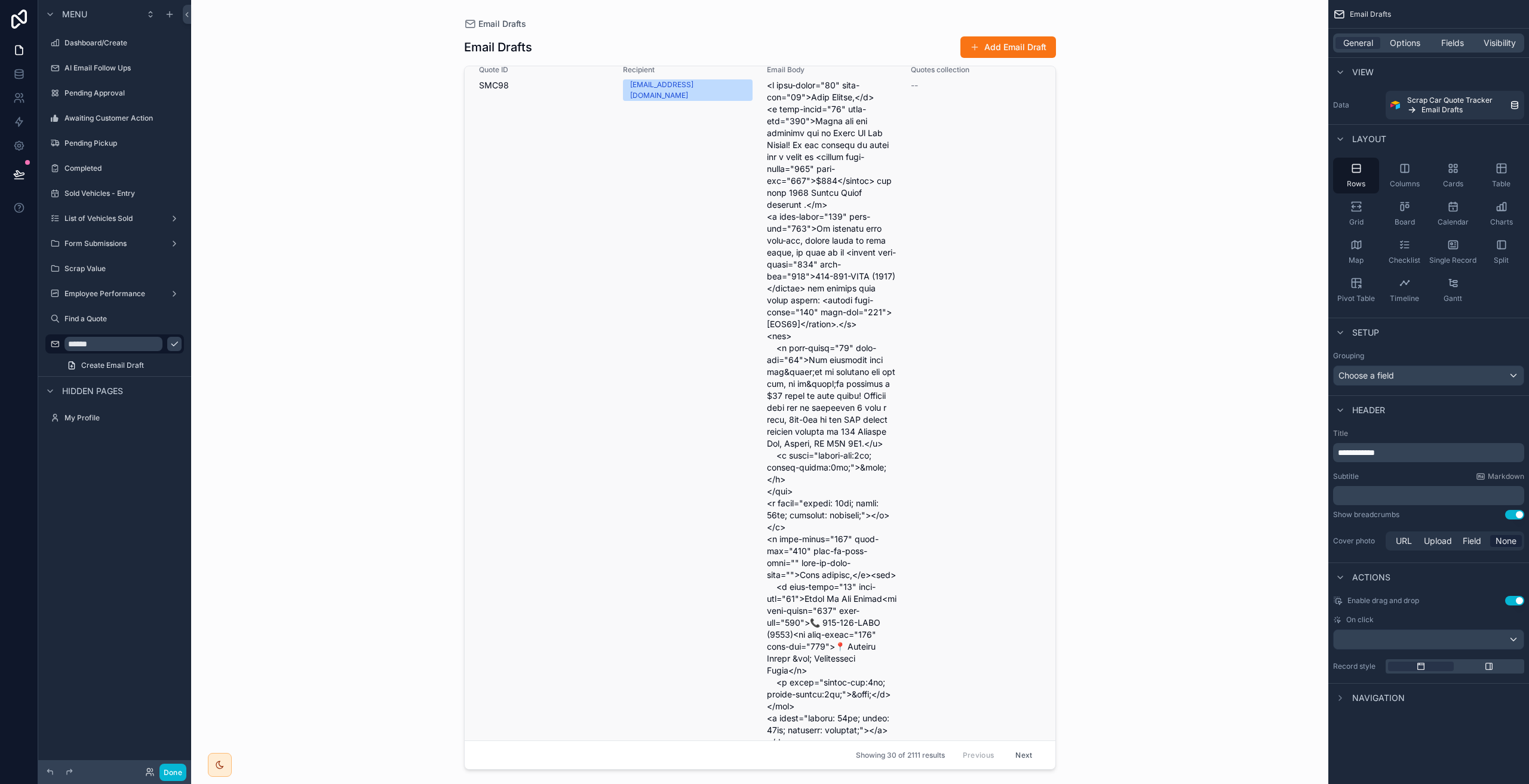
click at [539, 134] on div "Quote ID SMC98" at bounding box center [543, 406] width 130 height 683
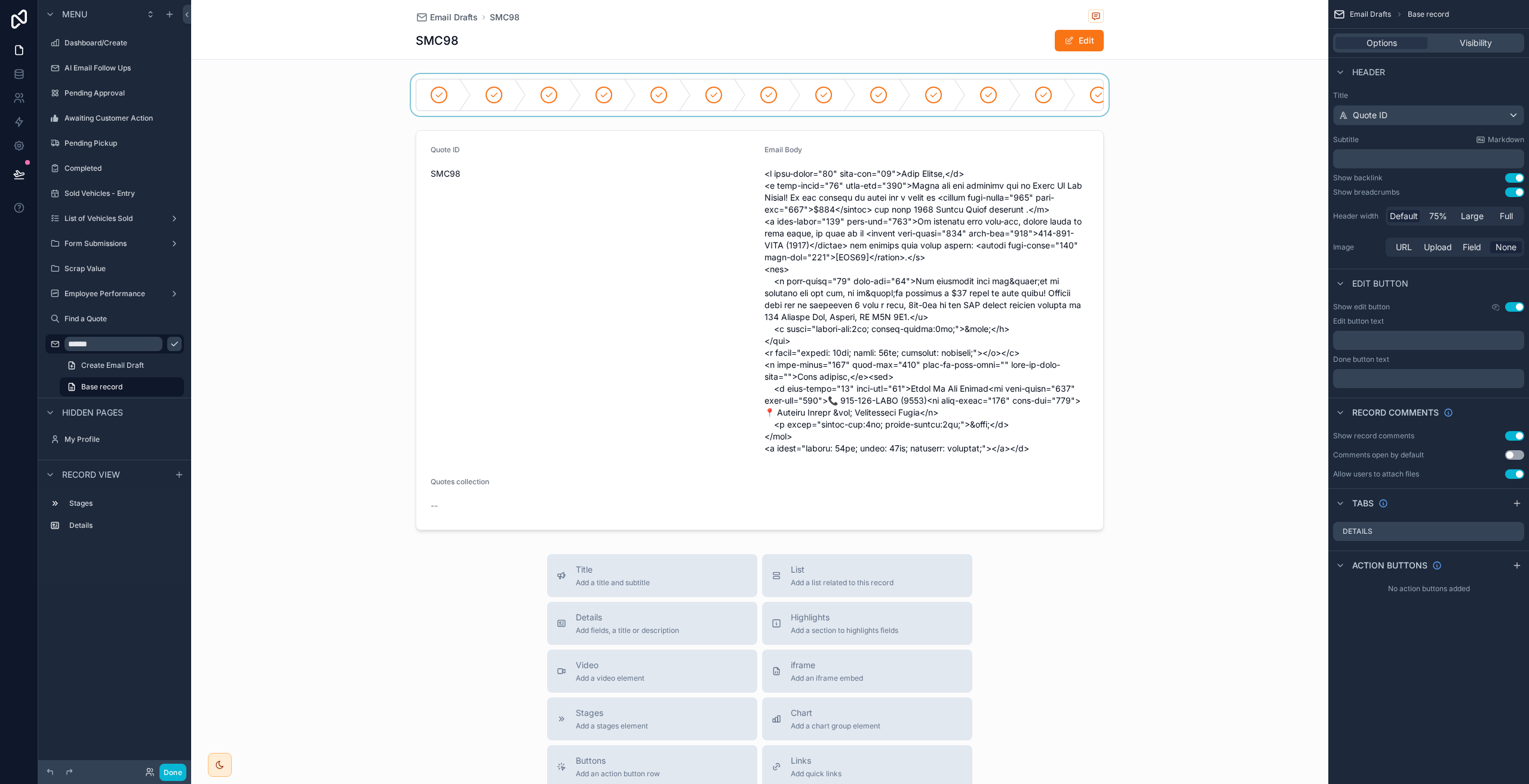
click at [907, 99] on div "scrollable content" at bounding box center [759, 94] width 1137 height 42
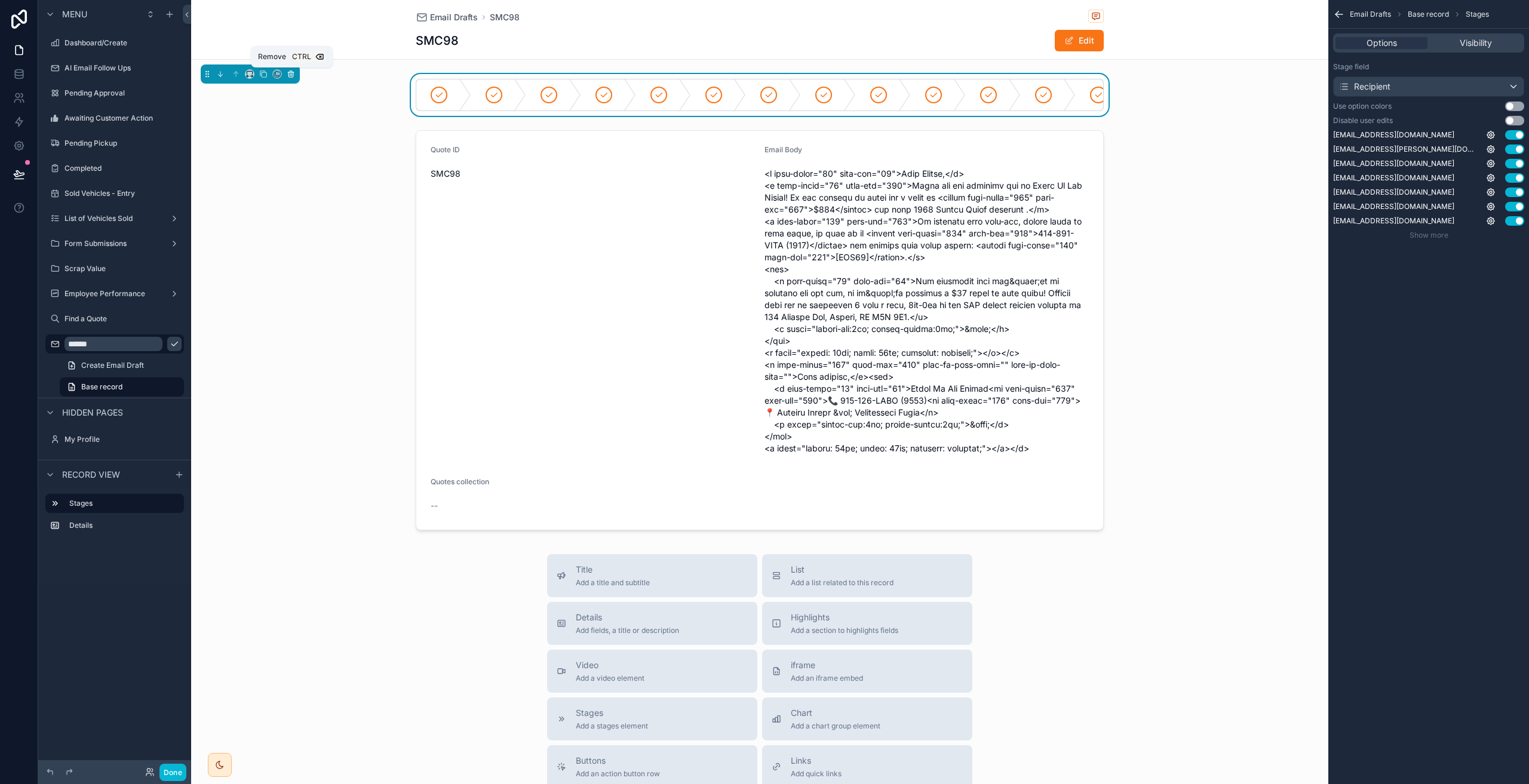
click at [291, 72] on icon "scrollable content" at bounding box center [291, 74] width 8 height 8
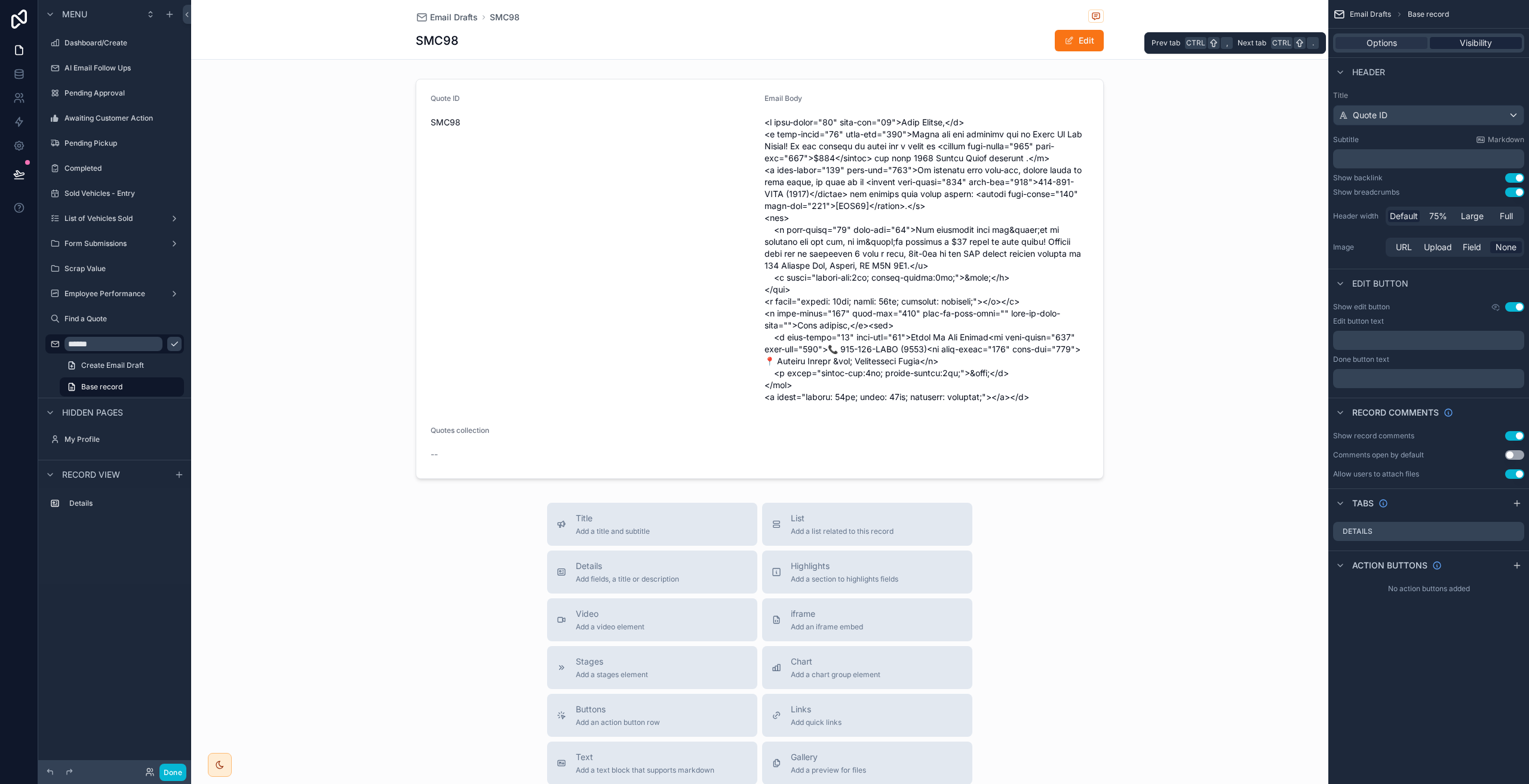
click at [1453, 40] on div "Visibility" at bounding box center [1475, 43] width 92 height 12
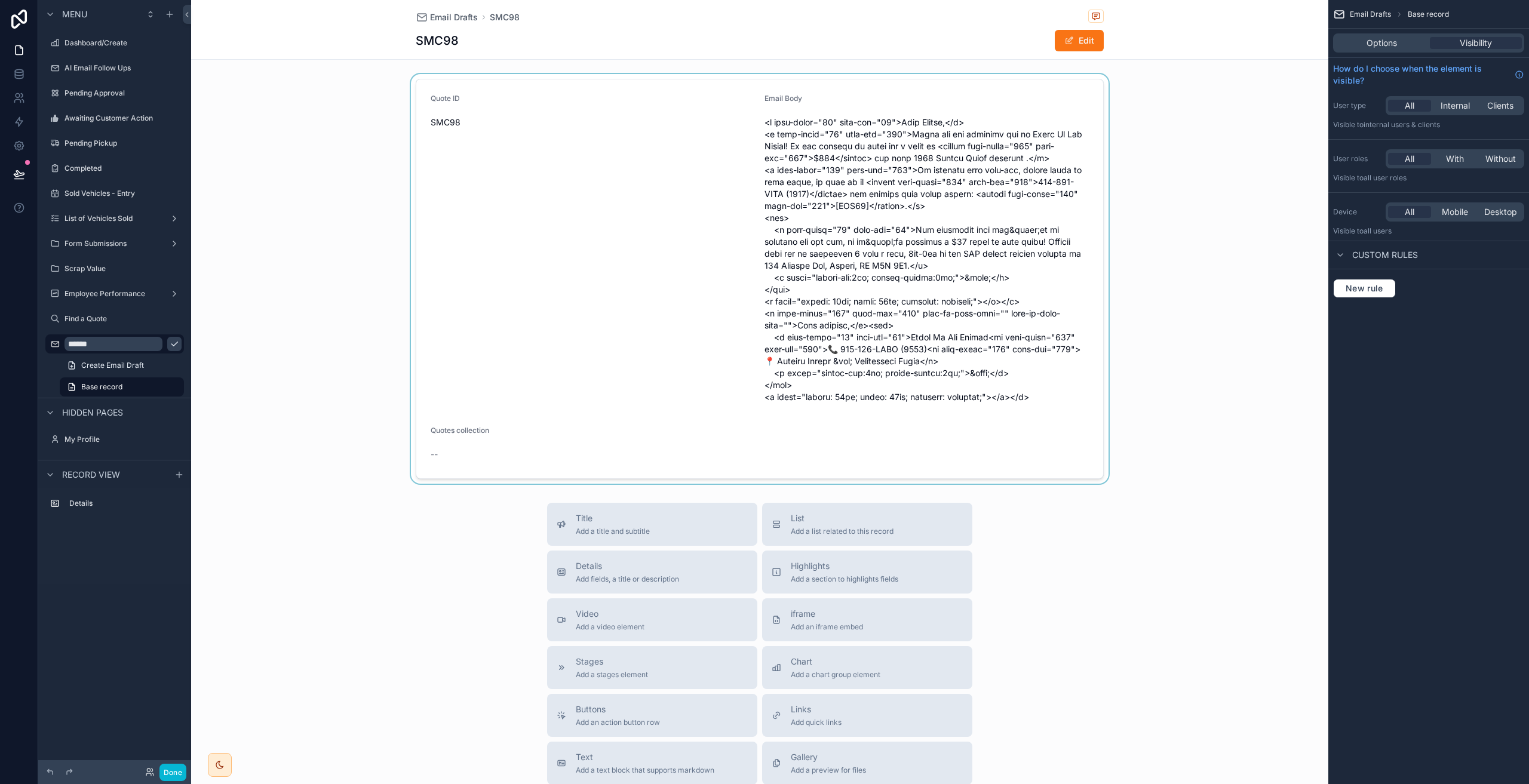
click at [781, 213] on div "scrollable content" at bounding box center [759, 279] width 1137 height 410
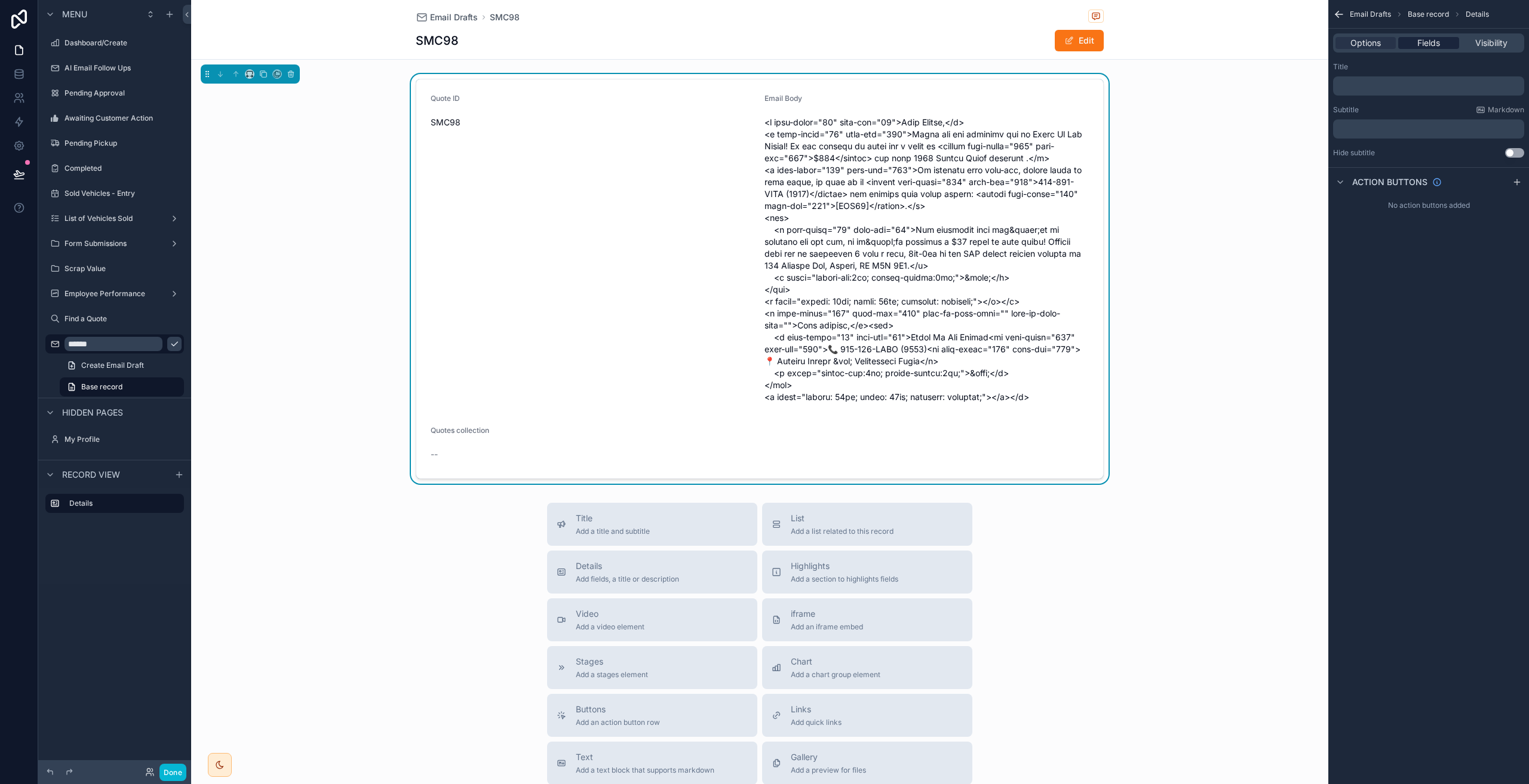
click at [1428, 42] on span "Fields" at bounding box center [1428, 43] width 23 height 12
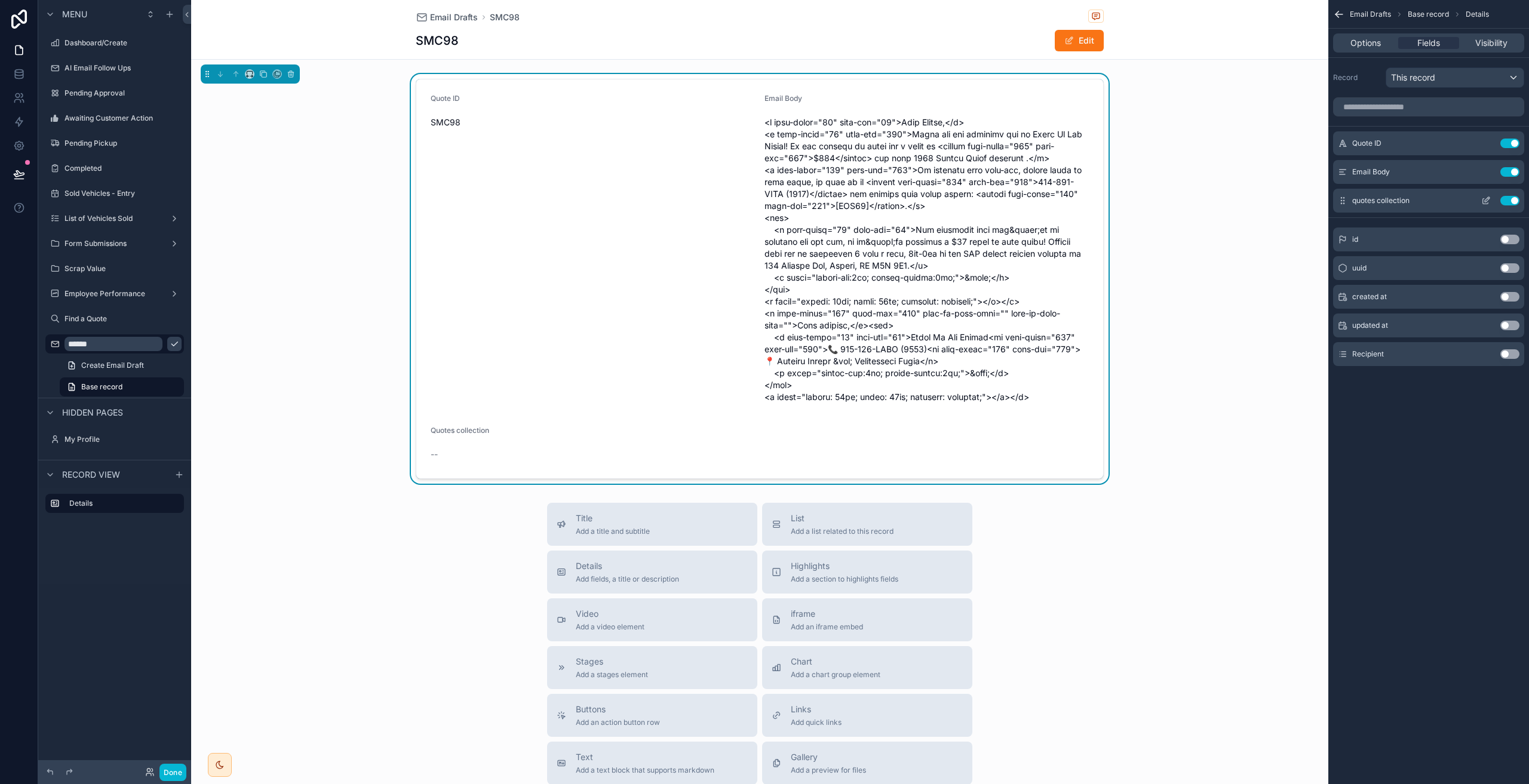
click at [1511, 203] on button "Use setting" at bounding box center [1509, 201] width 19 height 10
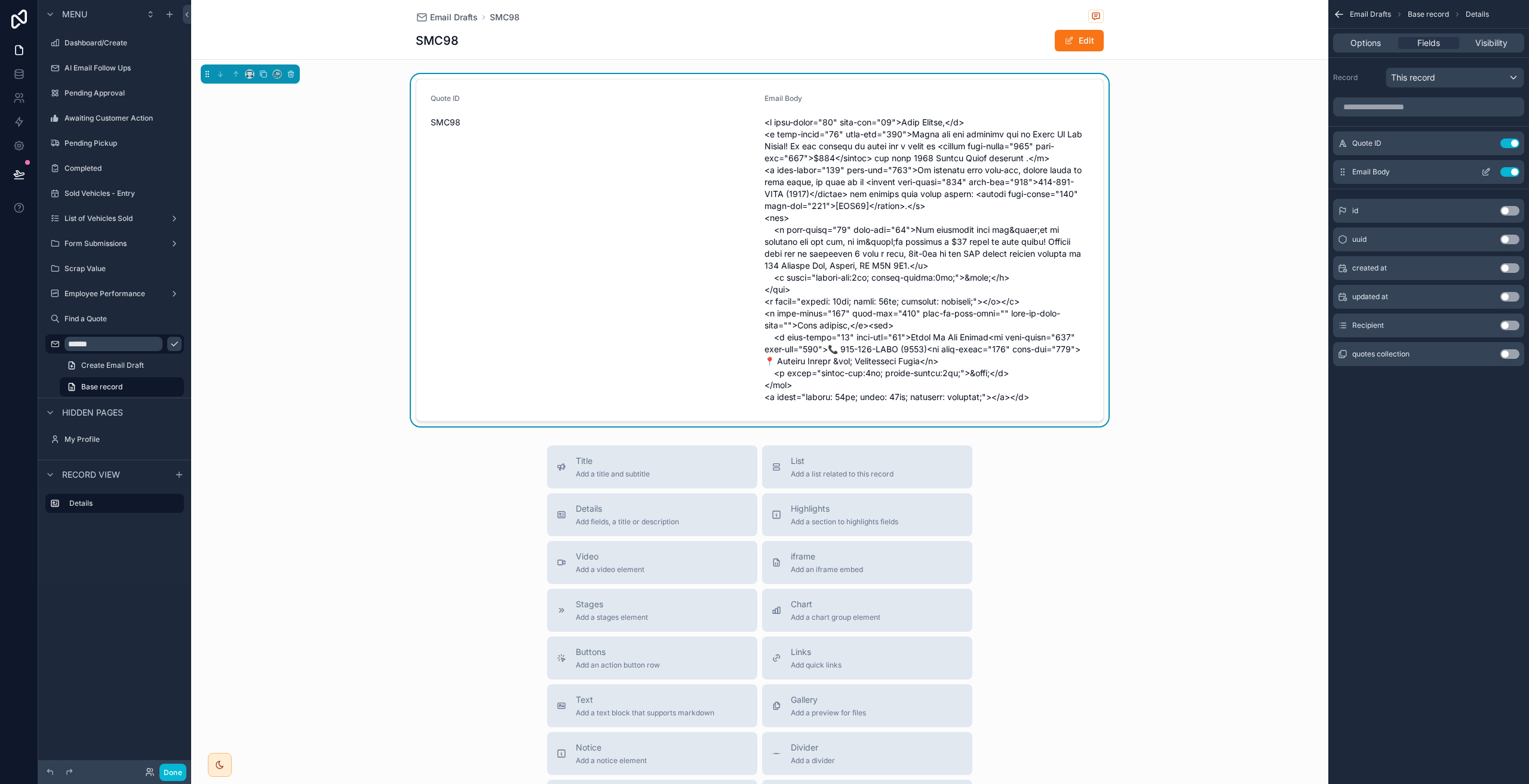
click at [1488, 173] on icon "scrollable content" at bounding box center [1486, 172] width 10 height 10
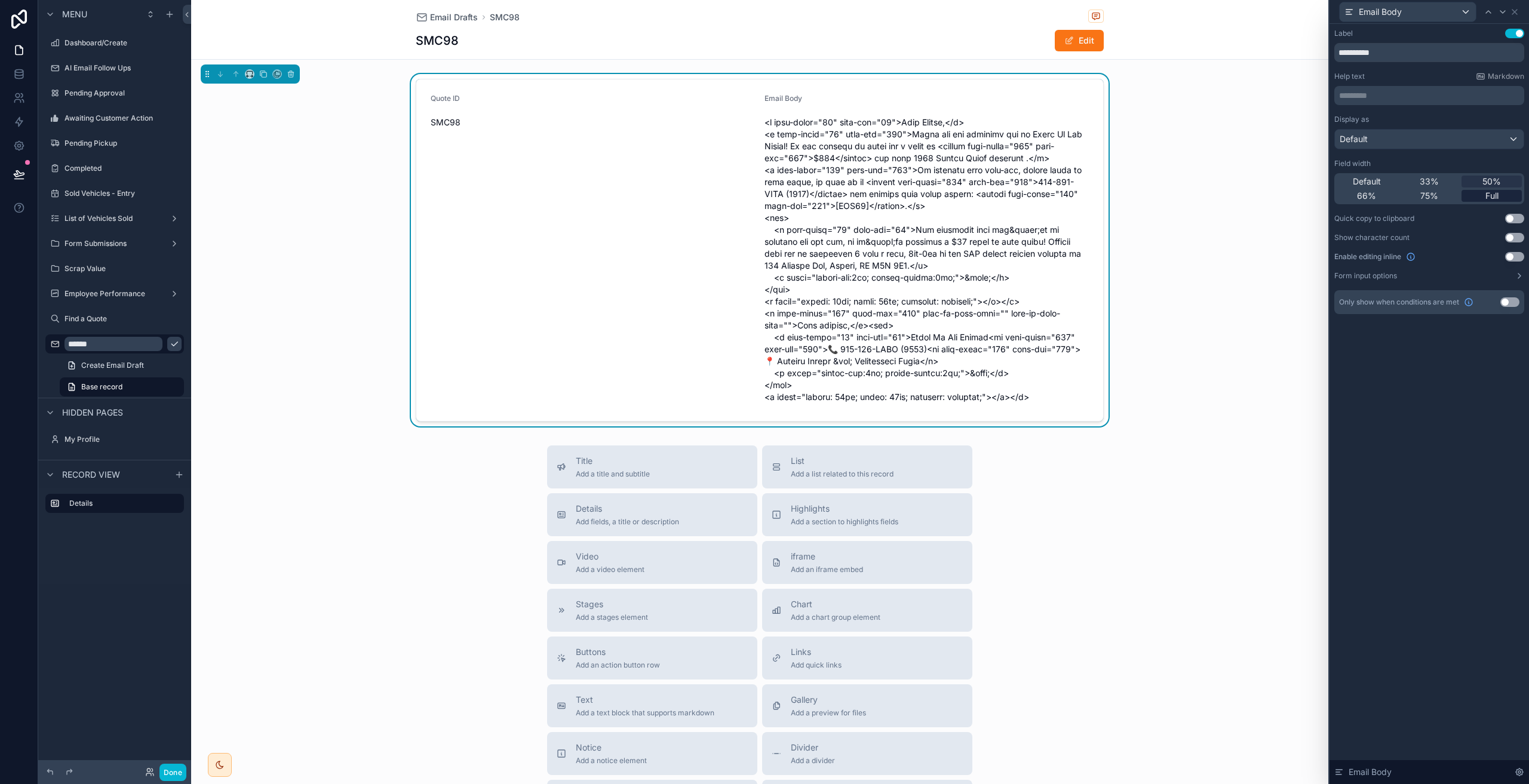
click at [1483, 194] on div "Full" at bounding box center [1492, 196] width 61 height 12
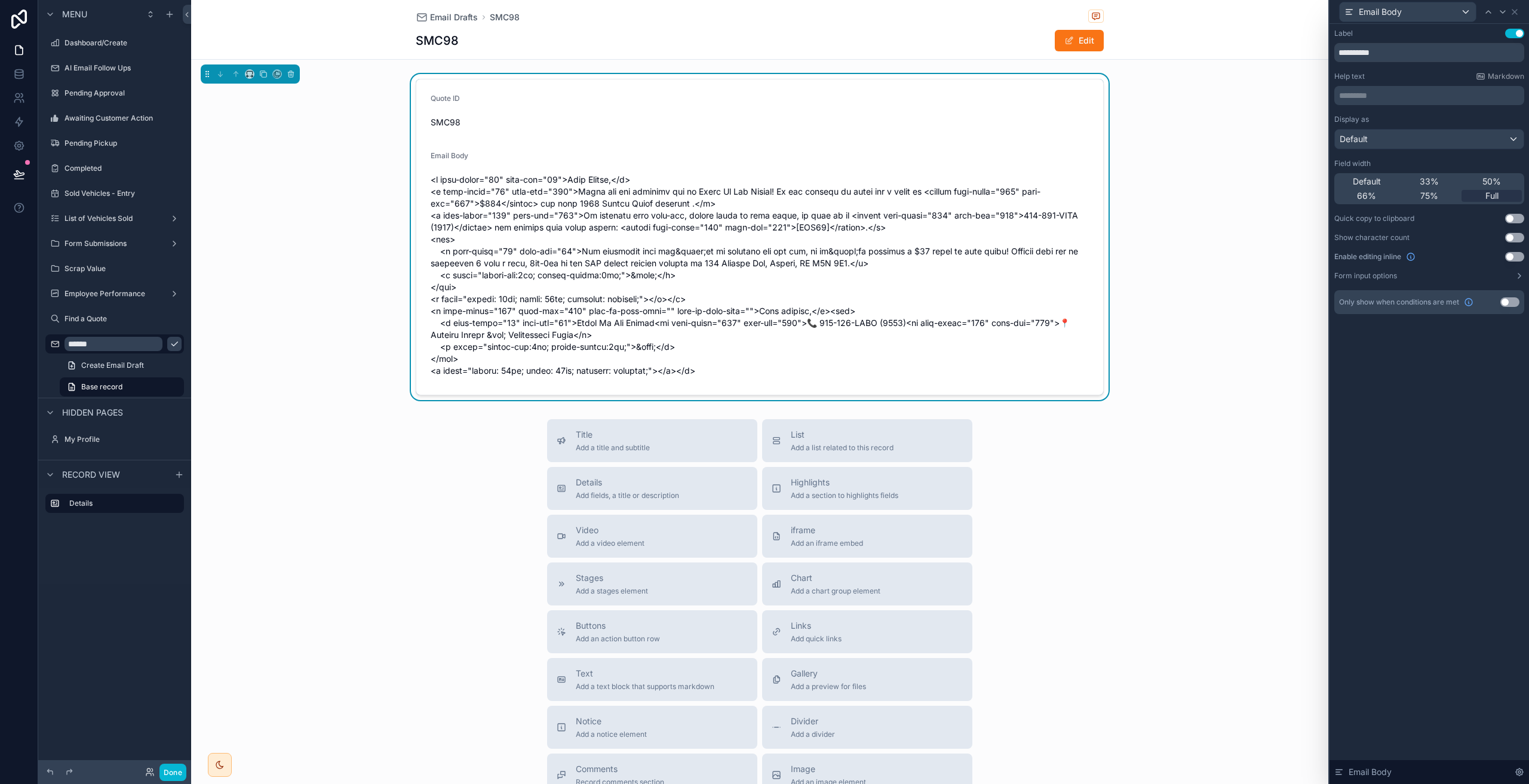
click at [1518, 255] on button "Use setting" at bounding box center [1514, 257] width 19 height 10
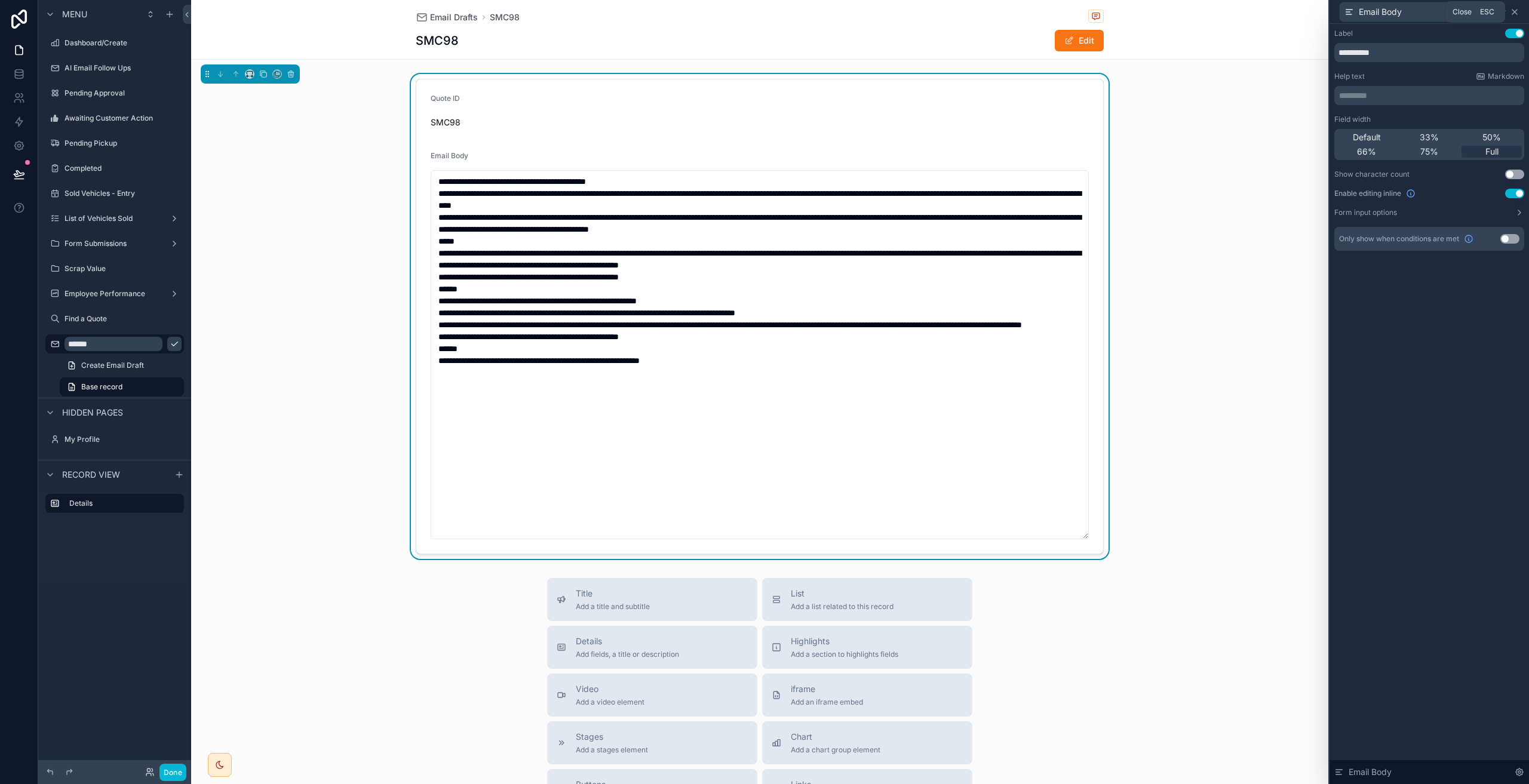
click at [1516, 12] on icon at bounding box center [1515, 12] width 10 height 10
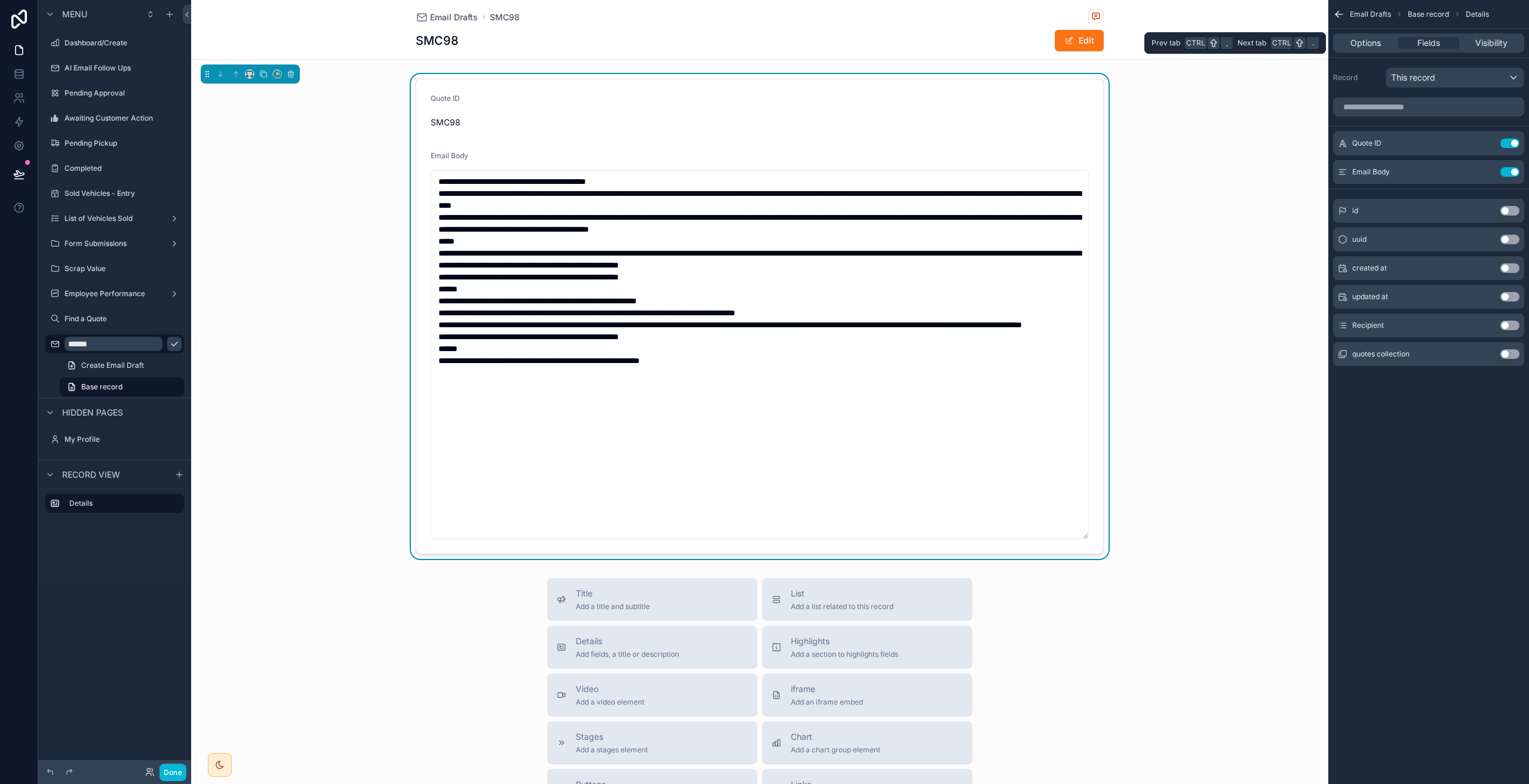
click at [1362, 49] on div "Options Fields Visibility" at bounding box center [1428, 43] width 191 height 19
click at [1362, 45] on span "Options" at bounding box center [1365, 43] width 30 height 12
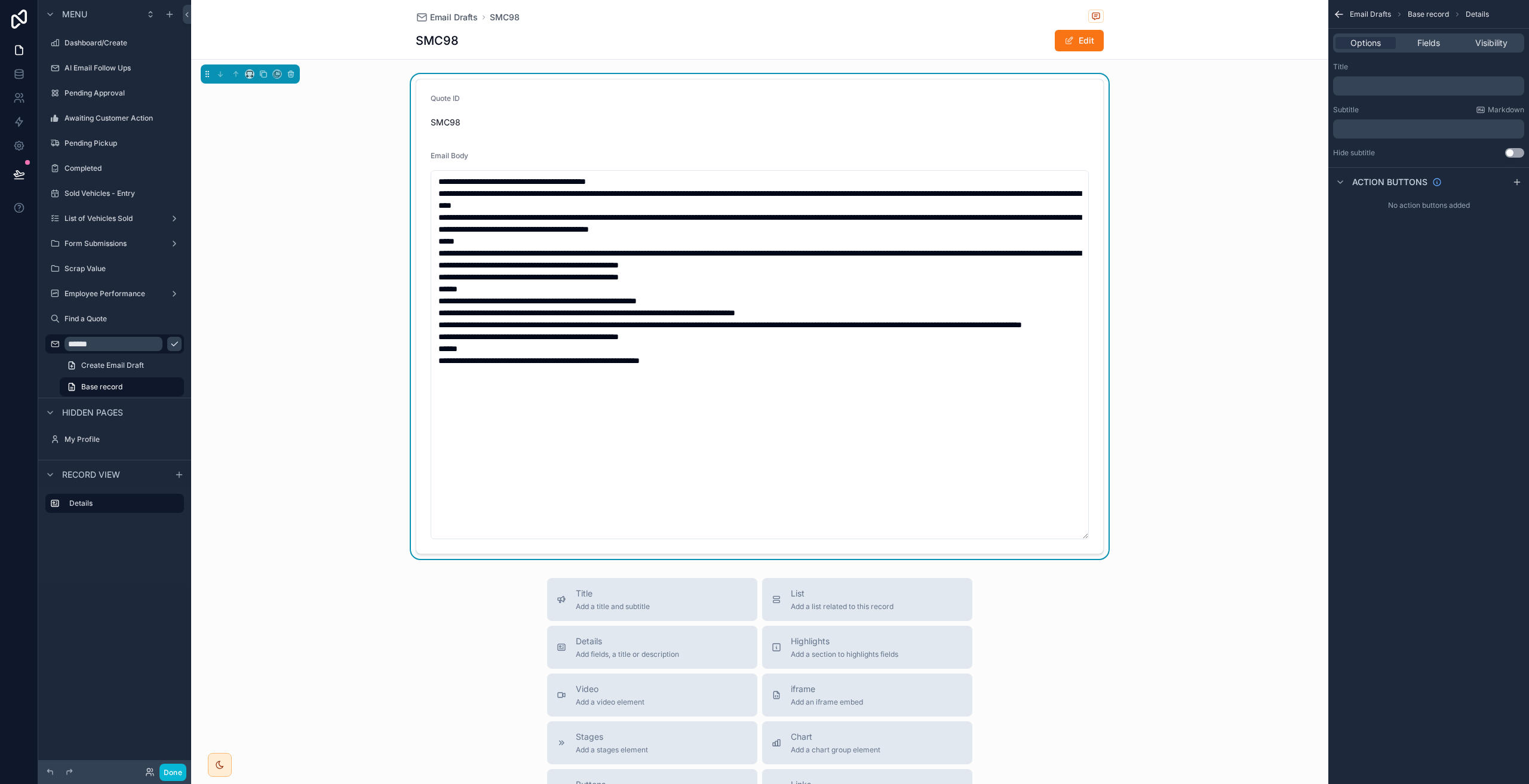
click at [1344, 13] on icon "scrollable content" at bounding box center [1339, 14] width 12 height 12
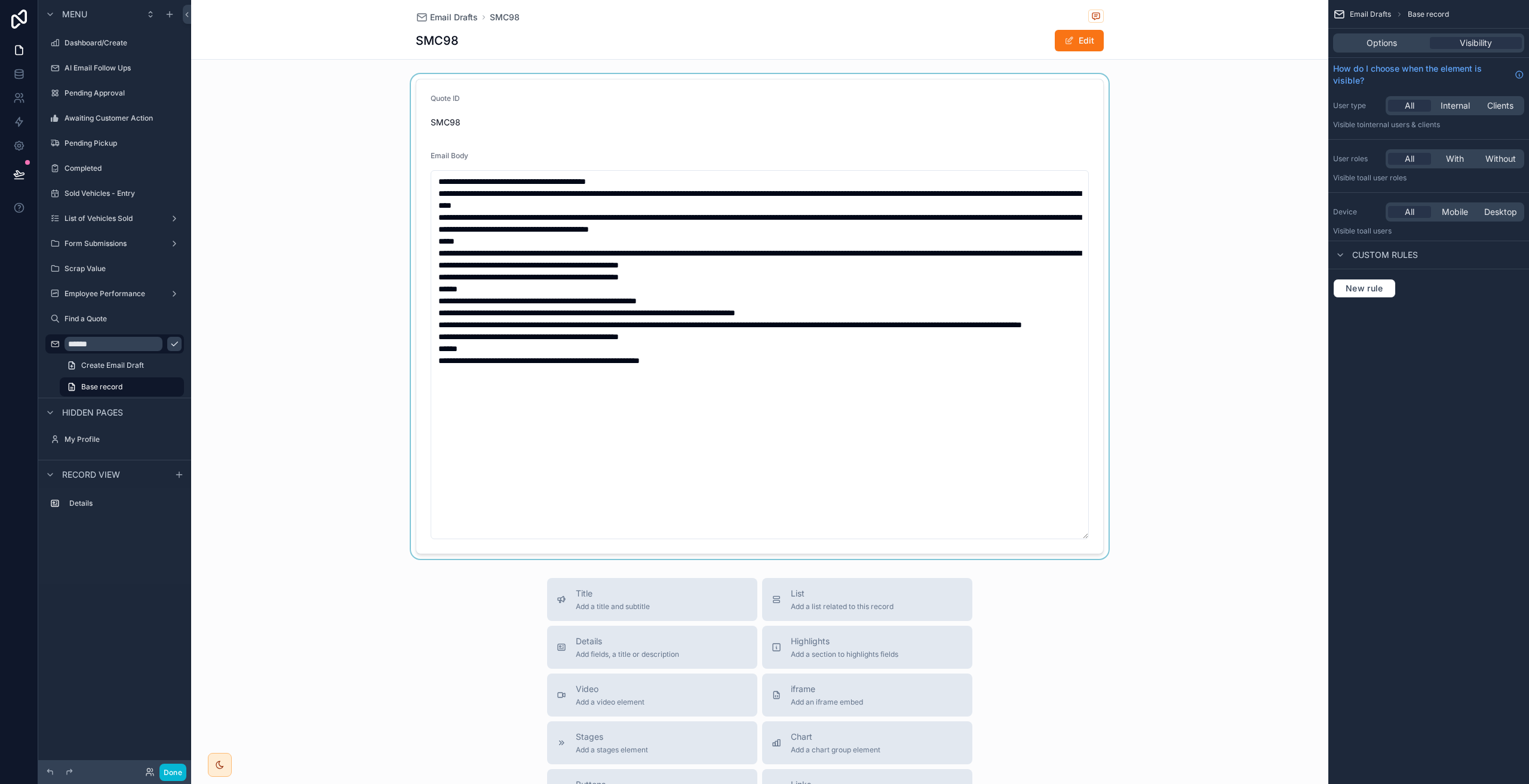
click at [741, 256] on div "scrollable content" at bounding box center [759, 316] width 1137 height 485
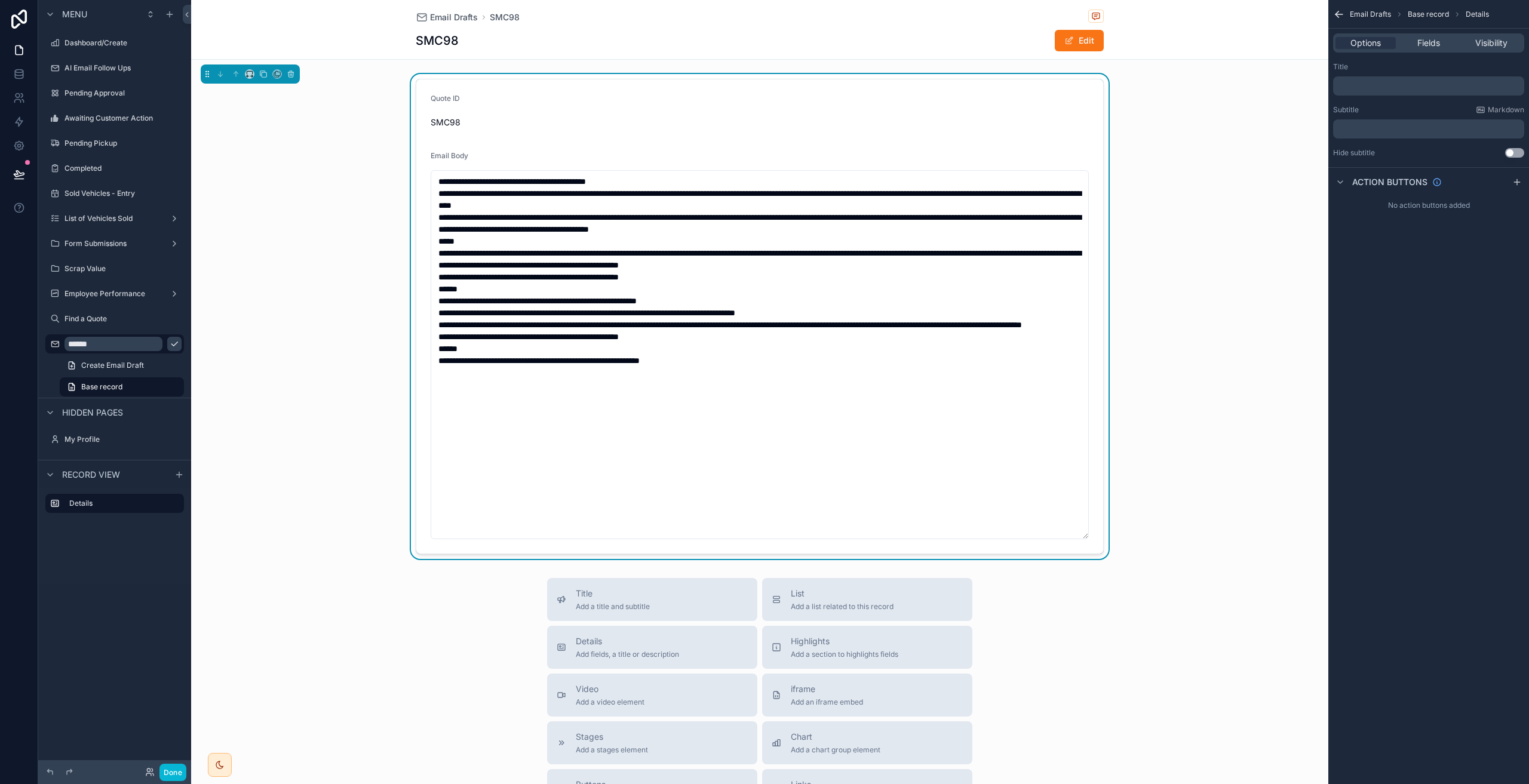
click at [1198, 259] on div "Quote ID SMC98 Email Body" at bounding box center [759, 316] width 1137 height 485
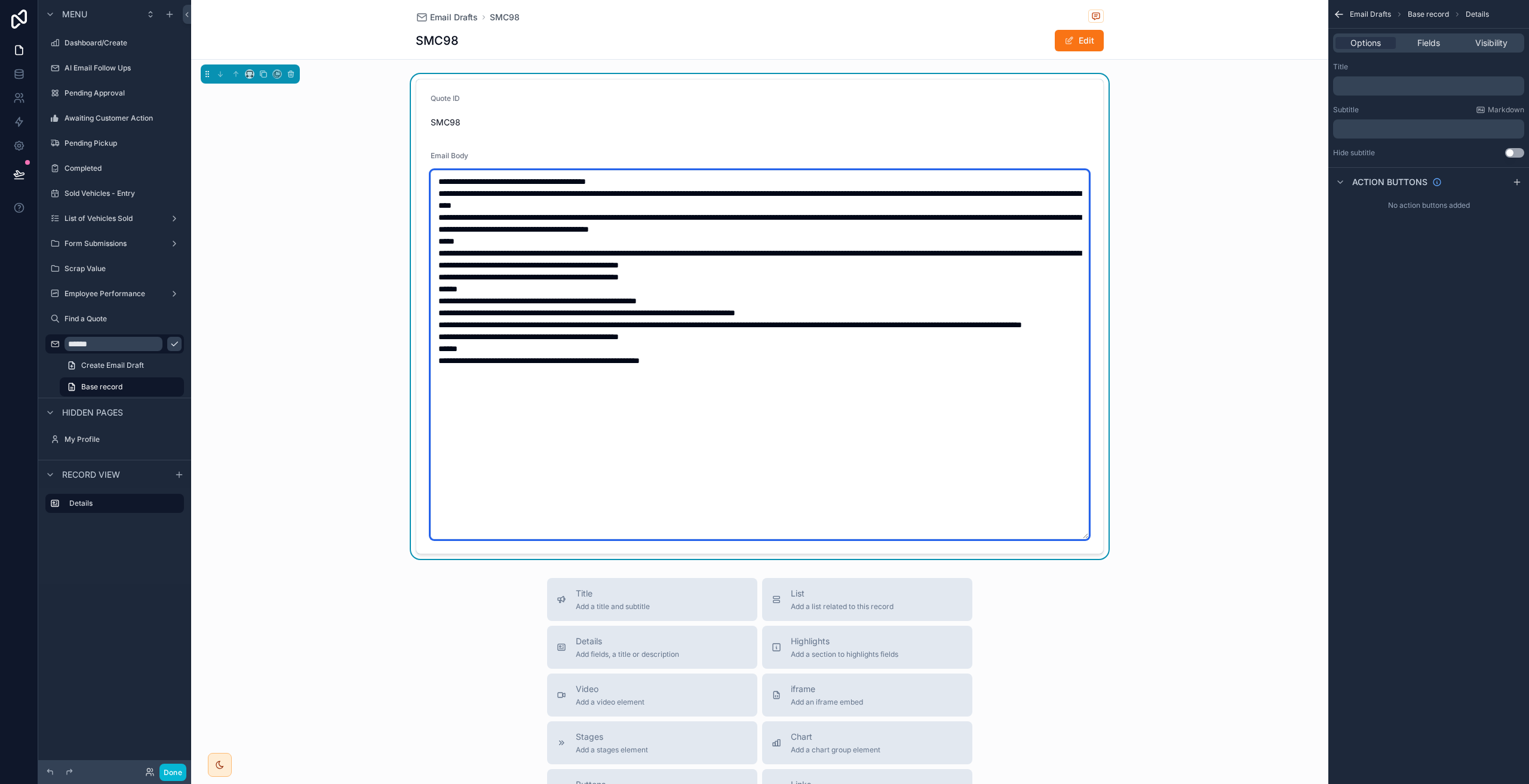
click at [831, 267] on textarea "scrollable content" at bounding box center [760, 355] width 658 height 369
click at [876, 376] on textarea "scrollable content" at bounding box center [760, 355] width 658 height 369
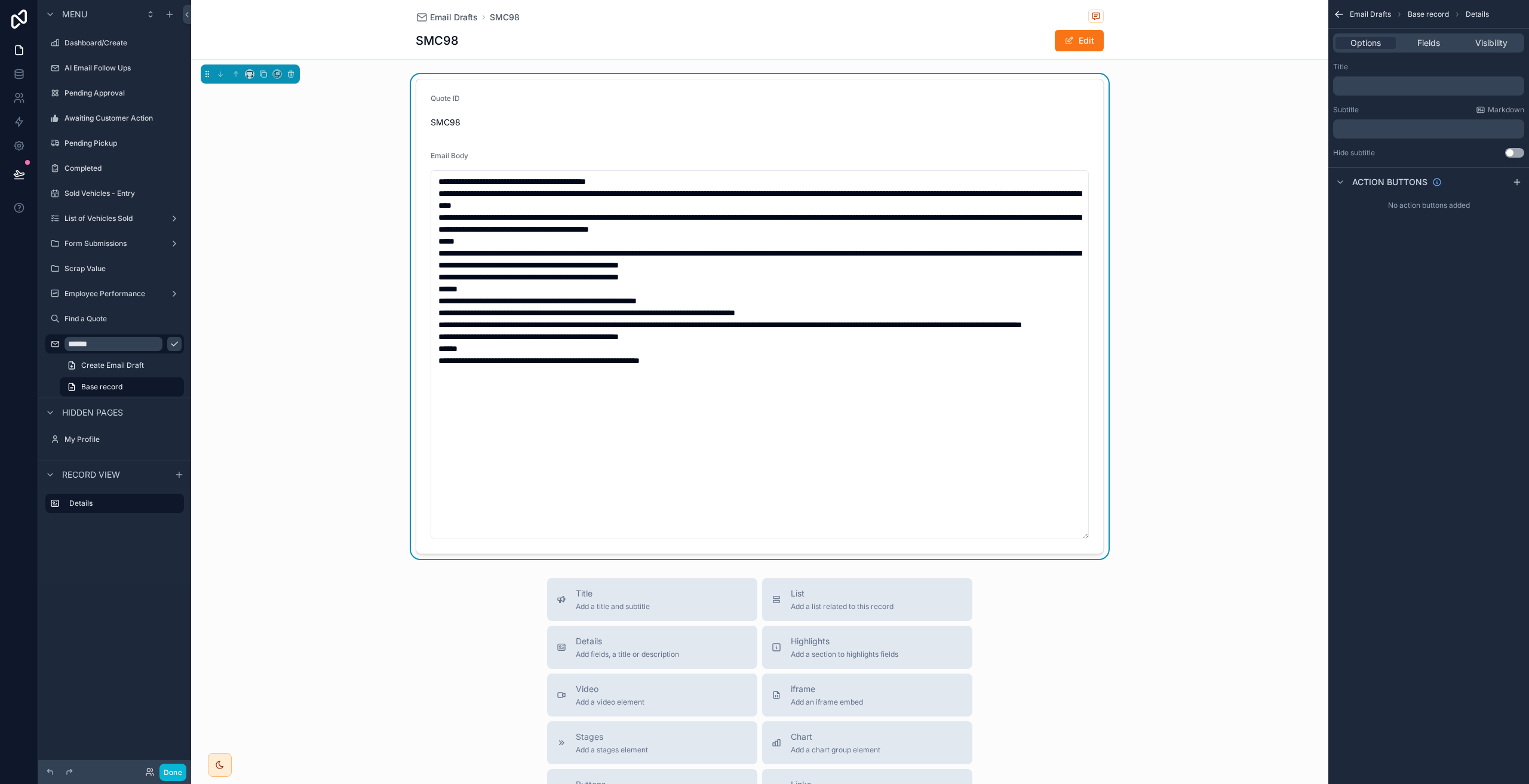
click at [1157, 315] on div "Quote ID SMC98 Email Body" at bounding box center [759, 316] width 1137 height 485
click at [362, 34] on div "Email Drafts SMC98 SMC98 Edit" at bounding box center [759, 30] width 1137 height 60
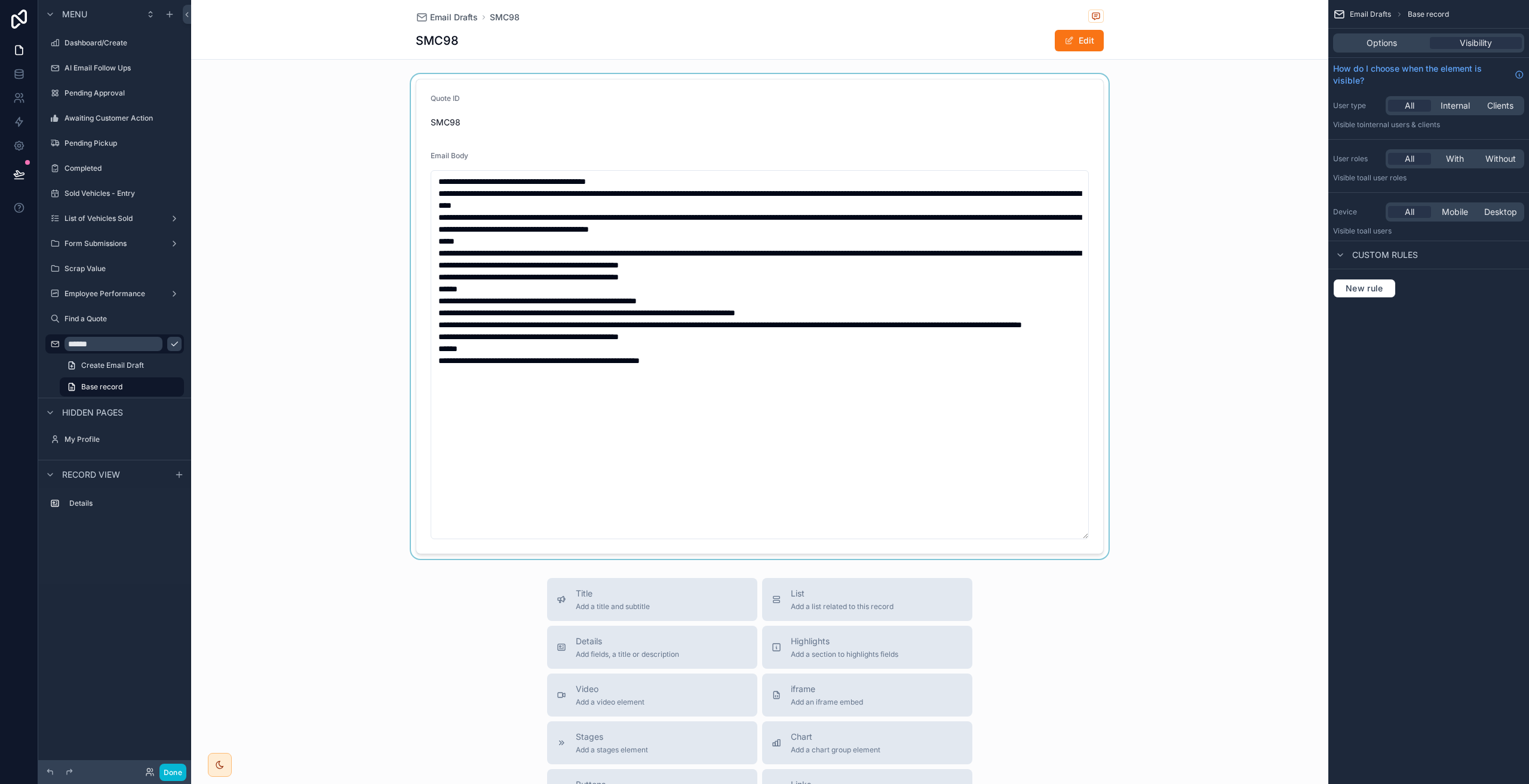
click at [255, 346] on div "scrollable content" at bounding box center [759, 316] width 1137 height 485
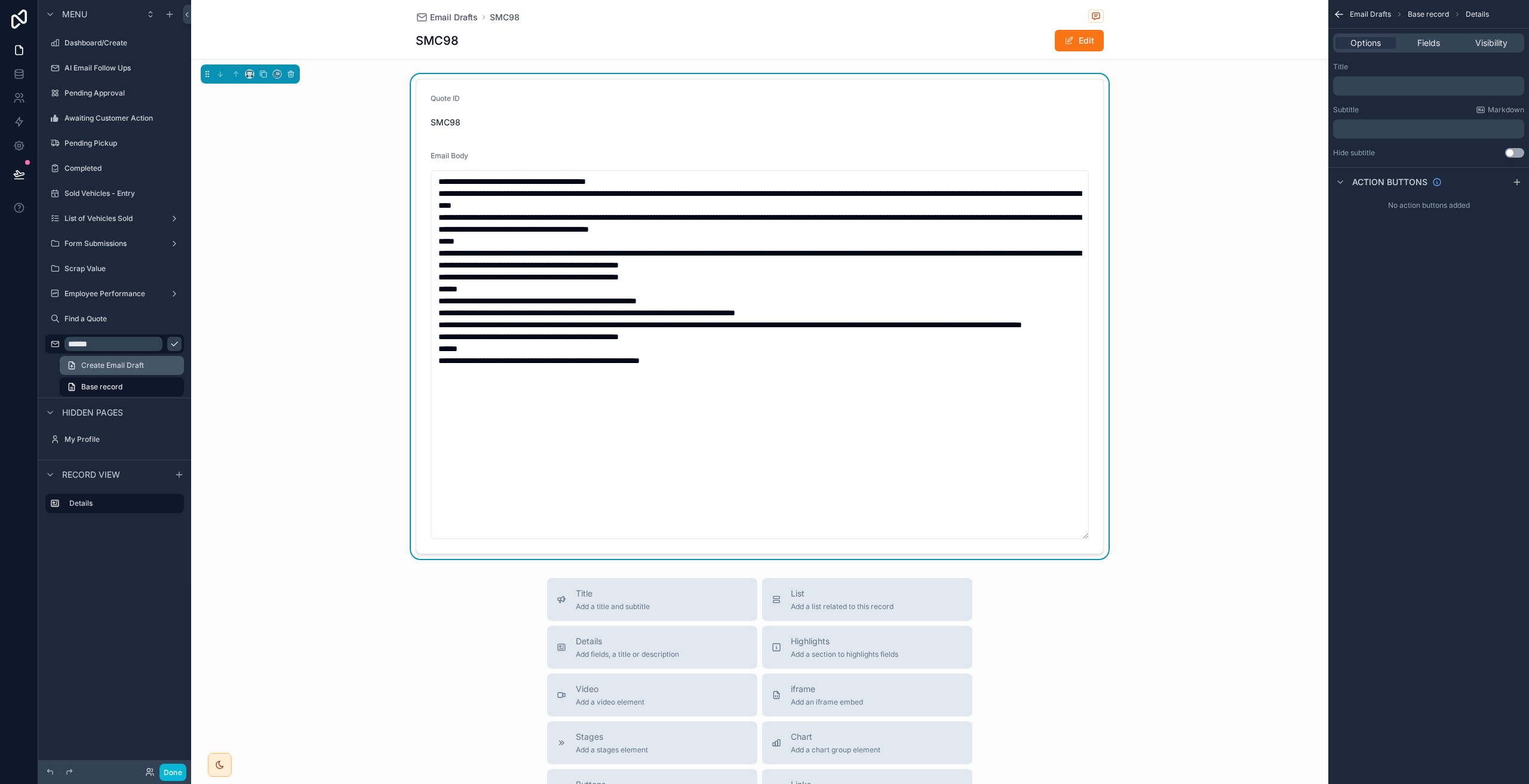
click at [118, 369] on span "Create Email Draft" at bounding box center [112, 365] width 63 height 10
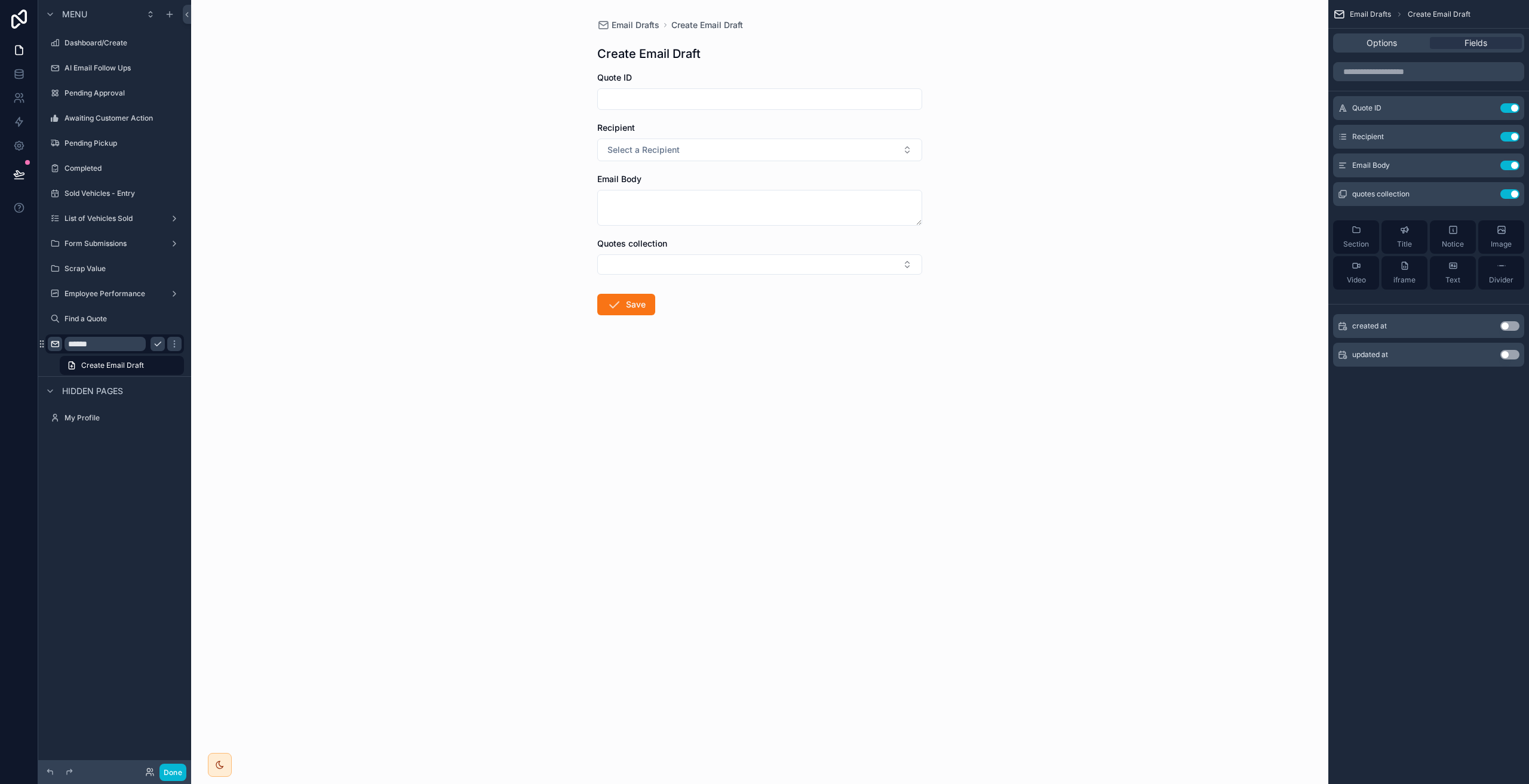
click at [49, 343] on div "scrollable content" at bounding box center [55, 343] width 14 height 14
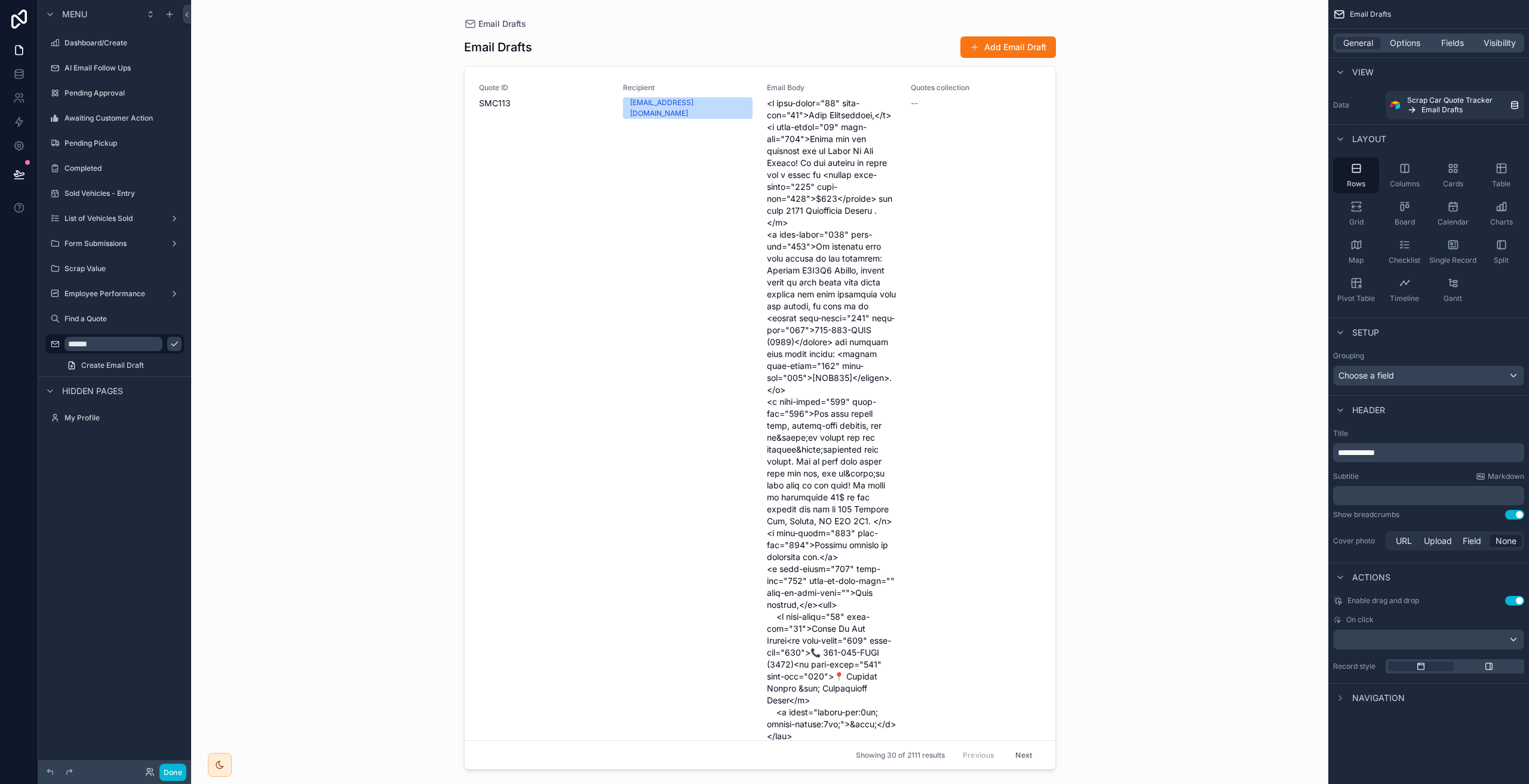
click at [344, 367] on div "Email Drafts Email Drafts Add Email Draft Quote ID SMC113 Recipient lubei7701@g…" at bounding box center [759, 392] width 1137 height 784
click at [170, 346] on icon "scrollable content" at bounding box center [175, 344] width 10 height 10
click at [176, 343] on icon "scrollable content" at bounding box center [175, 344] width 10 height 10
click at [172, 316] on icon "scrollable content" at bounding box center [175, 319] width 10 height 10
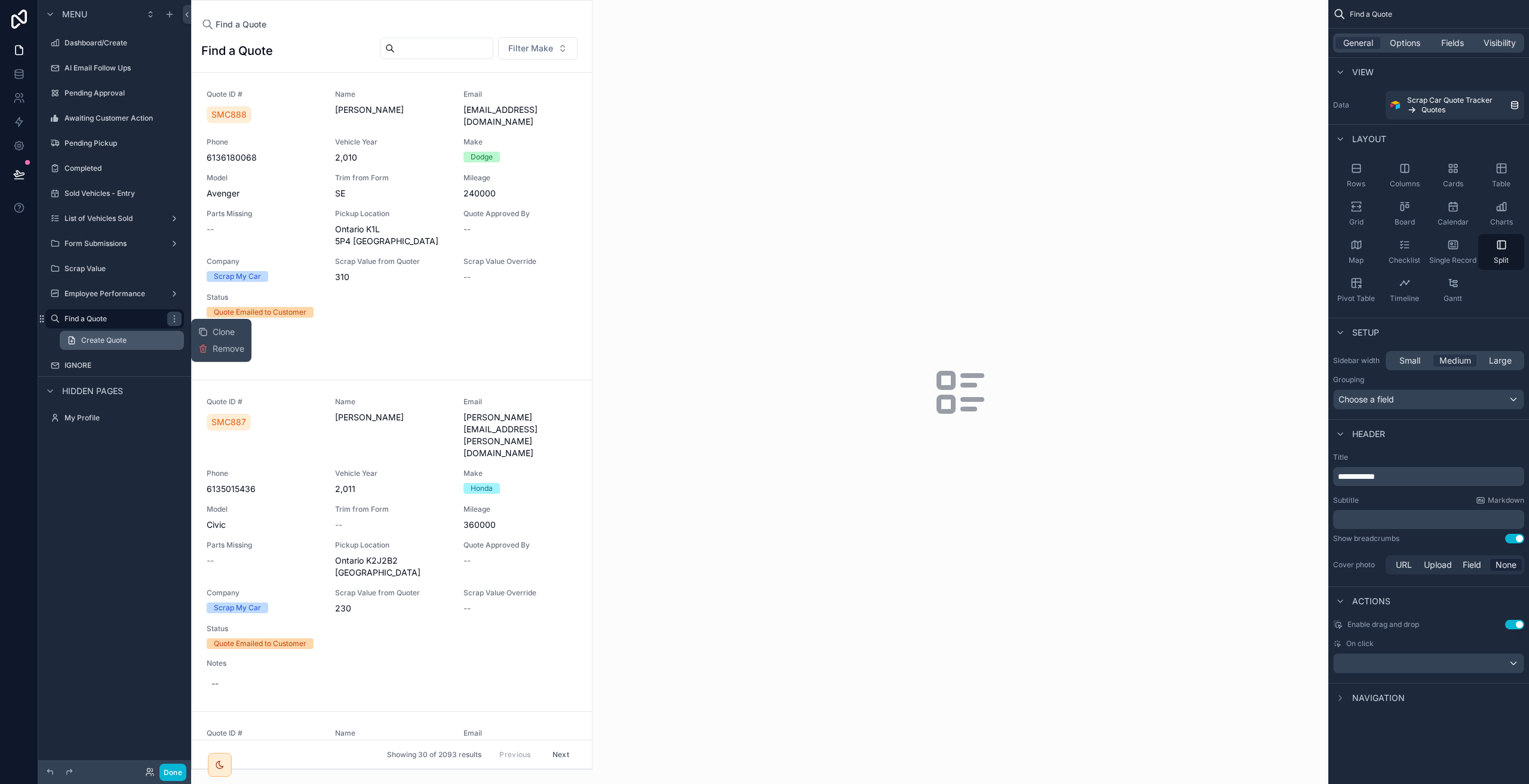
click at [109, 342] on span "Create Quote" at bounding box center [103, 341] width 45 height 10
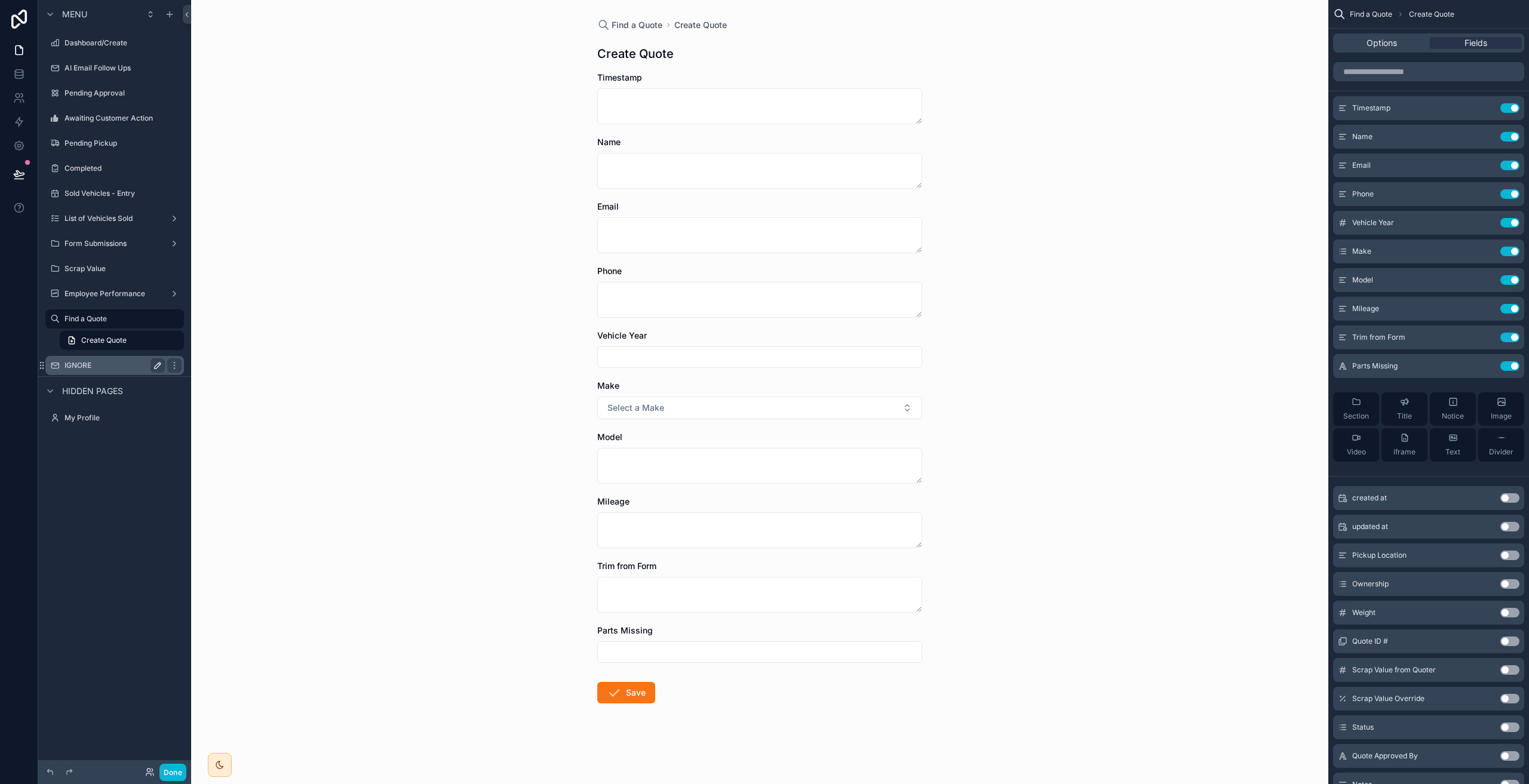
click at [73, 361] on label "IGNORE" at bounding box center [113, 365] width 96 height 10
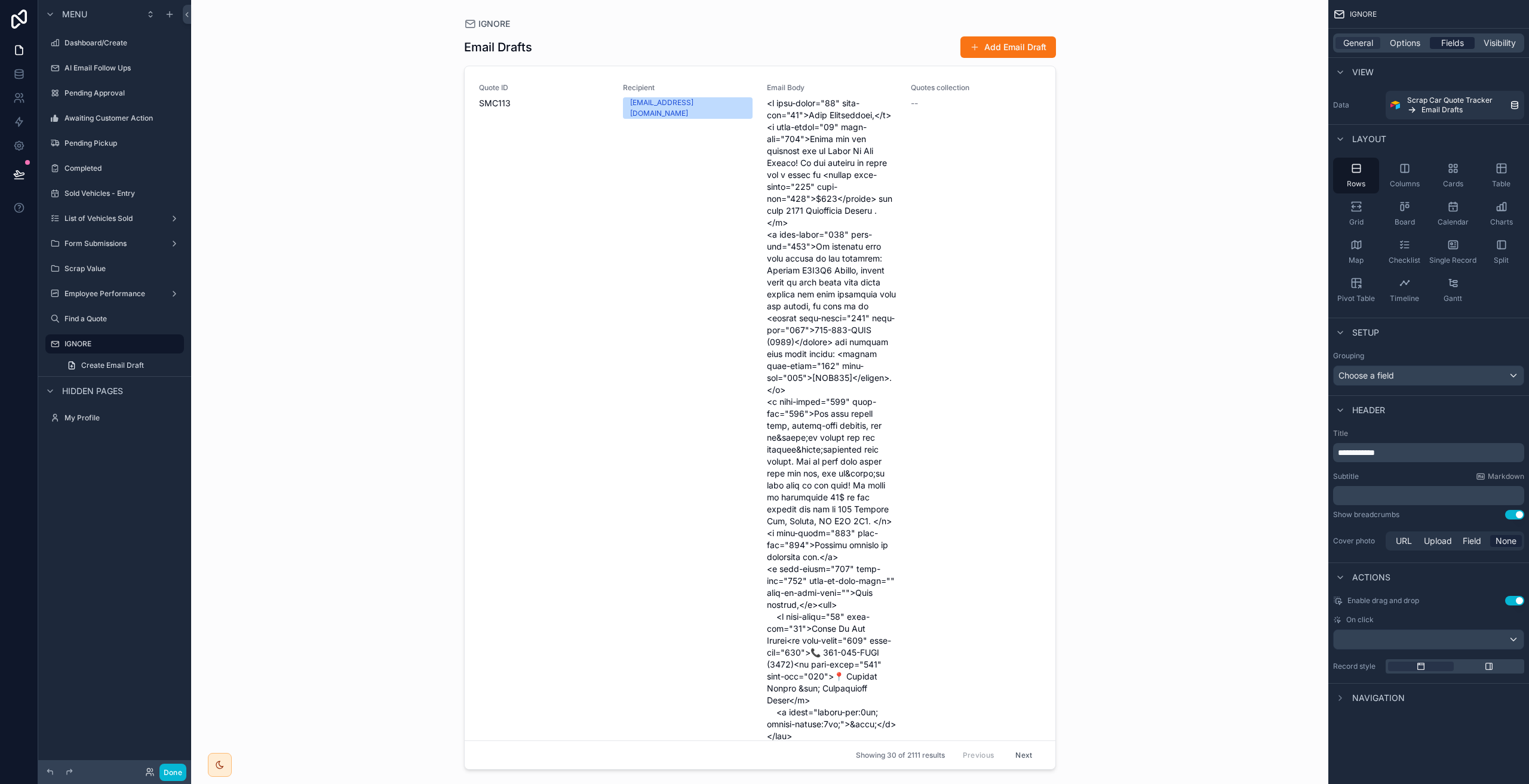
click at [1454, 45] on span "Fields" at bounding box center [1452, 43] width 23 height 12
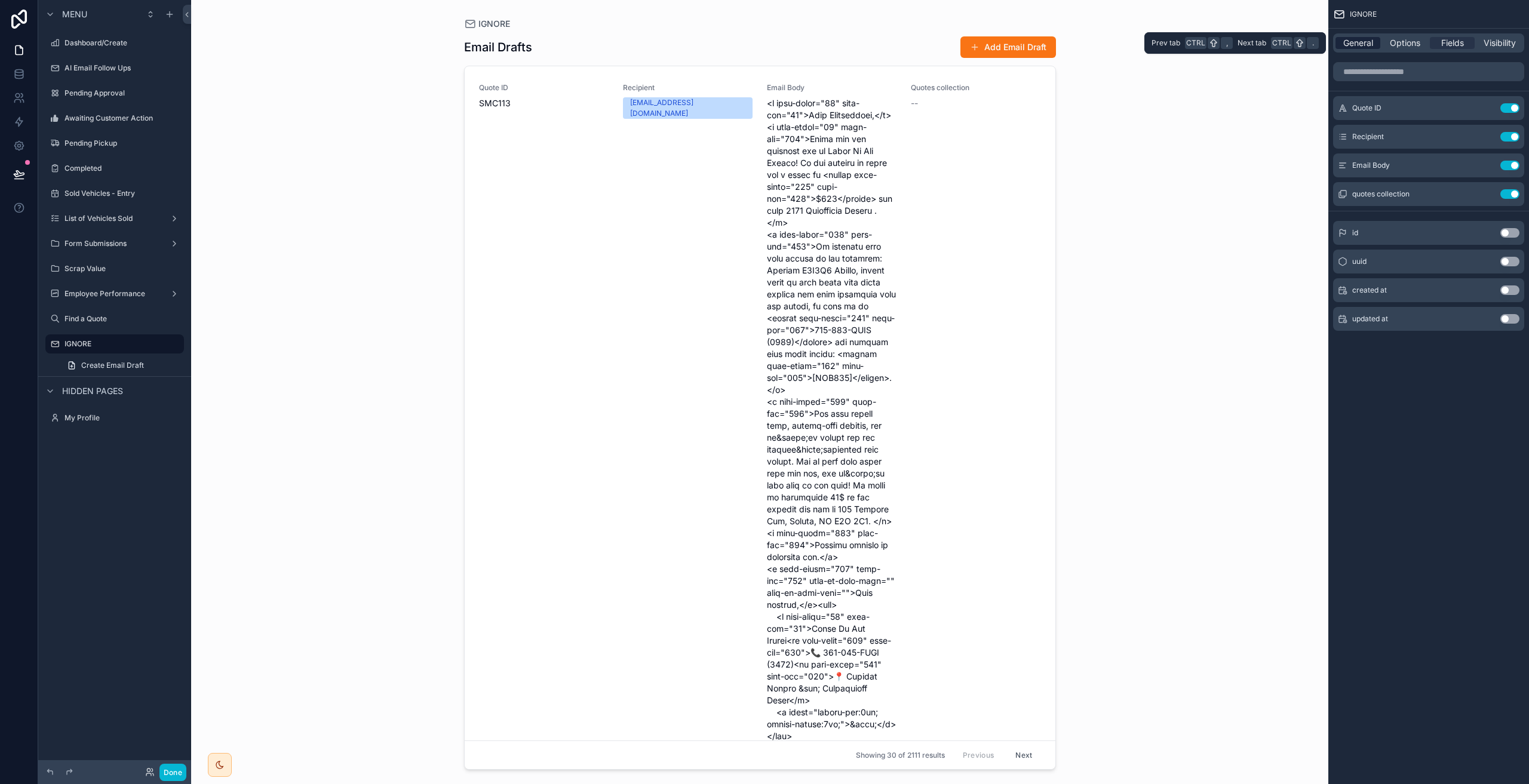
click at [1361, 41] on span "General" at bounding box center [1358, 43] width 30 height 12
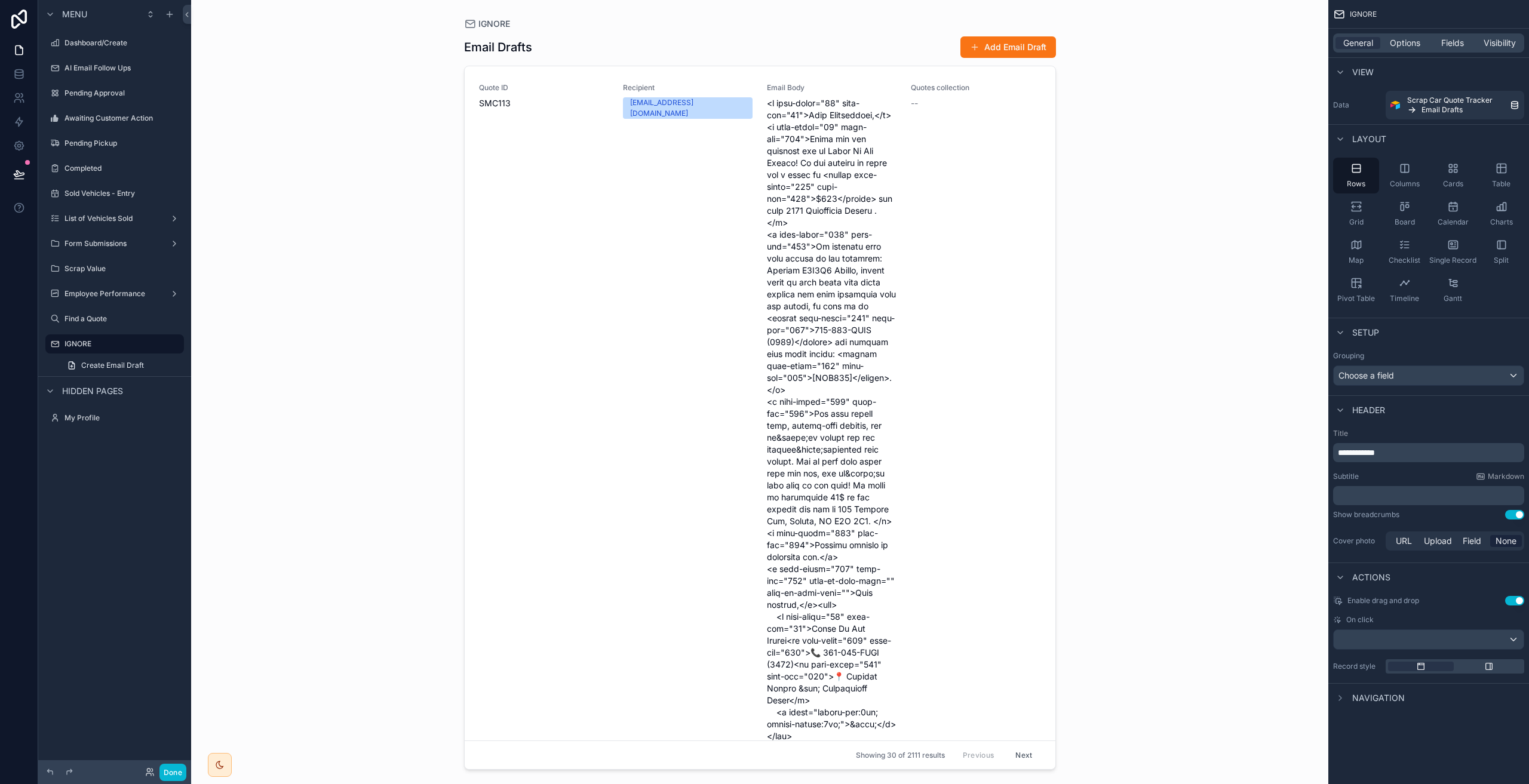
click at [1367, 700] on span "Navigation" at bounding box center [1378, 697] width 53 height 12
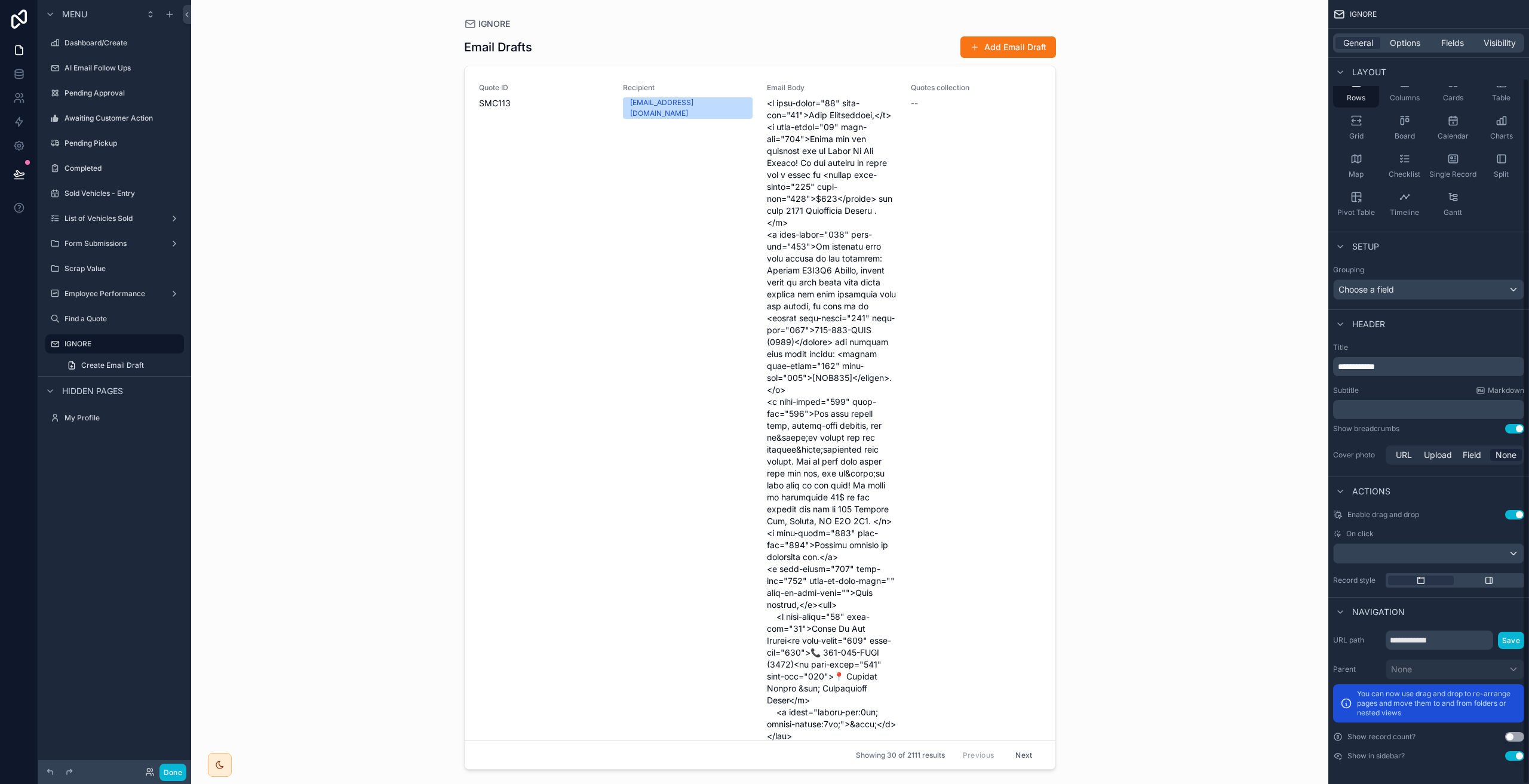
scroll to position [87, 0]
click at [533, 202] on div "Quote ID SMC113" at bounding box center [543, 412] width 130 height 659
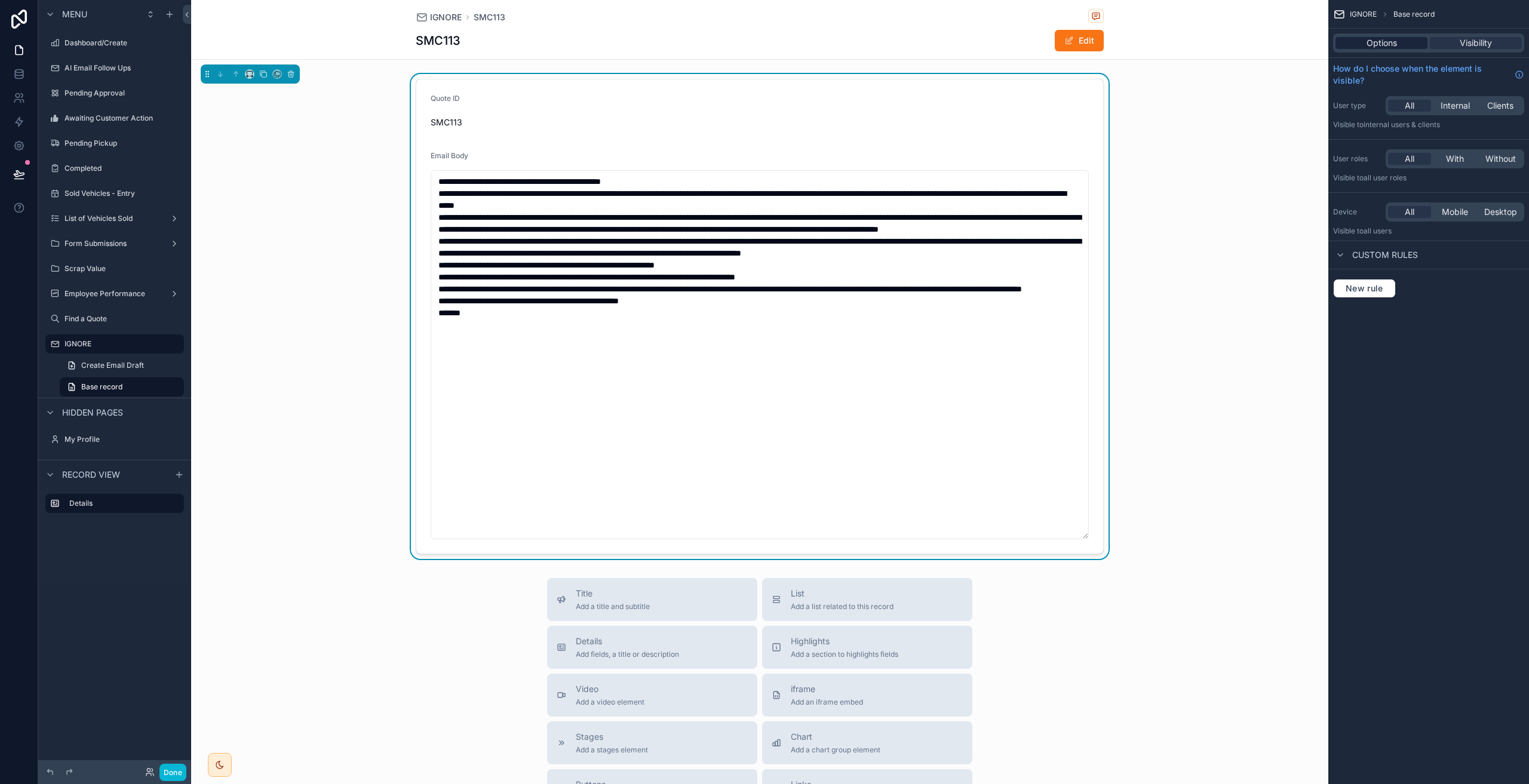
click at [1381, 39] on span "Options" at bounding box center [1381, 43] width 30 height 12
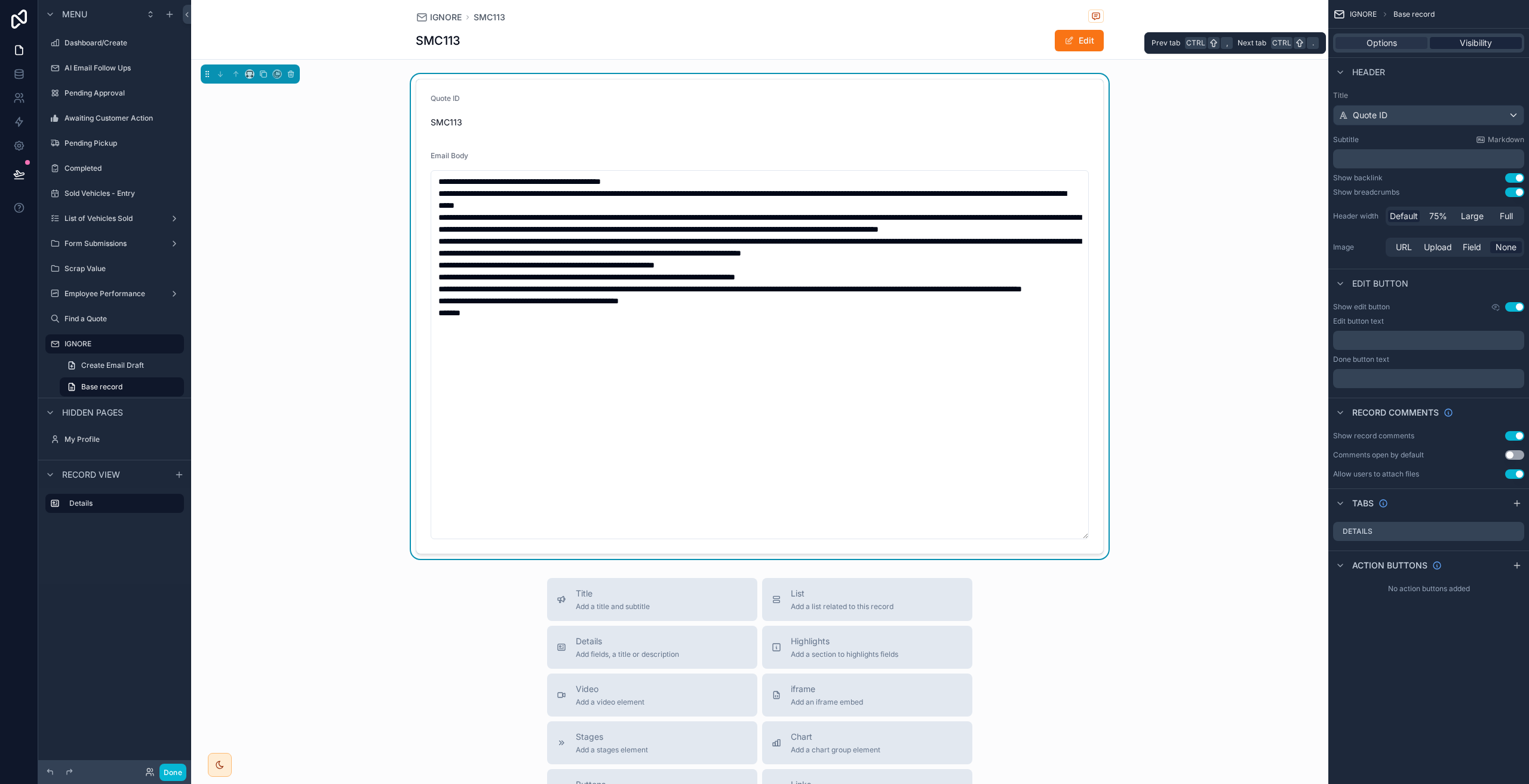
click at [1480, 45] on span "Visibility" at bounding box center [1475, 43] width 32 height 12
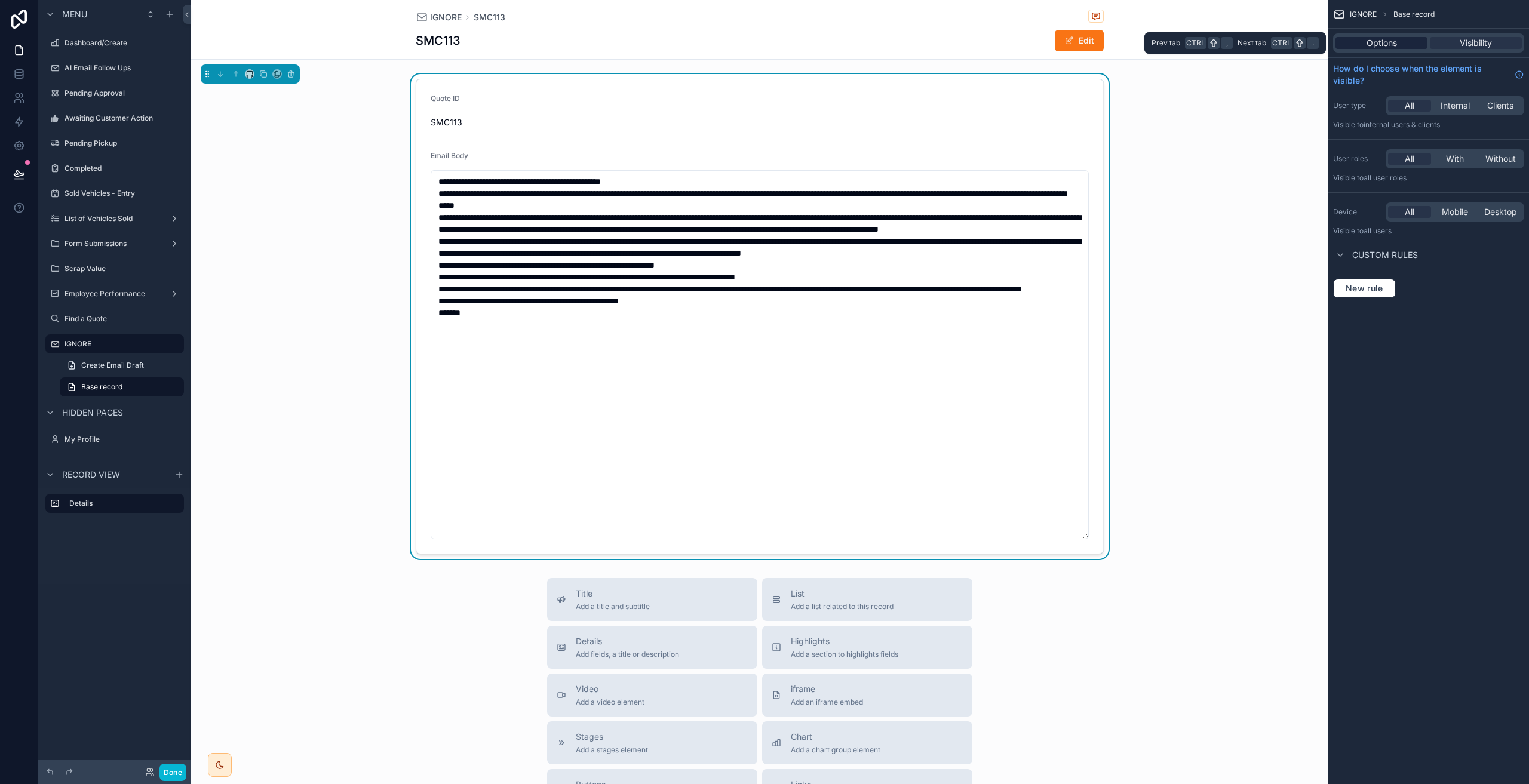
click at [1393, 45] on span "Options" at bounding box center [1381, 43] width 30 height 12
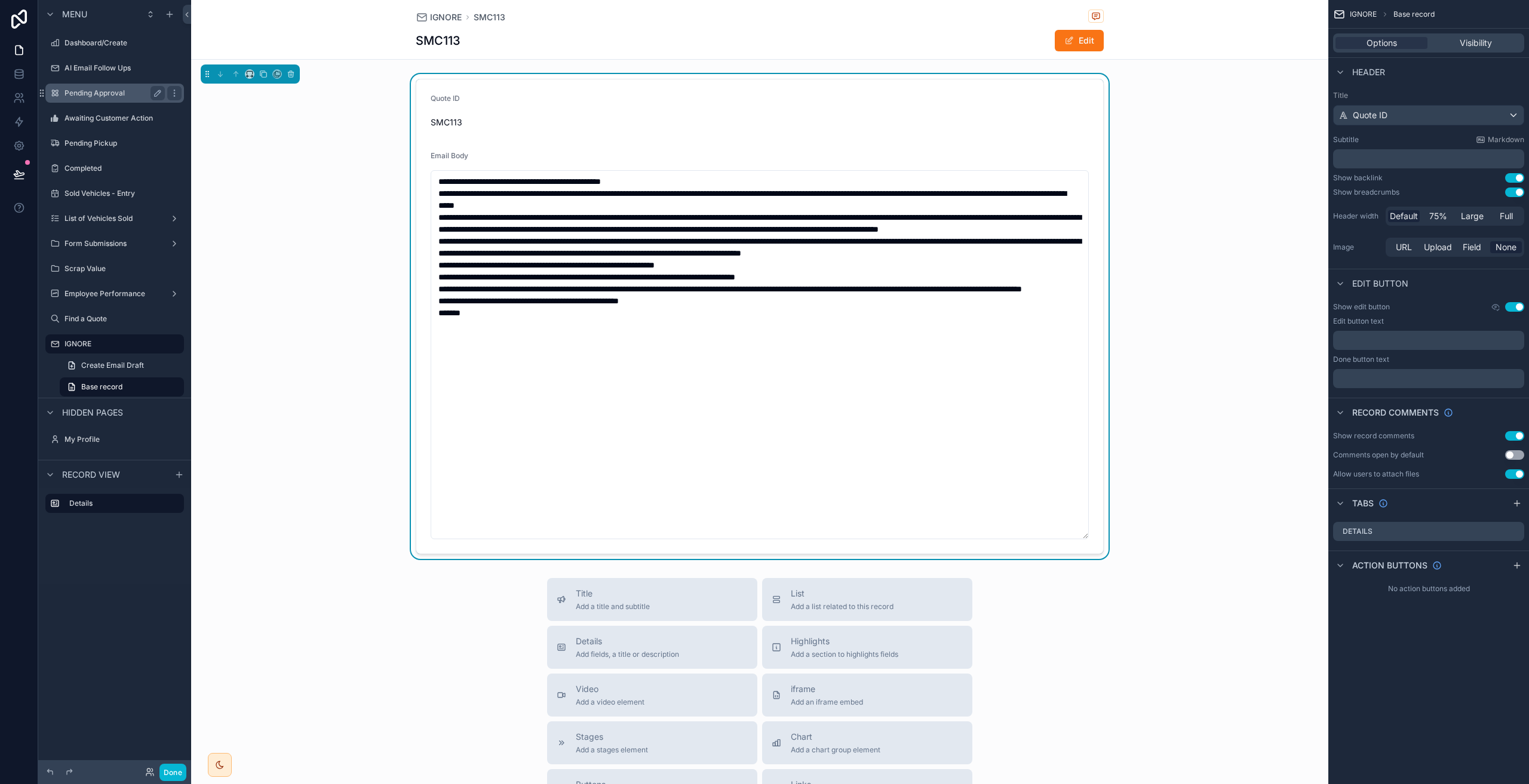
click at [115, 96] on label "Pending Approval" at bounding box center [113, 94] width 96 height 10
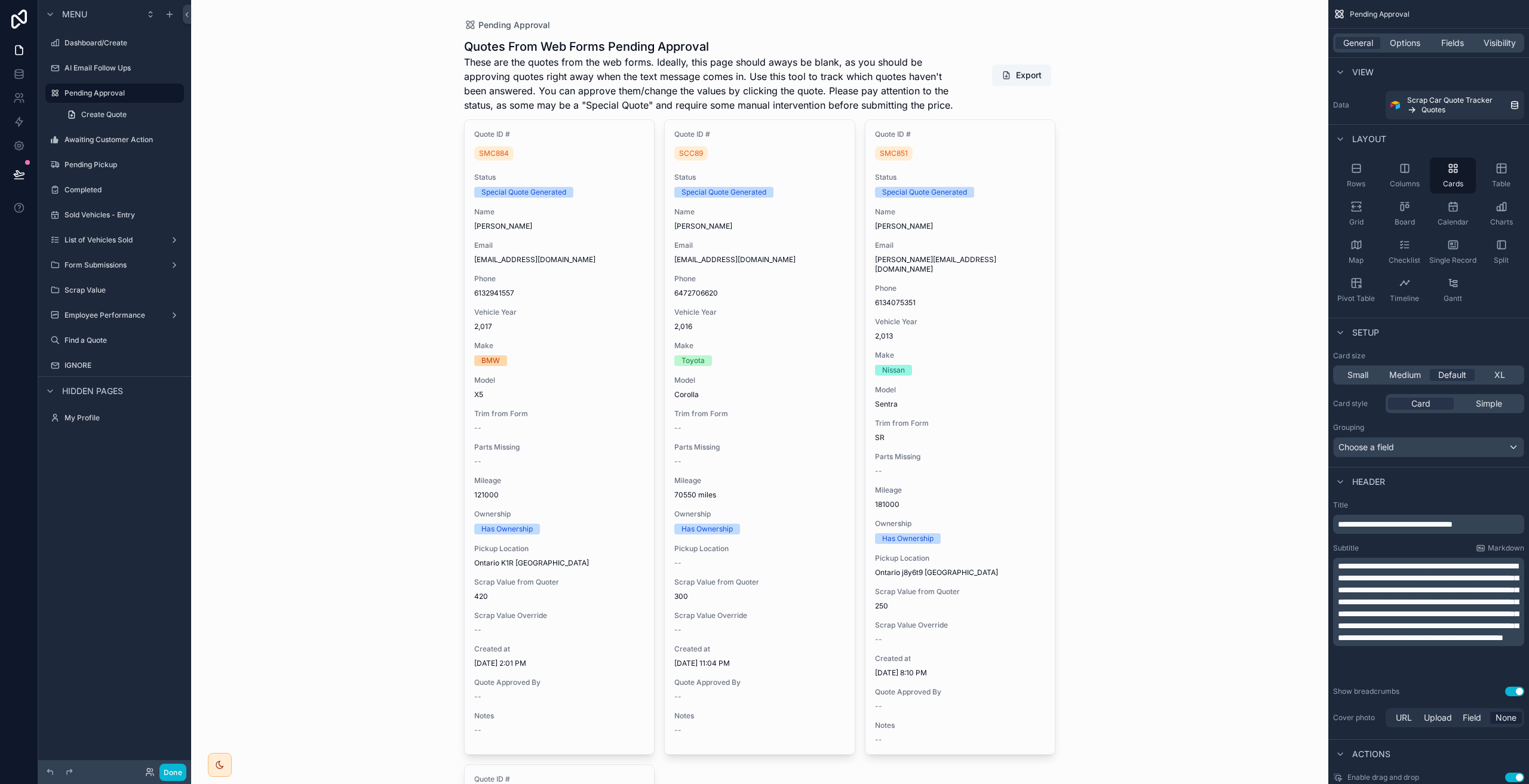
click at [546, 254] on div "scrollable content" at bounding box center [760, 733] width 611 height 1466
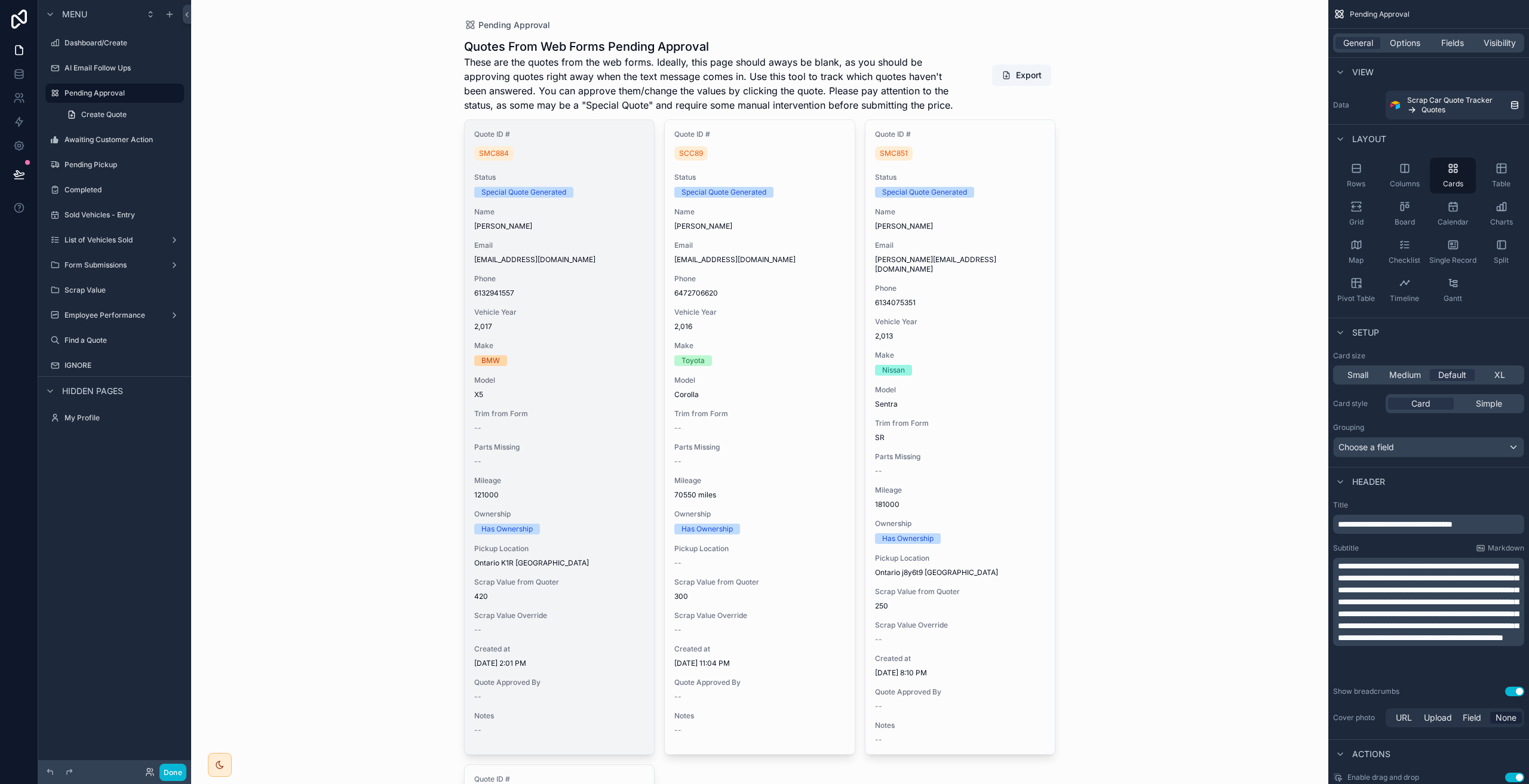
click at [593, 276] on span "Phone" at bounding box center [560, 279] width 171 height 10
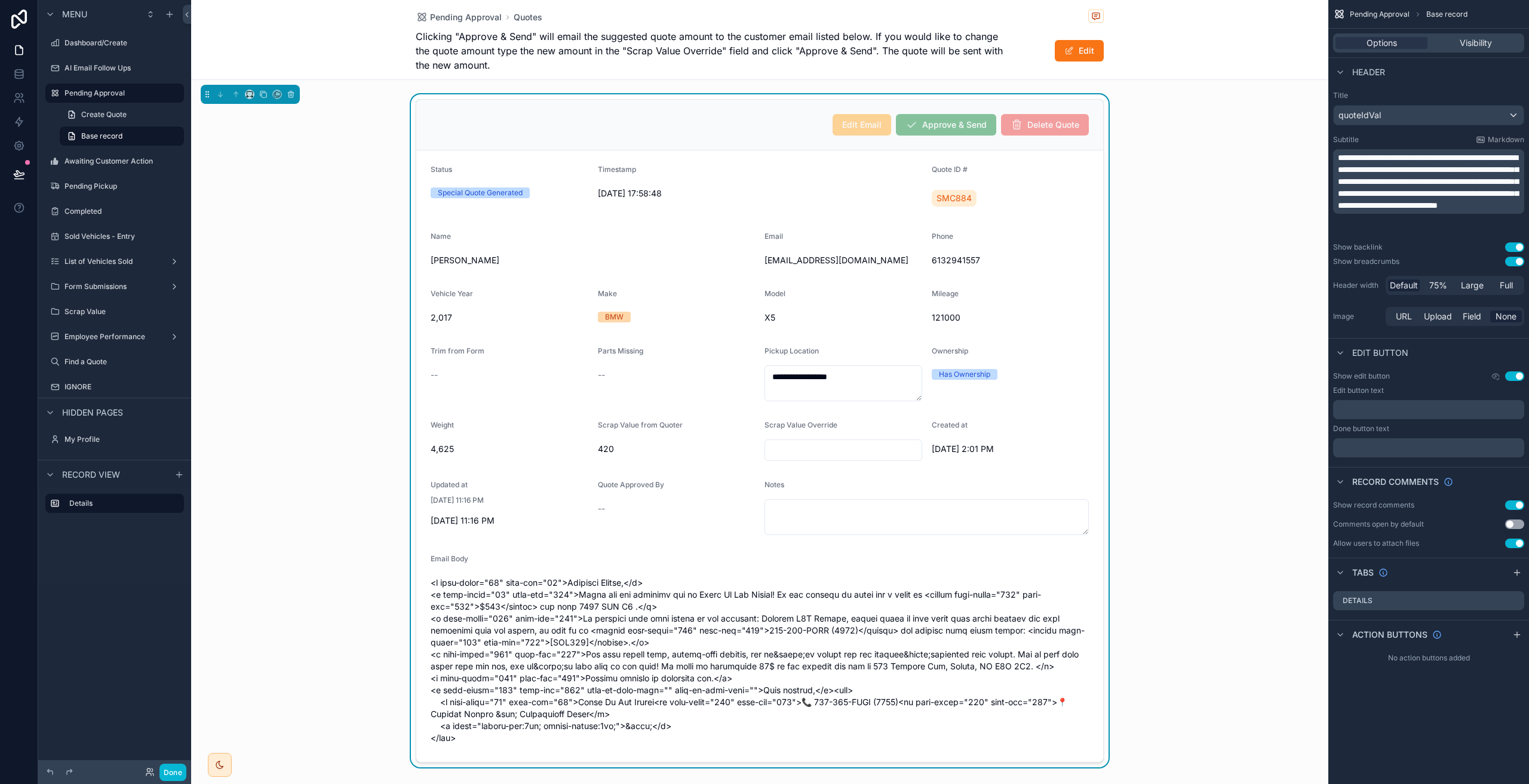
click at [799, 122] on div "Edit Email Approve & Send Delete Quote" at bounding box center [760, 125] width 658 height 22
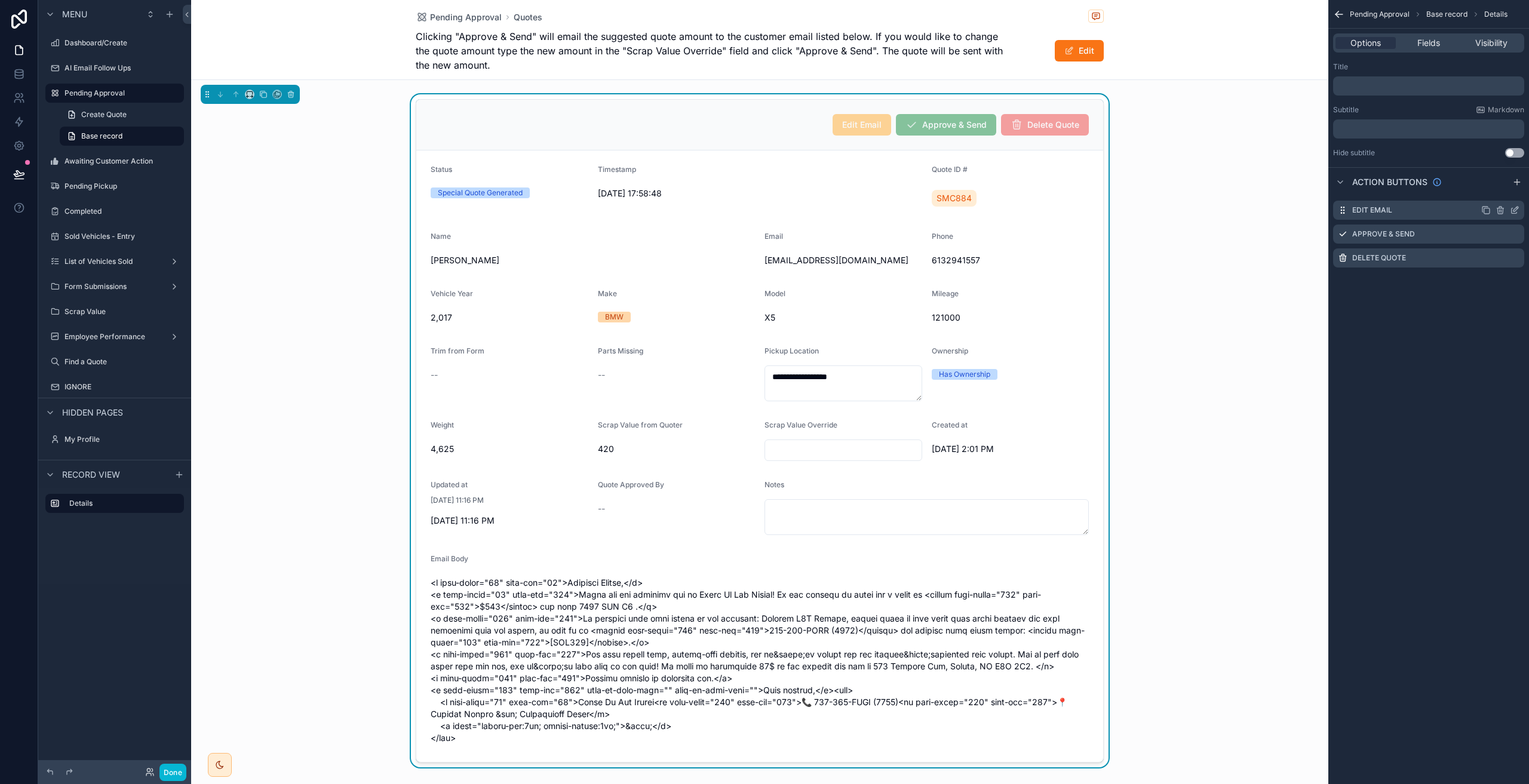
click at [1512, 212] on icon "scrollable content" at bounding box center [1515, 210] width 10 height 10
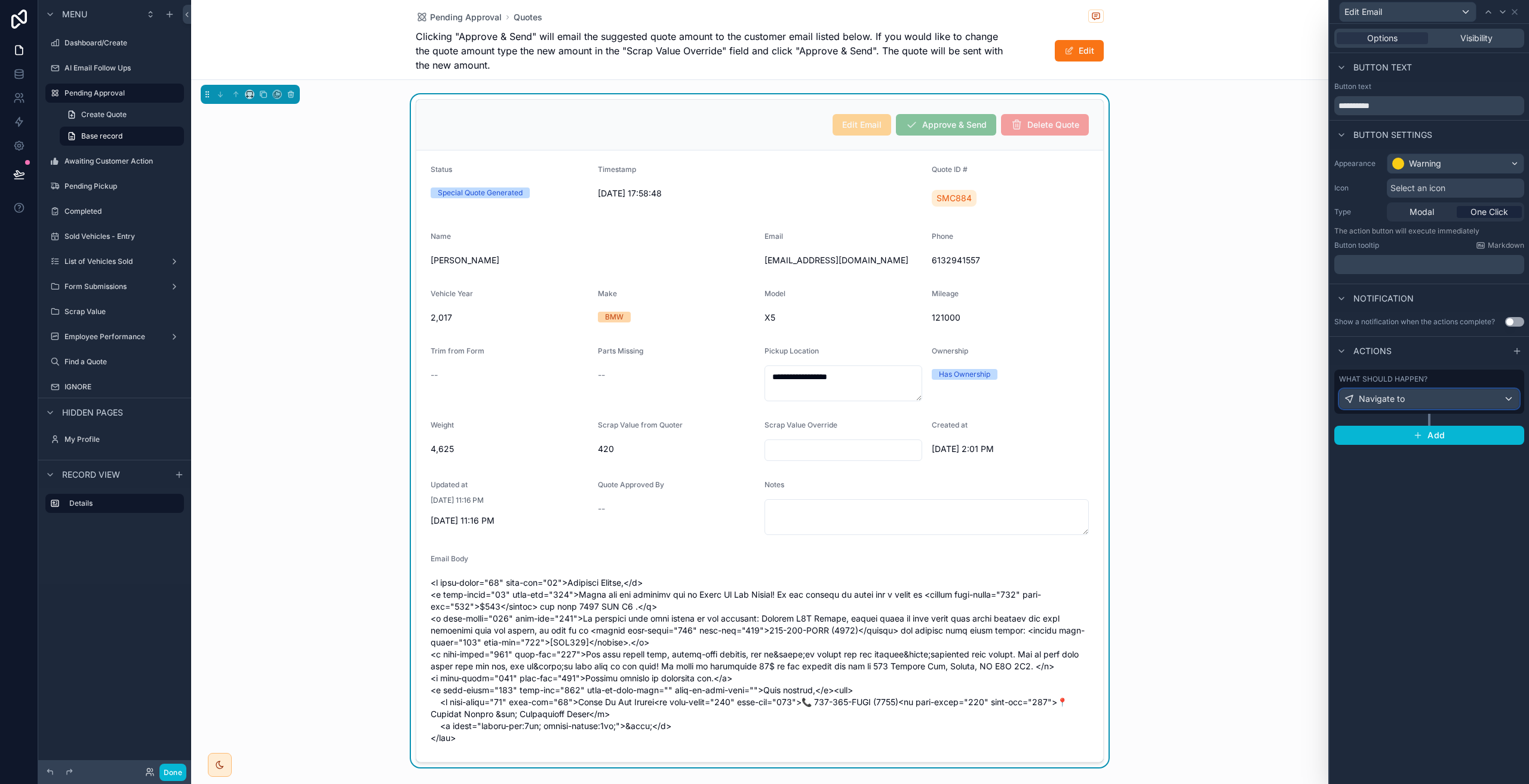
click at [1437, 398] on div "Navigate to" at bounding box center [1429, 398] width 180 height 19
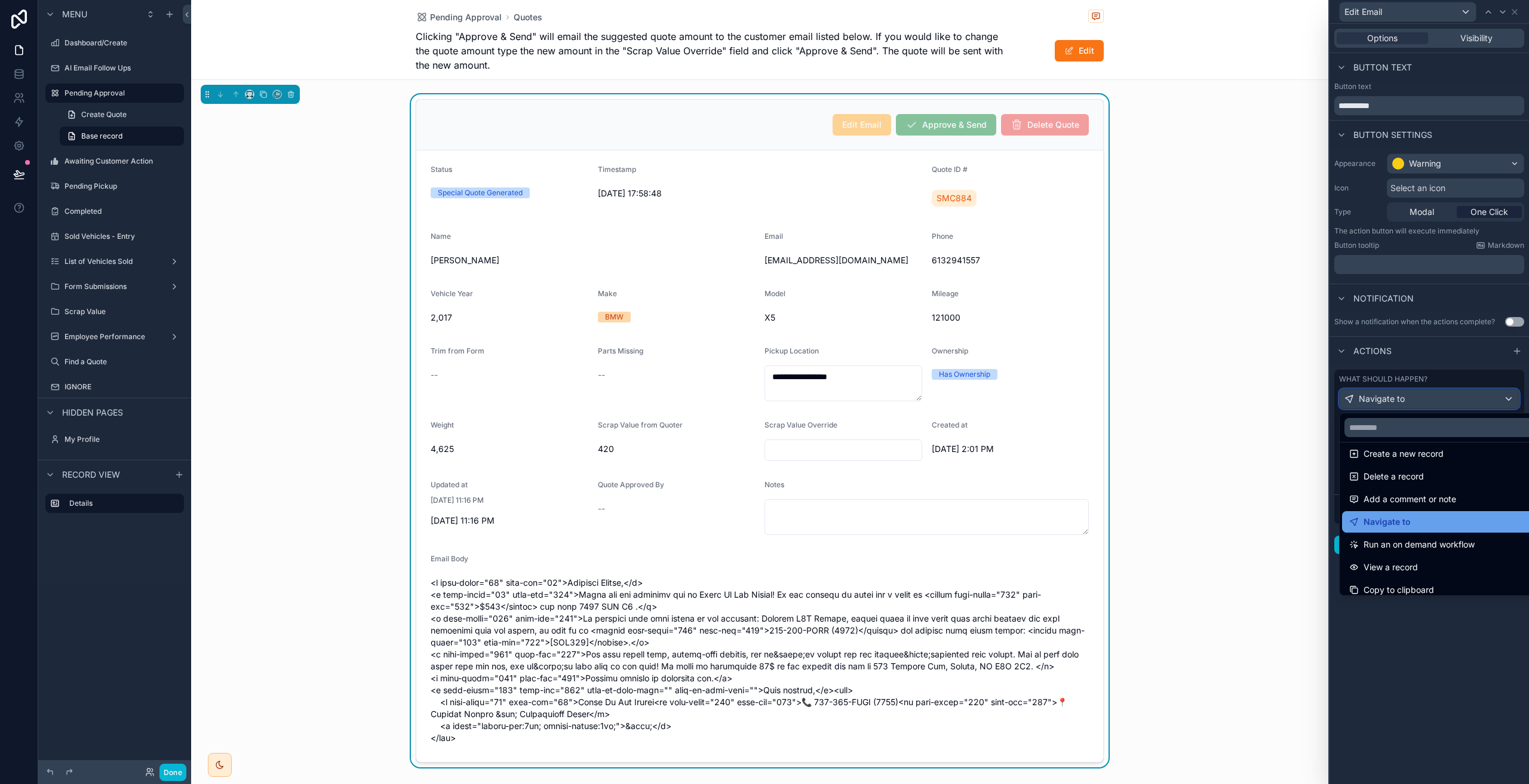
scroll to position [25, 0]
click at [1416, 526] on div "Navigate to" at bounding box center [1442, 529] width 187 height 14
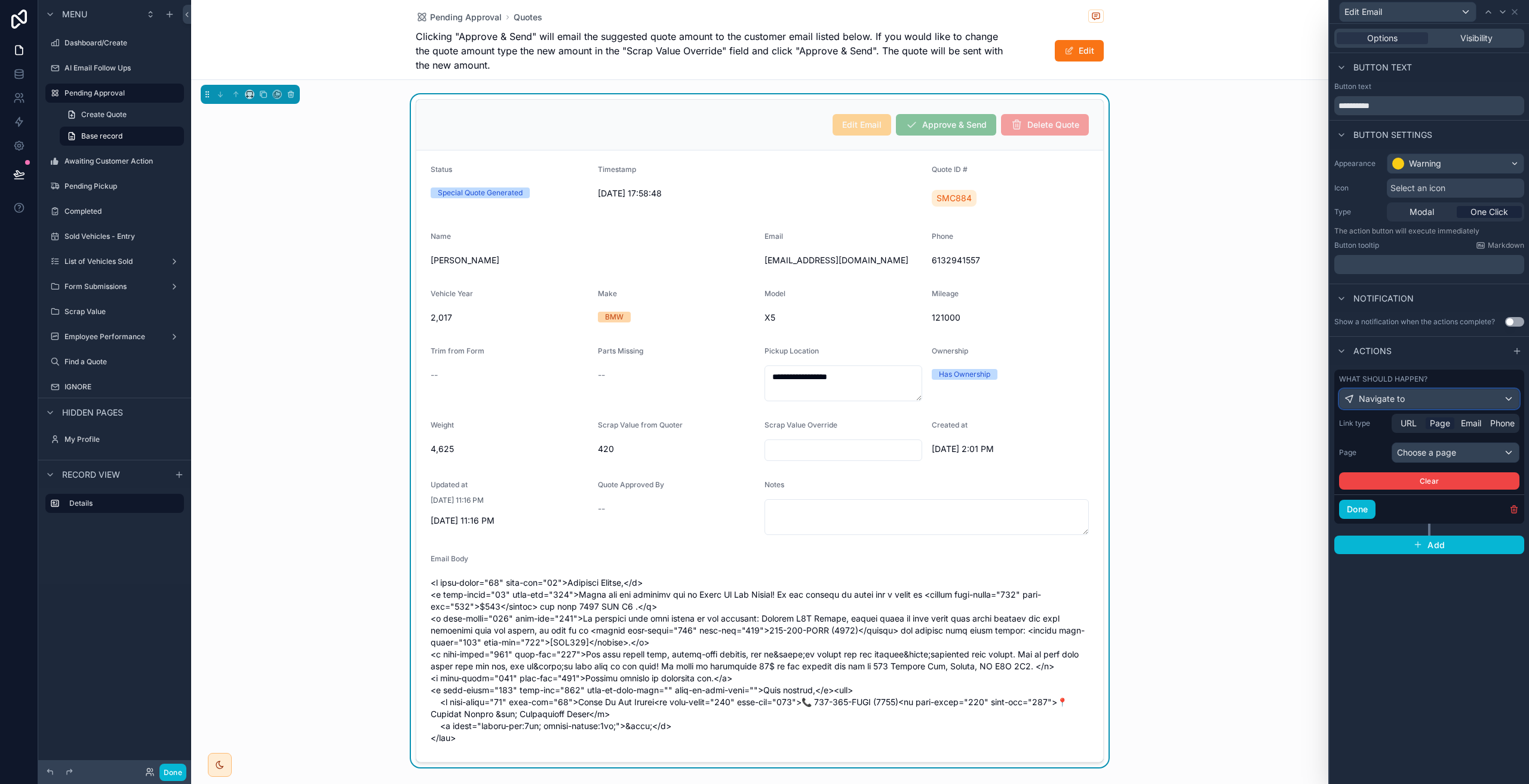
click at [1428, 403] on div "Navigate to" at bounding box center [1429, 398] width 180 height 19
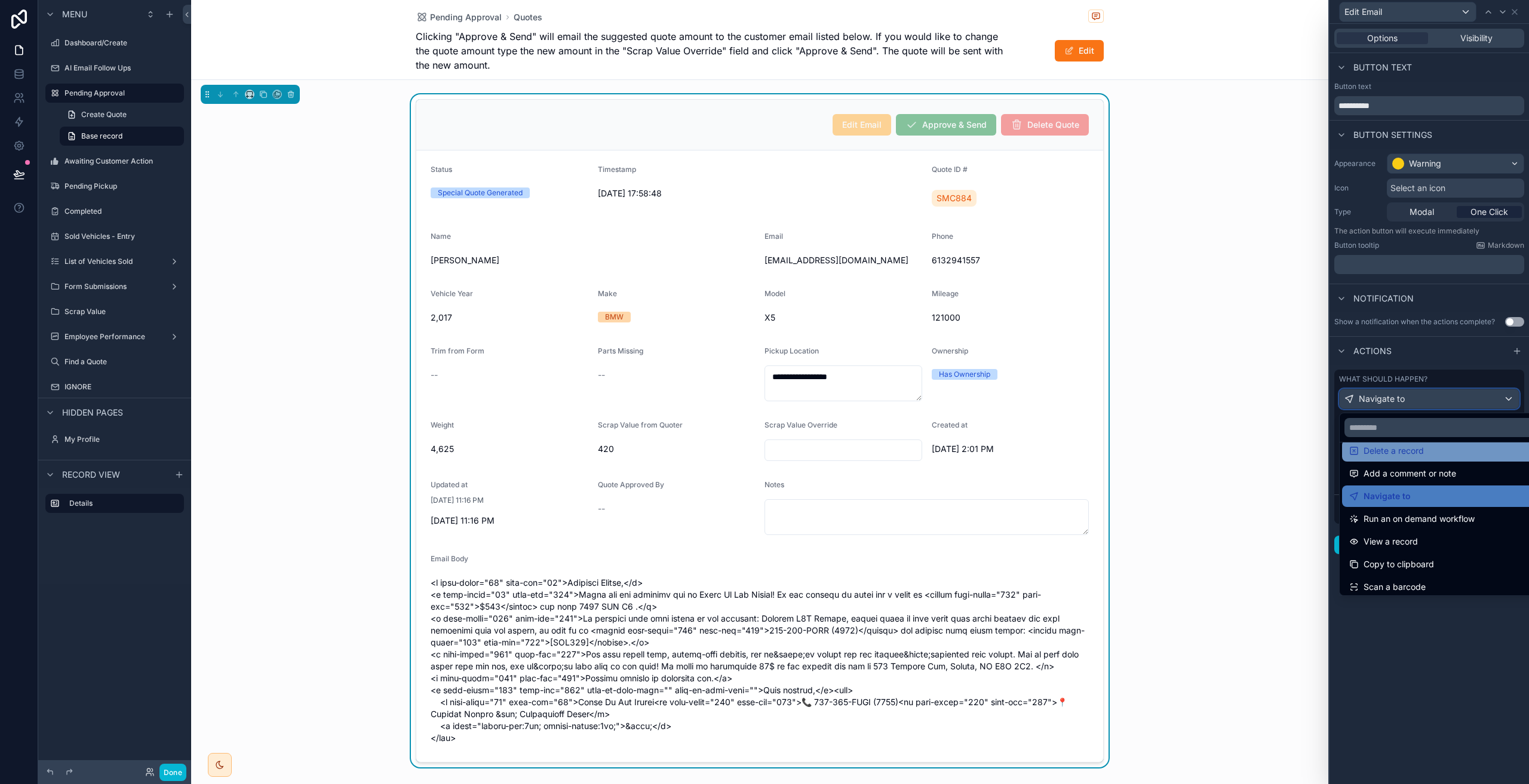
scroll to position [60, 0]
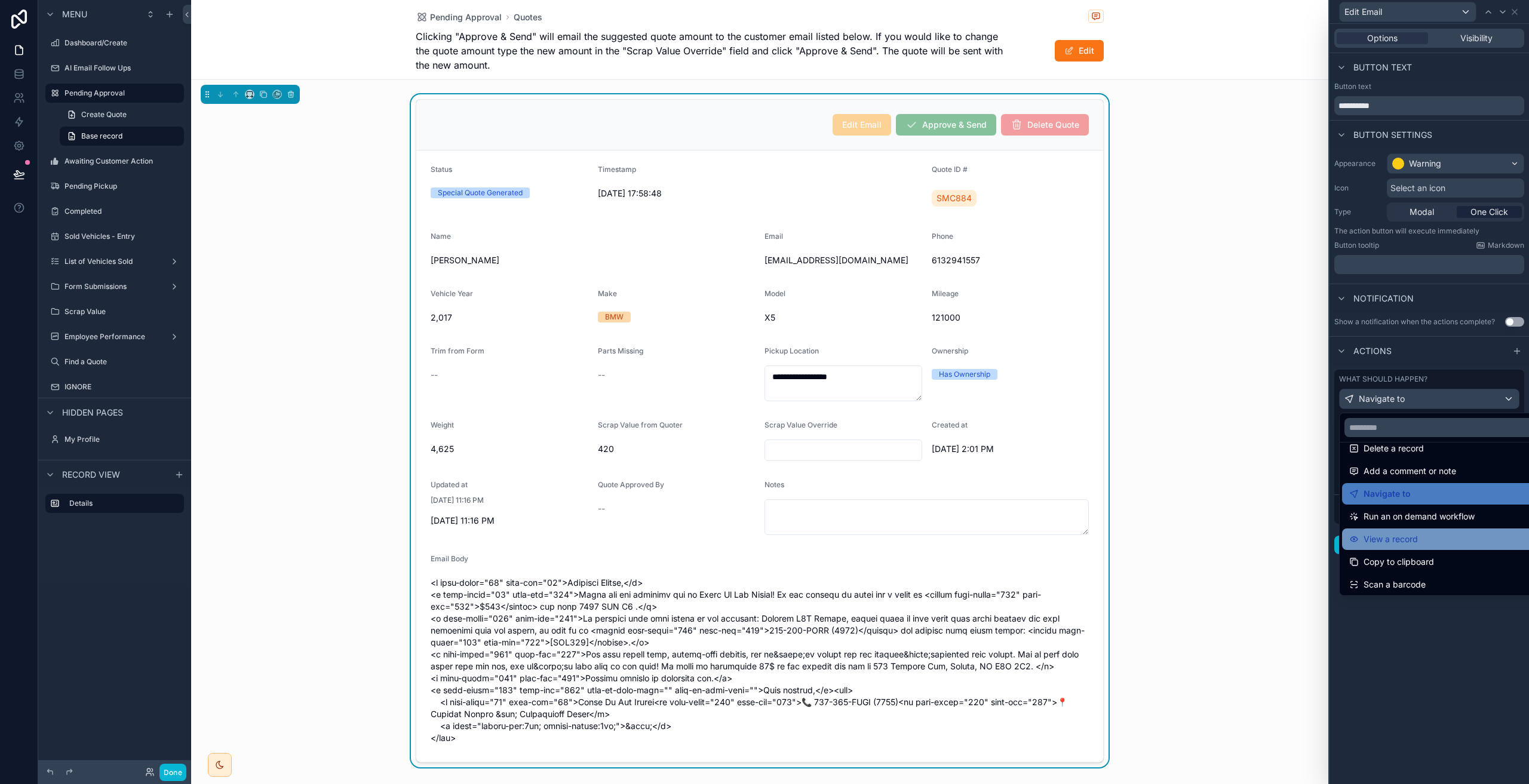
click at [1423, 531] on div "View a record" at bounding box center [1442, 539] width 202 height 22
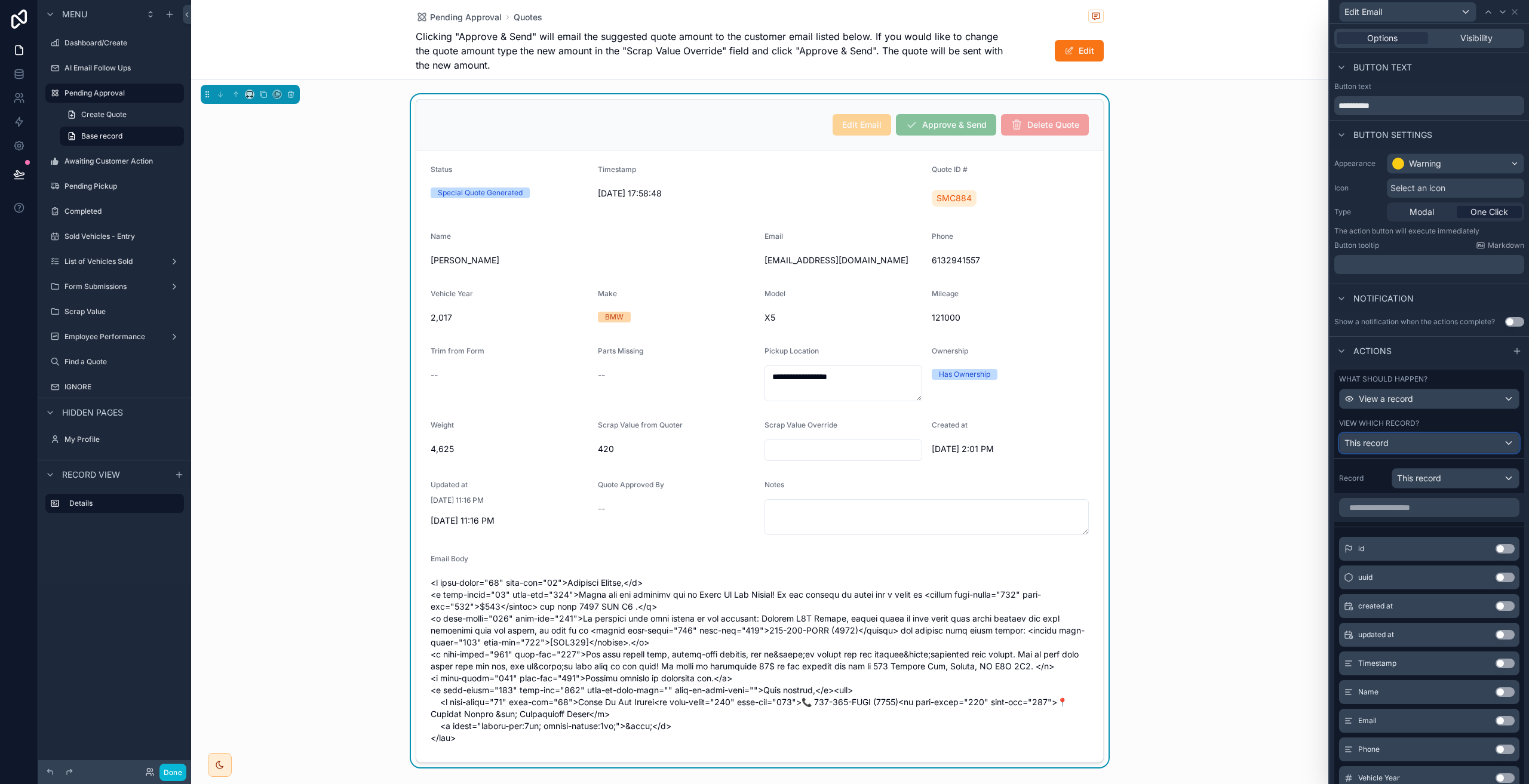
click at [1403, 441] on div "This record" at bounding box center [1429, 443] width 180 height 19
click at [1403, 441] on div at bounding box center [1428, 392] width 199 height 784
click at [1428, 479] on span "This record" at bounding box center [1418, 478] width 44 height 12
click at [1428, 479] on div at bounding box center [1428, 392] width 199 height 784
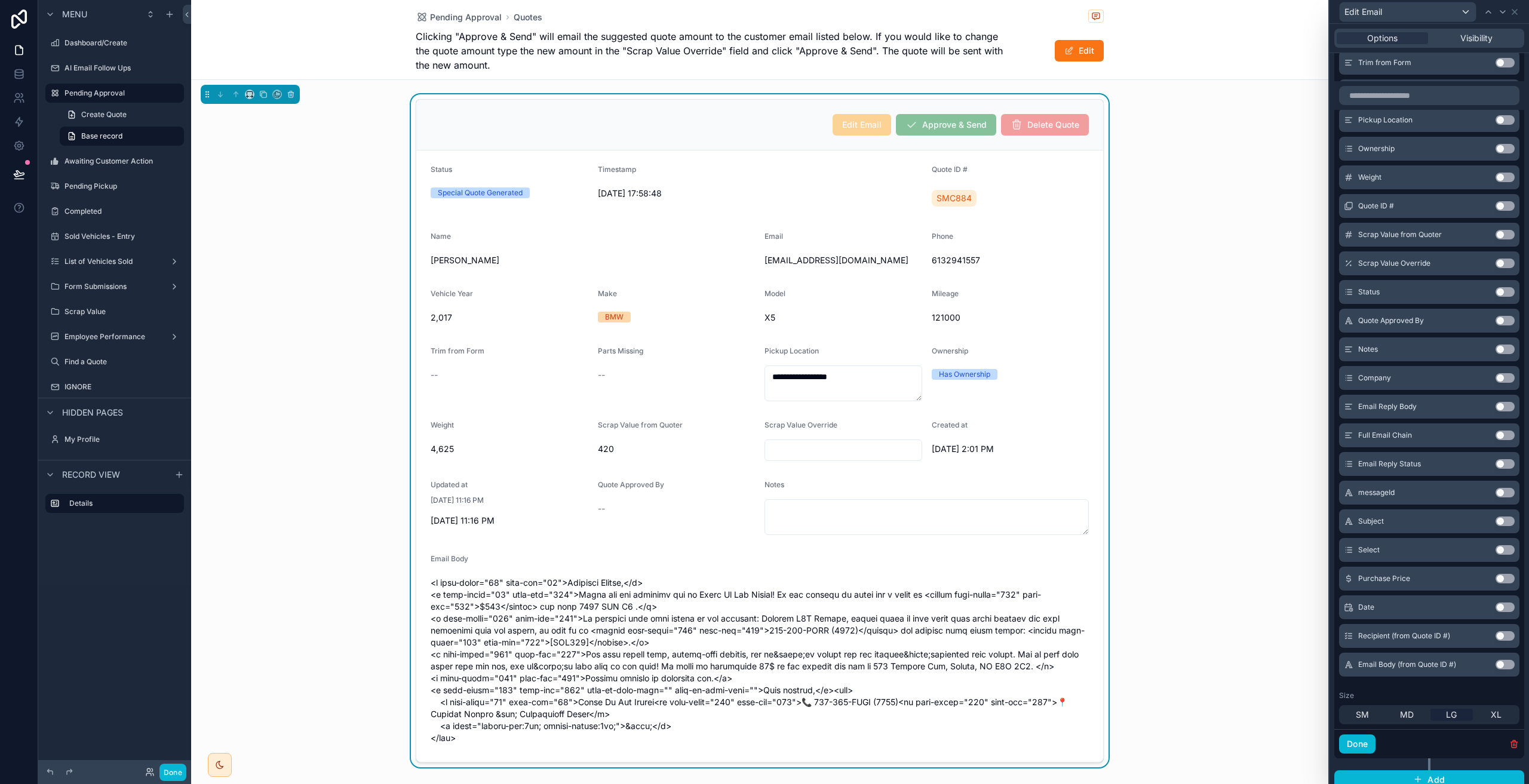
scroll to position [840, 0]
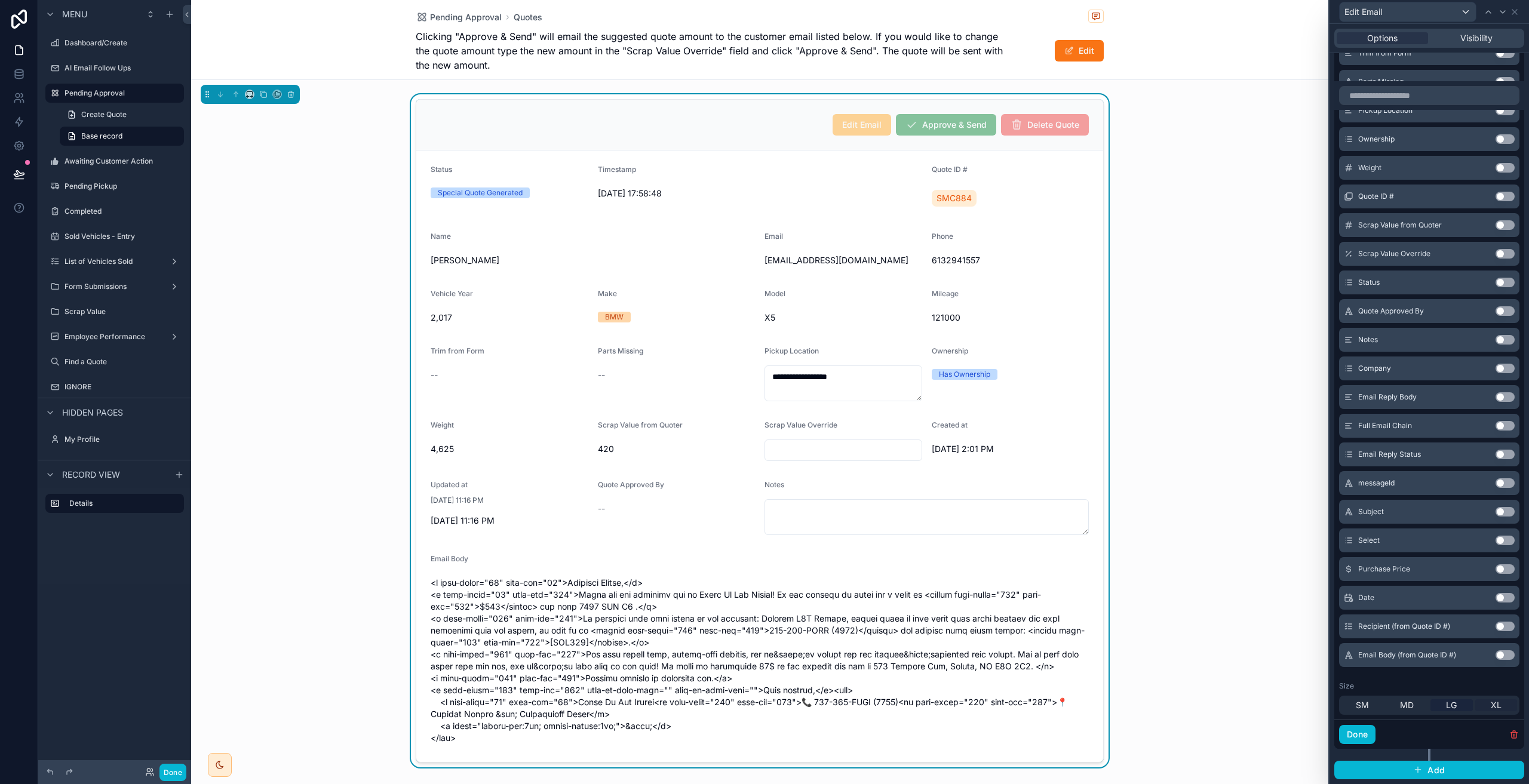
click at [1492, 707] on span "XL" at bounding box center [1495, 704] width 11 height 12
click at [1433, 703] on div "LG" at bounding box center [1452, 704] width 42 height 12
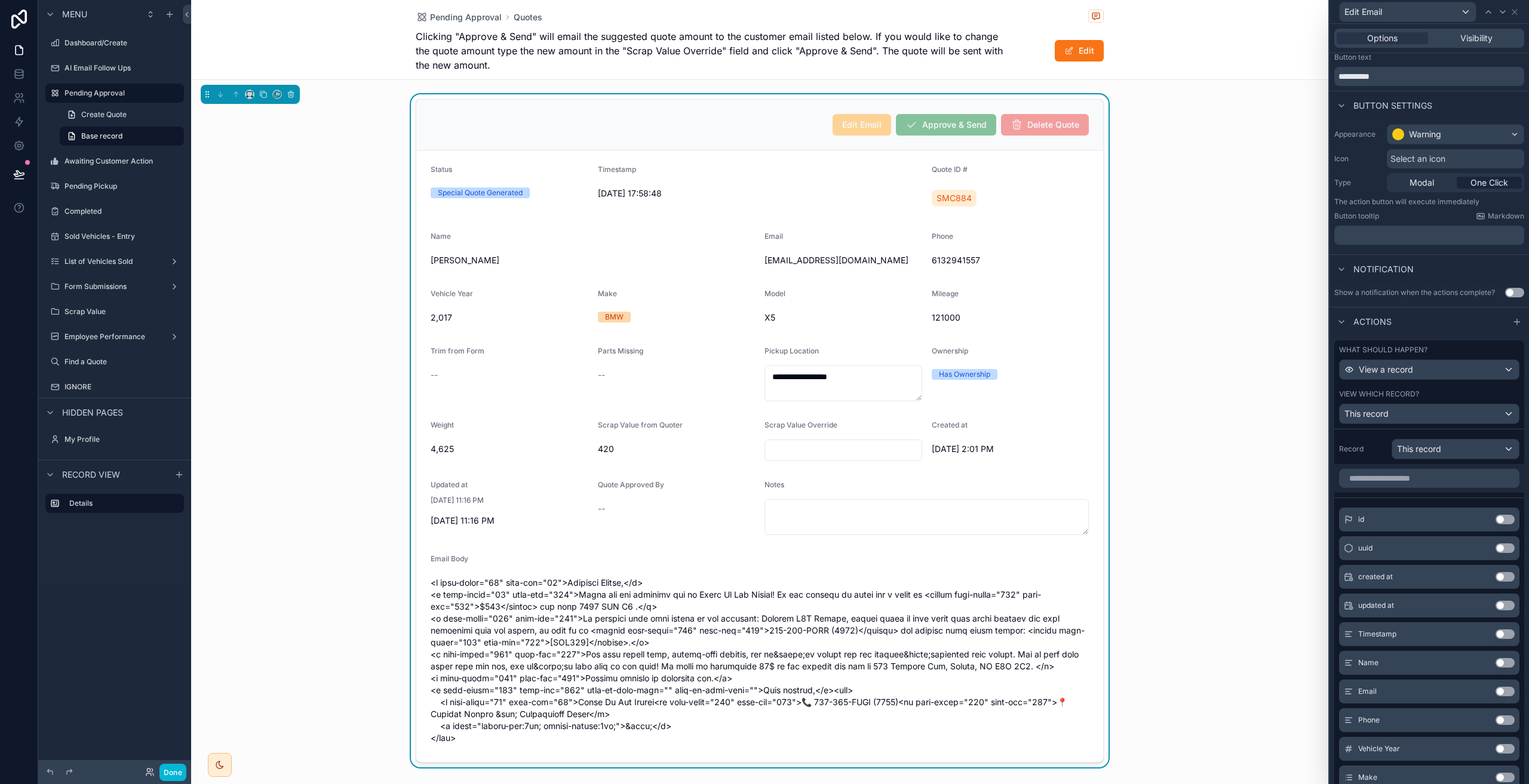
scroll to position [0, 0]
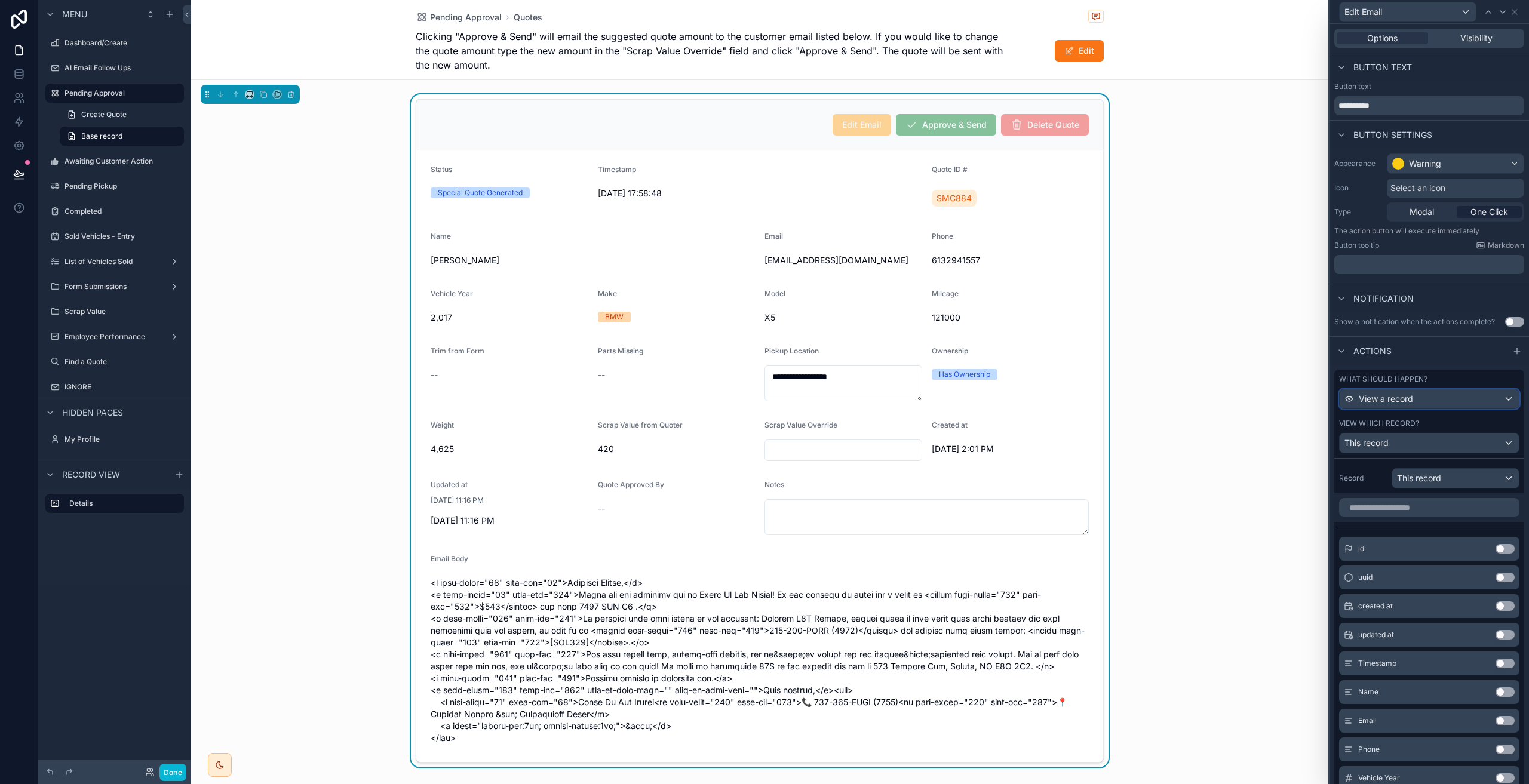
click at [1416, 396] on div "View a record" at bounding box center [1429, 398] width 180 height 19
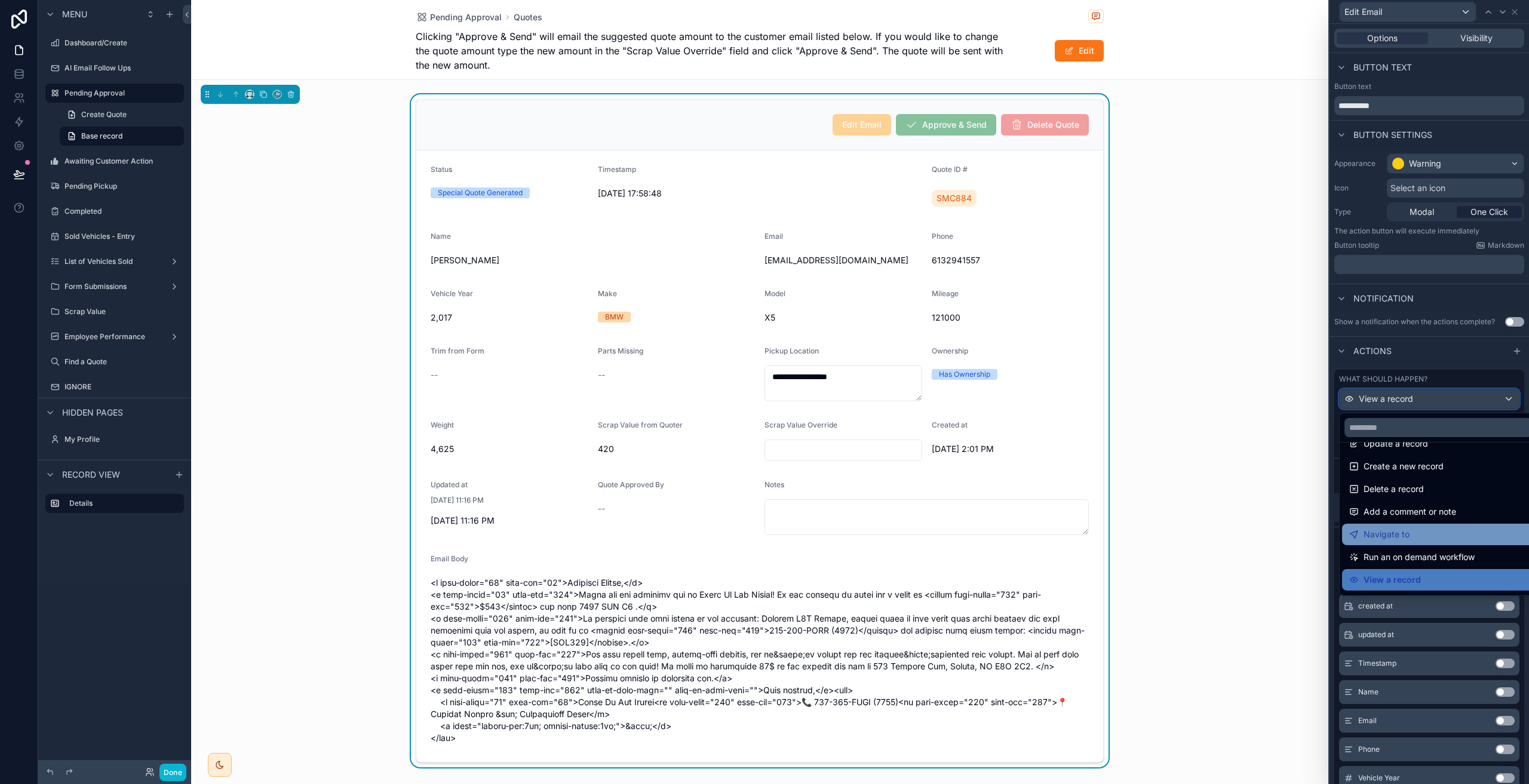
scroll to position [20, 0]
click at [1430, 530] on div "Navigate to" at bounding box center [1438, 533] width 179 height 14
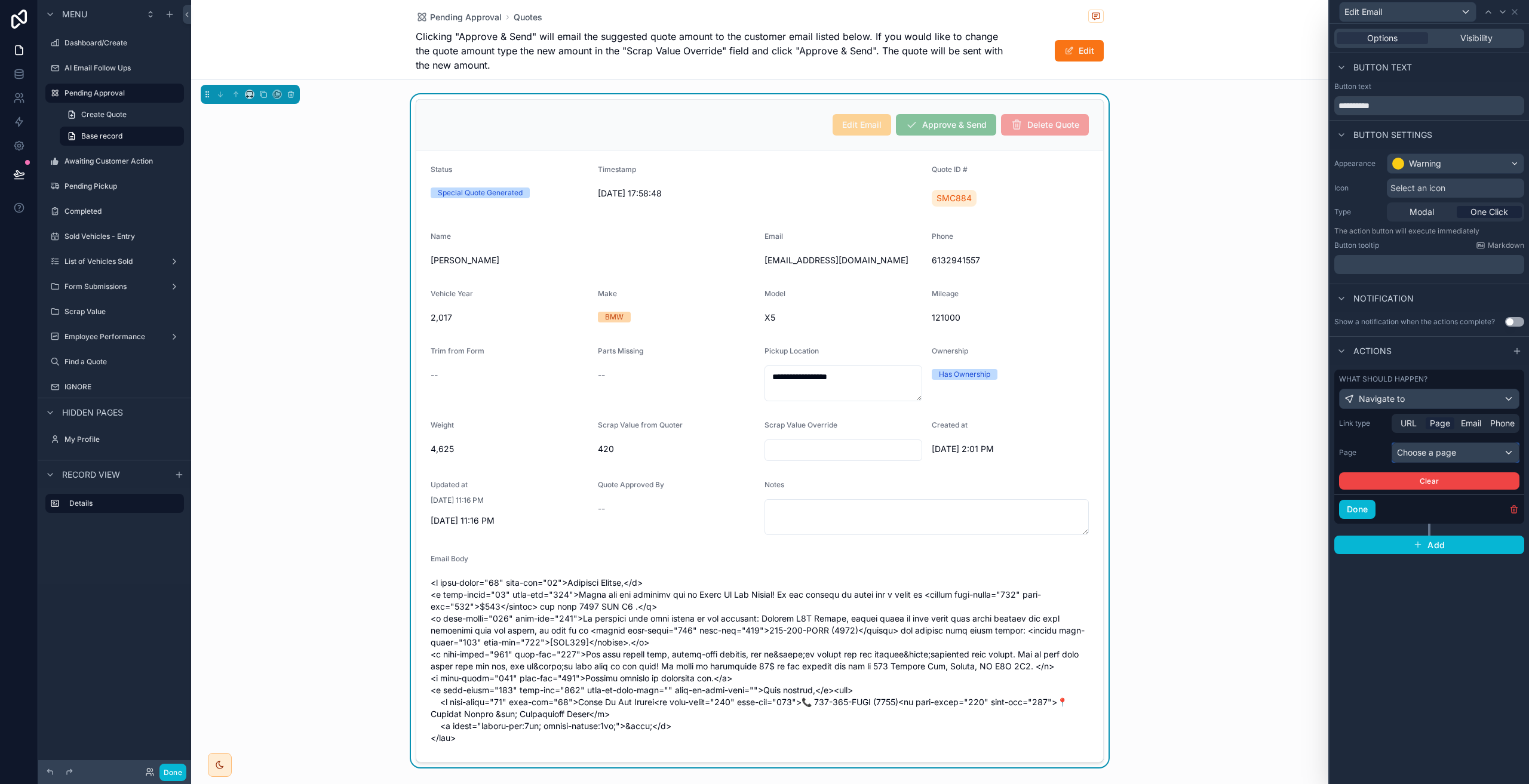
click at [1447, 449] on div "Choose a page" at bounding box center [1455, 452] width 127 height 19
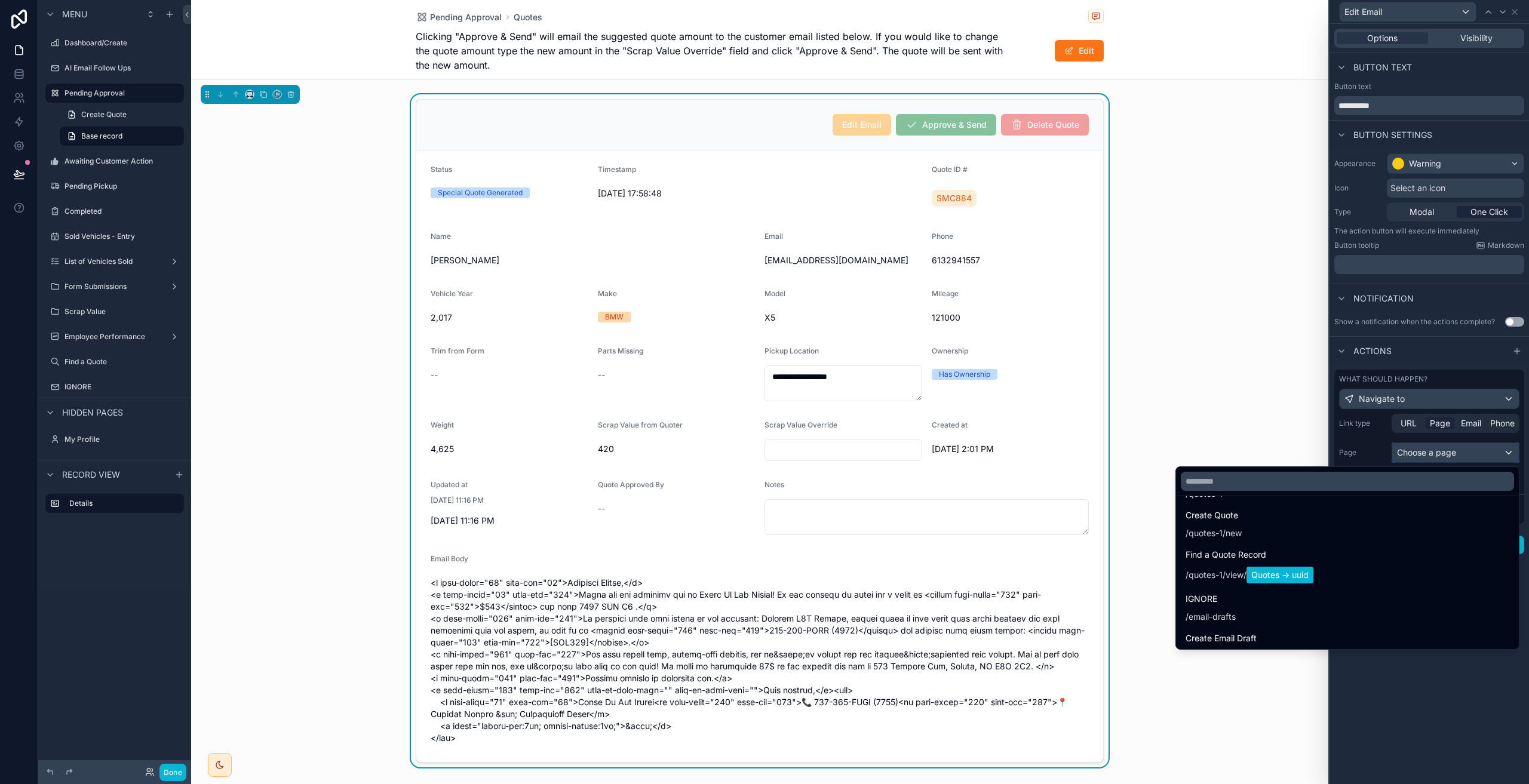
scroll to position [1983, 0]
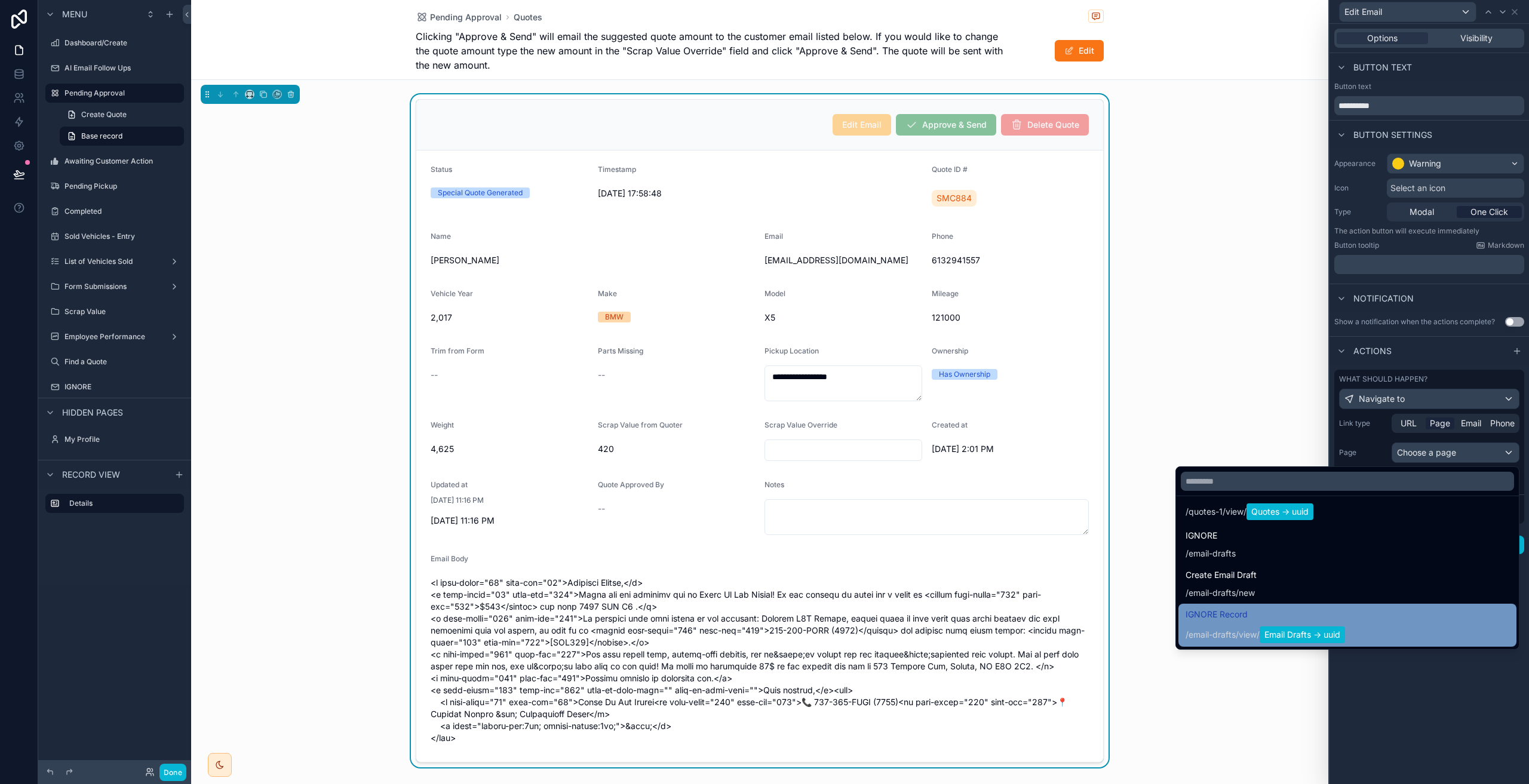
click at [1347, 631] on div "IGNORE Record / email-drafts / view / Email Drafts -> uuid" at bounding box center [1347, 625] width 324 height 36
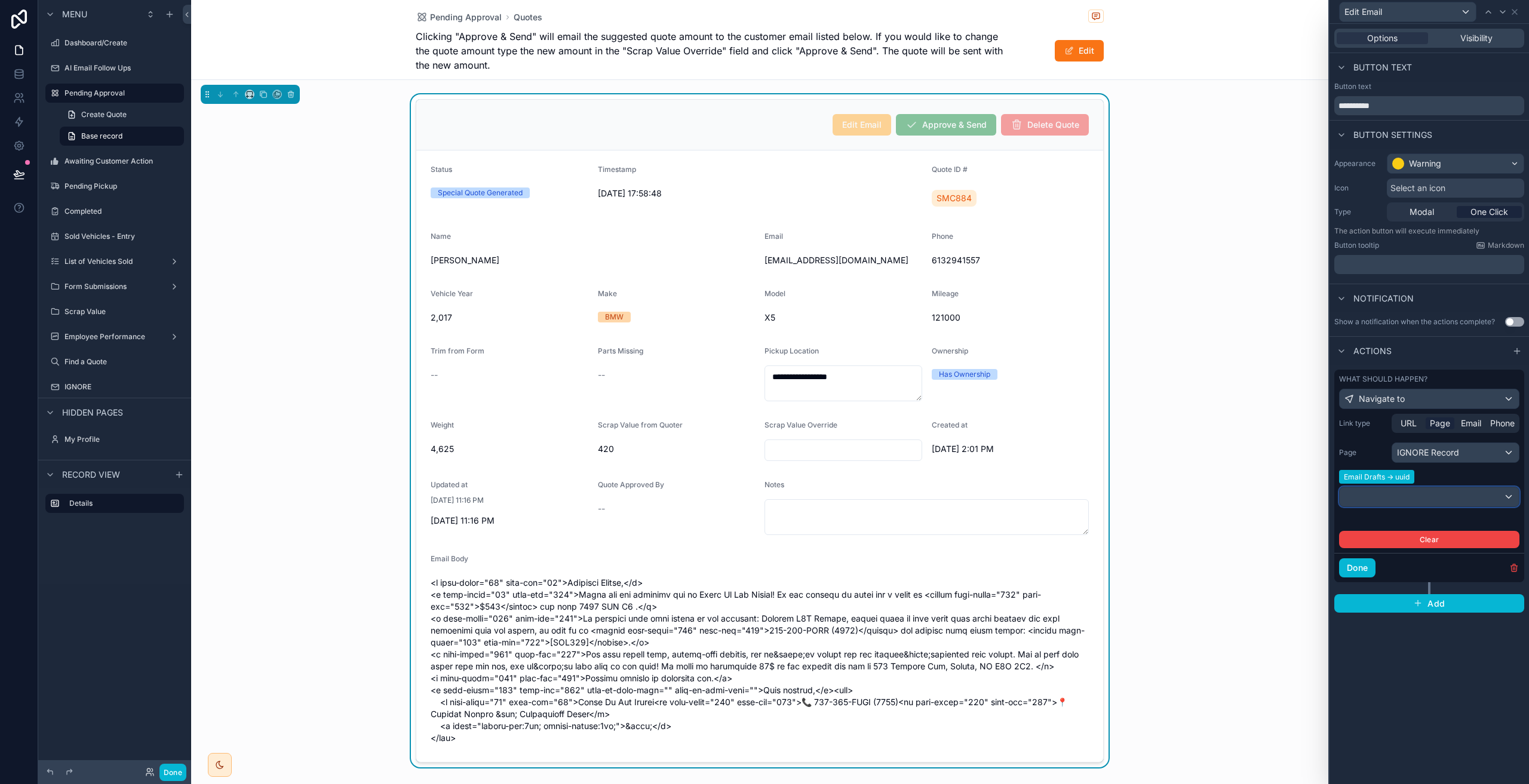
click at [1460, 498] on div at bounding box center [1429, 496] width 180 height 19
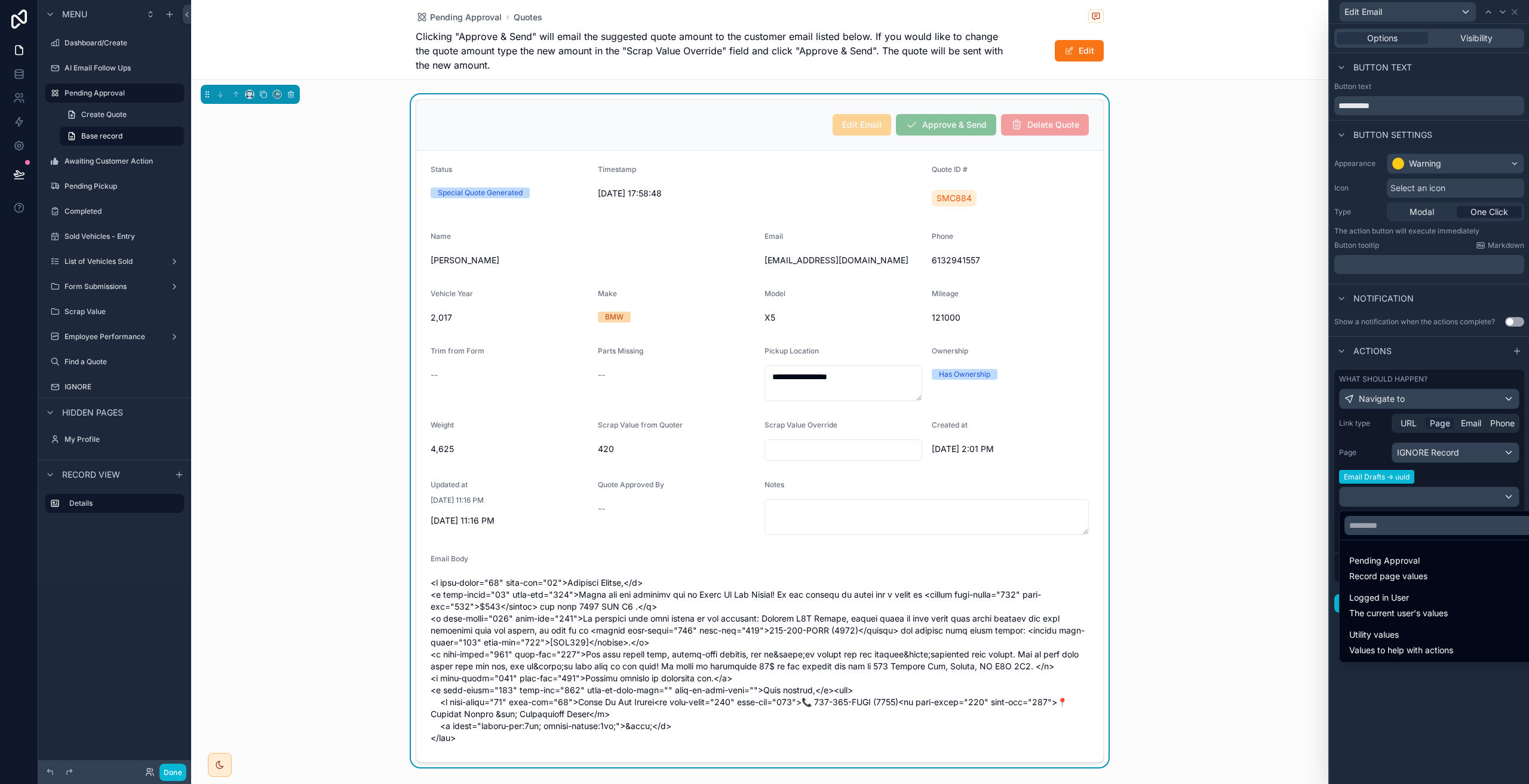
click at [1456, 735] on div at bounding box center [1428, 392] width 199 height 784
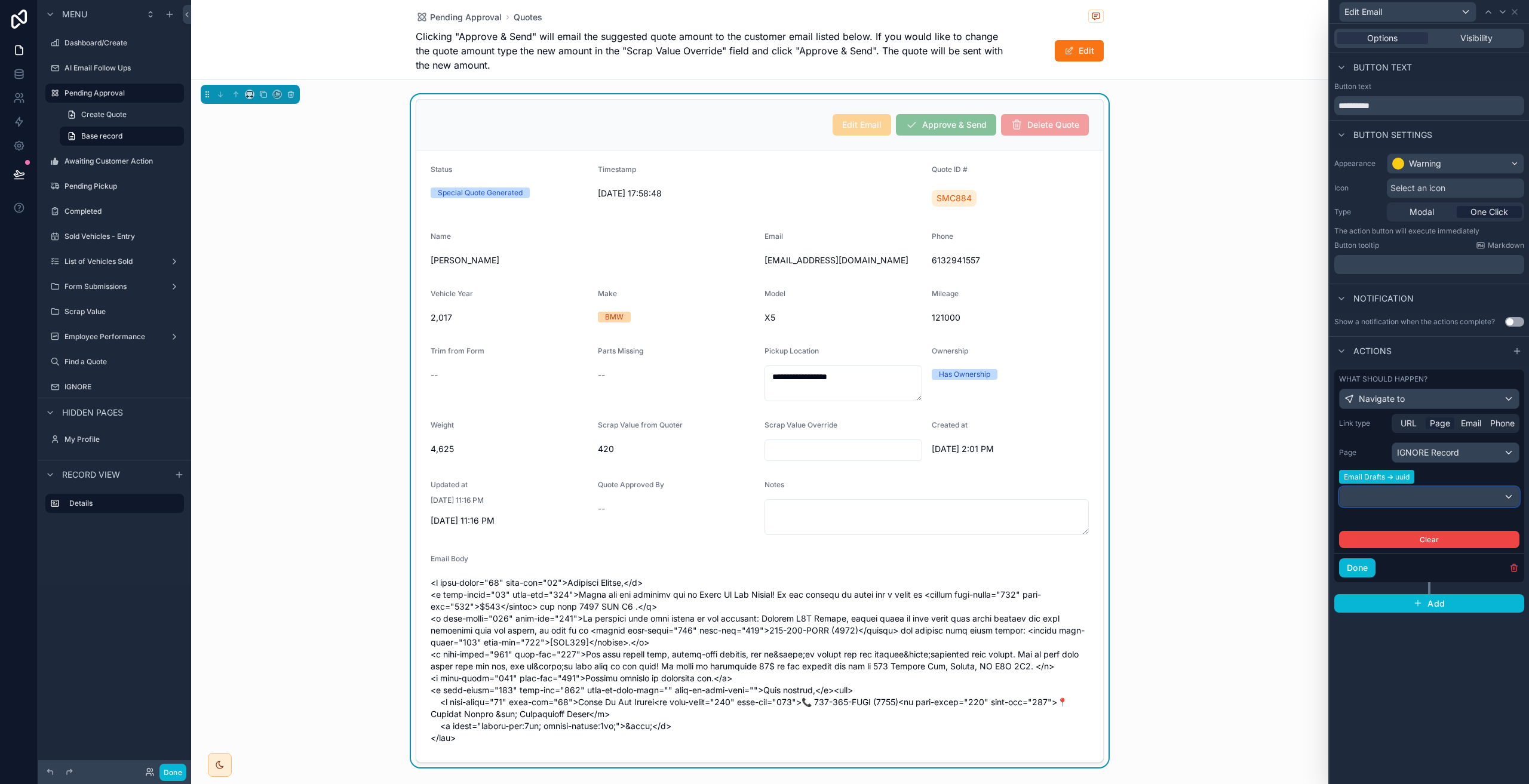
click at [1404, 495] on div at bounding box center [1429, 496] width 180 height 19
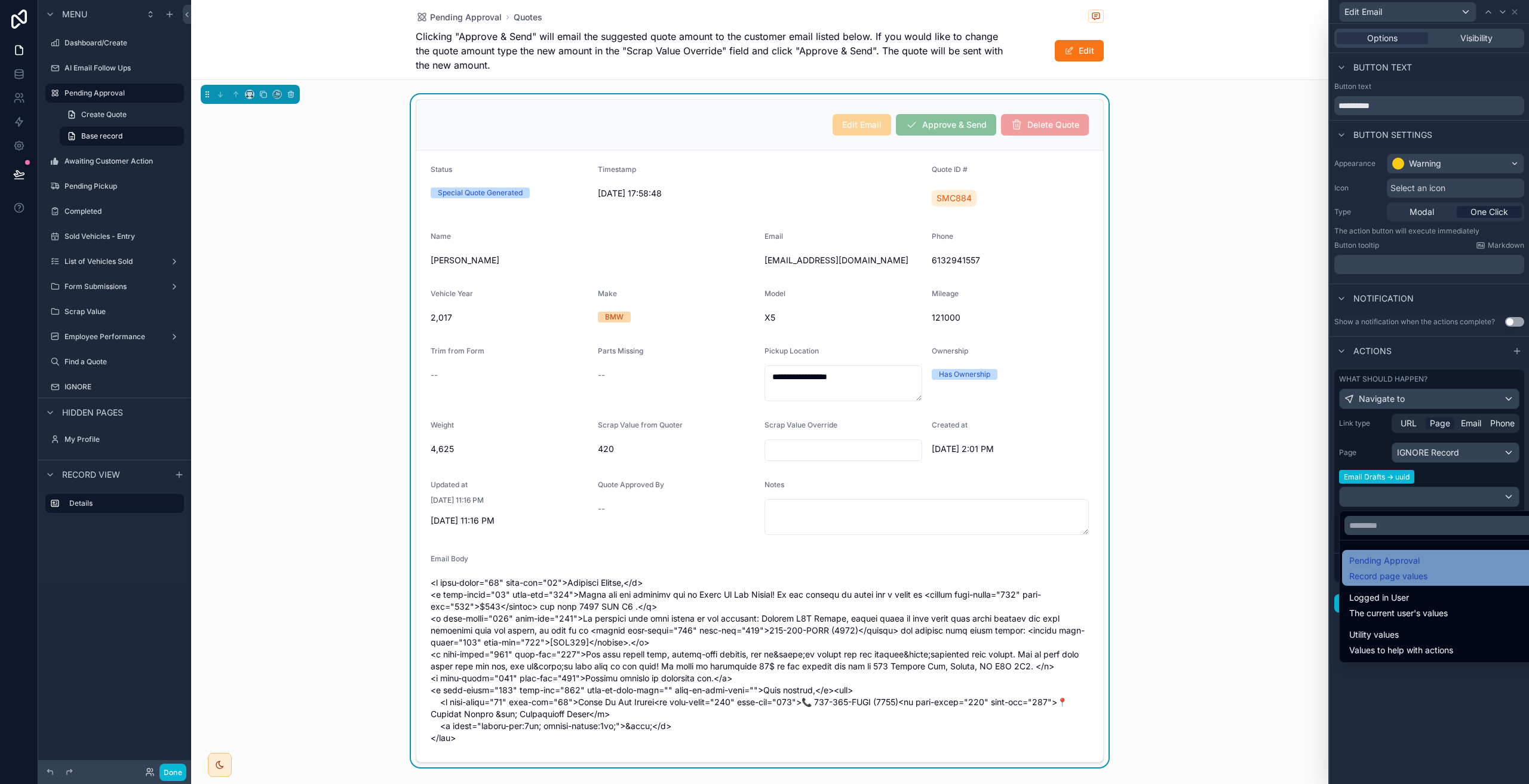
click at [1453, 570] on div "Pending Approval Record page values" at bounding box center [1442, 567] width 187 height 29
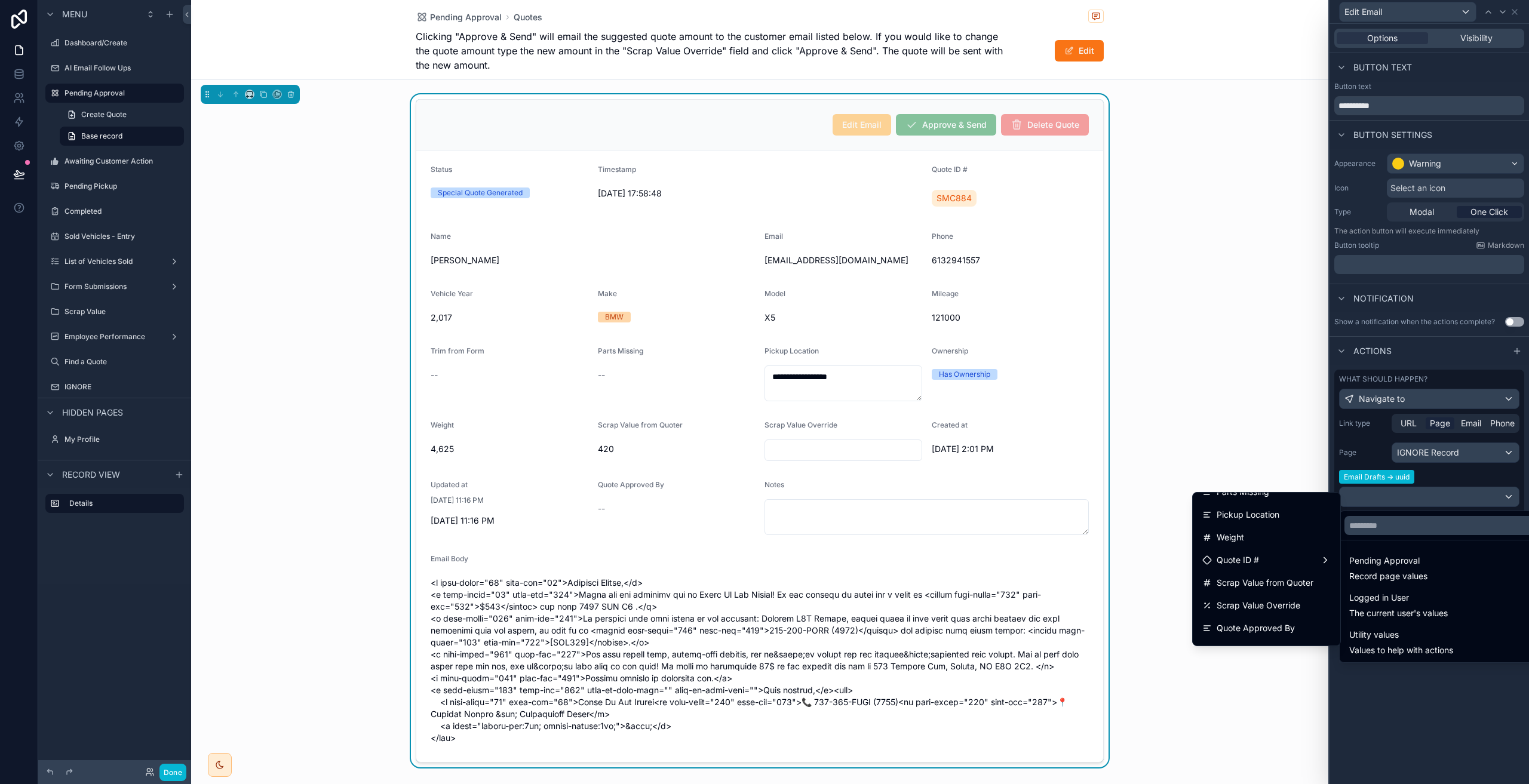
scroll to position [219, 0]
click at [1270, 561] on div "Quote ID #" at bounding box center [1266, 559] width 128 height 14
click at [1368, 562] on span "Quote ID # count" at bounding box center [1388, 560] width 67 height 14
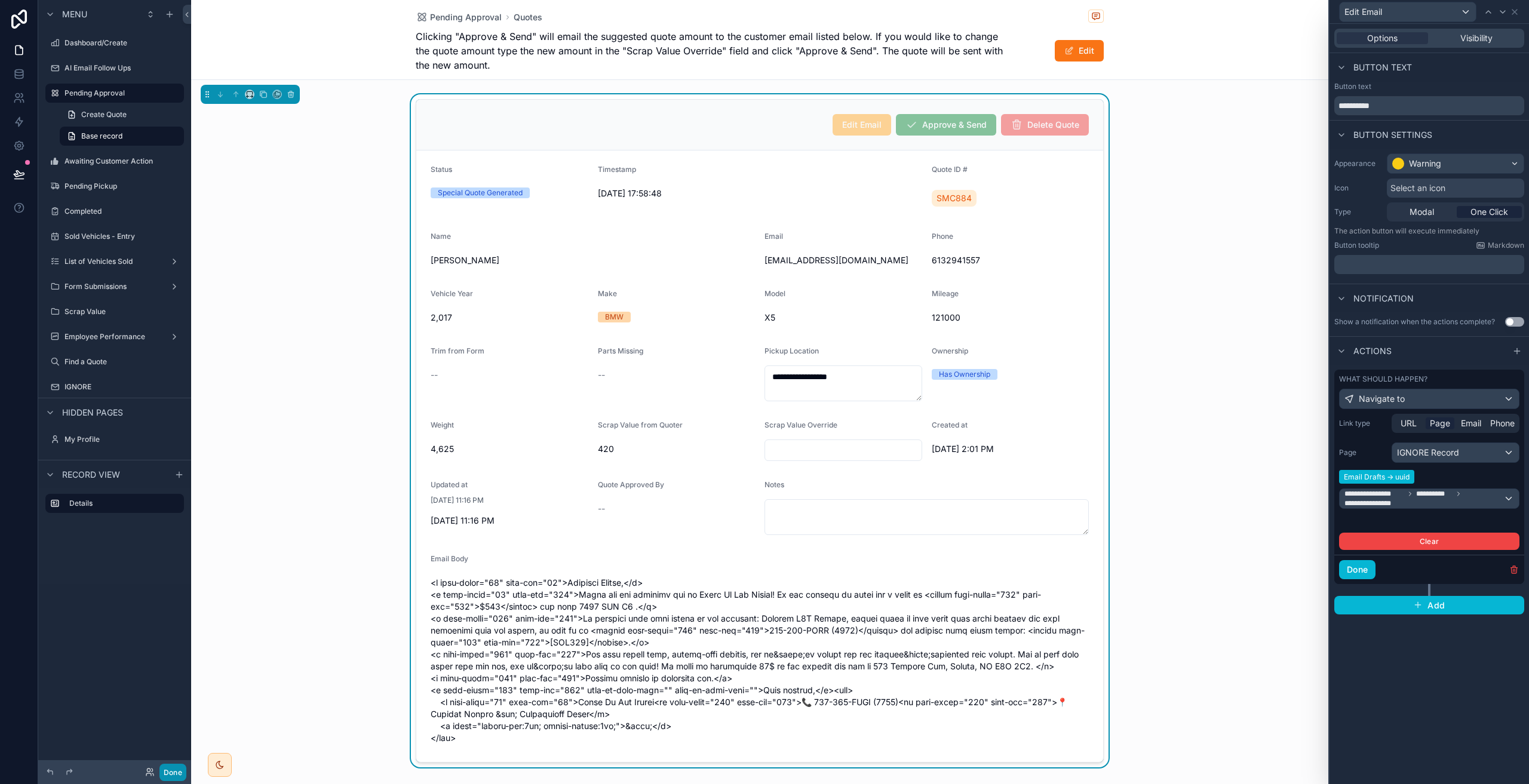
click at [171, 769] on button "Done" at bounding box center [173, 772] width 27 height 18
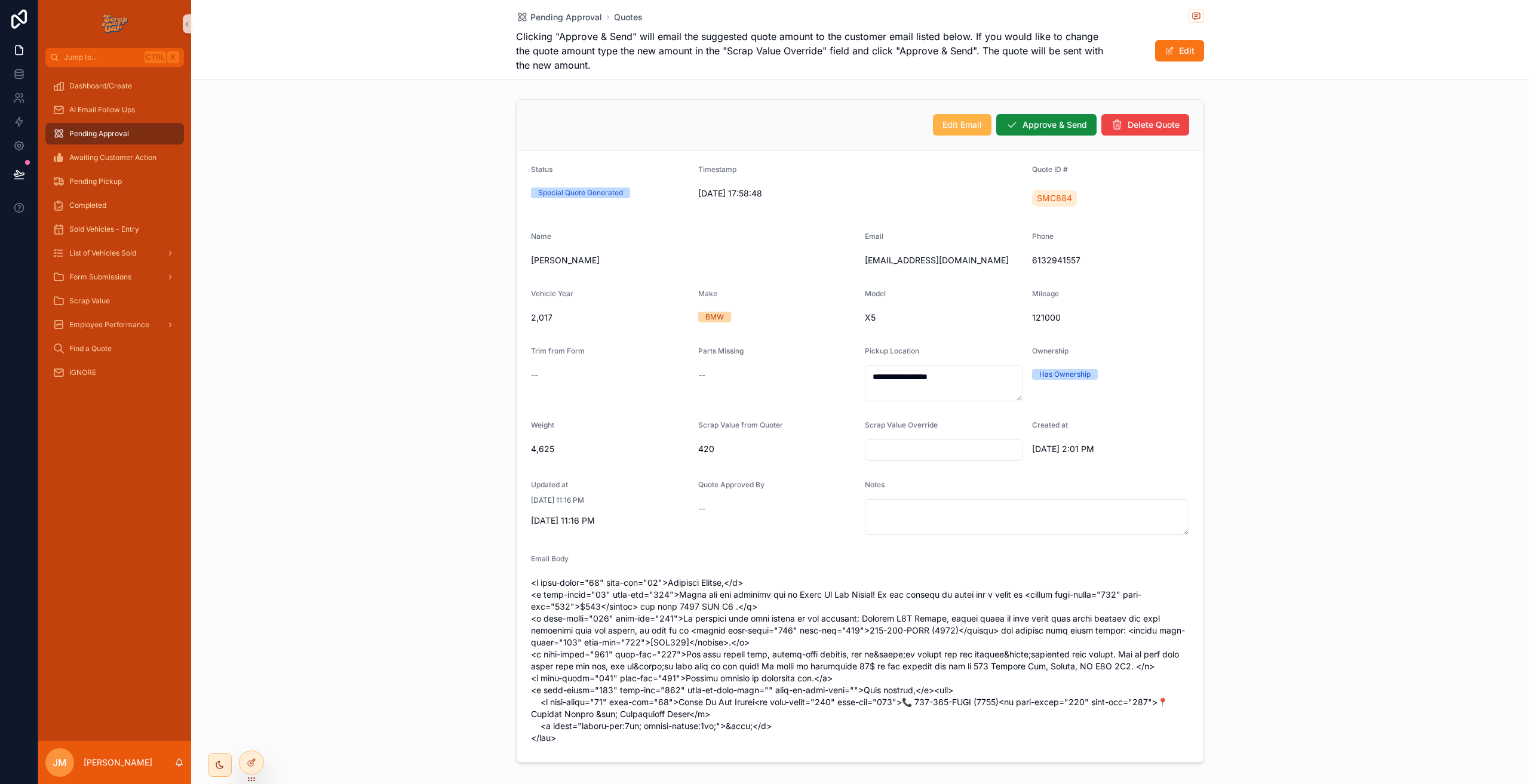
click at [961, 124] on span "Edit Email" at bounding box center [962, 125] width 39 height 12
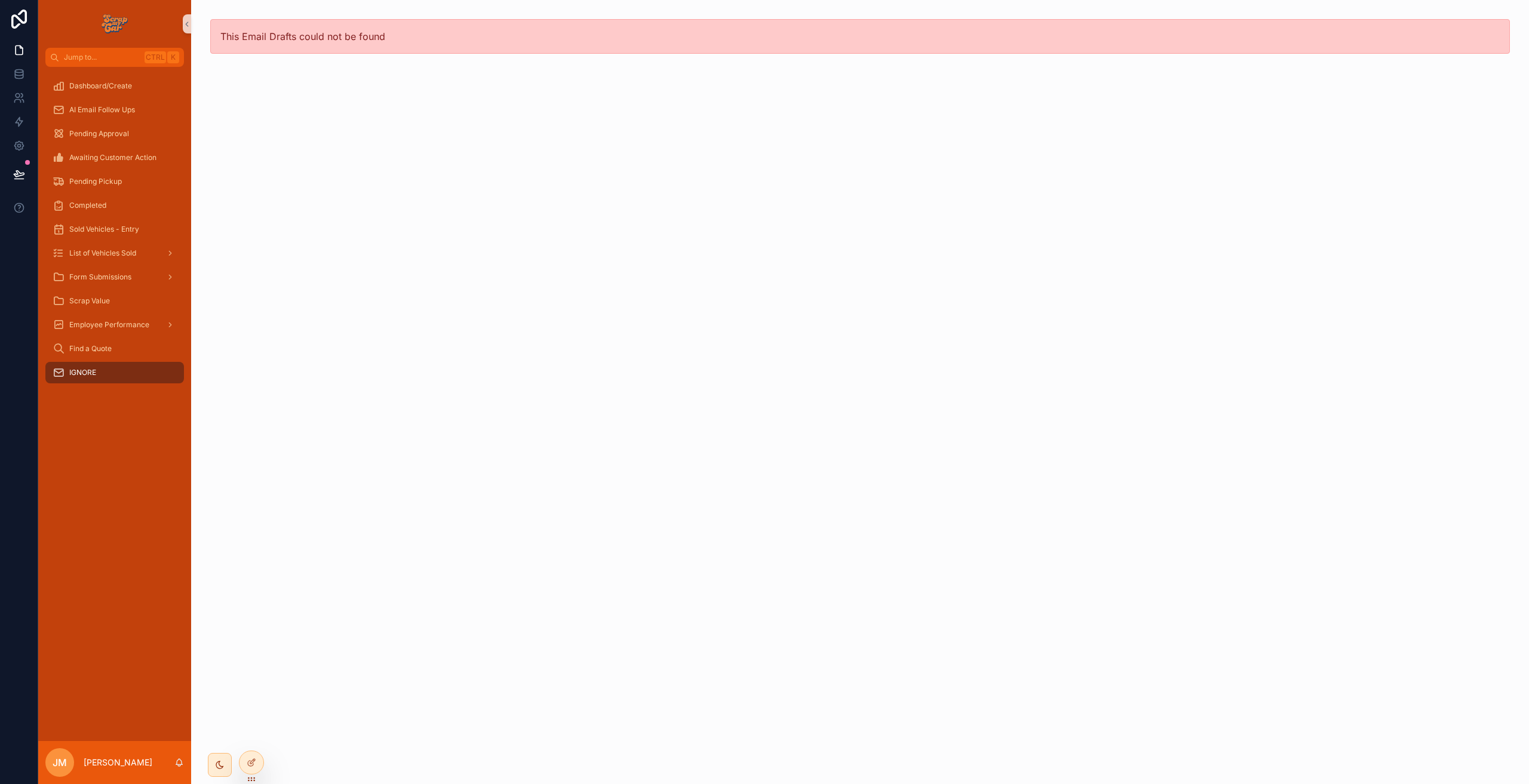
click at [92, 371] on span "IGNORE" at bounding box center [82, 373] width 27 height 10
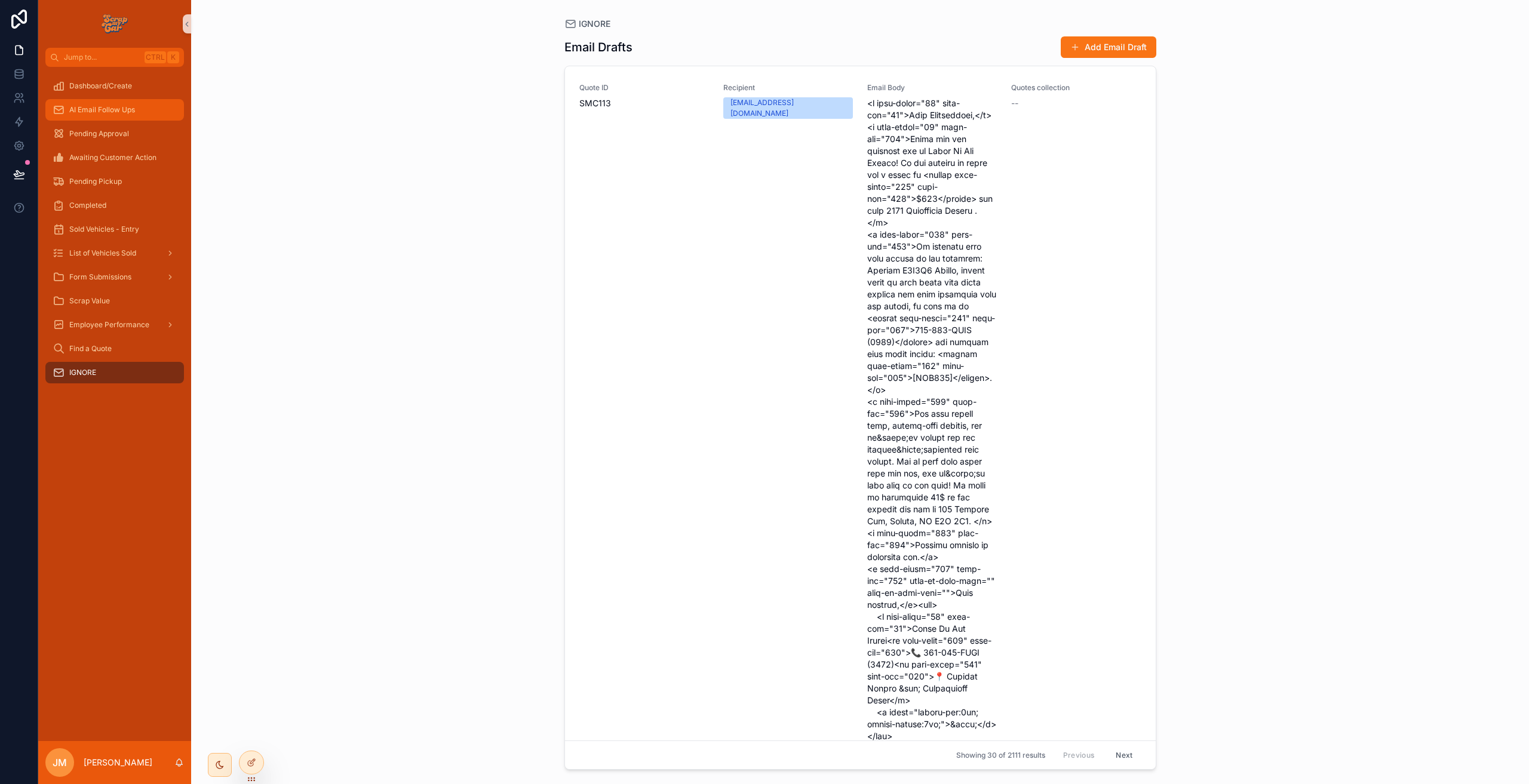
click at [128, 116] on div "AI Email Follow Ups" at bounding box center [115, 110] width 124 height 19
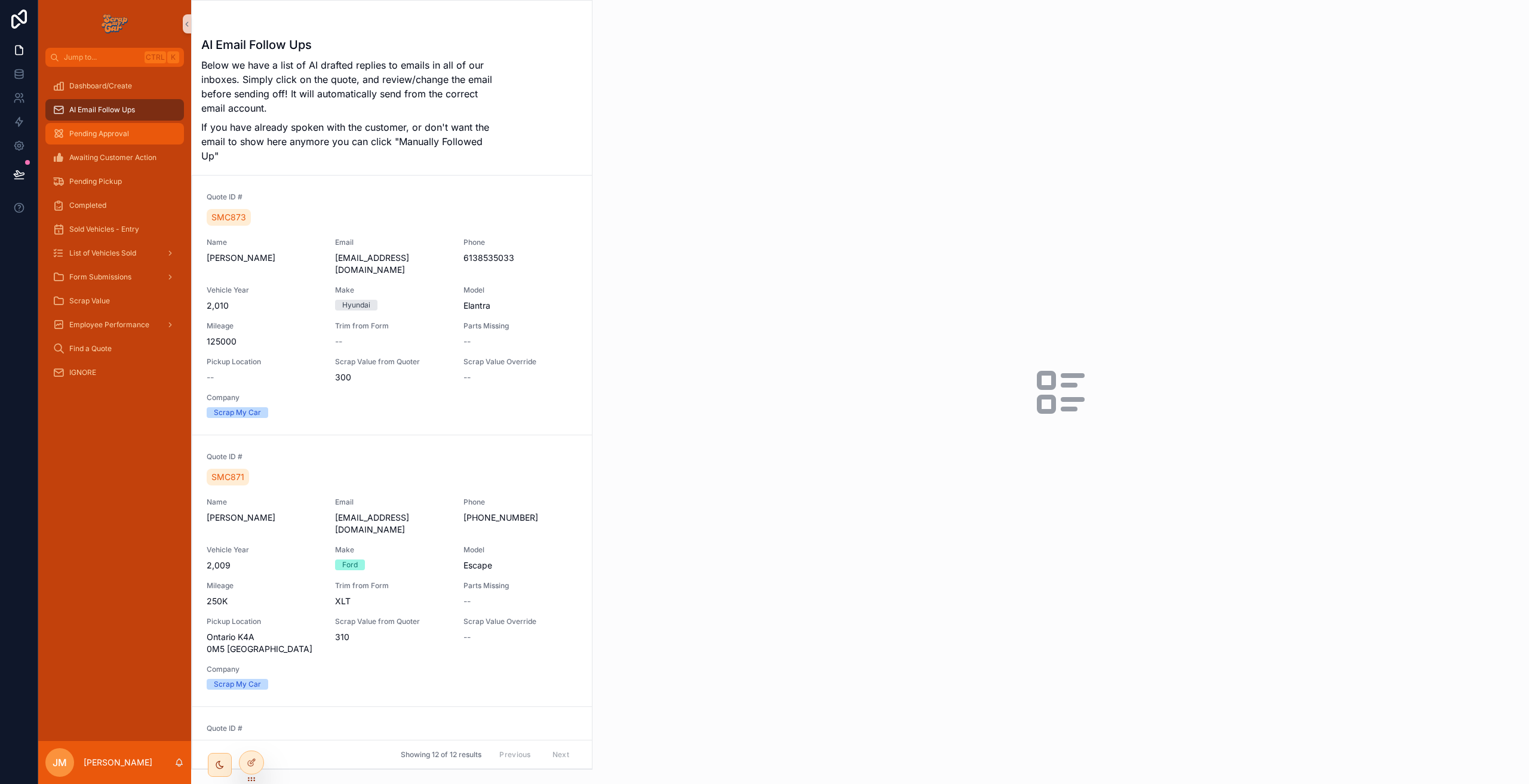
click at [109, 135] on span "Pending Approval" at bounding box center [99, 134] width 60 height 10
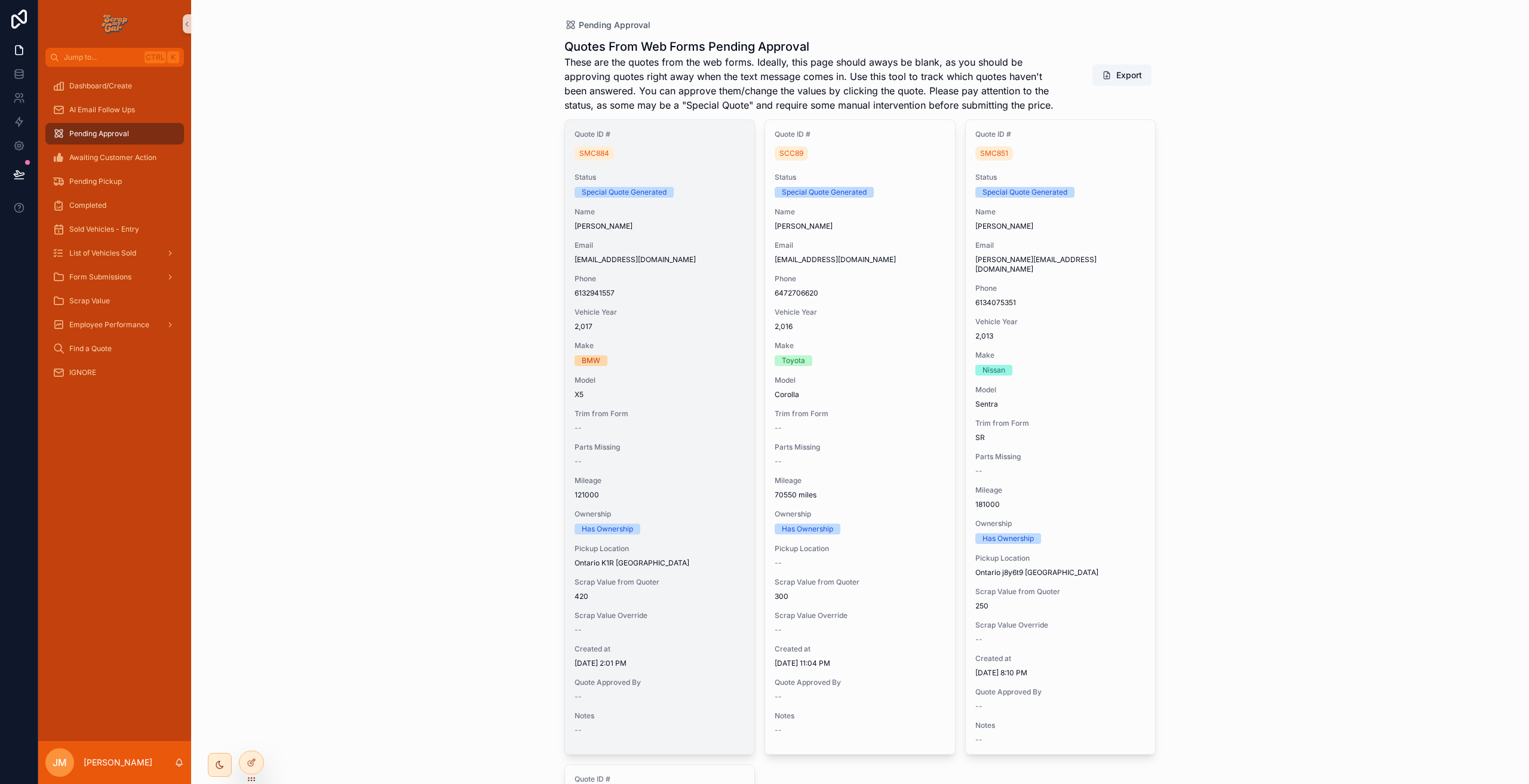
click at [699, 275] on span "Phone" at bounding box center [660, 279] width 171 height 10
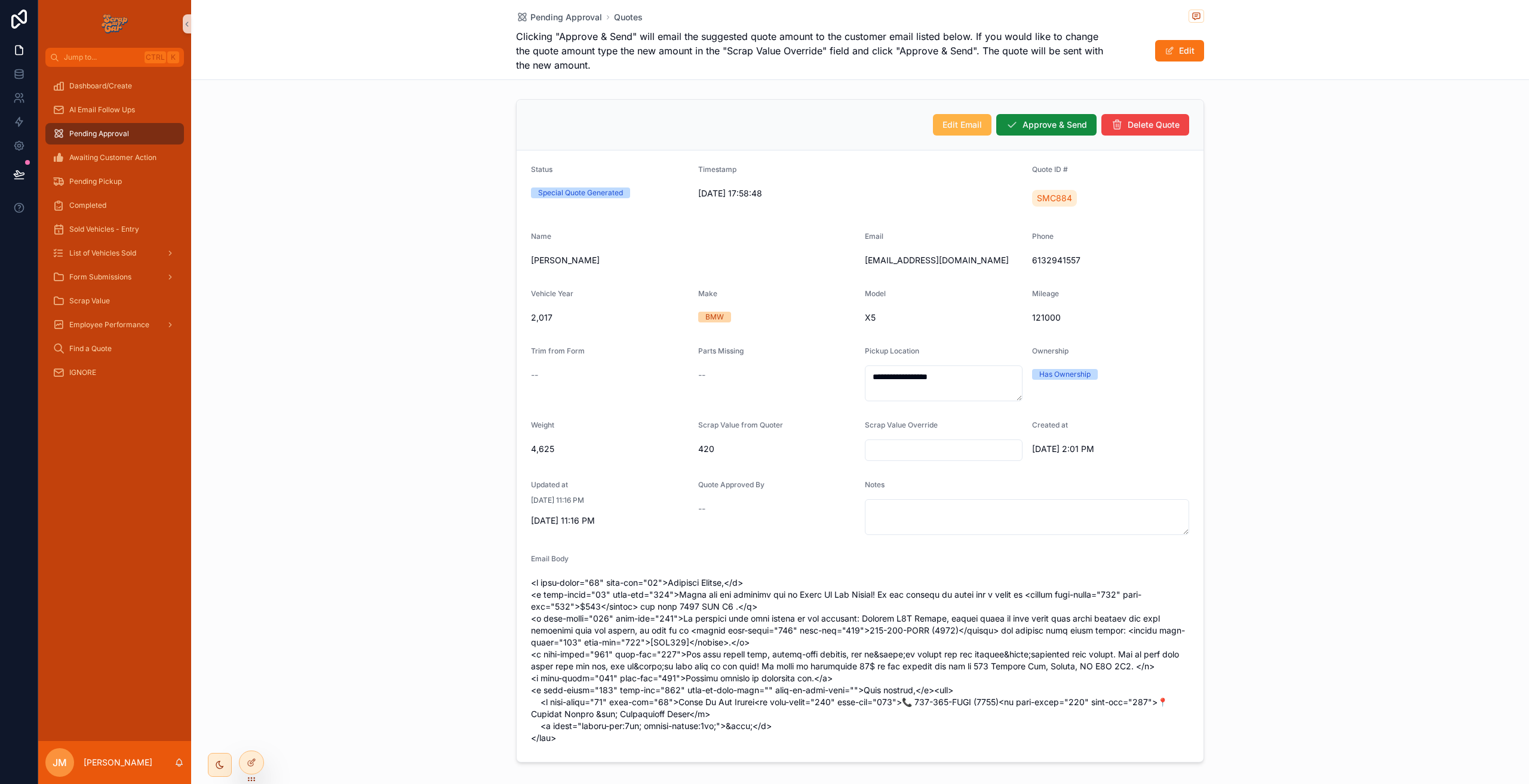
click at [965, 127] on span "Edit Email" at bounding box center [962, 125] width 39 height 12
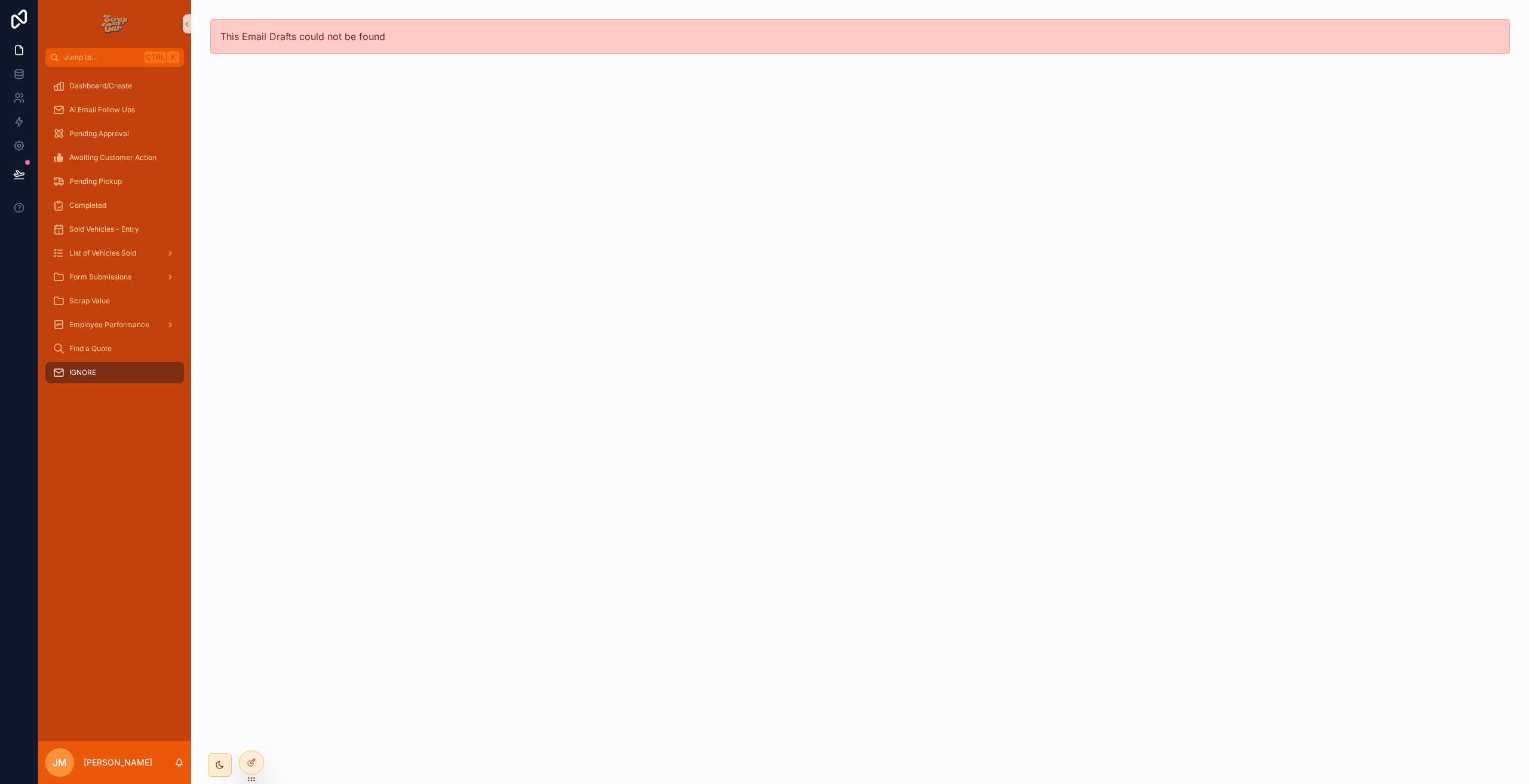
click at [325, 294] on div "This Email Drafts could not be found" at bounding box center [860, 392] width 1338 height 784
click at [116, 372] on div "IGNORE" at bounding box center [115, 372] width 124 height 19
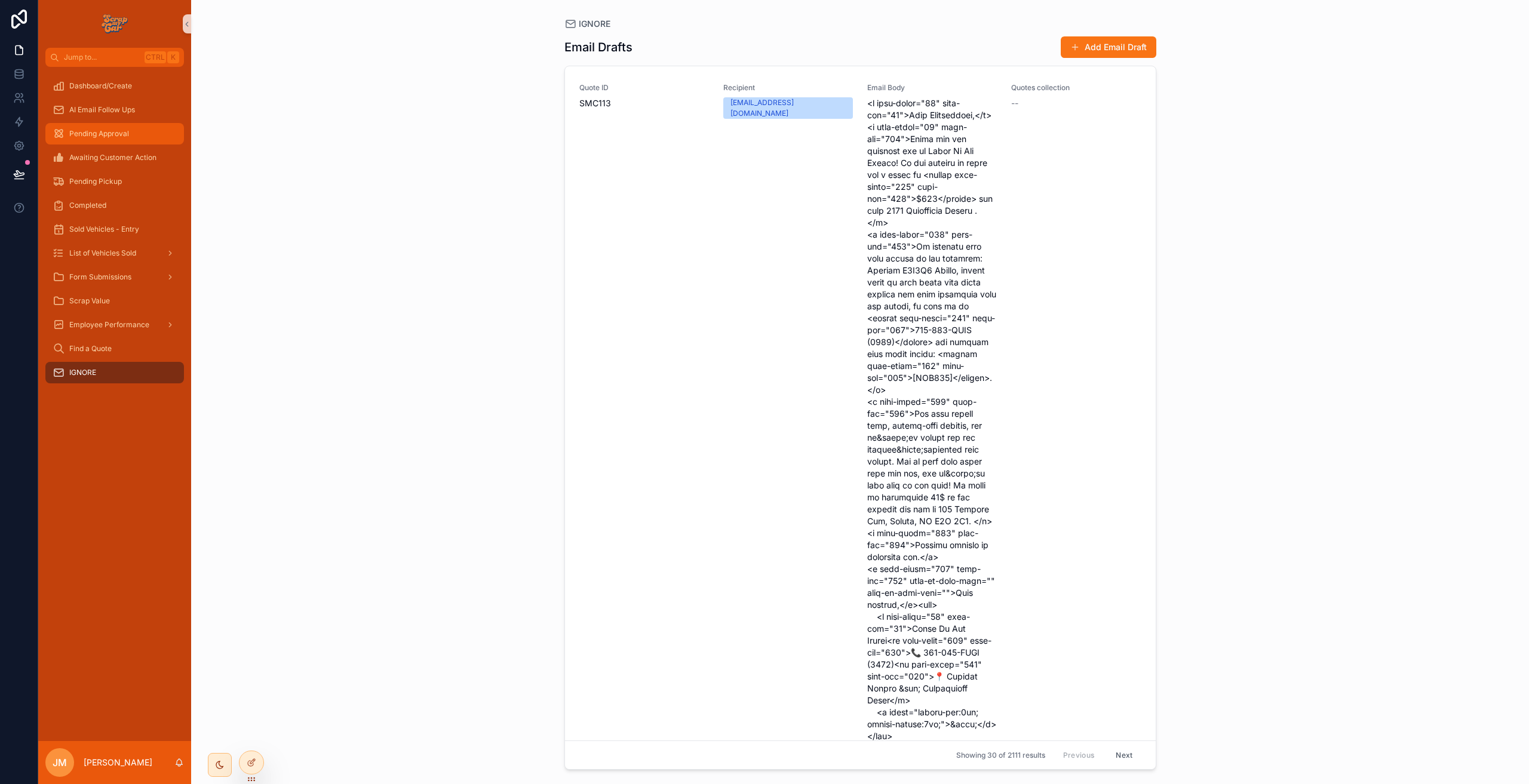
click at [77, 130] on span "Pending Approval" at bounding box center [99, 134] width 60 height 10
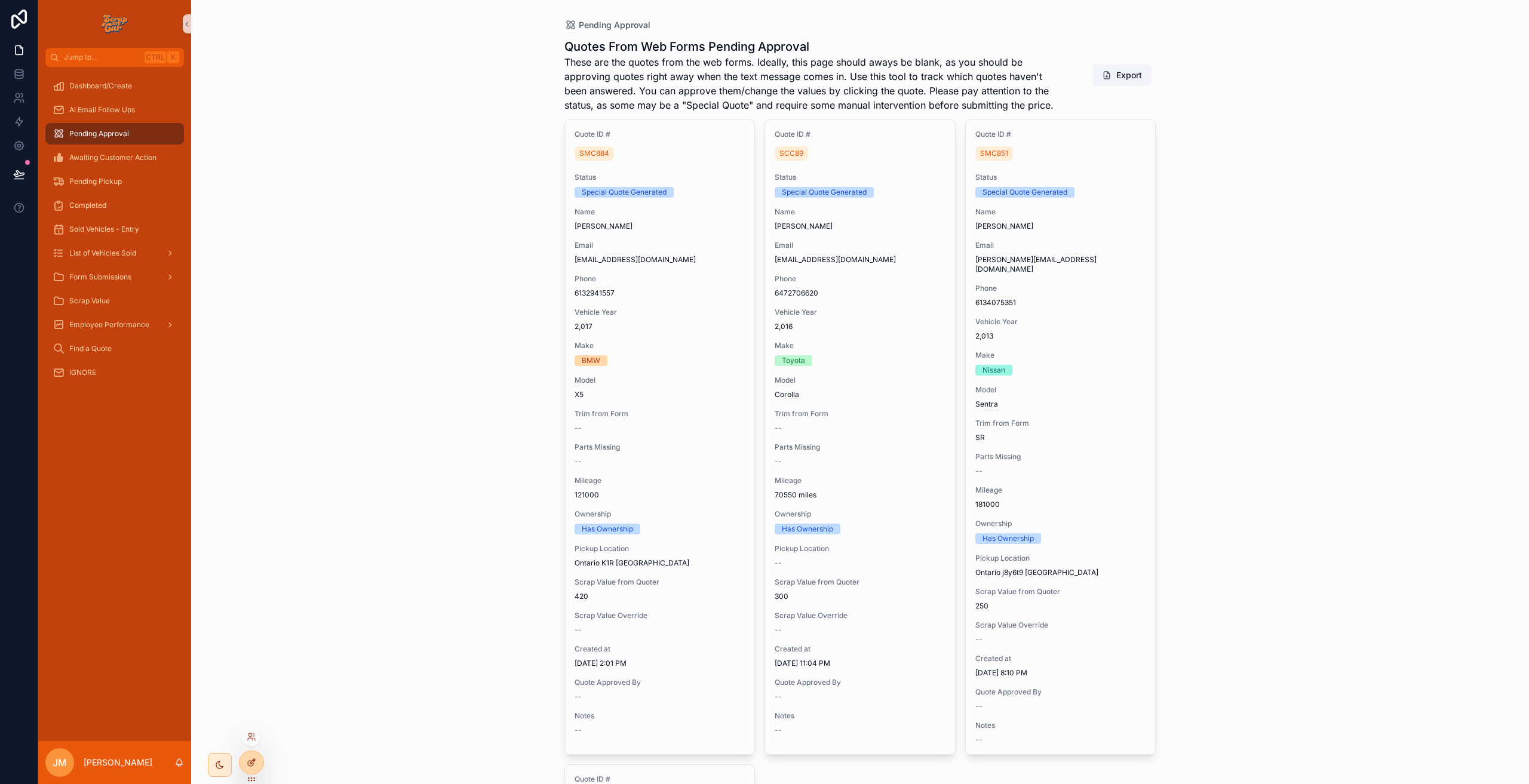
click at [254, 758] on icon at bounding box center [251, 763] width 10 height 10
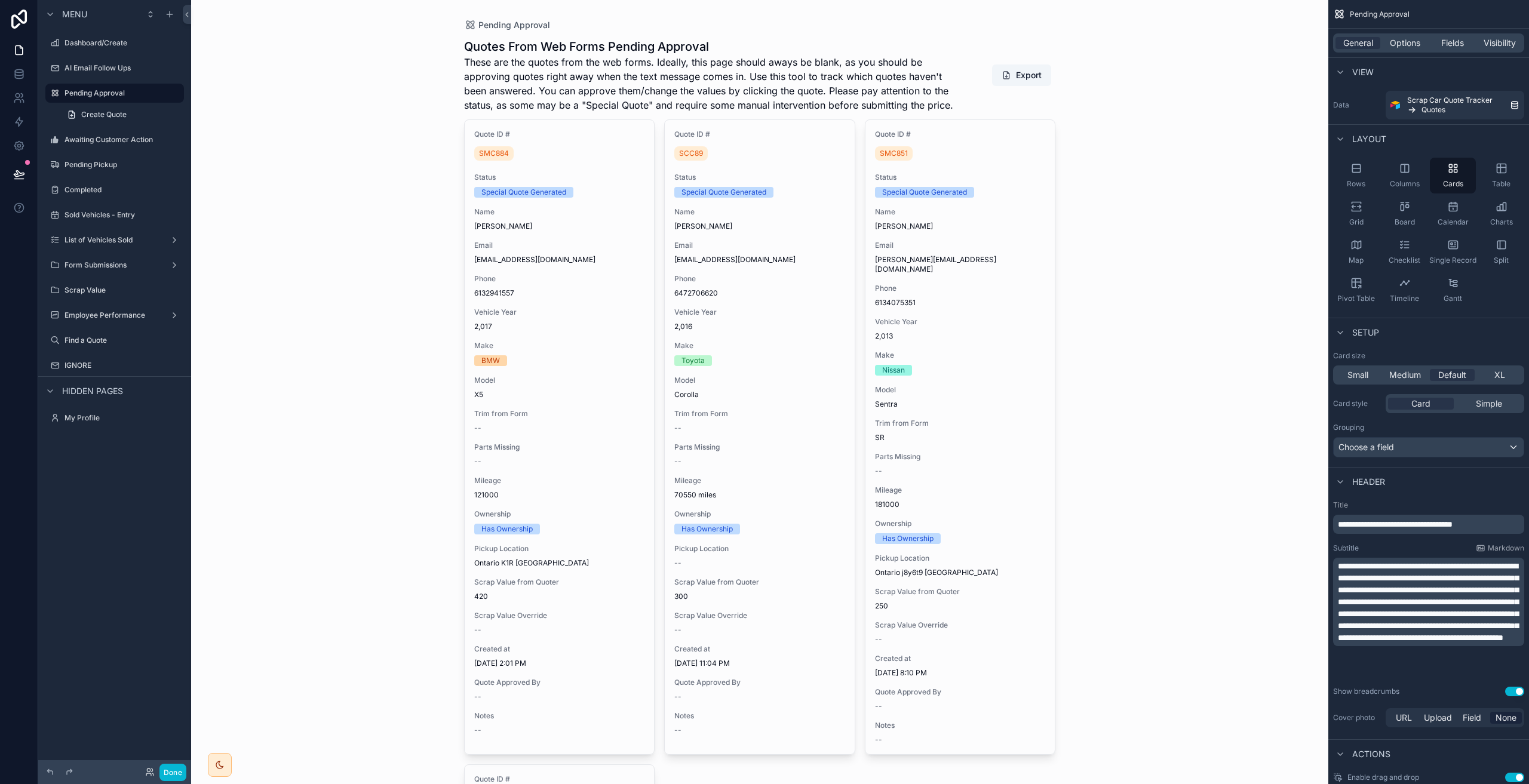
click at [585, 298] on div "scrollable content" at bounding box center [760, 733] width 611 height 1466
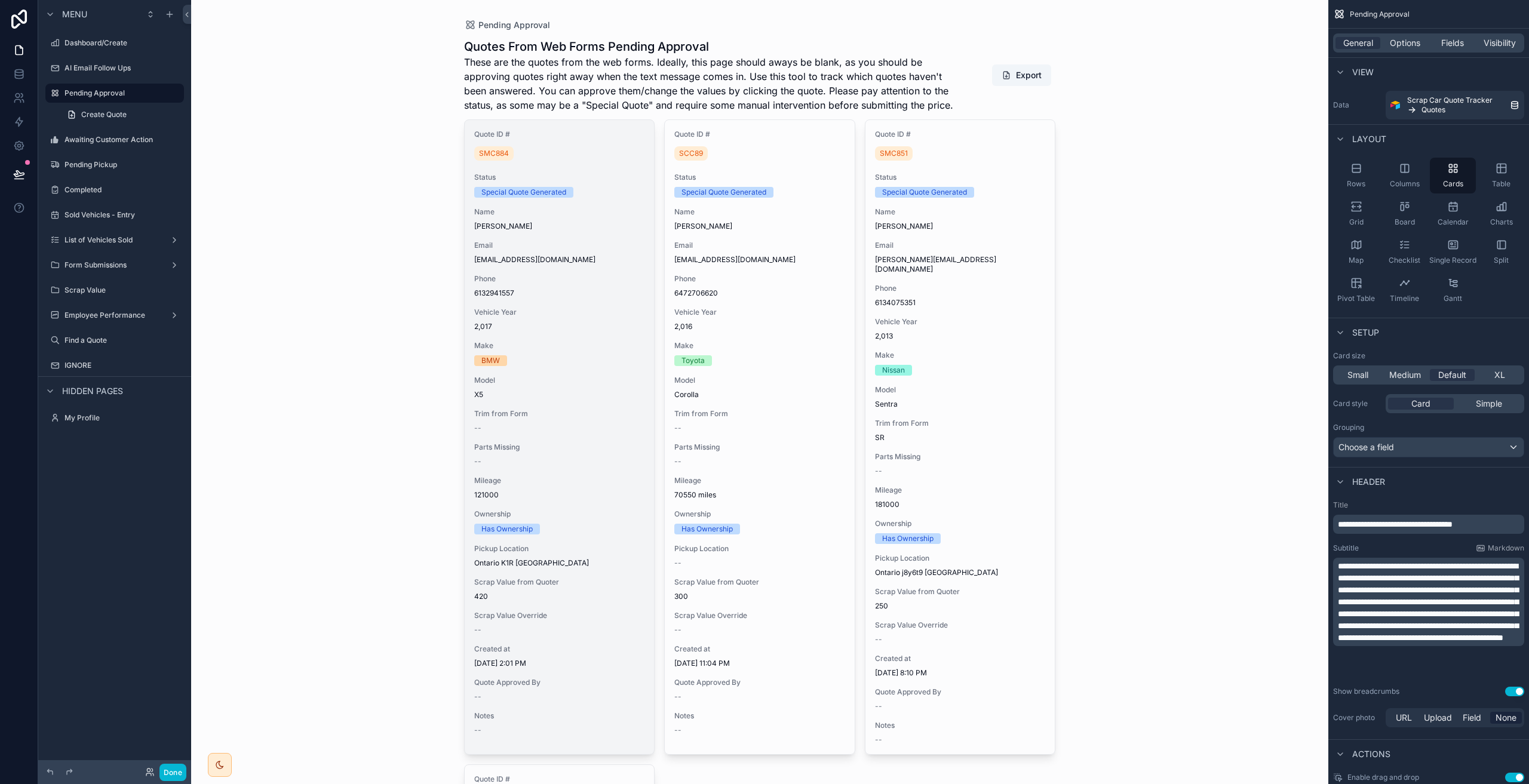
click at [585, 297] on span "6132941557" at bounding box center [560, 293] width 171 height 10
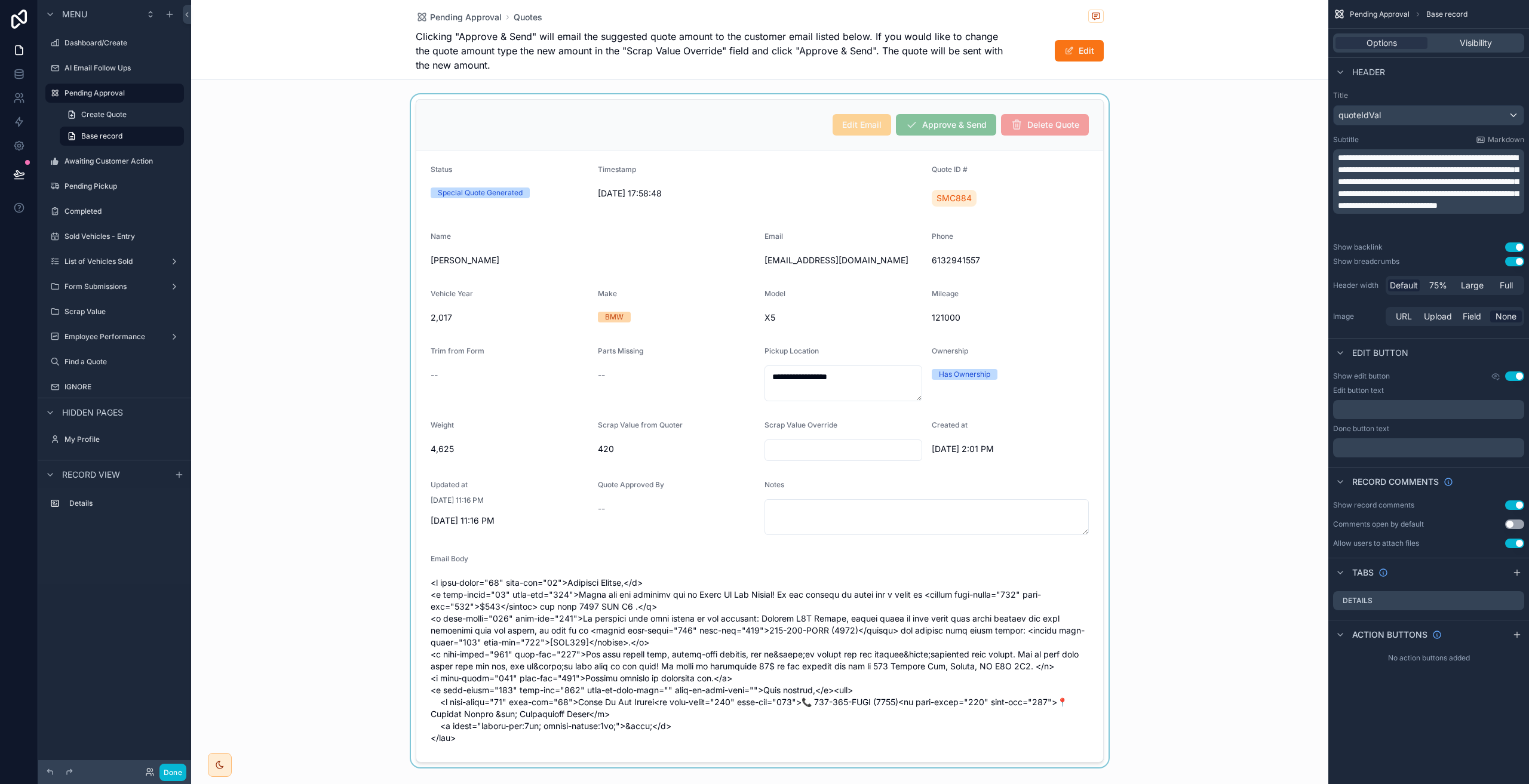
click at [1026, 255] on div "scrollable content" at bounding box center [759, 431] width 1137 height 673
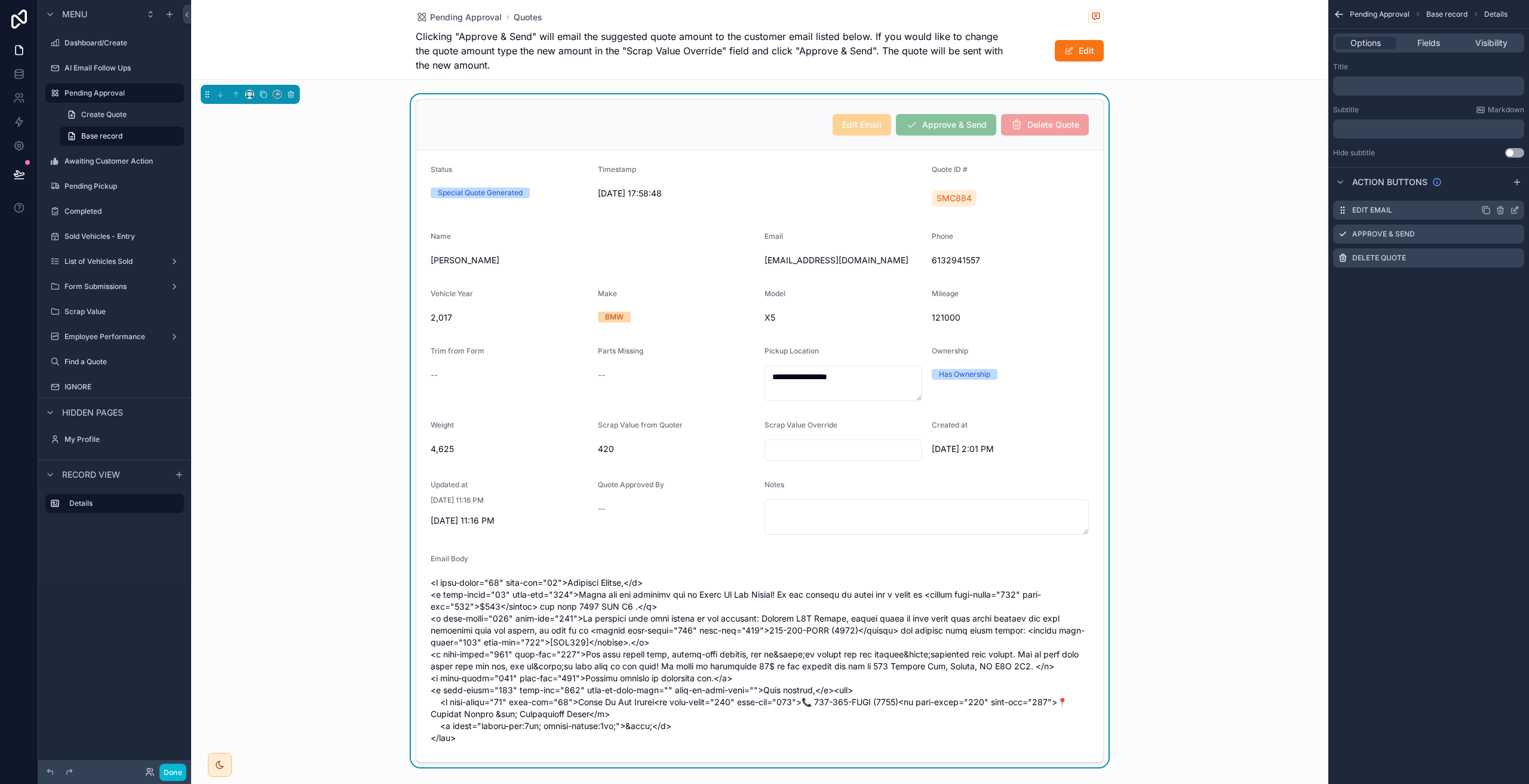
click at [1514, 210] on icon "scrollable content" at bounding box center [1515, 210] width 10 height 10
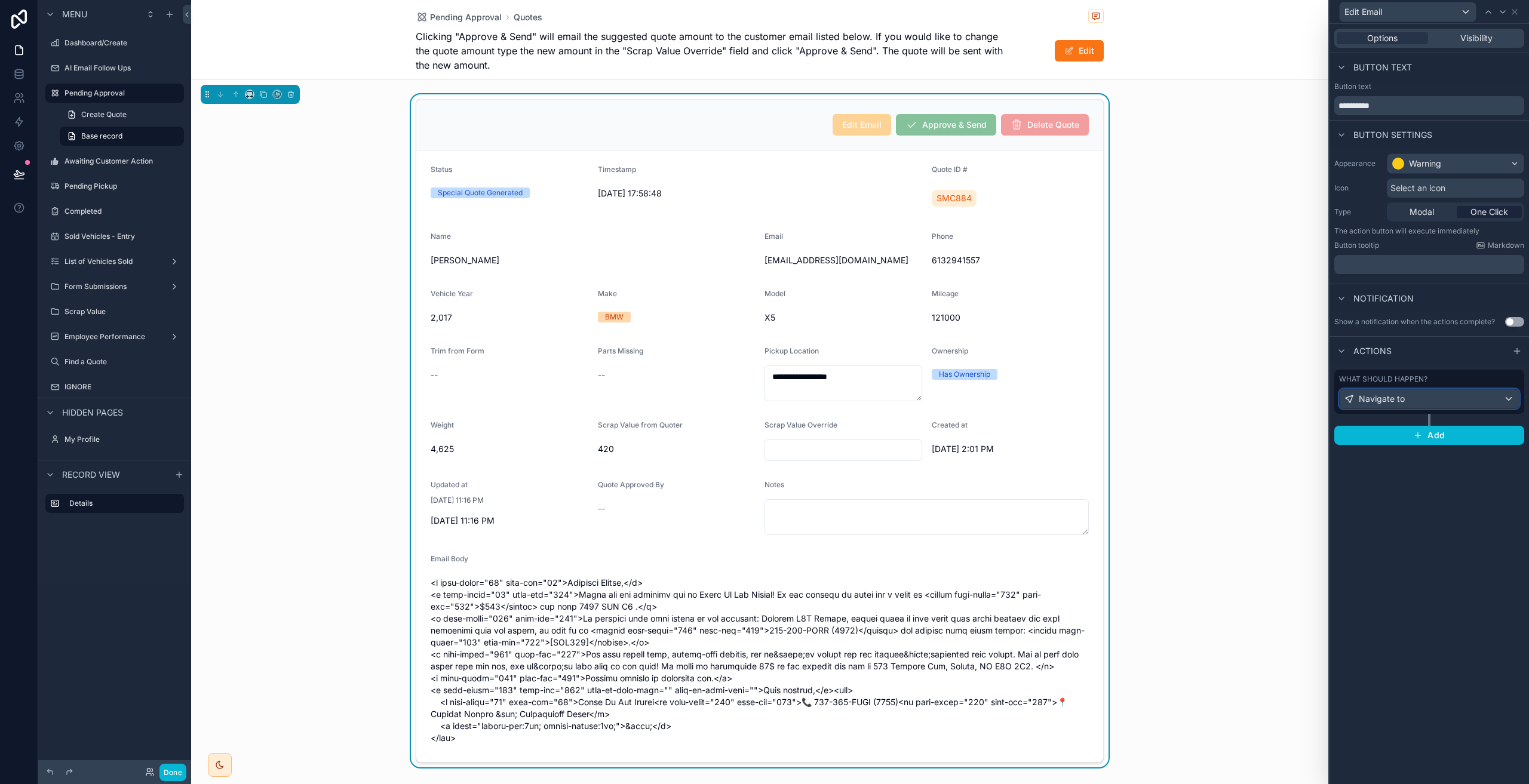
click at [1418, 399] on div "Navigate to" at bounding box center [1429, 398] width 180 height 19
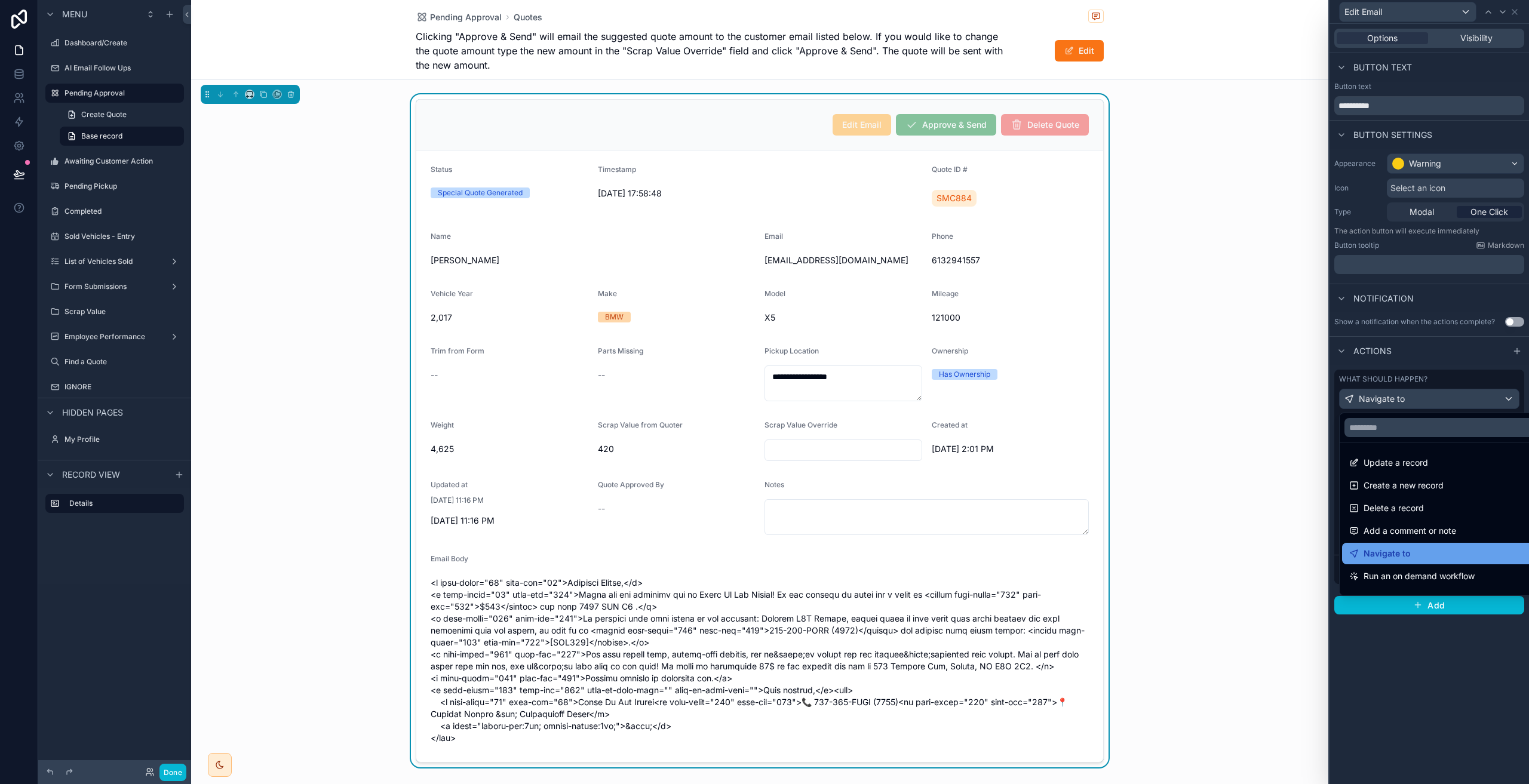
click at [1422, 556] on div "Navigate to" at bounding box center [1442, 553] width 187 height 14
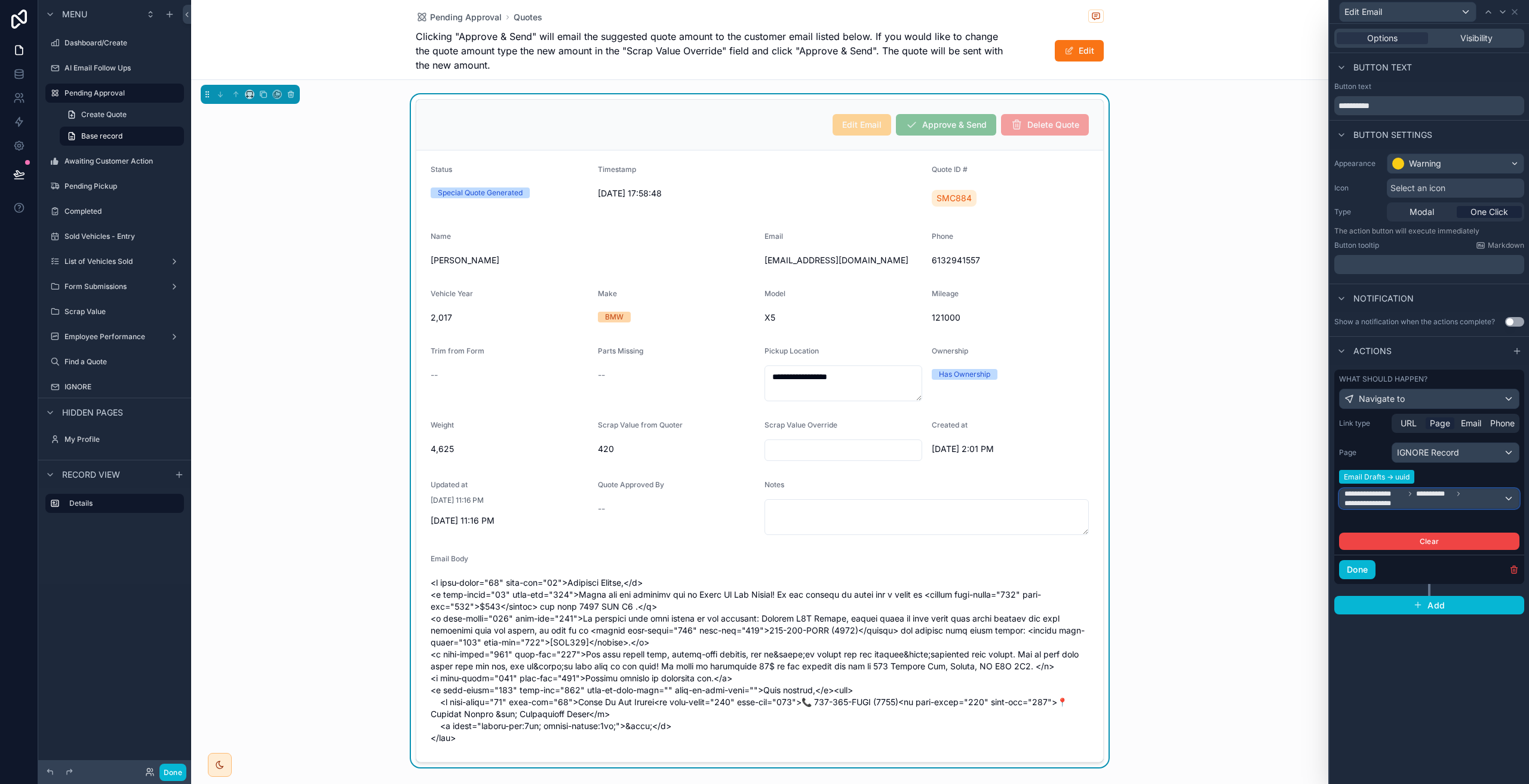
click at [1496, 491] on span "**********" at bounding box center [1424, 498] width 159 height 19
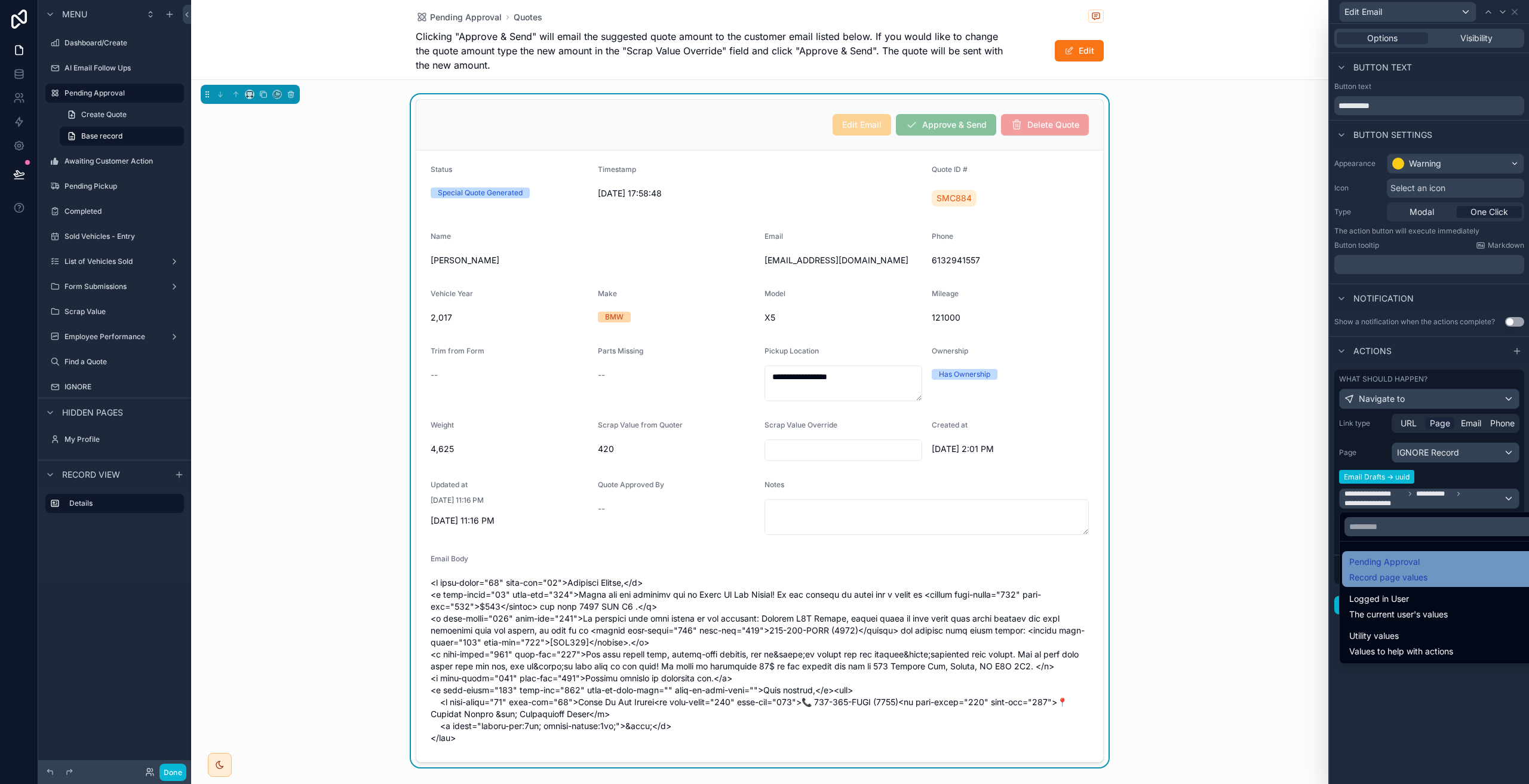
click at [1447, 569] on div "Pending Approval Record page values" at bounding box center [1442, 569] width 187 height 29
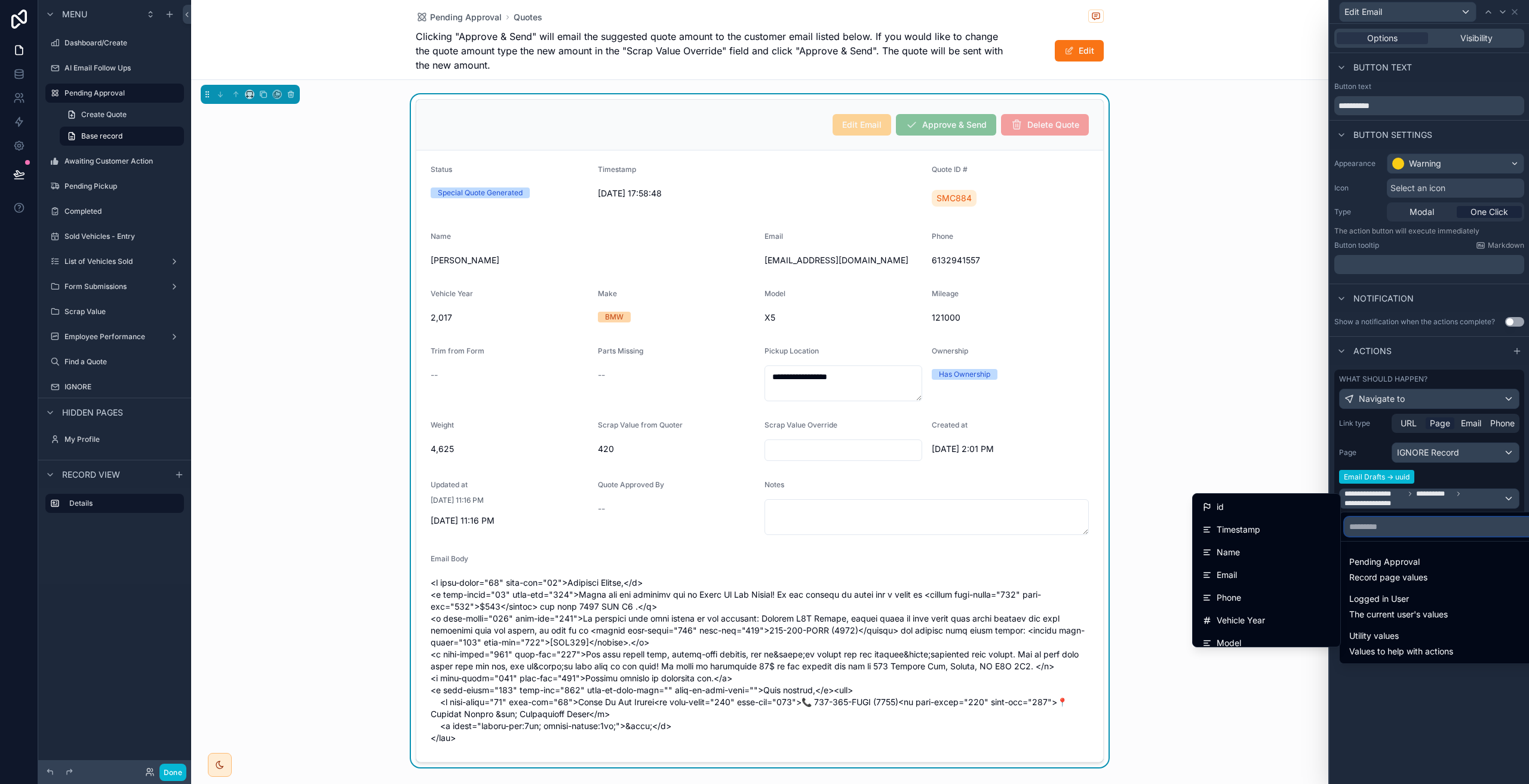
click at [1430, 526] on input "text" at bounding box center [1443, 526] width 197 height 19
click at [1433, 568] on div "Pending Approval Record page values" at bounding box center [1442, 569] width 187 height 29
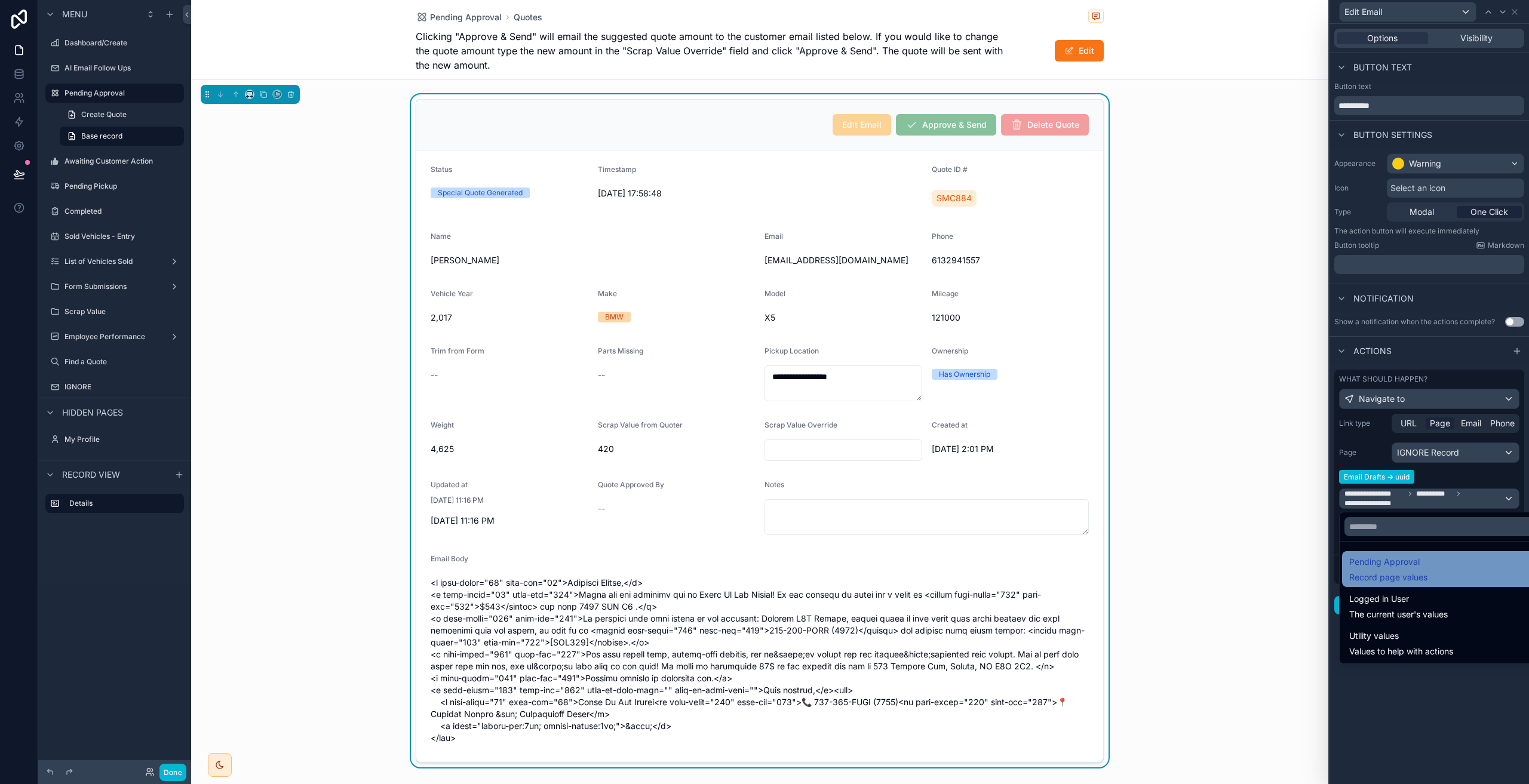
click at [1433, 568] on div "Pending Approval Record page values" at bounding box center [1442, 569] width 187 height 29
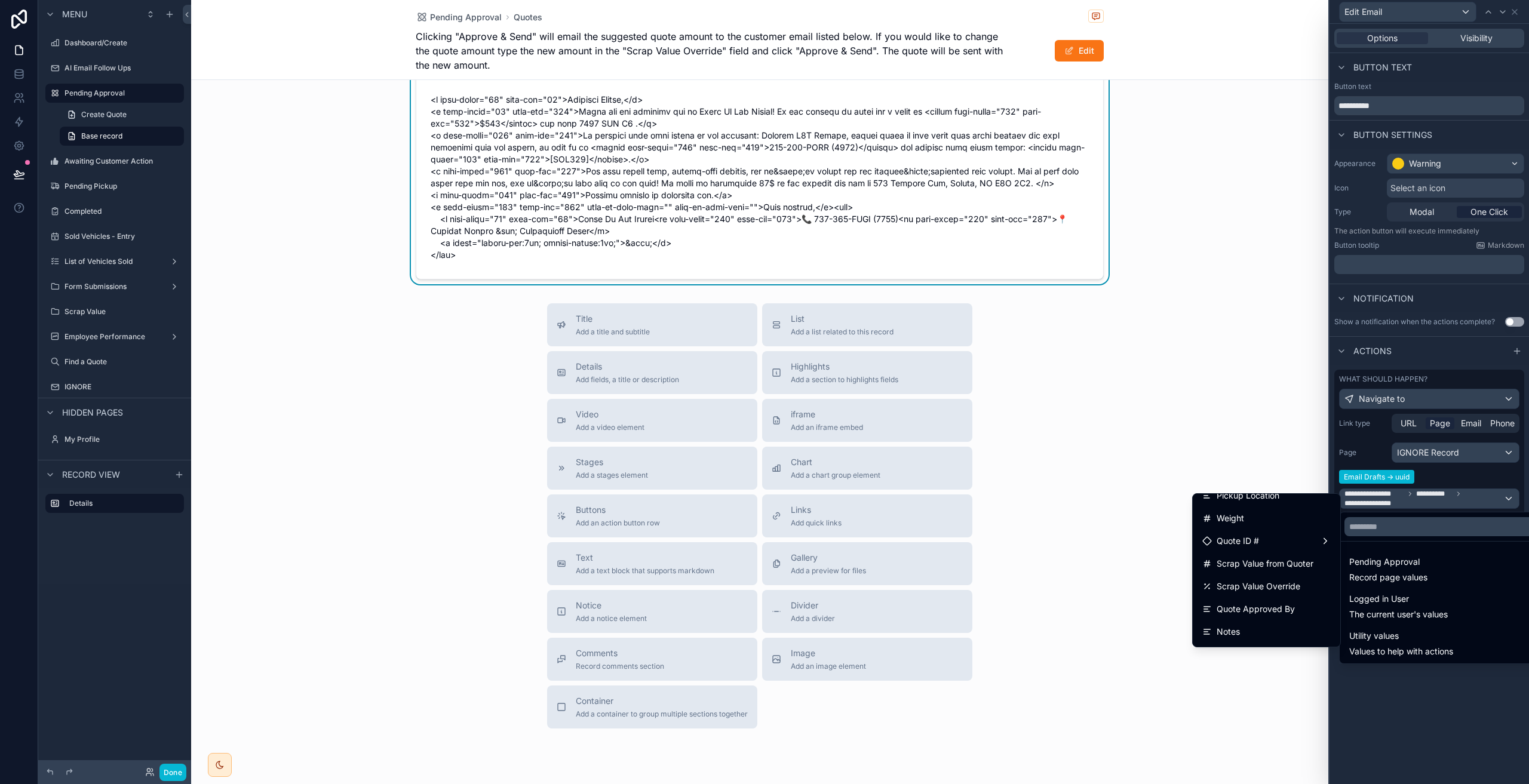
scroll to position [231, 0]
click at [1317, 549] on div "Quote ID #" at bounding box center [1266, 548] width 128 height 14
click at [1395, 553] on span "Quote ID # count" at bounding box center [1388, 549] width 67 height 14
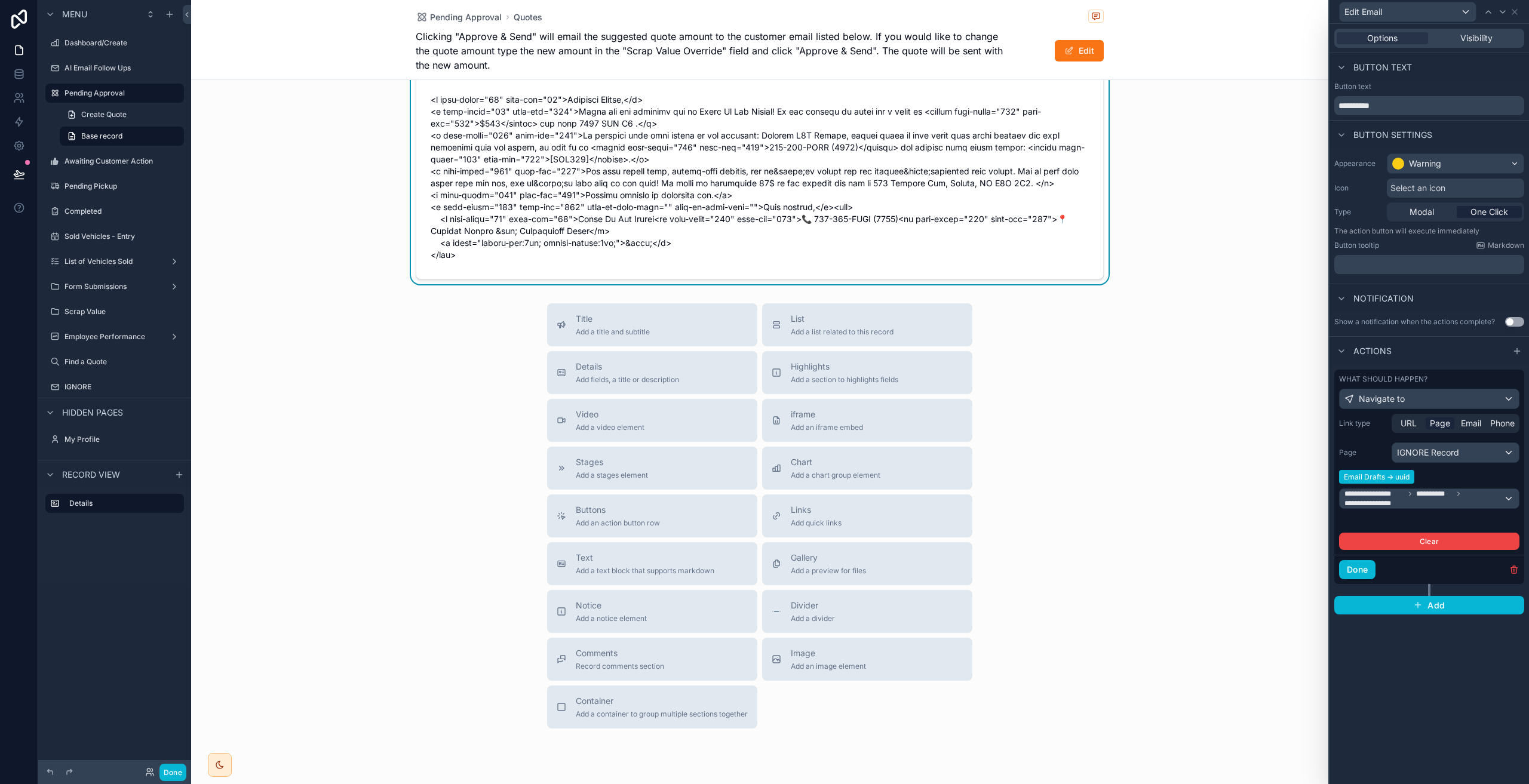
click at [1393, 476] on span "Email Drafts -> uuid" at bounding box center [1376, 477] width 75 height 14
click at [1473, 454] on div "IGNORE Record" at bounding box center [1455, 452] width 127 height 19
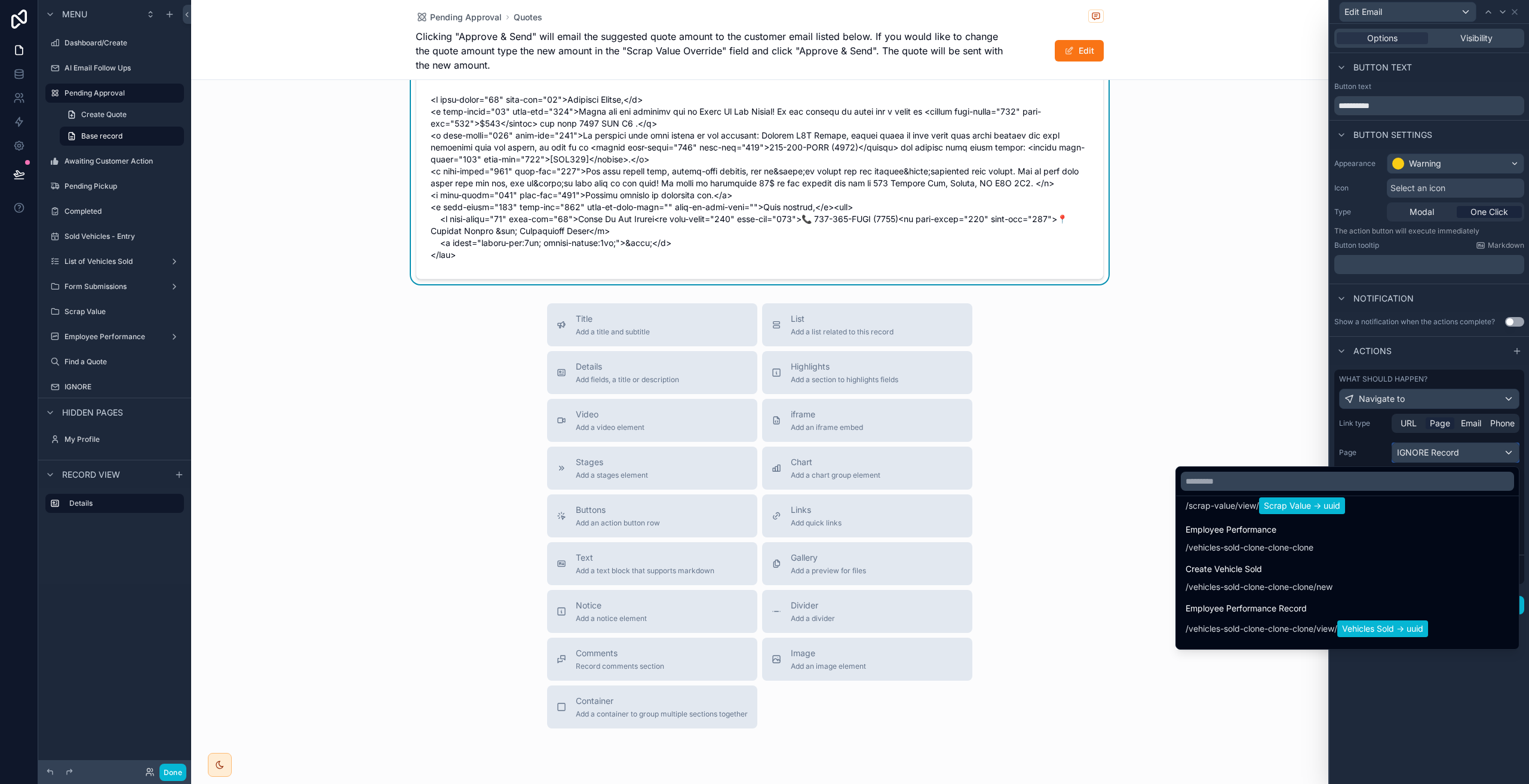
scroll to position [1983, 0]
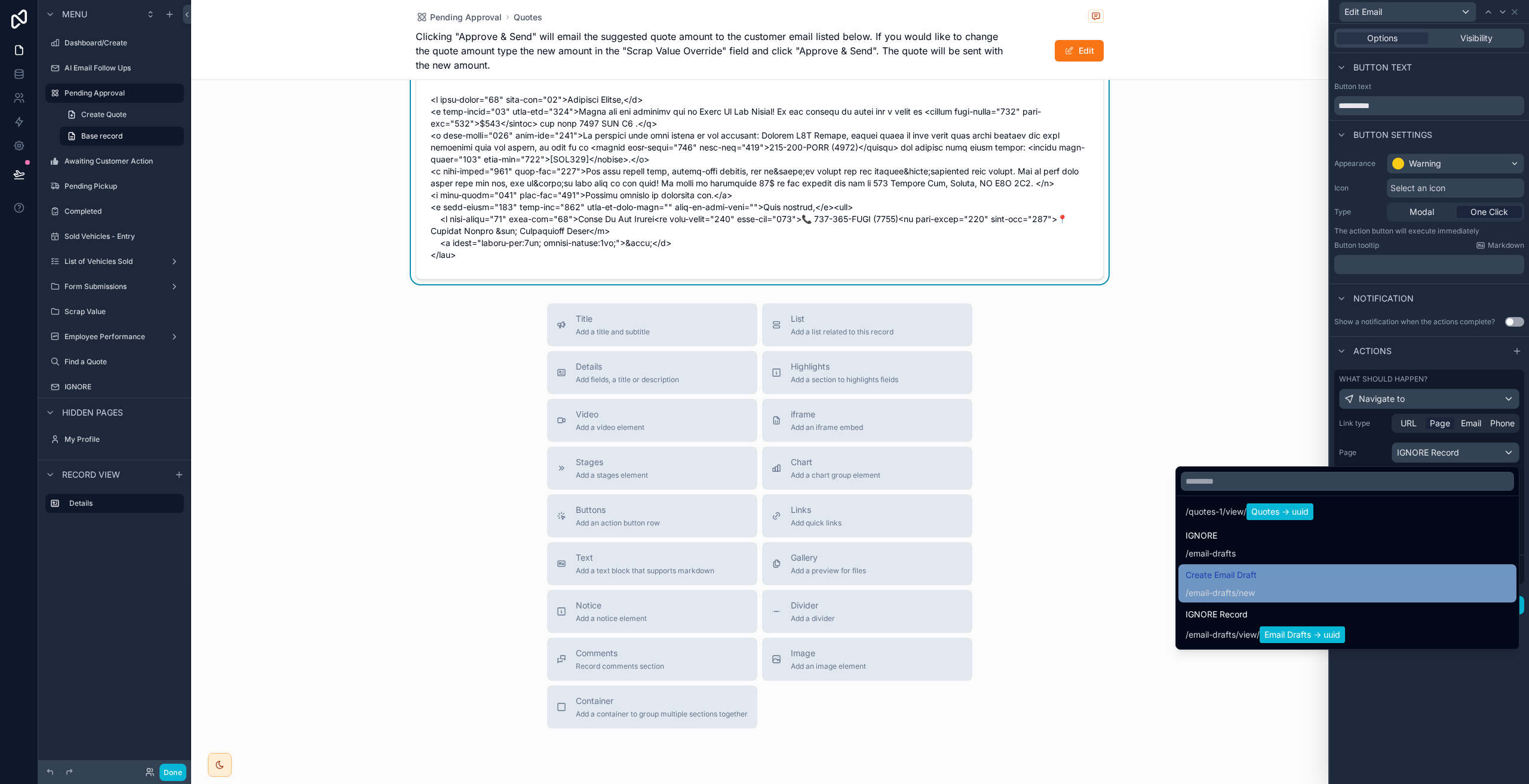
click at [1389, 575] on div "Create Email Draft / email-drafts /new" at bounding box center [1347, 583] width 324 height 31
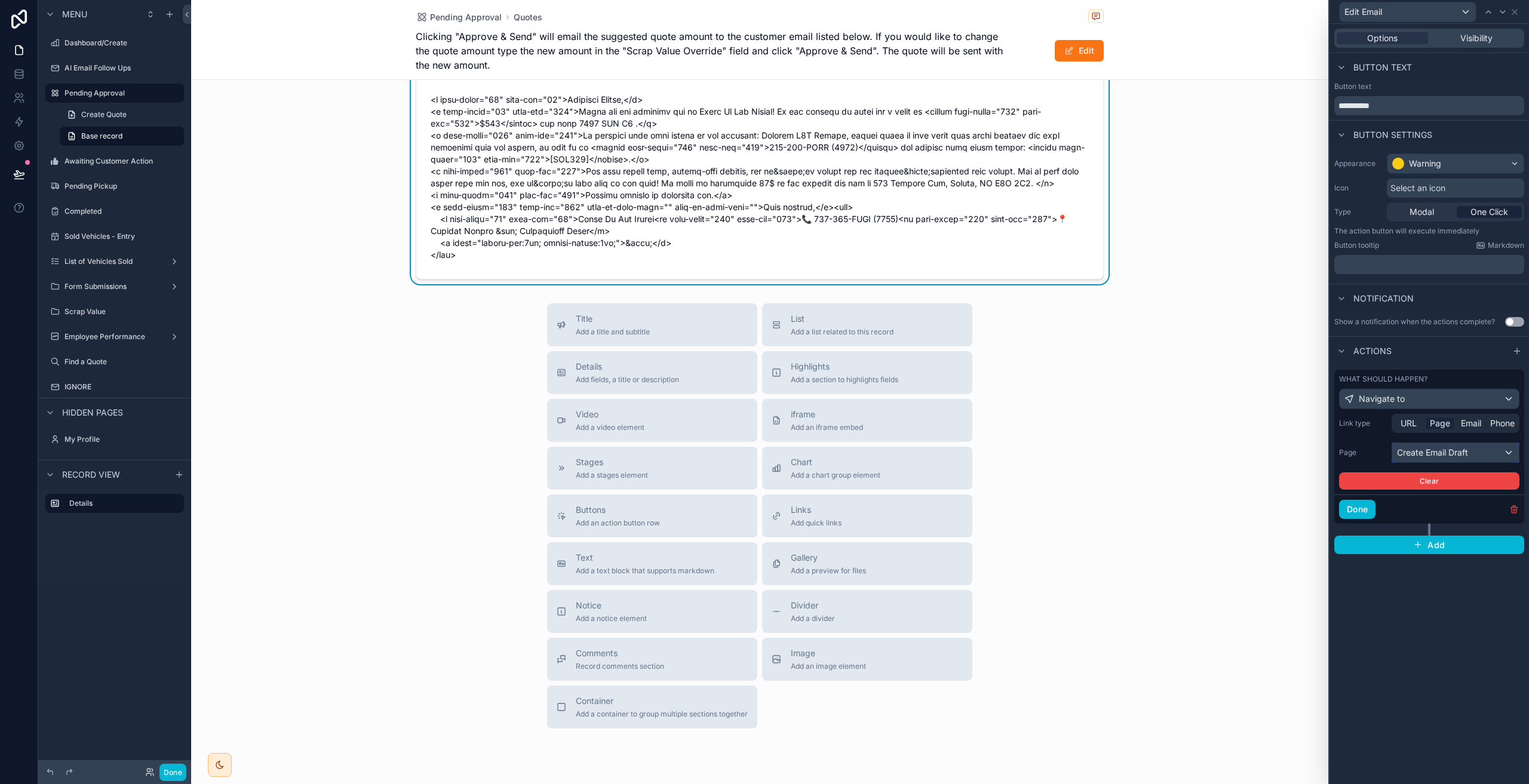
click at [1455, 457] on div "Create Email Draft" at bounding box center [1455, 452] width 127 height 19
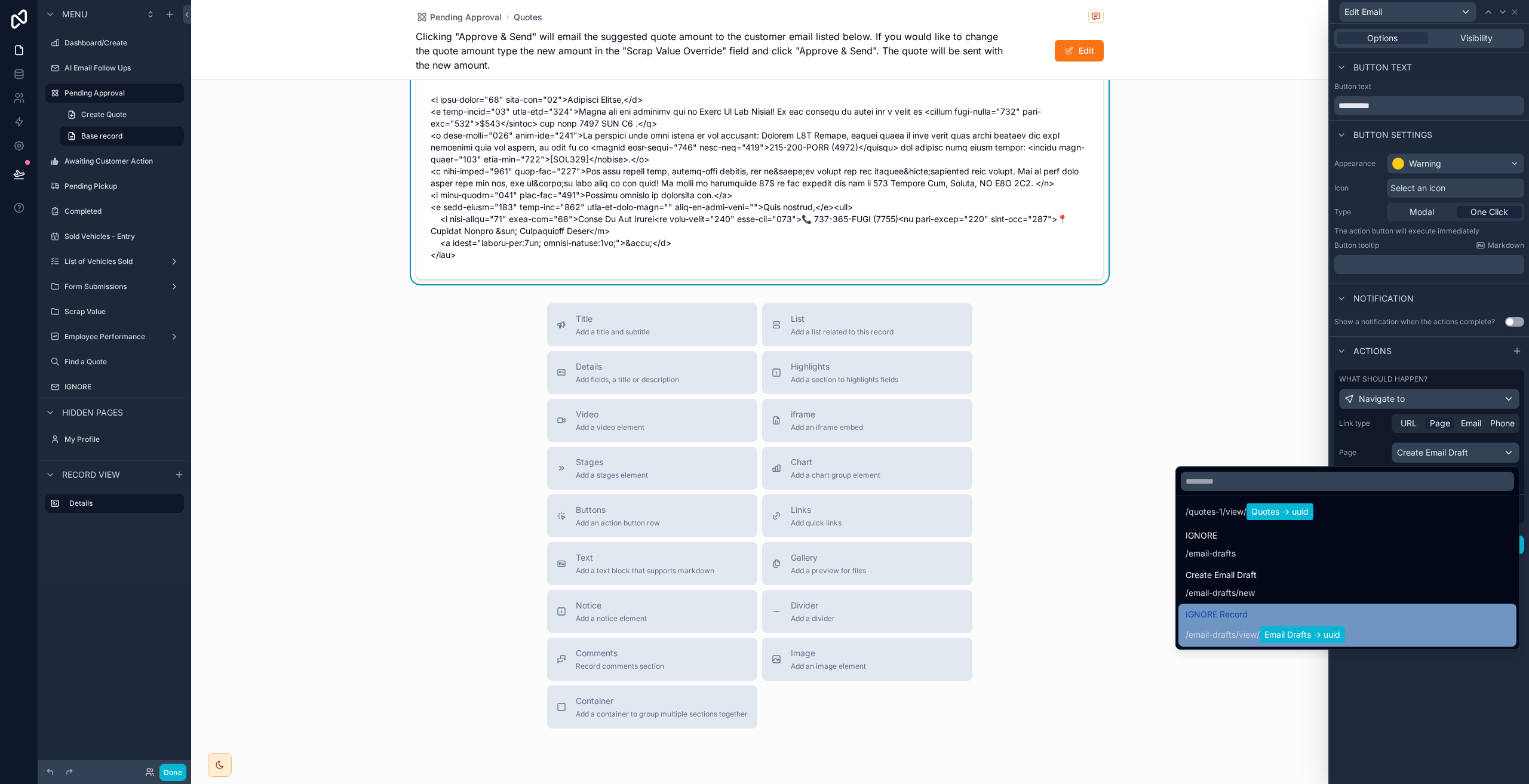
click at [1392, 626] on div "IGNORE Record / email-drafts / view / Email Drafts -> uuid" at bounding box center [1347, 625] width 324 height 36
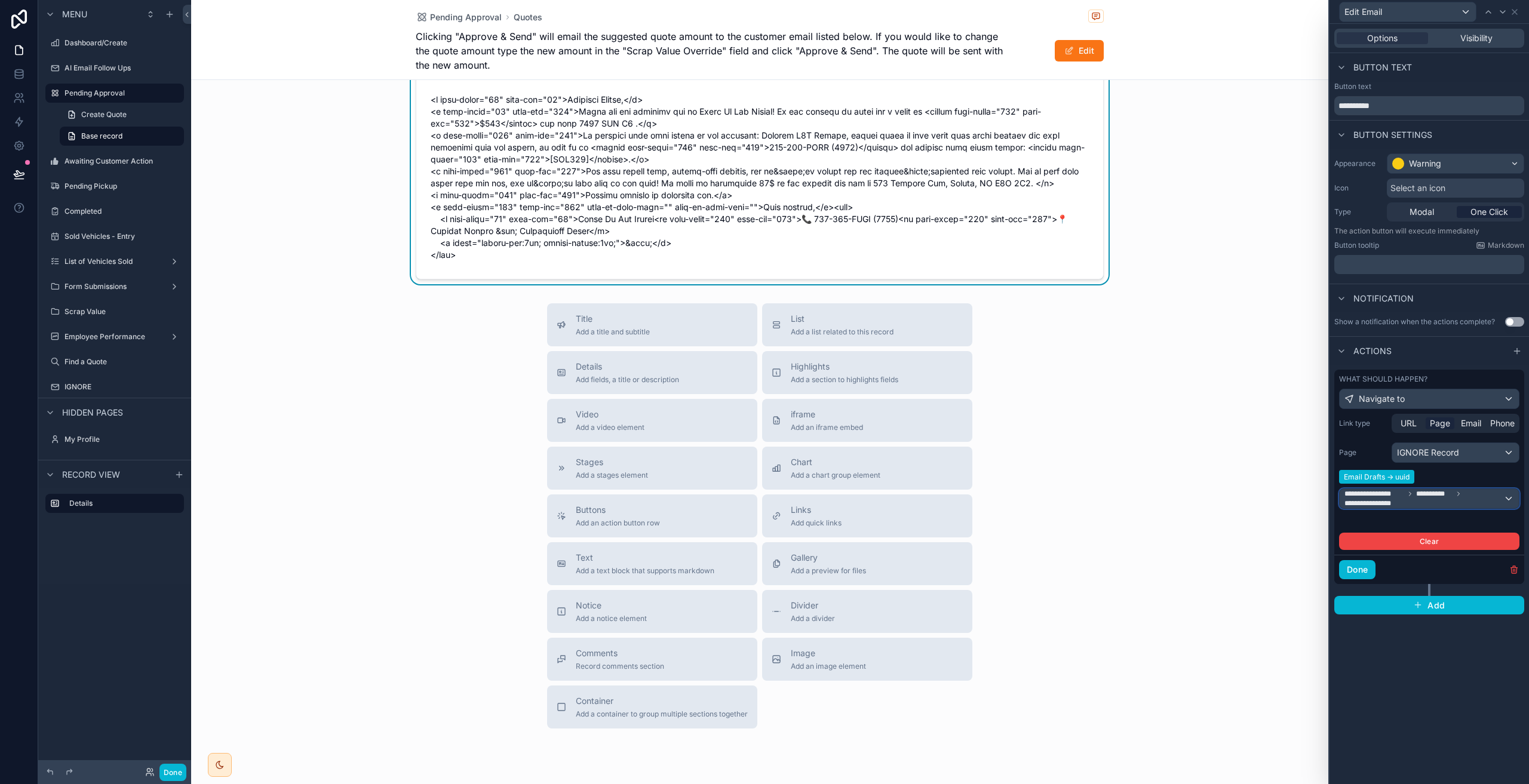
click at [1450, 495] on span "**********" at bounding box center [1434, 494] width 37 height 10
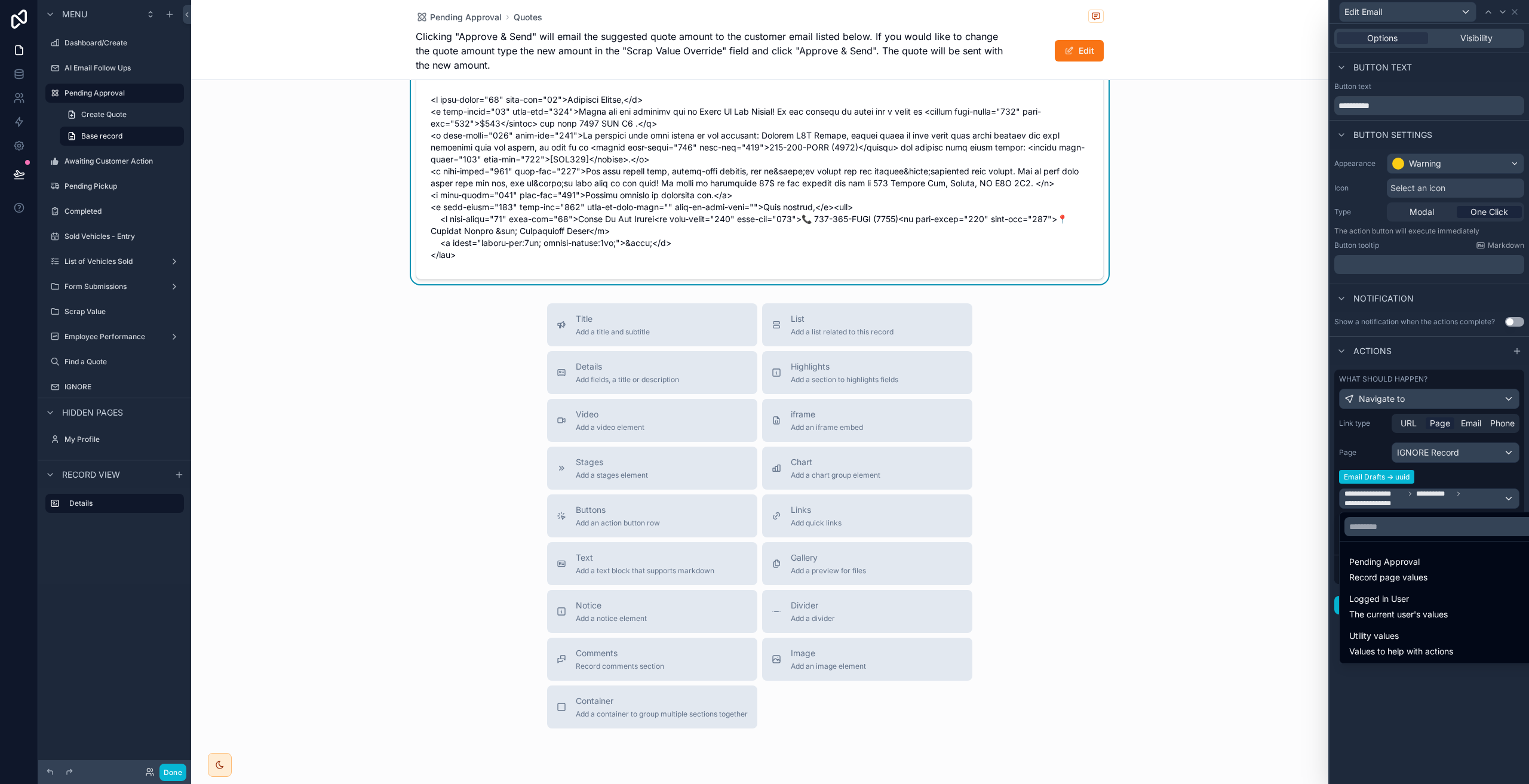
click at [1452, 498] on div at bounding box center [1428, 392] width 199 height 784
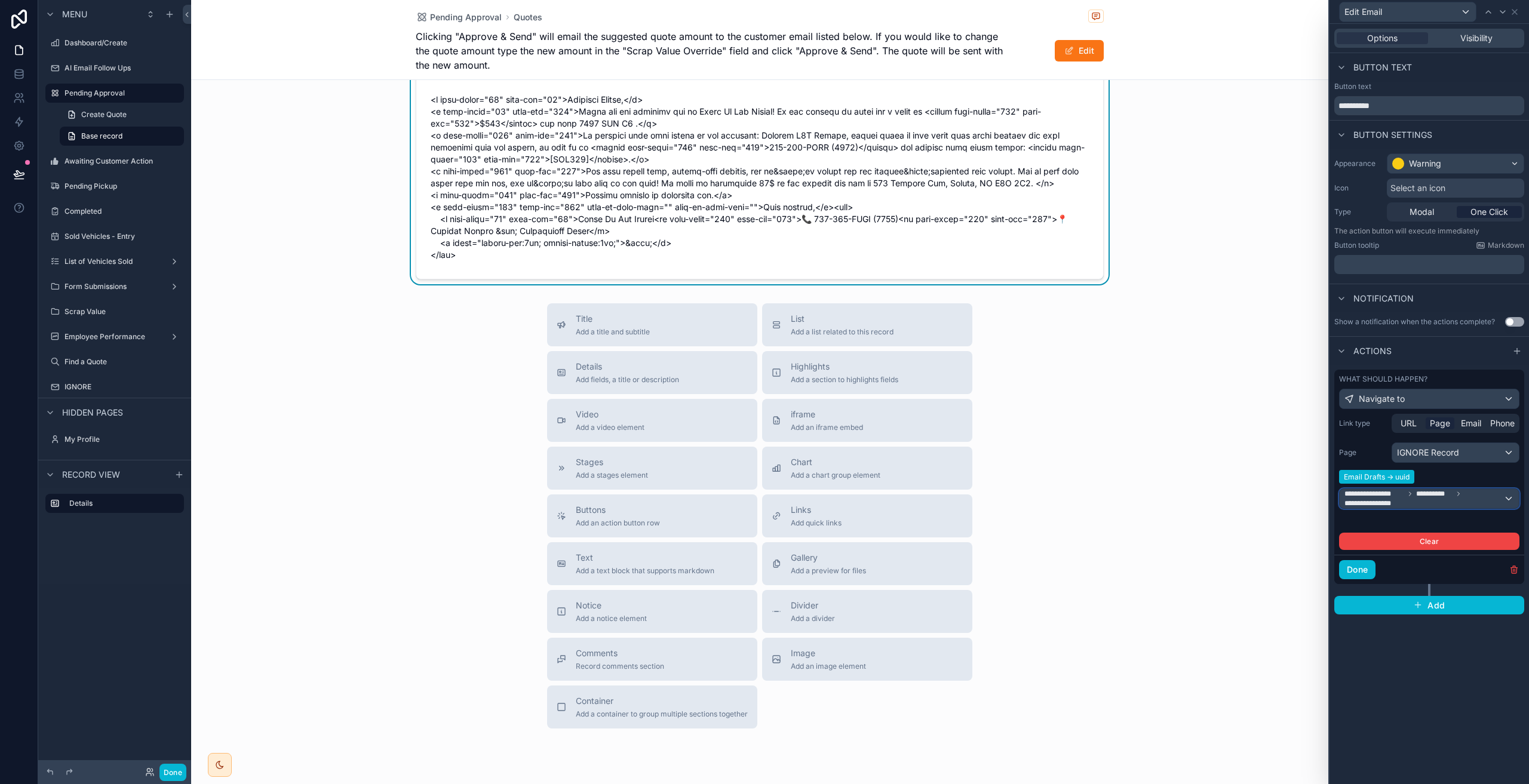
click at [1452, 498] on span "**********" at bounding box center [1424, 498] width 159 height 19
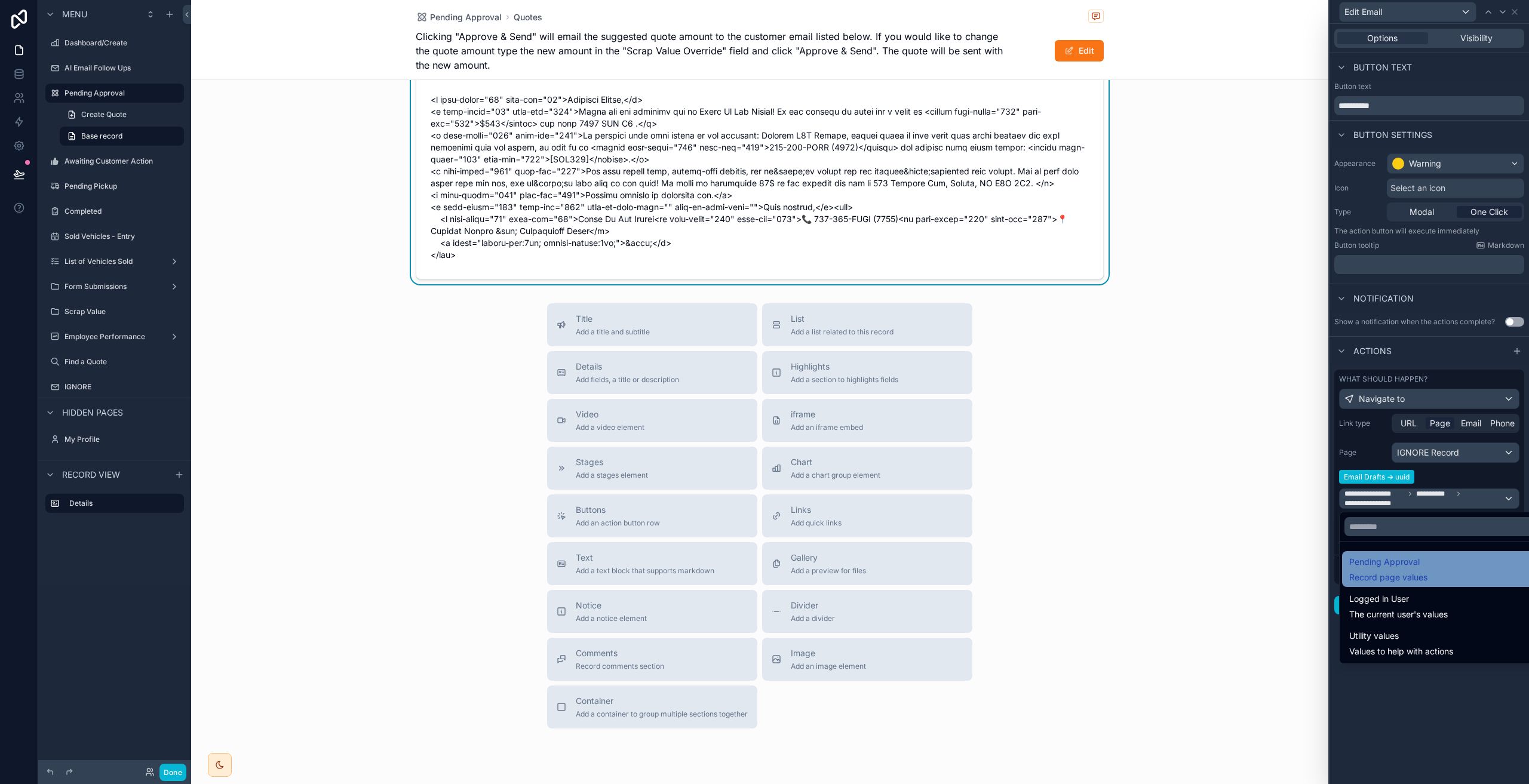
click at [1429, 570] on div "Pending Approval Record page values" at bounding box center [1442, 569] width 187 height 29
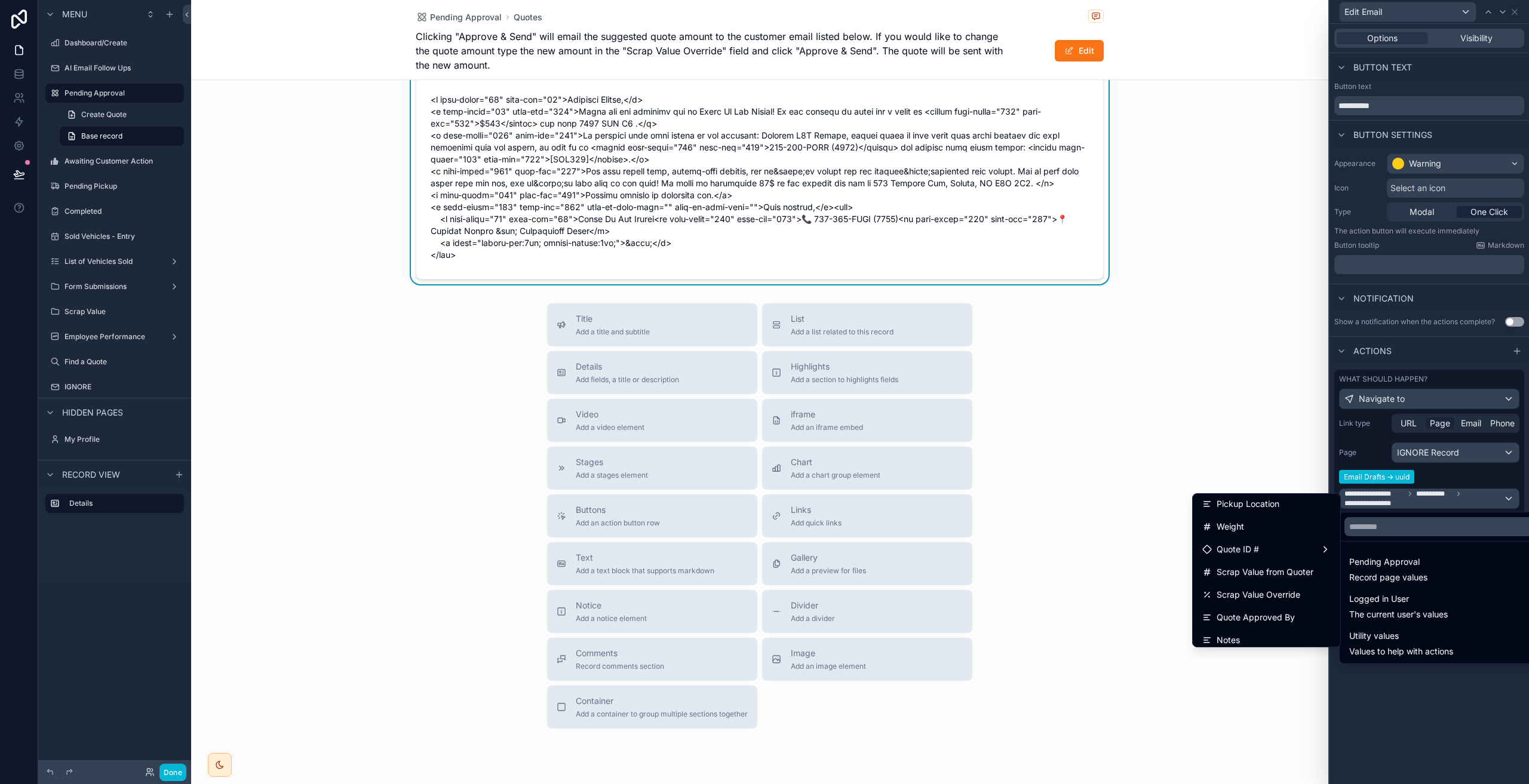
scroll to position [216, 0]
click at [1307, 562] on div "Quote ID #" at bounding box center [1266, 563] width 128 height 14
click at [1266, 565] on div "Quote ID #" at bounding box center [1266, 563] width 128 height 14
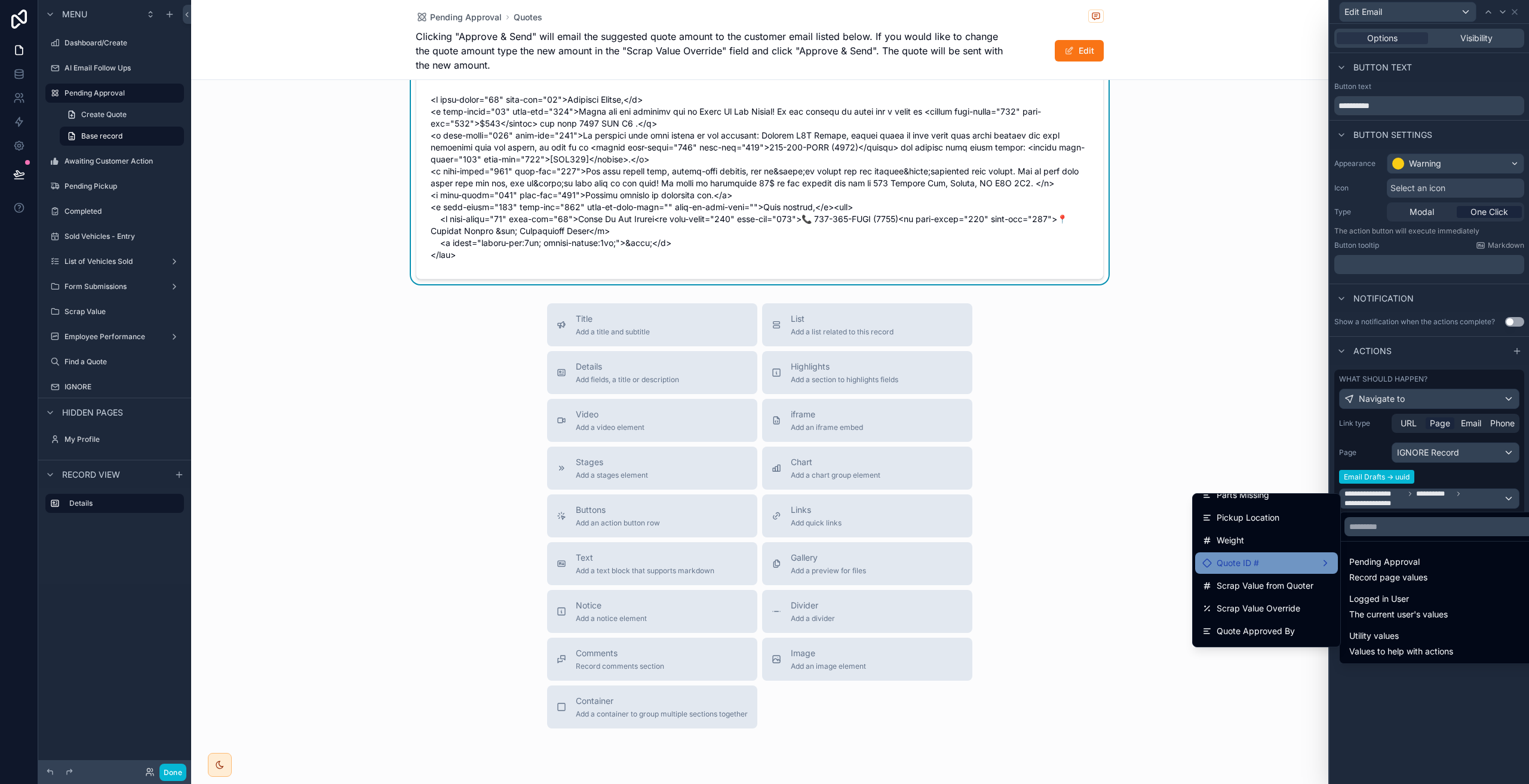
click at [1266, 565] on div "Quote ID #" at bounding box center [1266, 563] width 128 height 14
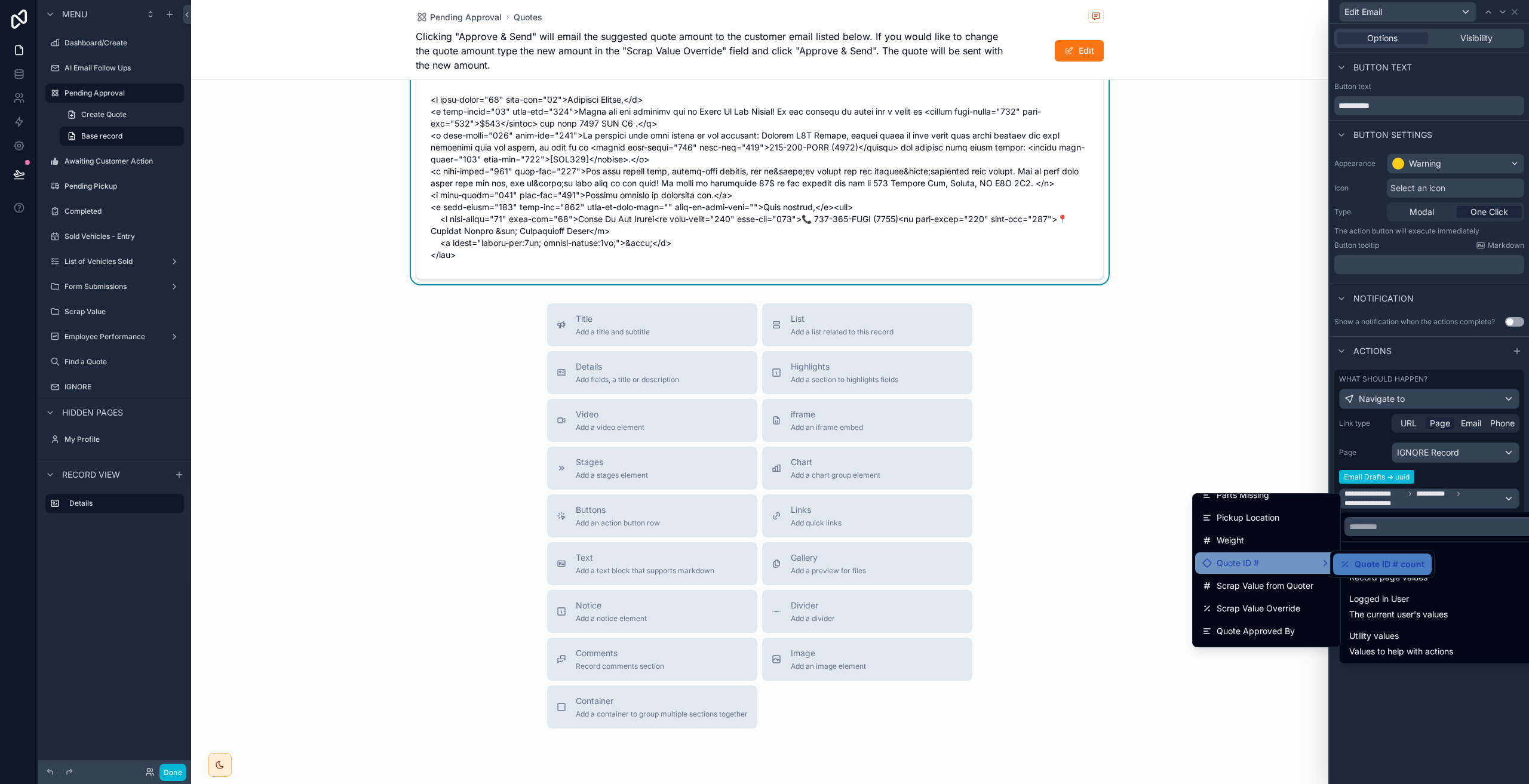
click at [1263, 565] on div "Quote ID #" at bounding box center [1266, 563] width 128 height 14
click at [1385, 525] on input "text" at bounding box center [1443, 526] width 197 height 19
click at [1380, 450] on div at bounding box center [1428, 392] width 199 height 784
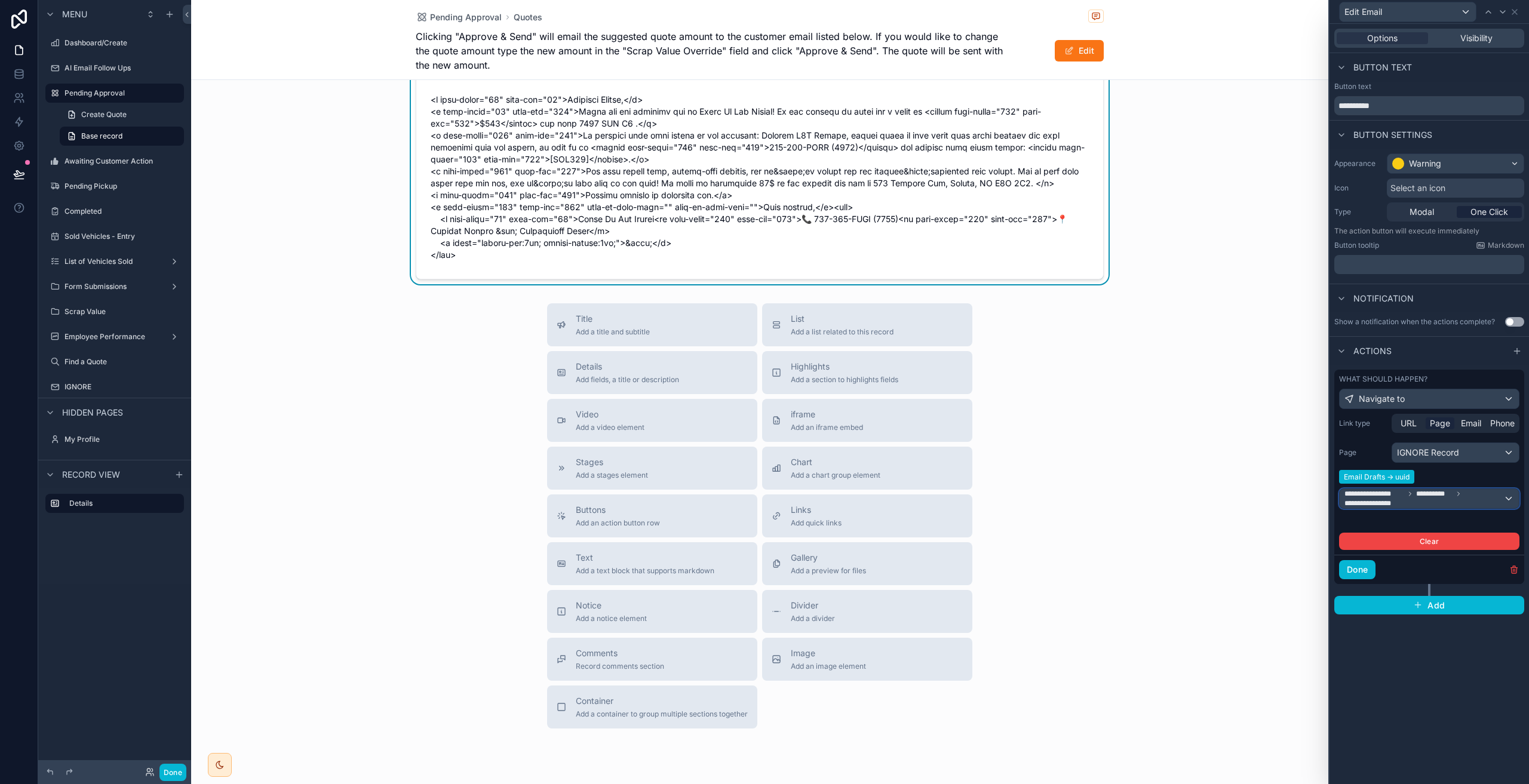
click at [1417, 506] on span "**********" at bounding box center [1424, 498] width 159 height 19
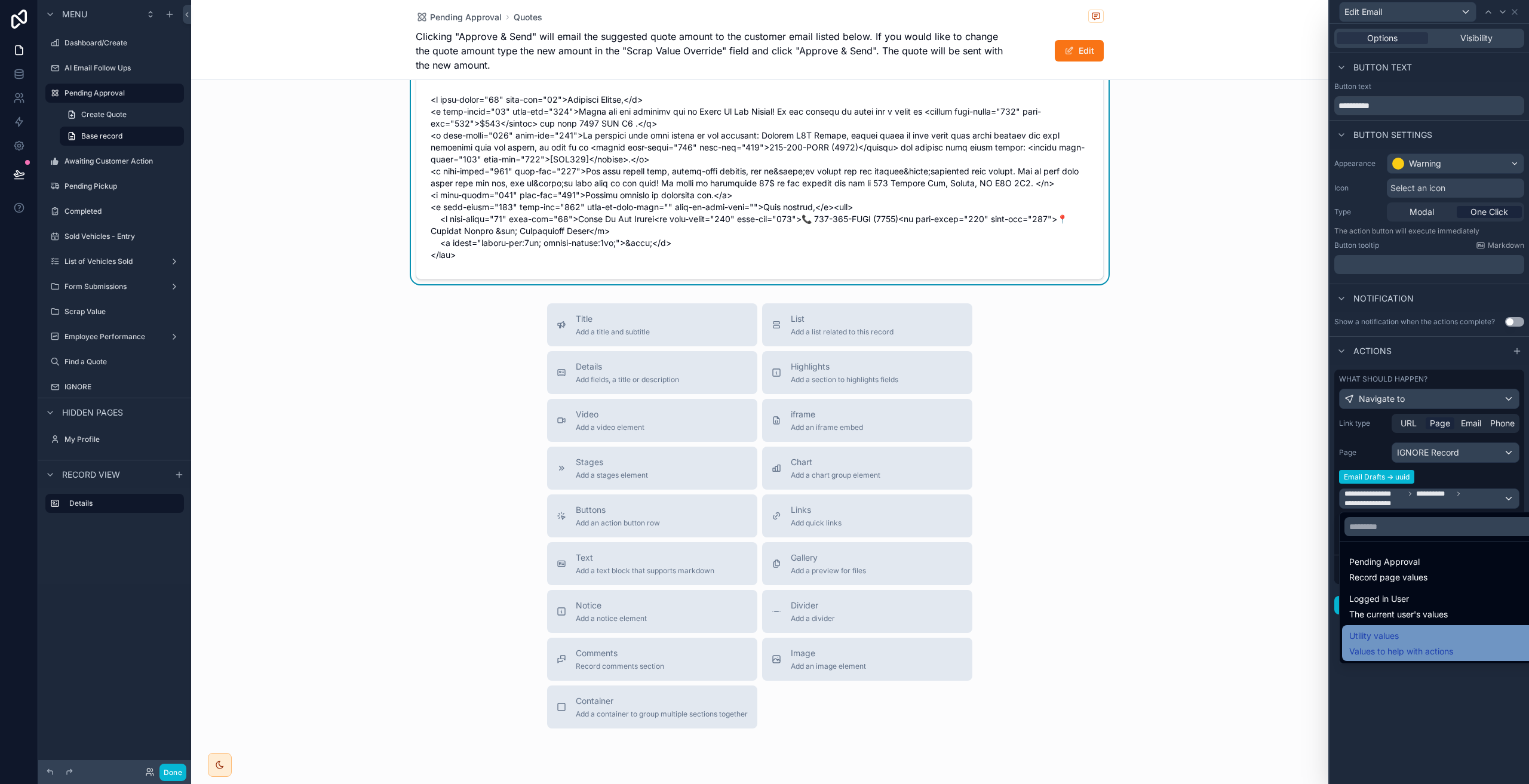
click at [1428, 638] on span "Utility values" at bounding box center [1401, 636] width 104 height 14
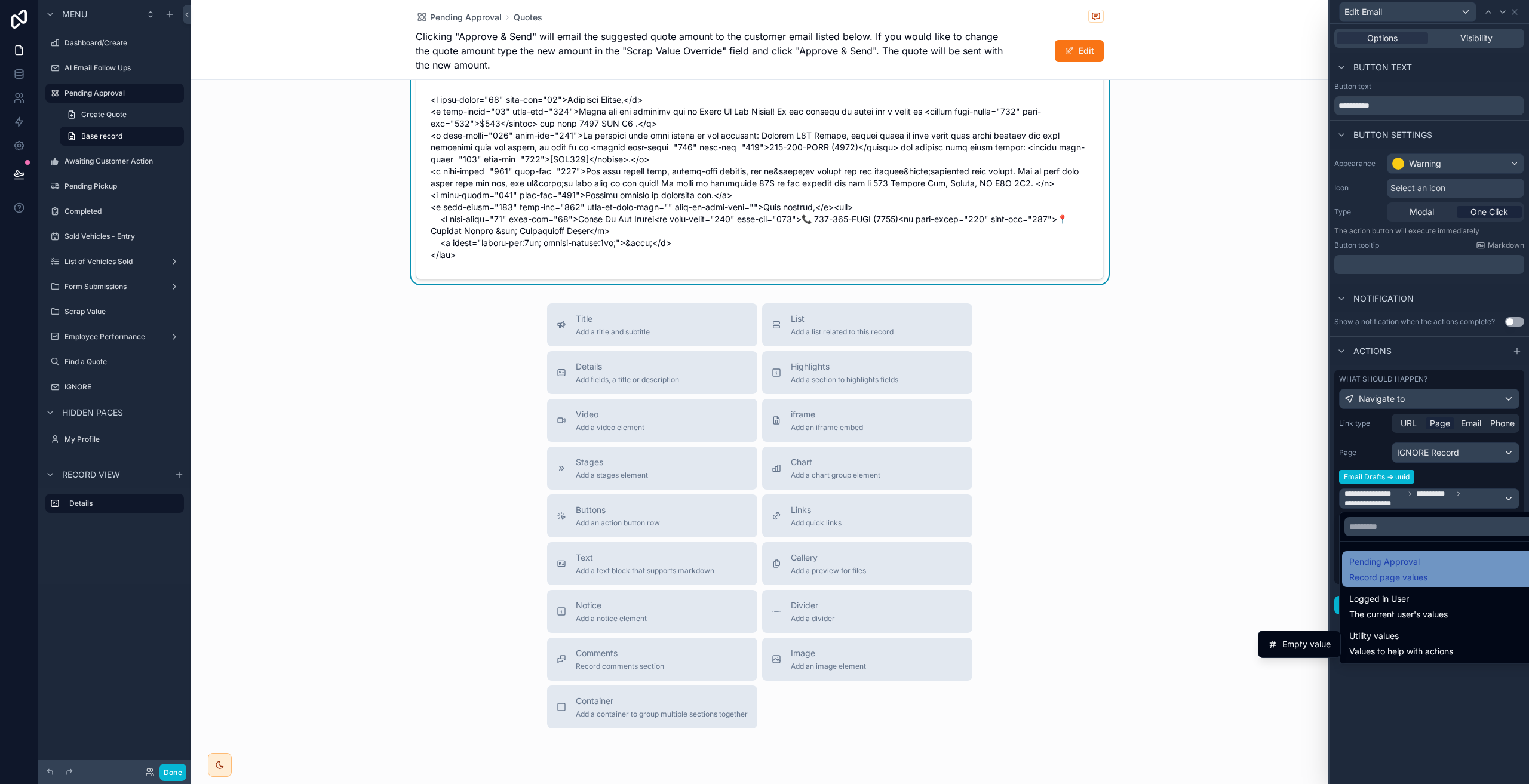
click at [1423, 571] on div "Pending Approval Record page values" at bounding box center [1388, 569] width 78 height 29
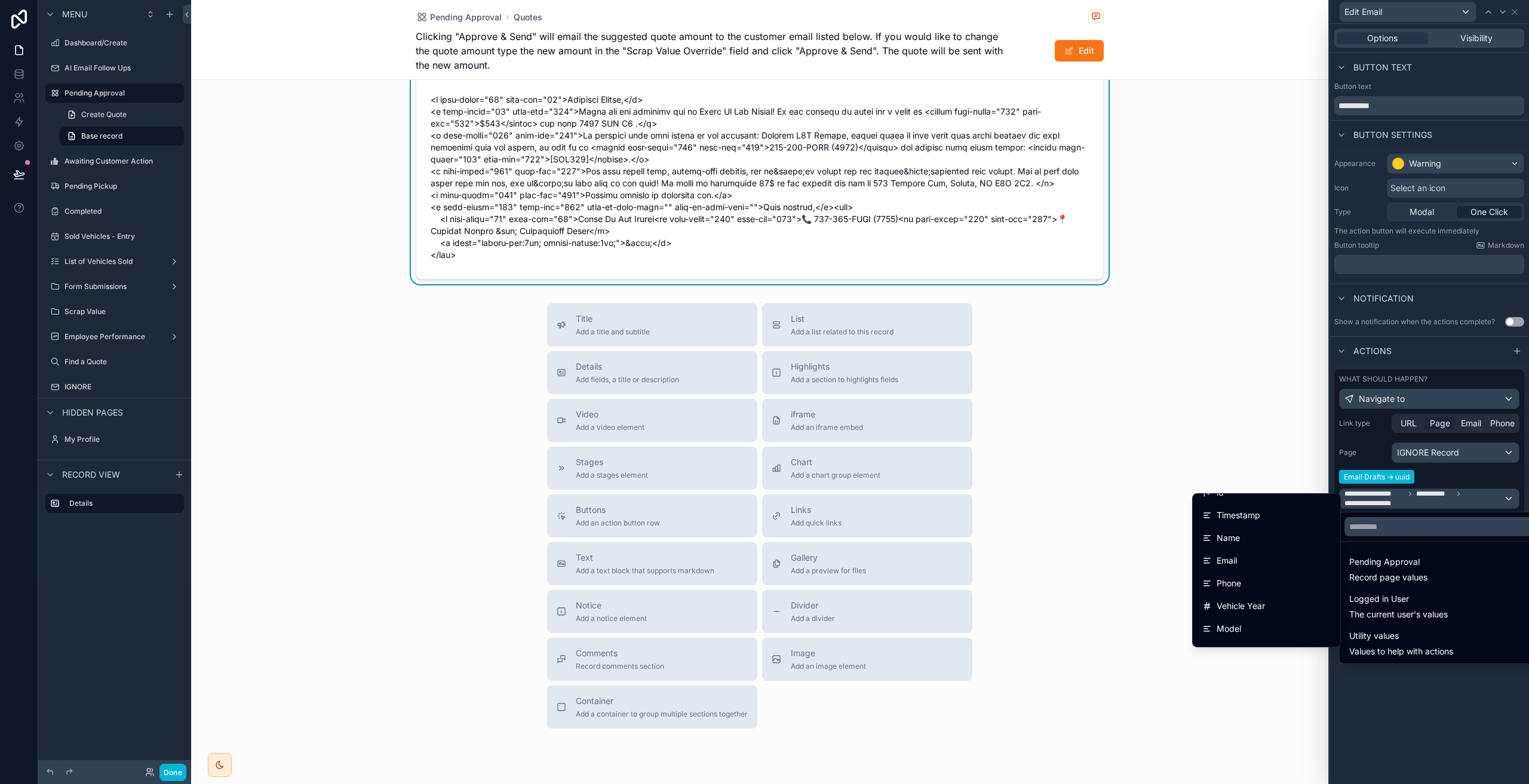
scroll to position [0, 0]
click at [1238, 510] on div "id" at bounding box center [1266, 507] width 128 height 14
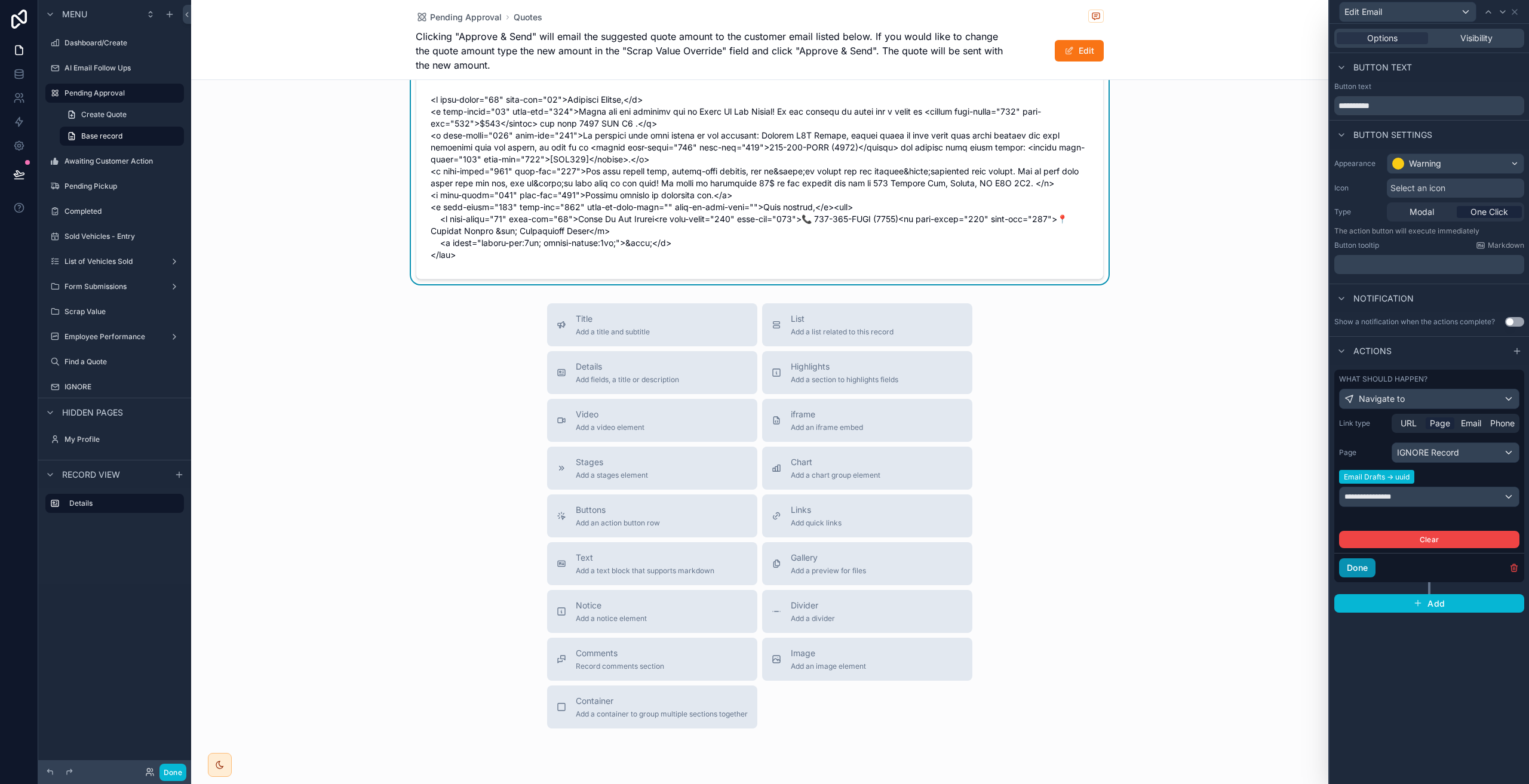
click at [1368, 569] on button "Done" at bounding box center [1357, 567] width 37 height 19
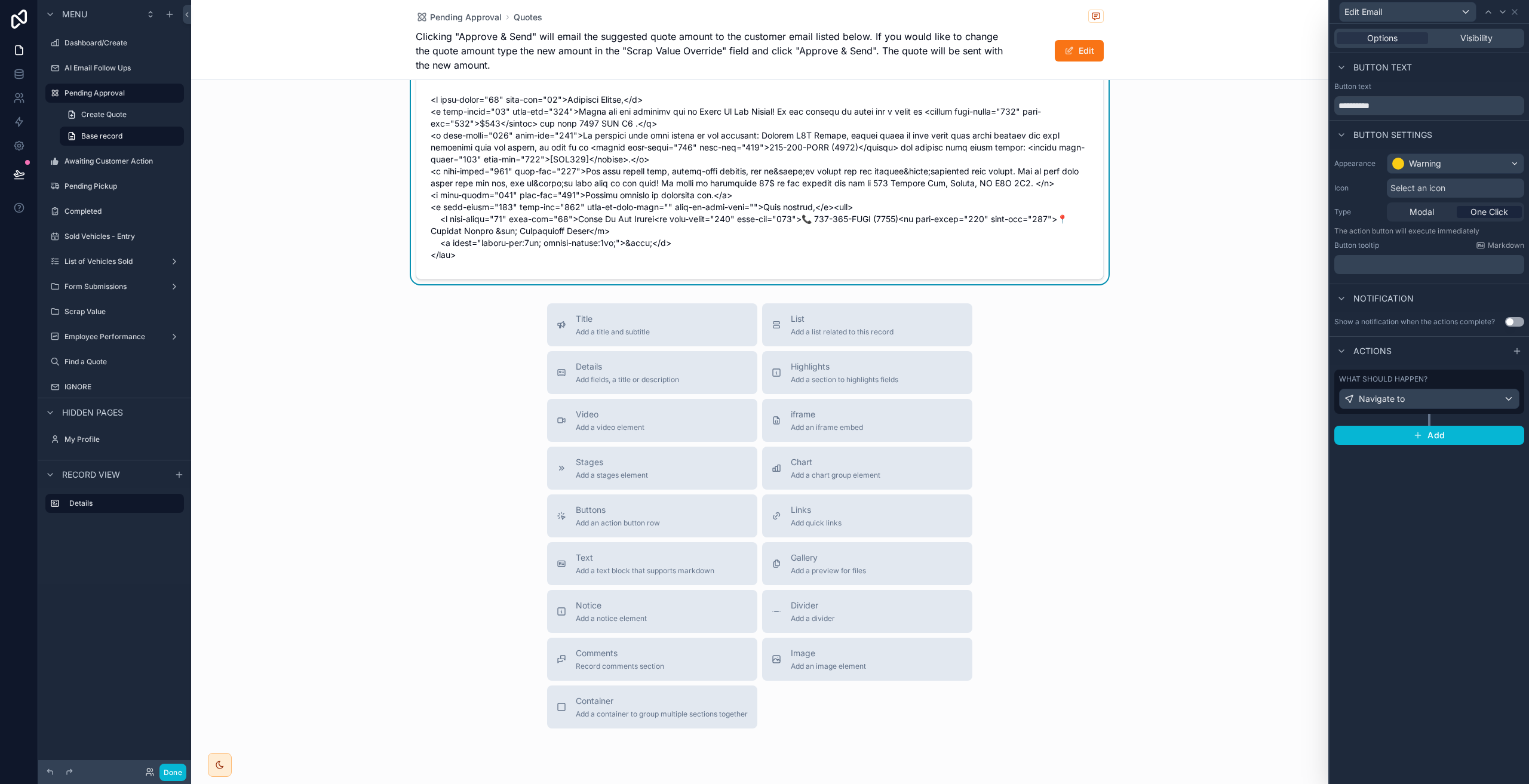
click at [1178, 336] on div "Title Add a title and subtitle List Add a list related to this record Details A…" at bounding box center [759, 516] width 1137 height 425
click at [1514, 11] on icon at bounding box center [1515, 12] width 10 height 10
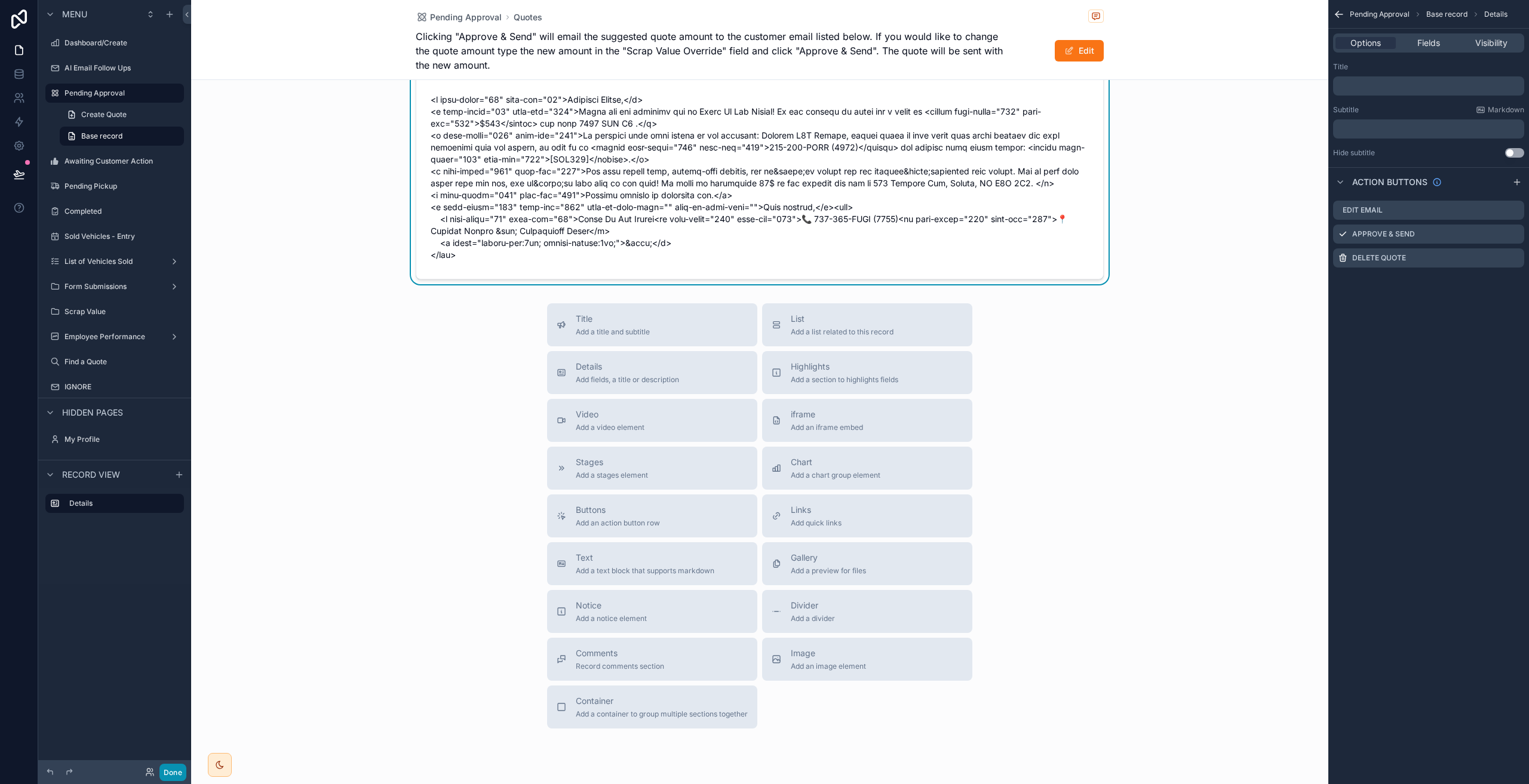
click at [175, 766] on button "Done" at bounding box center [173, 772] width 27 height 18
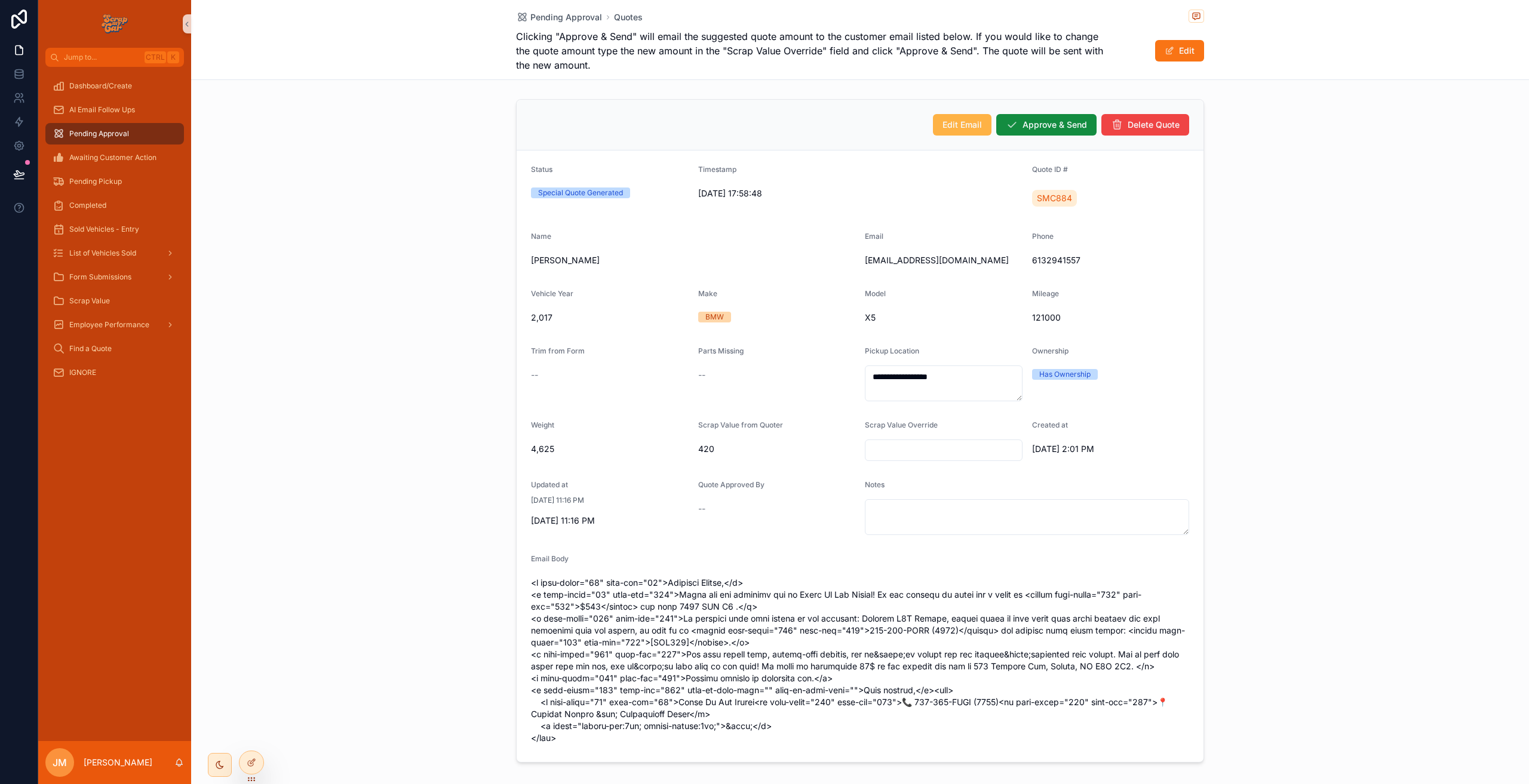
click at [943, 124] on span "Edit Email" at bounding box center [962, 125] width 39 height 12
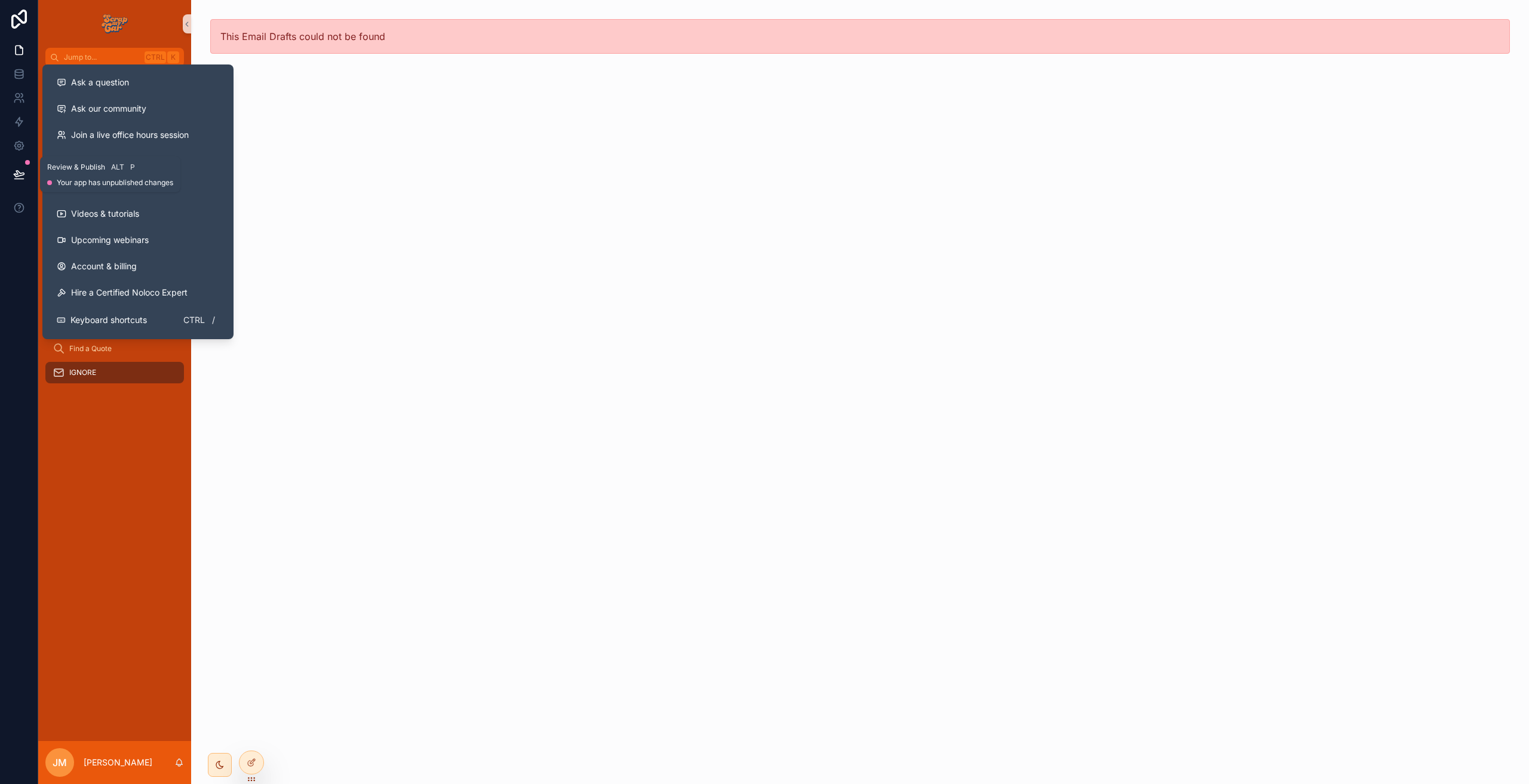
click at [25, 179] on button at bounding box center [18, 175] width 26 height 34
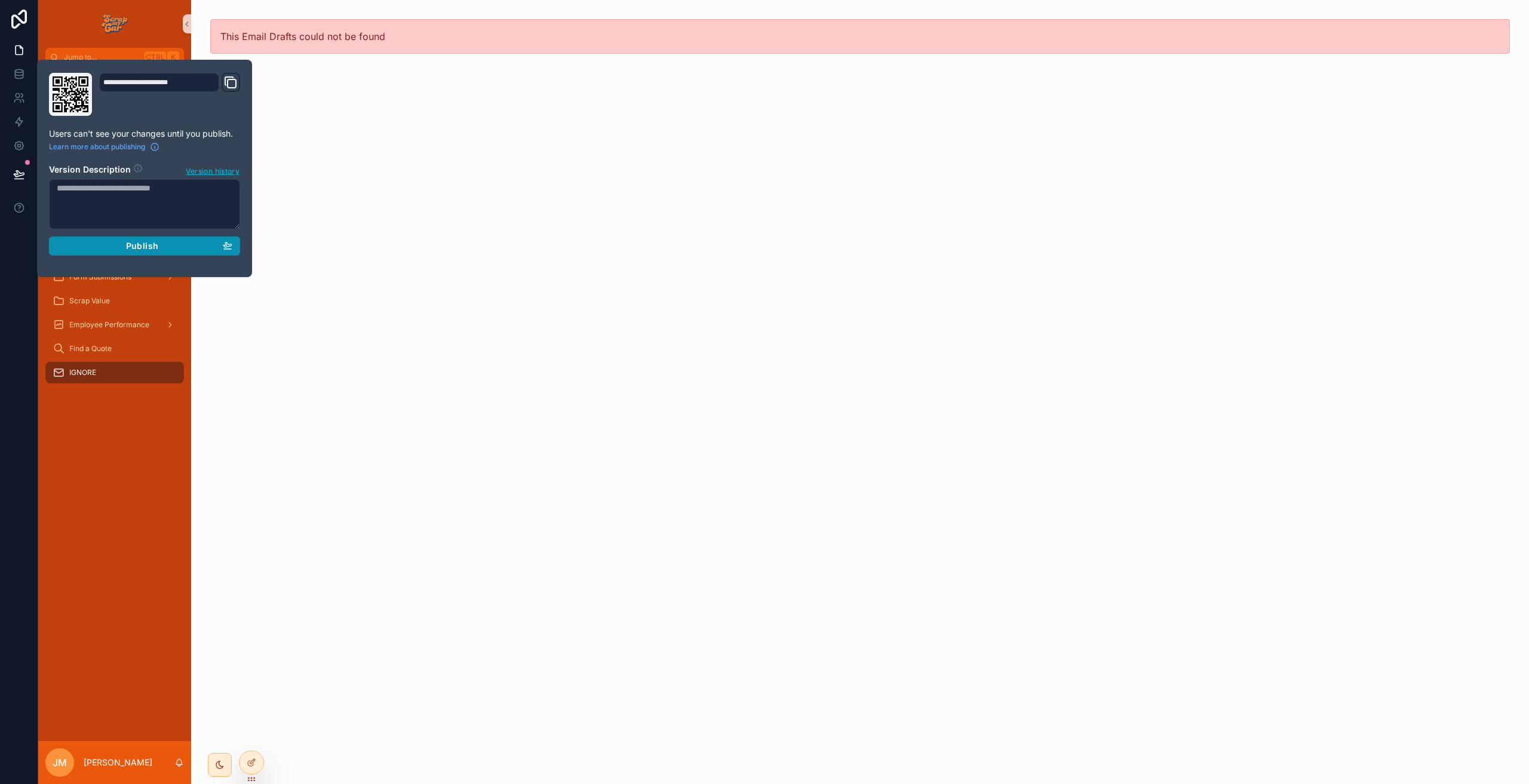
click at [148, 246] on span "Publish" at bounding box center [142, 246] width 32 height 11
